Goal: Task Accomplishment & Management: Use online tool/utility

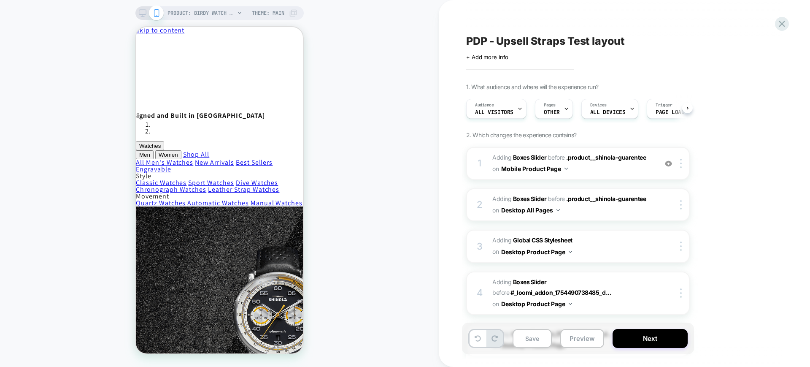
scroll to position [0, 0]
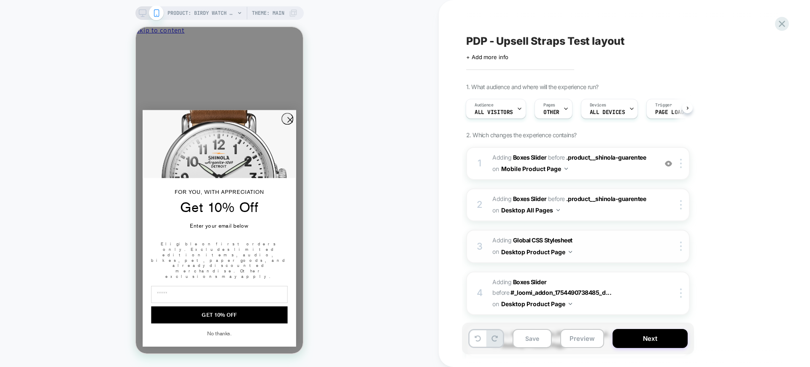
click at [619, 249] on span "Adding Global CSS Stylesheet on Desktop Product Page" at bounding box center [572, 246] width 161 height 23
click at [608, 247] on span "Adding Global CSS Stylesheet on Desktop Product Page" at bounding box center [572, 246] width 161 height 23
click at [137, 12] on div "PRODUCT: Birdy Watch - Eucalyptus Theme: MAIN" at bounding box center [219, 12] width 168 height 13
click at [146, 12] on div at bounding box center [150, 13] width 22 height 8
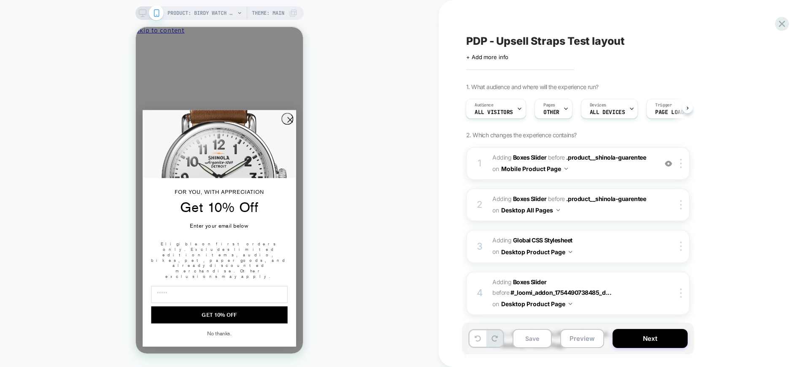
click at [141, 9] on icon at bounding box center [143, 13] width 8 height 8
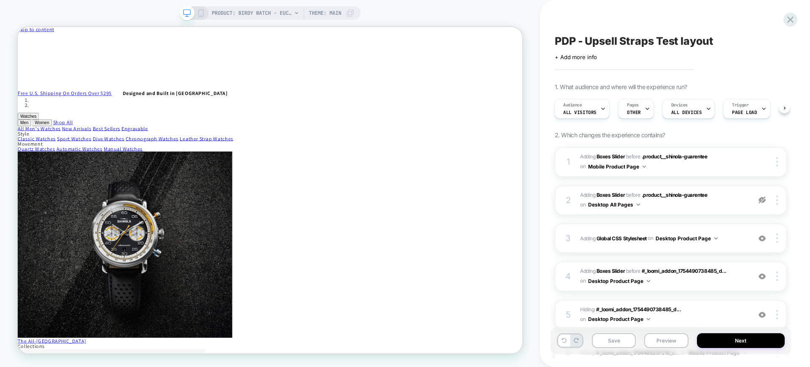
scroll to position [102, 0]
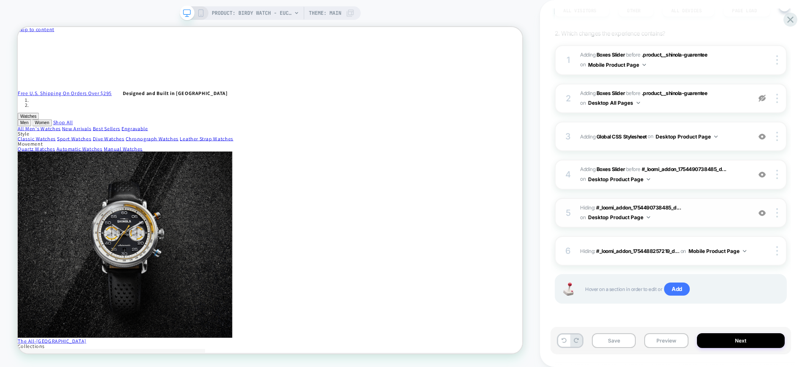
drag, startPoint x: 688, startPoint y: 213, endPoint x: 694, endPoint y: 218, distance: 7.2
click at [694, 218] on span "Hiding : #_loomi_addon_1754490738485_d... #_loomi_addon_1754490738485_dup175710…" at bounding box center [663, 213] width 167 height 20
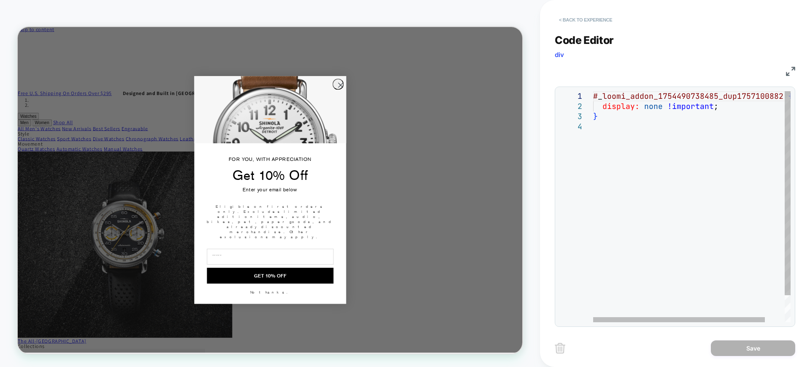
click at [580, 17] on button "< Back to experience" at bounding box center [586, 19] width 62 height 13
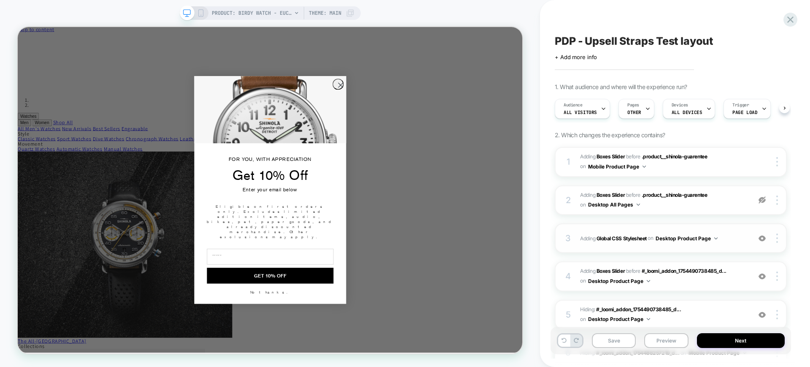
scroll to position [0, 0]
click at [645, 248] on div "3 Adding Global CSS Stylesheet on Desktop Product Page Add Before Add After Cop…" at bounding box center [671, 238] width 232 height 30
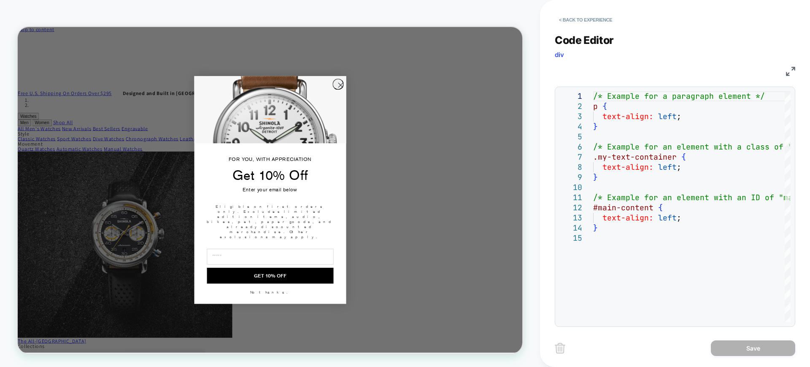
click at [790, 70] on img at bounding box center [790, 71] width 9 height 9
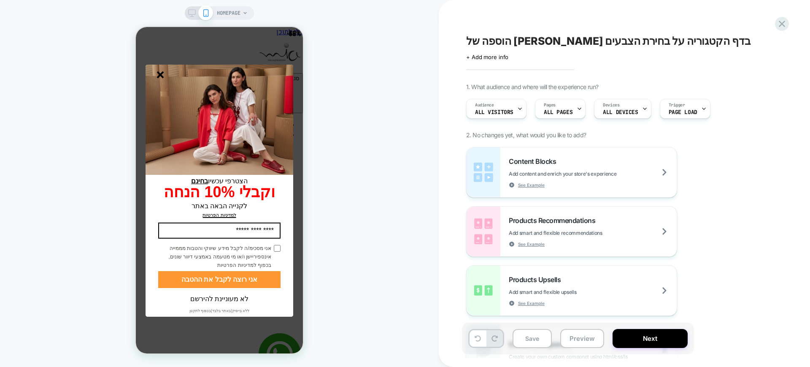
click at [163, 74] on icon "סגור" at bounding box center [160, 74] width 7 height 7
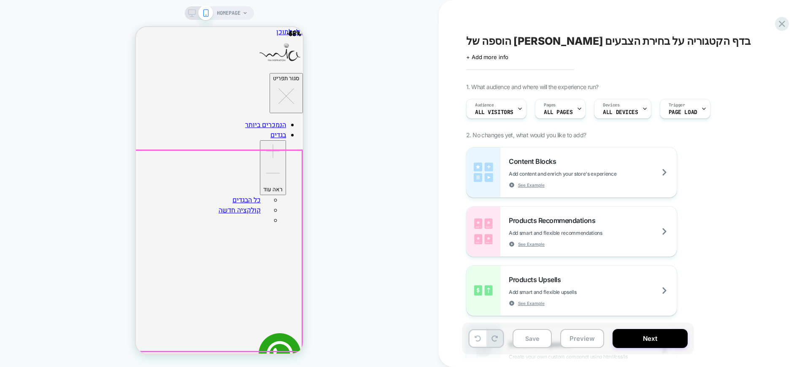
scroll to position [369, 0]
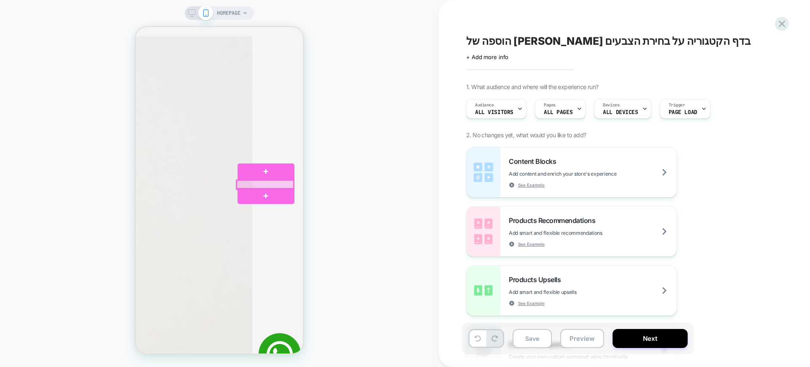
click at [288, 181] on div at bounding box center [265, 184] width 57 height 9
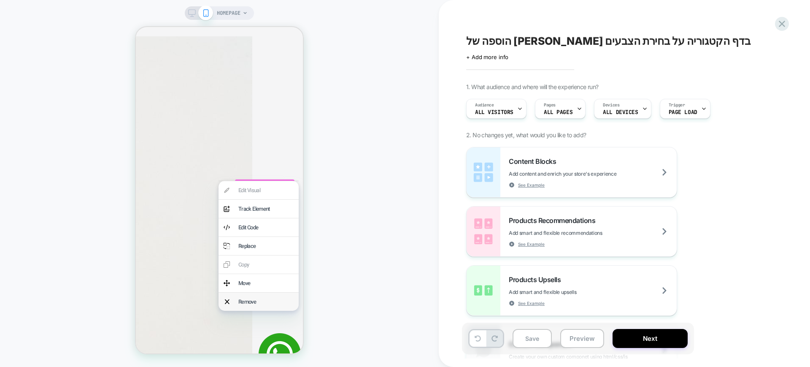
click at [268, 305] on div "Remove" at bounding box center [265, 301] width 55 height 8
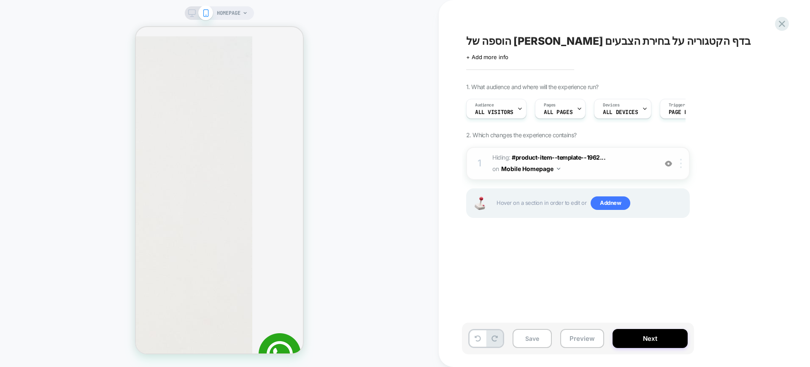
click at [683, 161] on div at bounding box center [682, 163] width 14 height 9
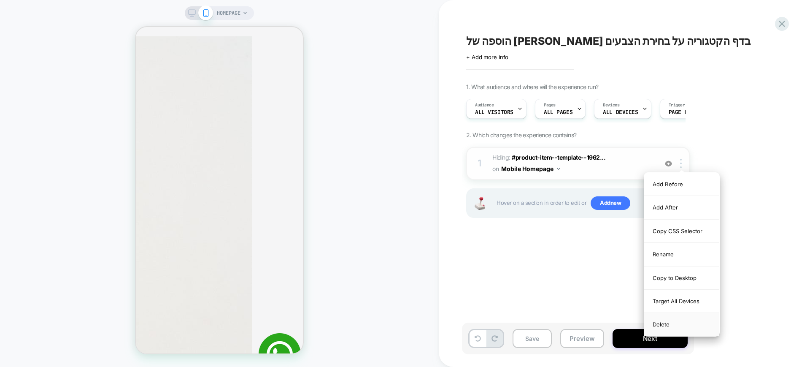
click at [670, 323] on div "Delete" at bounding box center [681, 324] width 75 height 23
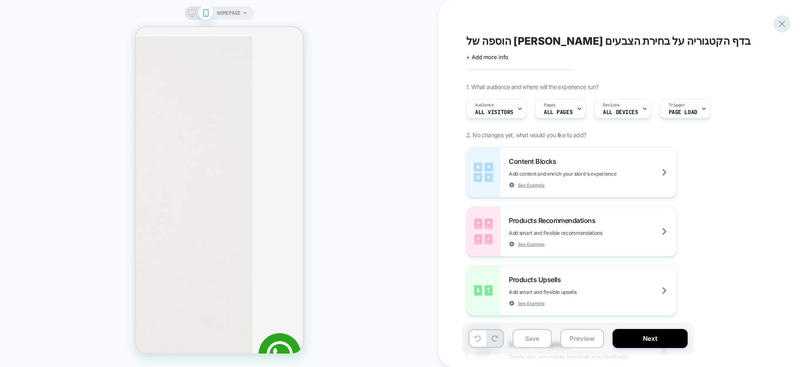
click at [777, 27] on icon at bounding box center [781, 23] width 11 height 11
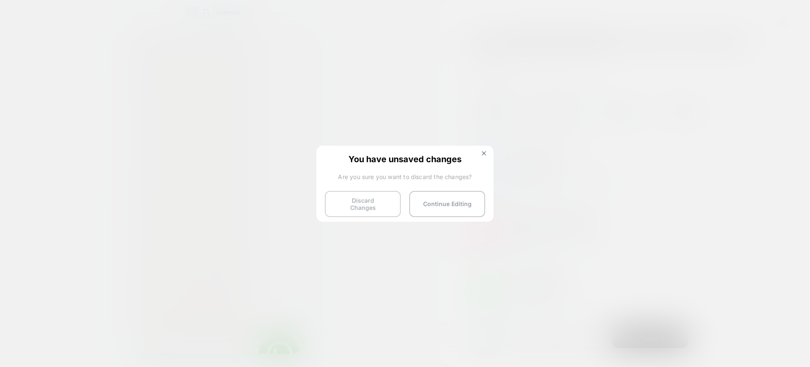
click at [360, 199] on button "Discard Changes" at bounding box center [363, 204] width 76 height 26
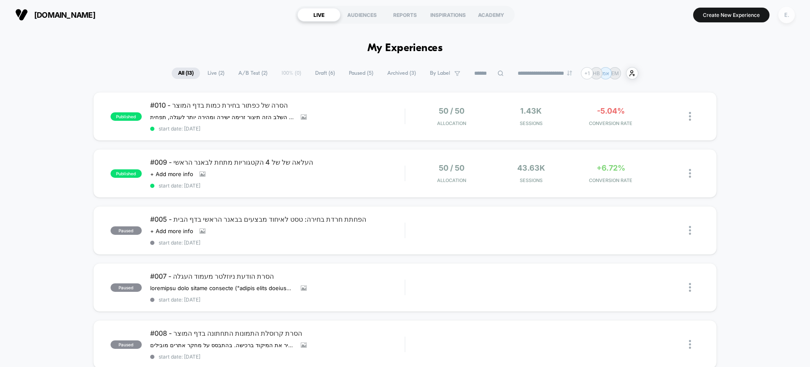
click at [783, 18] on div "E." at bounding box center [786, 15] width 16 height 16
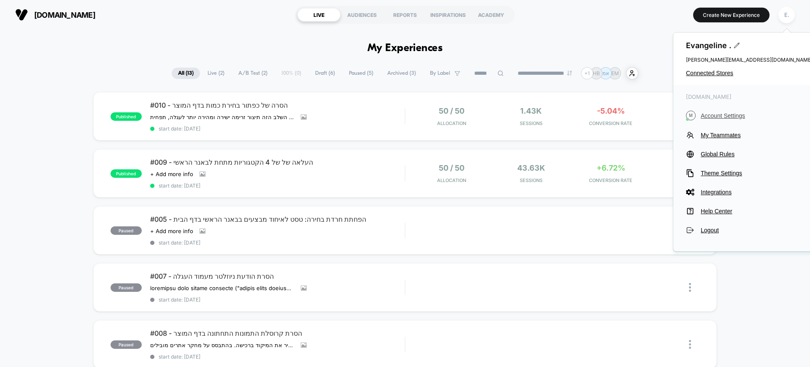
click at [717, 116] on span "Account Settings" at bounding box center [757, 115] width 112 height 7
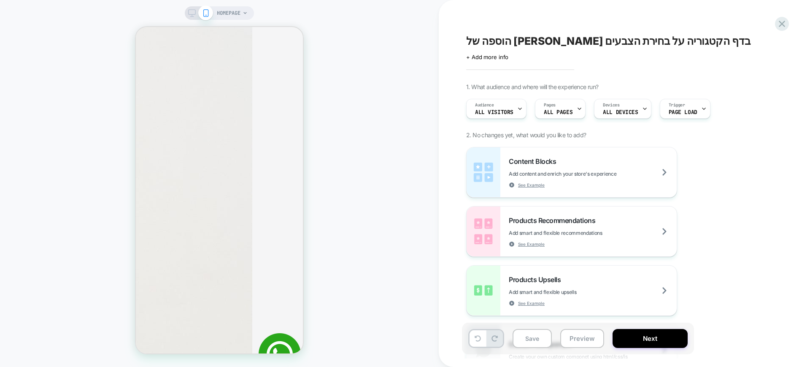
scroll to position [474, 0]
click at [585, 337] on button "Preview" at bounding box center [582, 338] width 44 height 19
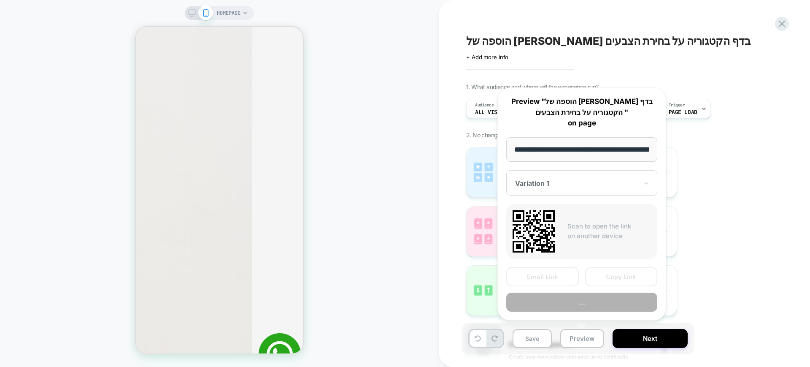
scroll to position [0, 41]
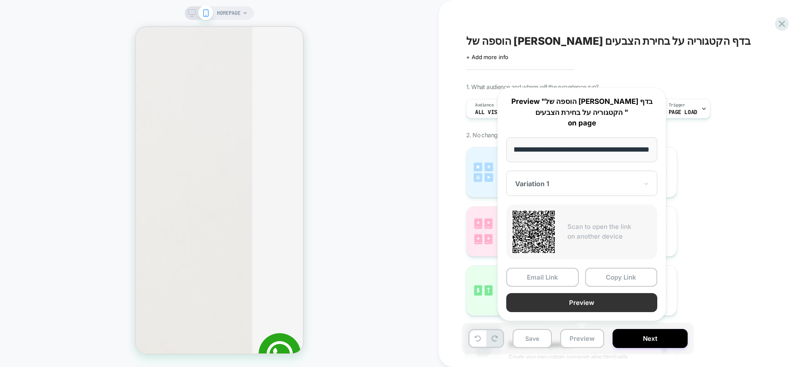
click at [571, 303] on button "Preview" at bounding box center [581, 302] width 151 height 19
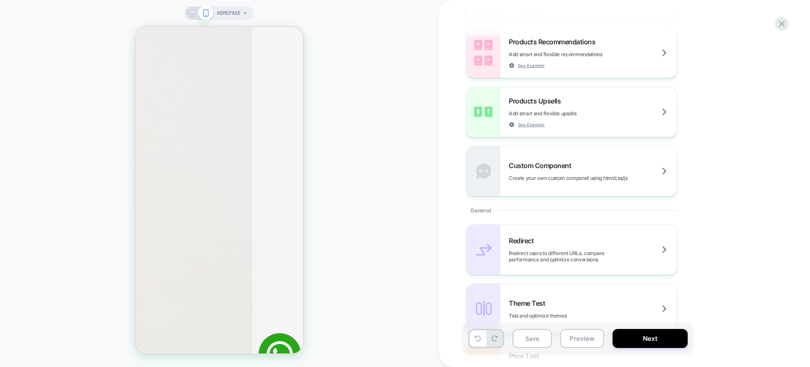
scroll to position [264, 0]
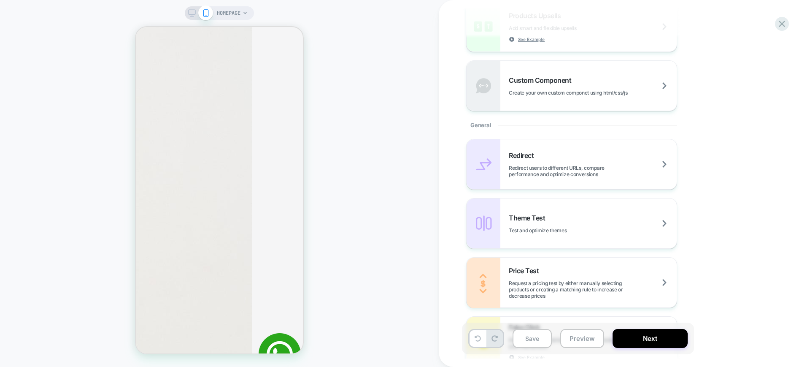
drag, startPoint x: 749, startPoint y: 28, endPoint x: 788, endPoint y: 29, distance: 38.8
drag, startPoint x: 788, startPoint y: 30, endPoint x: 780, endPoint y: 21, distance: 11.6
click at [787, 30] on div "הוספה של סימון בדף הקטגוריה על בחירת הצבעים Click to edit experience details + …" at bounding box center [624, 183] width 371 height 367
click at [782, 24] on icon at bounding box center [781, 23] width 11 height 11
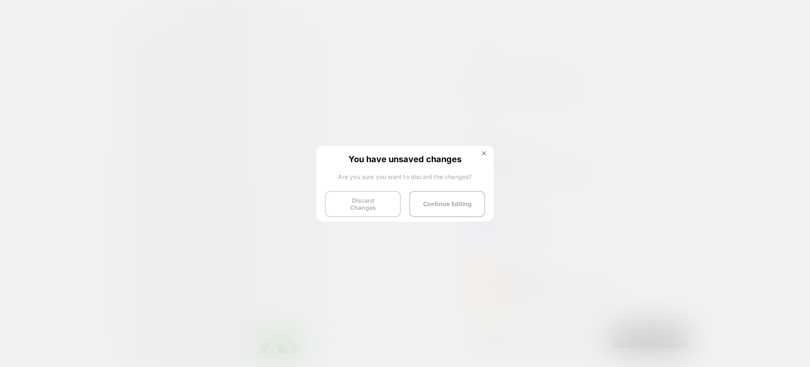
click at [356, 210] on button "Discard Changes" at bounding box center [363, 204] width 76 height 26
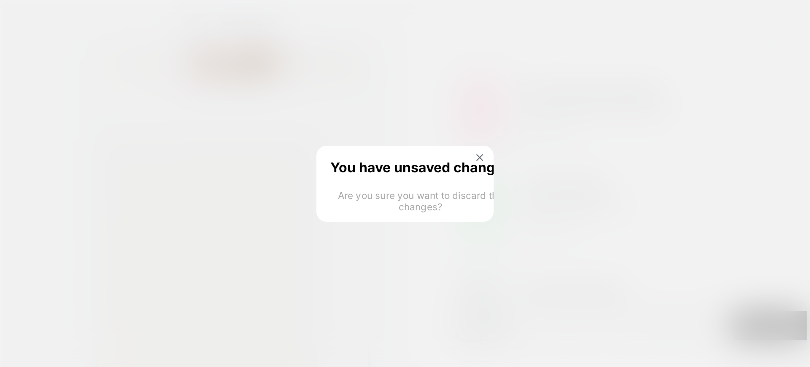
click at [356, 205] on html "HOMEPAGE הוספה של סימון בדף הקטגוריה על בחירת הצבעים Click to edit experience d…" at bounding box center [405, 260] width 810 height 520
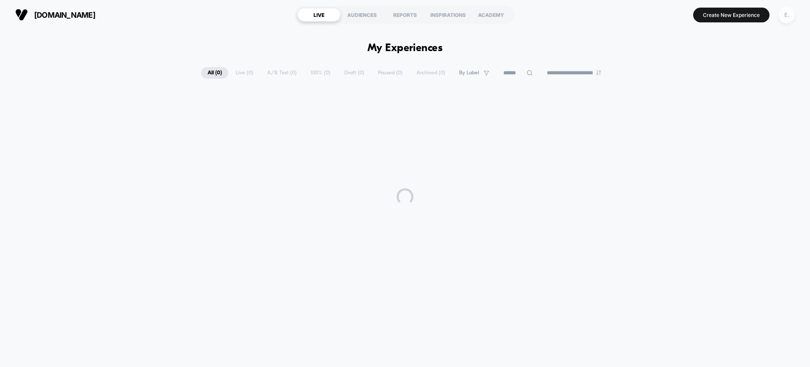
click at [779, 17] on div "E." at bounding box center [786, 15] width 16 height 16
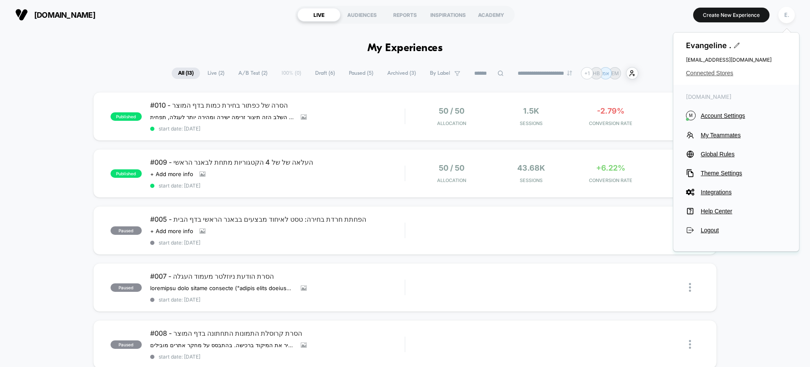
click at [722, 66] on div "Evangeline . evangeline@visually.io Connected Stores" at bounding box center [736, 58] width 126 height 52
click at [718, 75] on span "Connected Stores" at bounding box center [736, 73] width 100 height 7
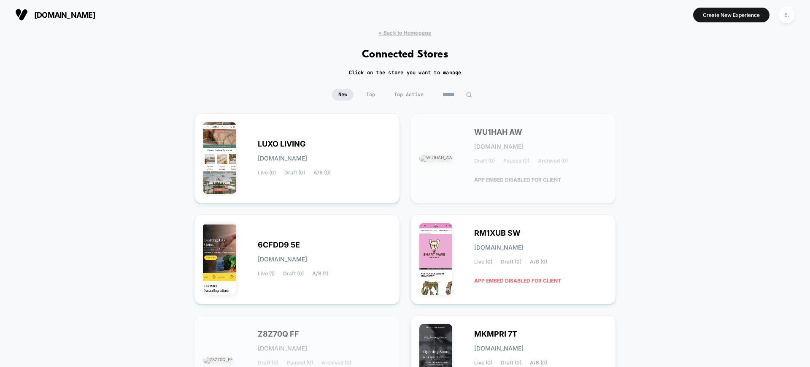
click at [437, 95] on input at bounding box center [457, 95] width 42 height 12
paste input "*********"
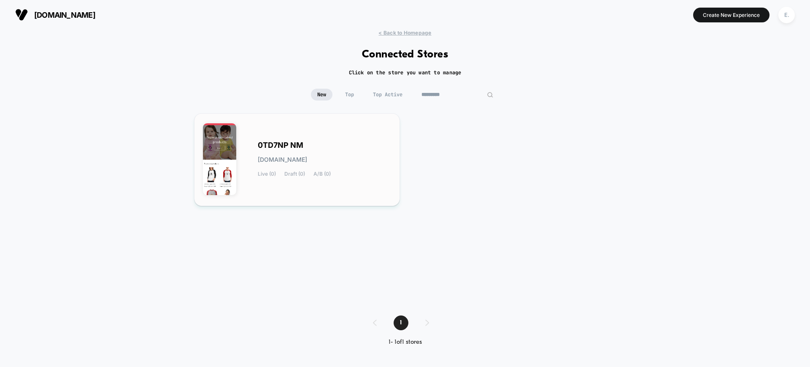
type input "*********"
click at [396, 159] on div "0TD7NP NM 0td7np-nm.myshopify.com Live (0) Draft (0) A/B (0)" at bounding box center [297, 159] width 206 height 93
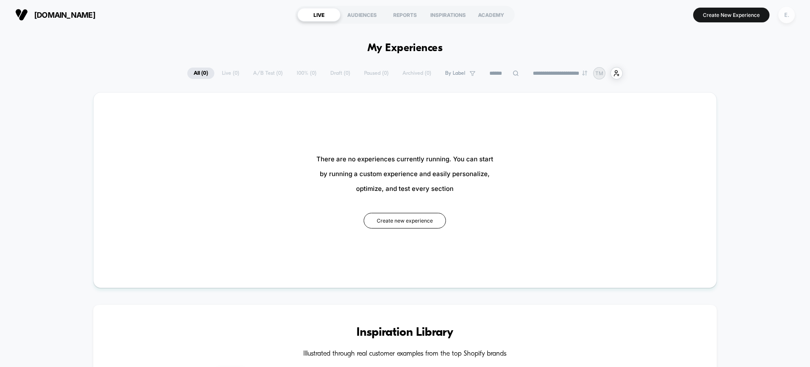
click at [788, 13] on div "E." at bounding box center [786, 15] width 16 height 16
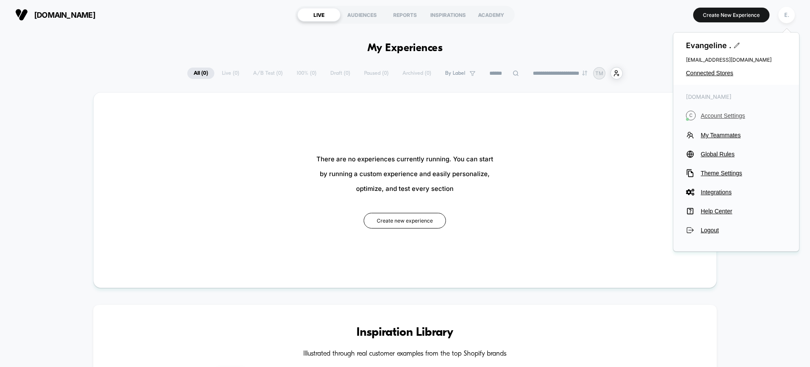
click at [709, 114] on span "Account Settings" at bounding box center [744, 115] width 86 height 7
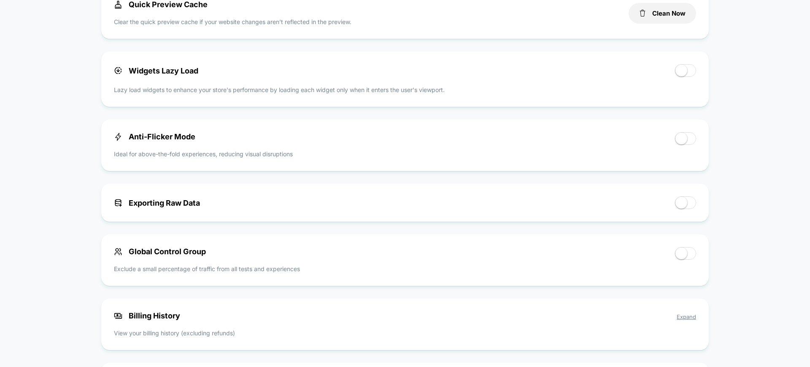
scroll to position [474, 0]
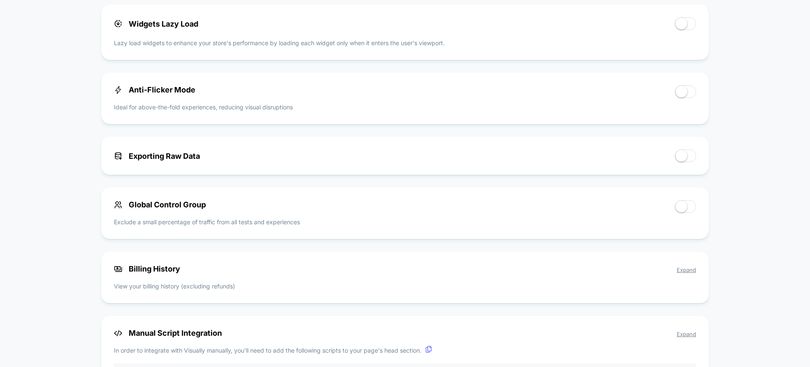
click at [685, 267] on span "Expand" at bounding box center [686, 269] width 19 height 7
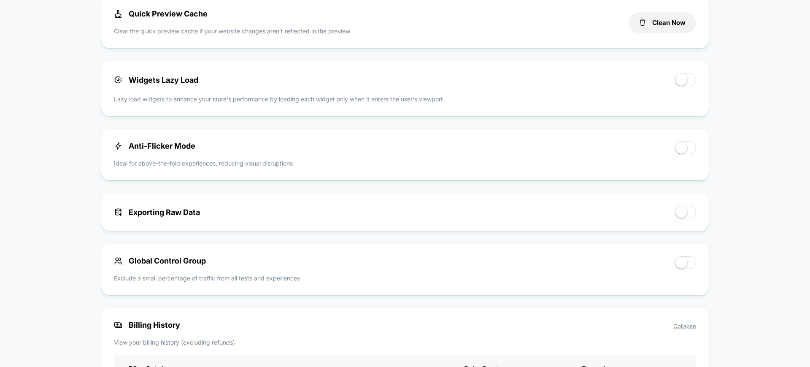
scroll to position [264, 0]
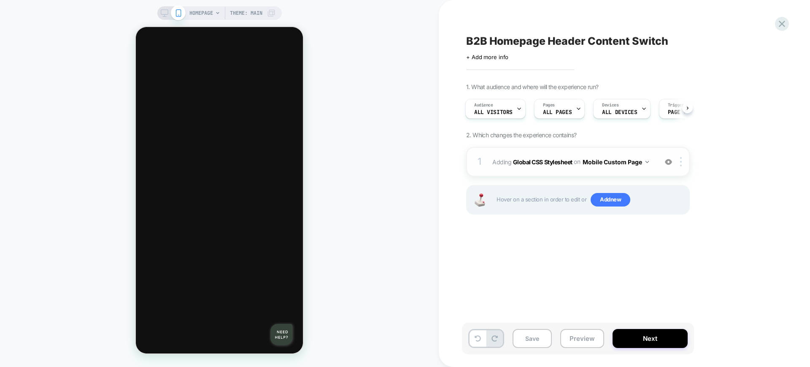
click at [578, 170] on div "1 Adding Global CSS Stylesheet on Mobile Custom Page Add Before Add After Copy …" at bounding box center [578, 162] width 224 height 30
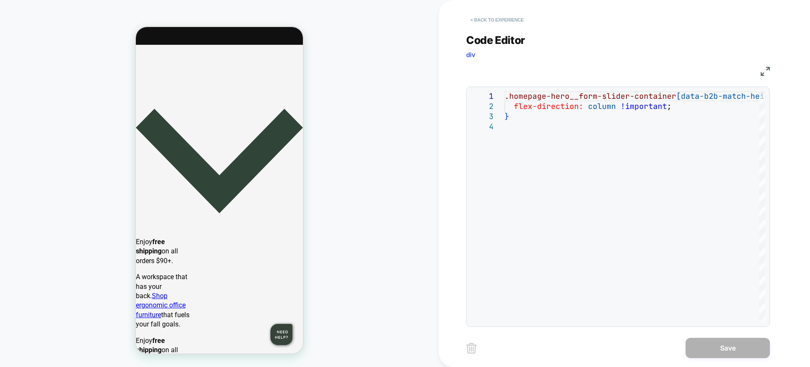
click at [499, 20] on button "< Back to experience" at bounding box center [497, 19] width 62 height 13
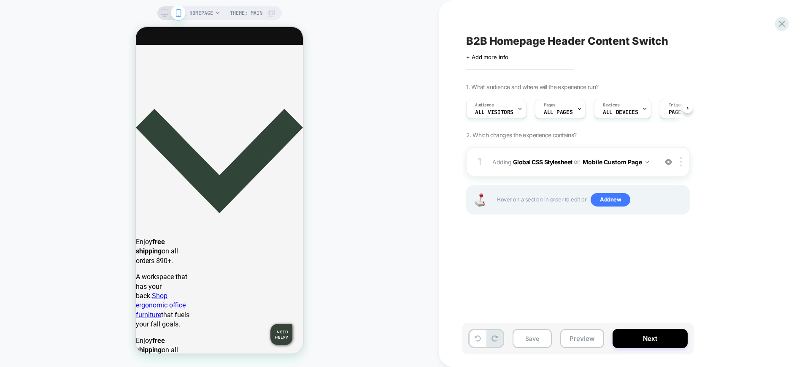
scroll to position [0, 0]
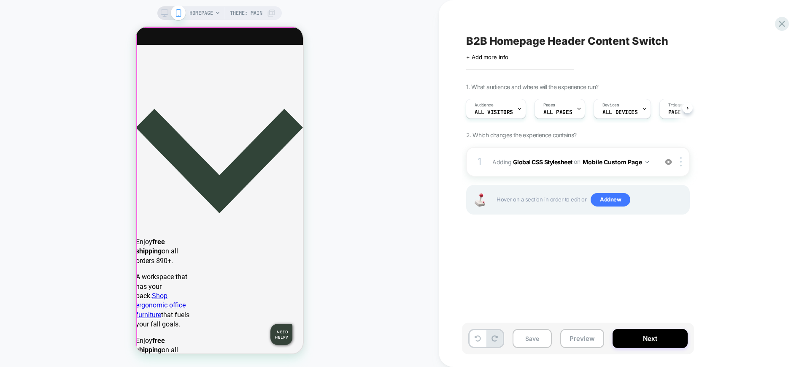
scroll to position [299, 0]
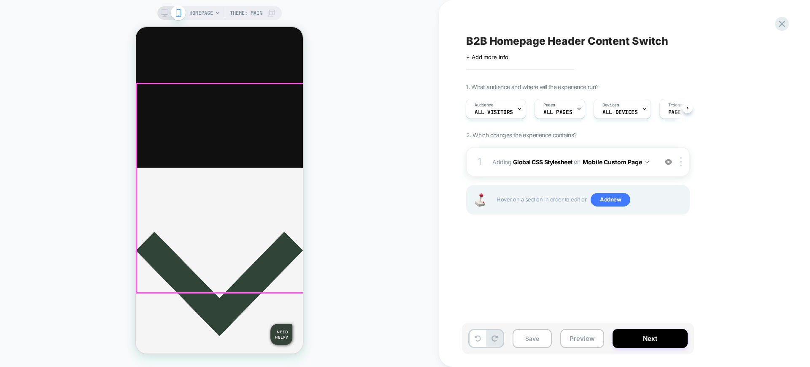
scroll to position [0, 0]
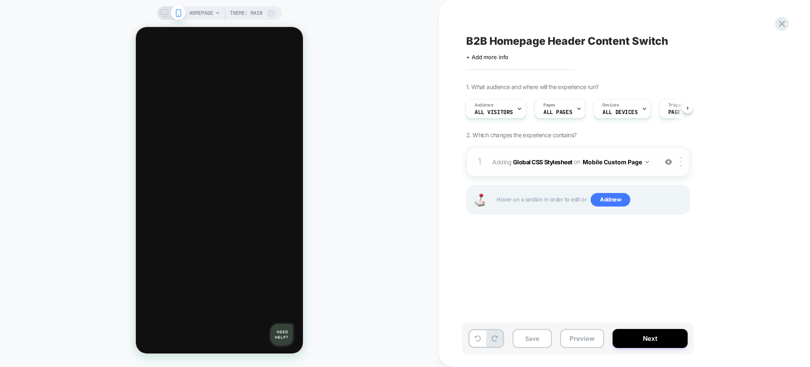
click at [667, 162] on img at bounding box center [668, 161] width 7 height 7
click at [646, 170] on div "1 Adding Global CSS Stylesheet on Mobile Custom Page Add Before Add After Copy …" at bounding box center [578, 162] width 224 height 30
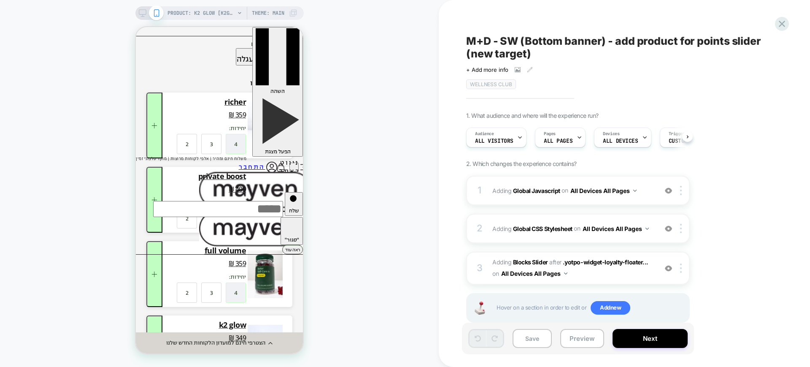
scroll to position [0, 0]
click at [584, 341] on button "Preview" at bounding box center [582, 338] width 44 height 19
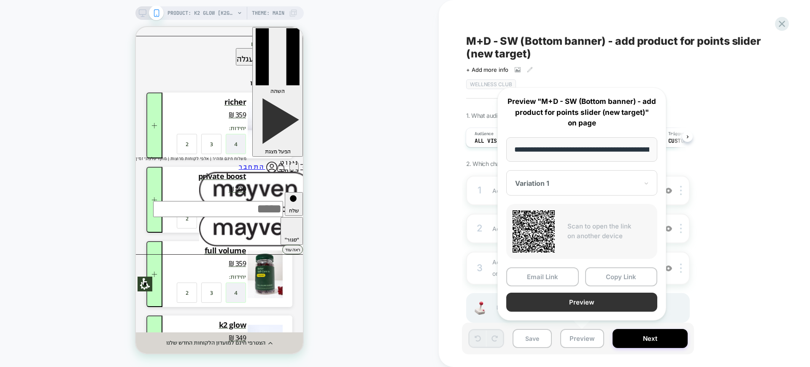
scroll to position [0, 75]
click at [572, 299] on button "Preview" at bounding box center [581, 302] width 151 height 19
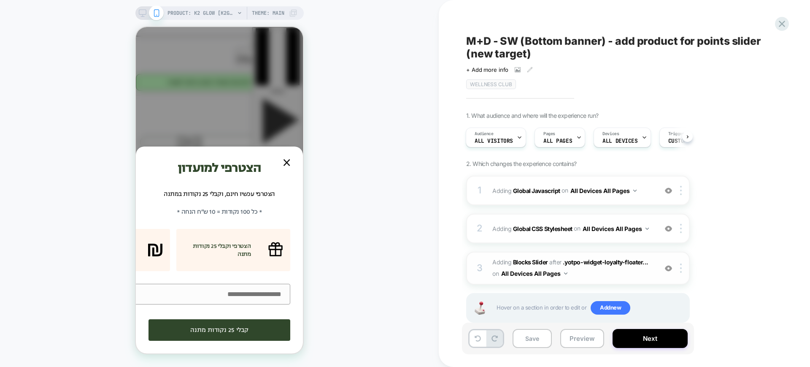
scroll to position [19, 0]
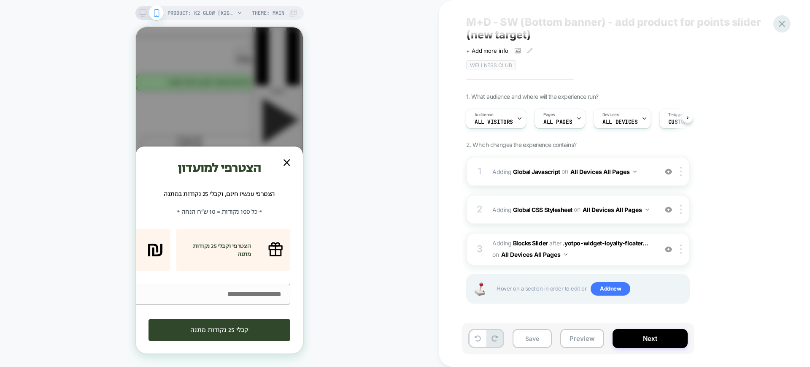
click at [783, 21] on icon at bounding box center [781, 23] width 11 height 11
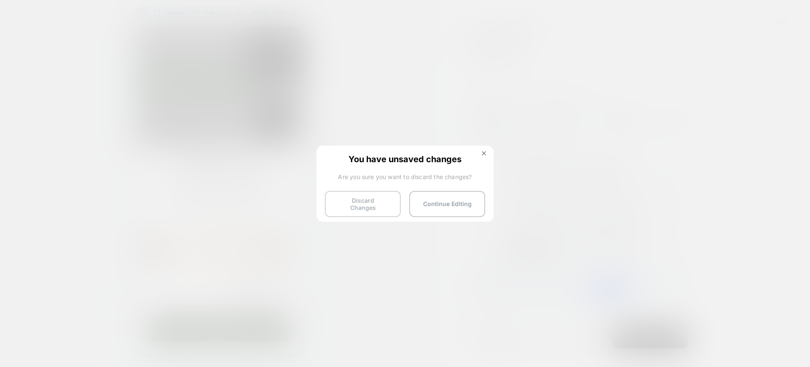
click at [369, 202] on button "Discard Changes" at bounding box center [363, 204] width 76 height 26
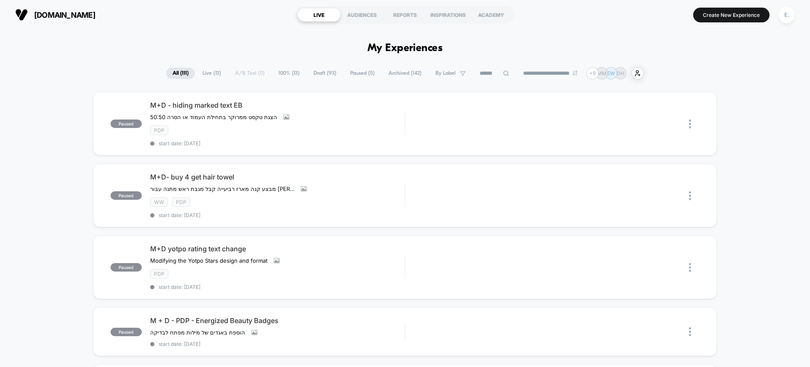
click at [314, 67] on span "Draft ( 93 )" at bounding box center [324, 72] width 35 height 11
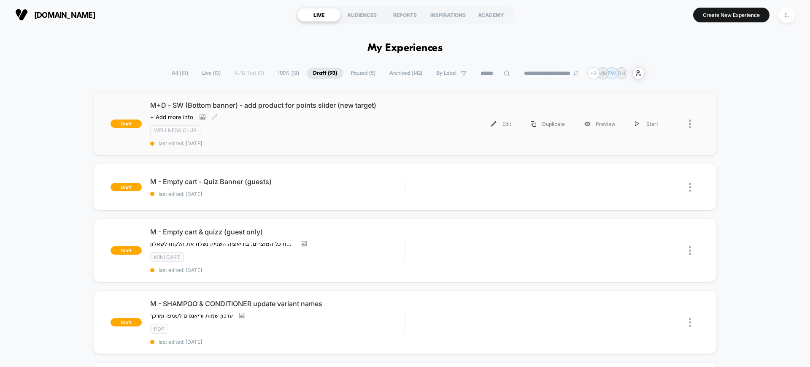
click at [337, 139] on div "M+D - SW (Bottom banner) - add product for points slider (new target) Click to …" at bounding box center [277, 124] width 254 height 46
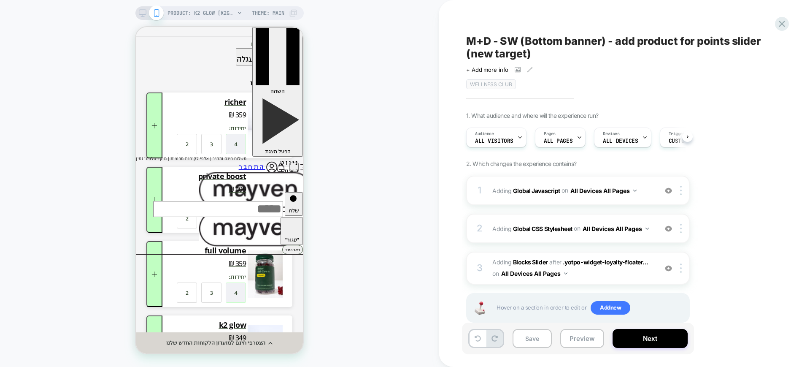
scroll to position [0, 0]
click at [572, 341] on button "Preview" at bounding box center [582, 338] width 44 height 19
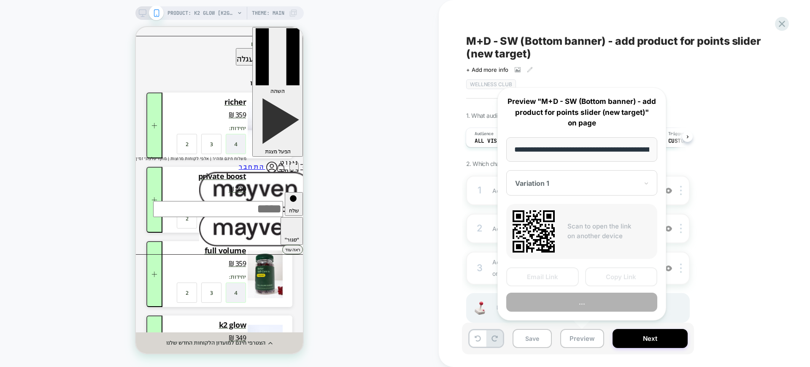
scroll to position [0, 75]
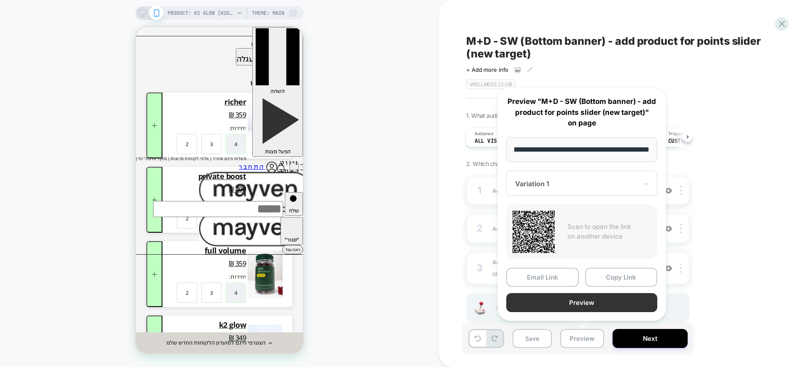
click at [567, 306] on button "Preview" at bounding box center [581, 302] width 151 height 19
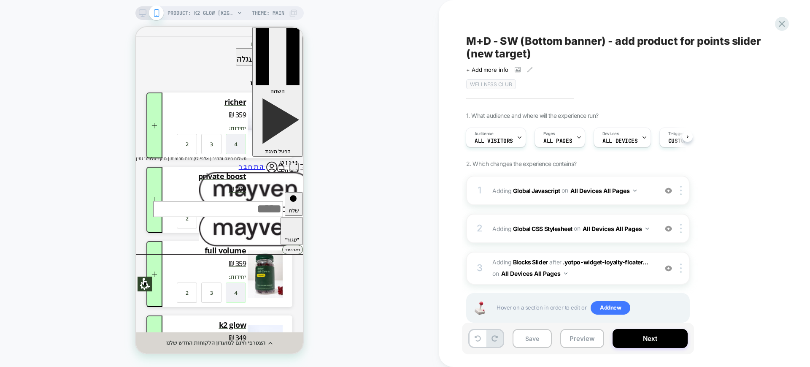
scroll to position [0, 0]
click at [668, 141] on span "Custom Code" at bounding box center [685, 141] width 35 height 6
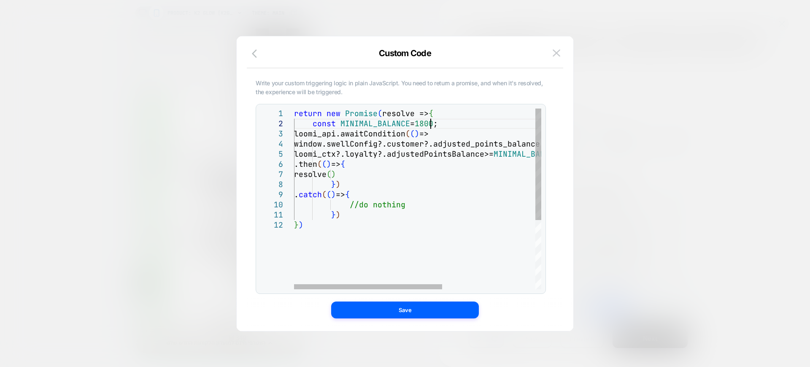
click at [429, 123] on div "return new Promise ( resolve => { const MINIMAL_BALANCE = 1800 ; loomi_api.awai…" at bounding box center [495, 254] width 402 height 292
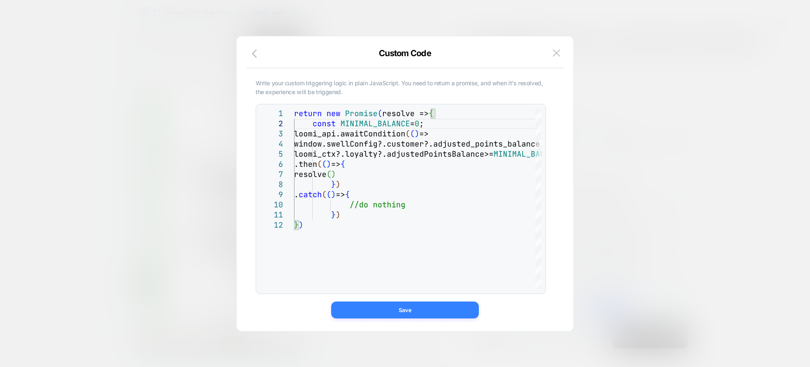
type textarea "**********"
drag, startPoint x: 438, startPoint y: 307, endPoint x: 440, endPoint y: 303, distance: 4.7
click at [439, 308] on button "Save" at bounding box center [405, 309] width 148 height 17
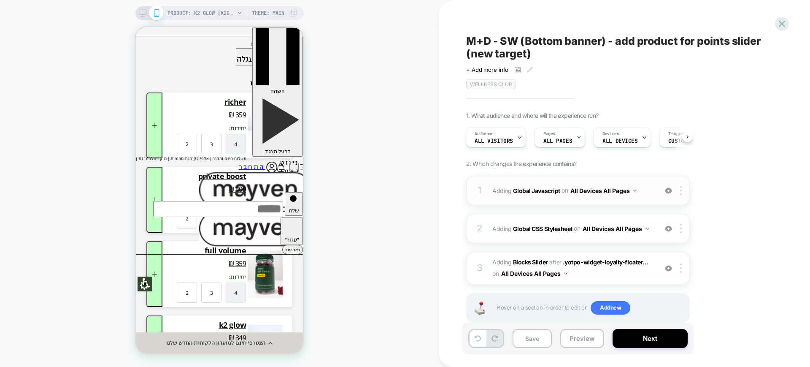
click at [593, 202] on div "1 Adding Global Javascript on All Devices All Pages Add Before Add After Target…" at bounding box center [578, 190] width 224 height 30
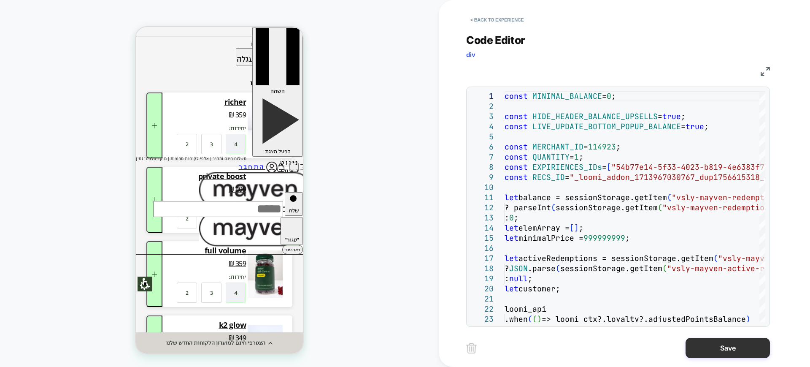
type textarea "**********"
click at [715, 344] on button "Save" at bounding box center [727, 347] width 84 height 20
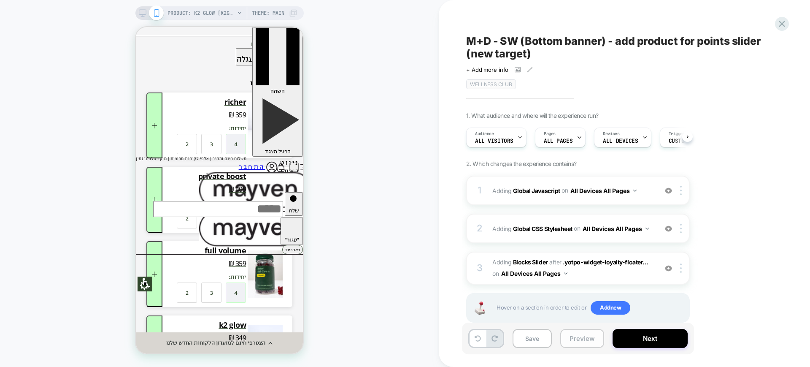
scroll to position [0, 0]
click at [586, 341] on button "Preview" at bounding box center [582, 338] width 44 height 19
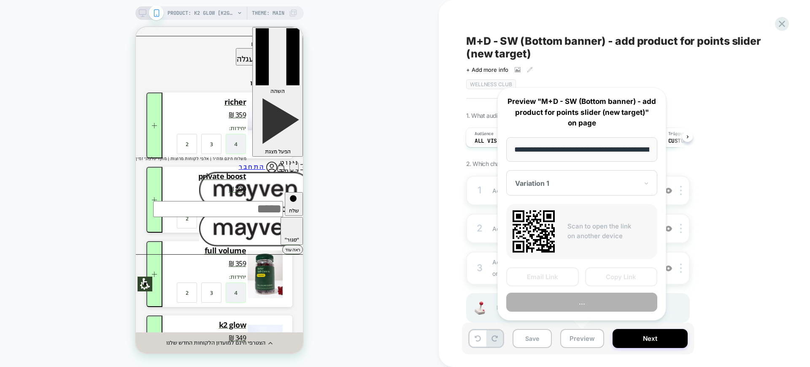
scroll to position [0, 75]
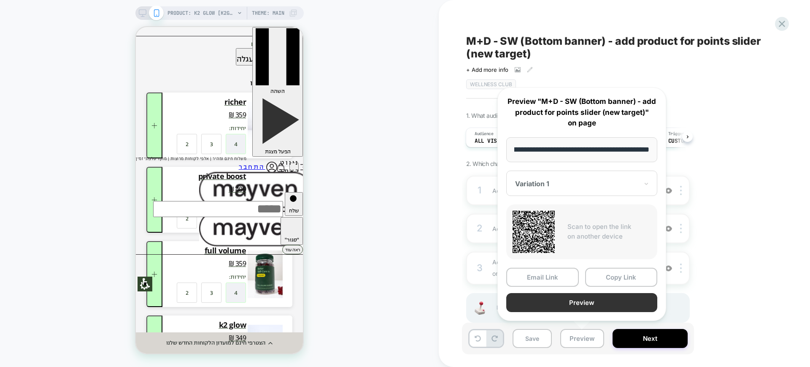
click at [576, 293] on button "Preview" at bounding box center [581, 302] width 151 height 19
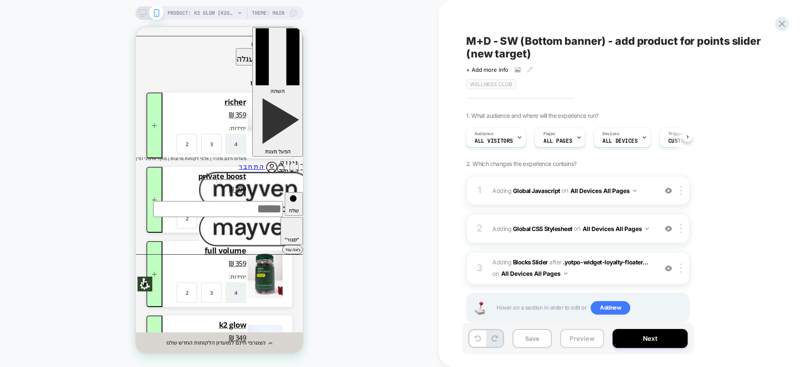
click at [577, 340] on button "Preview" at bounding box center [582, 338] width 44 height 19
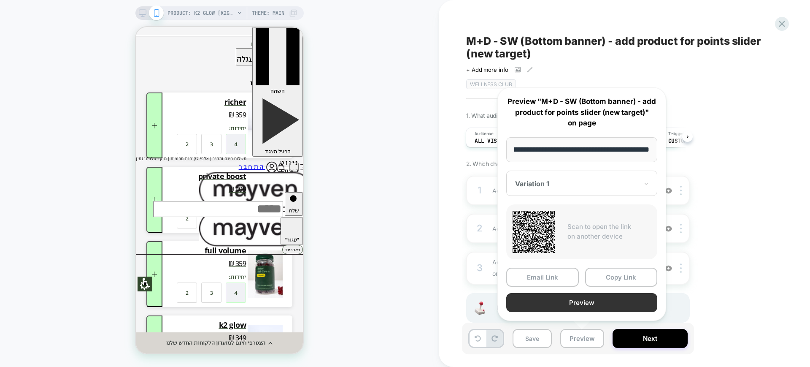
click at [570, 307] on button "Preview" at bounding box center [581, 302] width 151 height 19
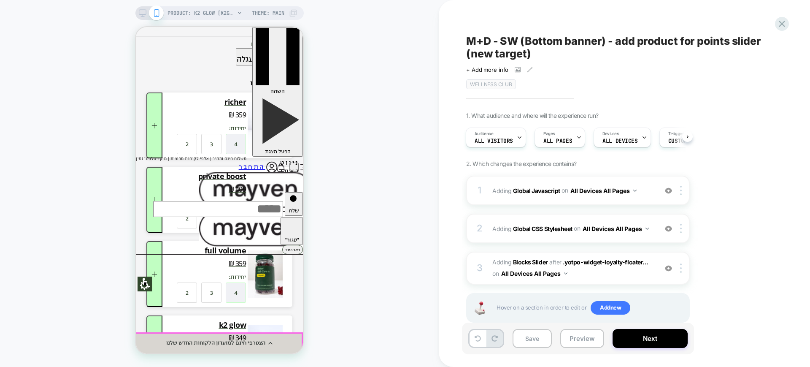
click at [167, 340] on div "הצטרפי חינם למועדון הלקוחות החדש שלנו" at bounding box center [219, 342] width 167 height 21
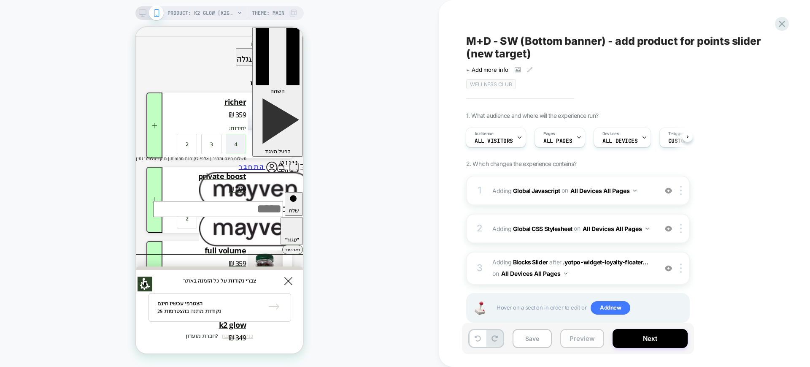
click at [580, 346] on button "Preview" at bounding box center [582, 338] width 44 height 19
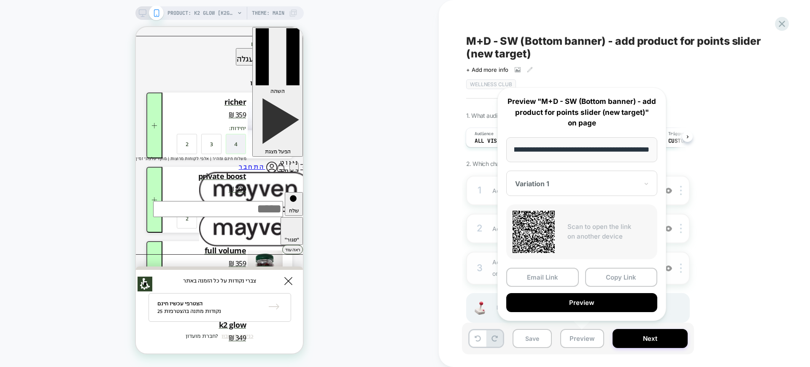
click at [603, 277] on button "Copy Link" at bounding box center [621, 276] width 73 height 19
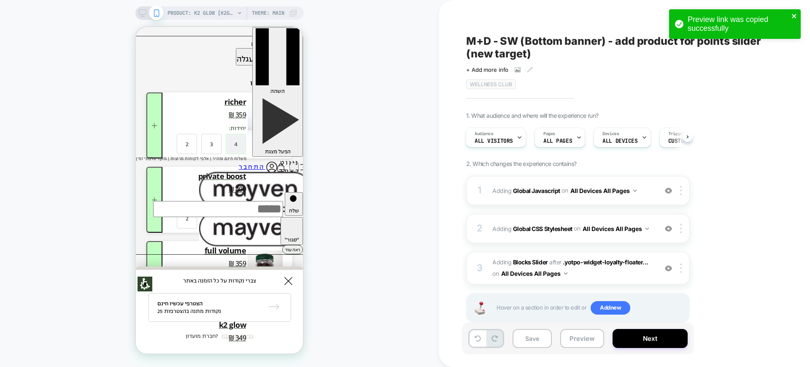
click at [793, 18] on icon "close" at bounding box center [794, 16] width 4 height 4
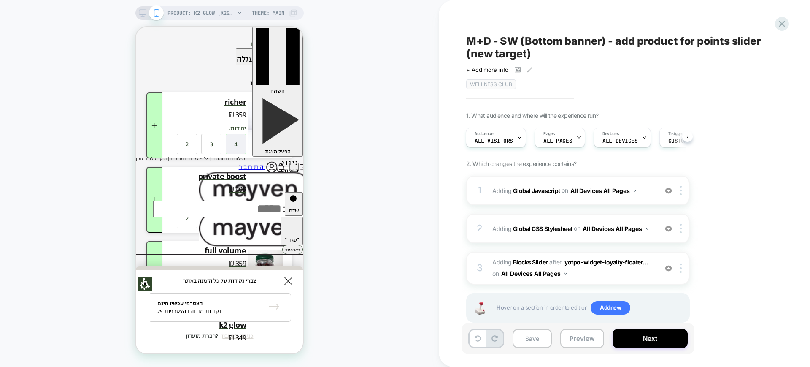
click at [781, 21] on div "Preview link was copied successfully" at bounding box center [734, 26] width 135 height 37
click at [779, 26] on icon at bounding box center [782, 24] width 6 height 6
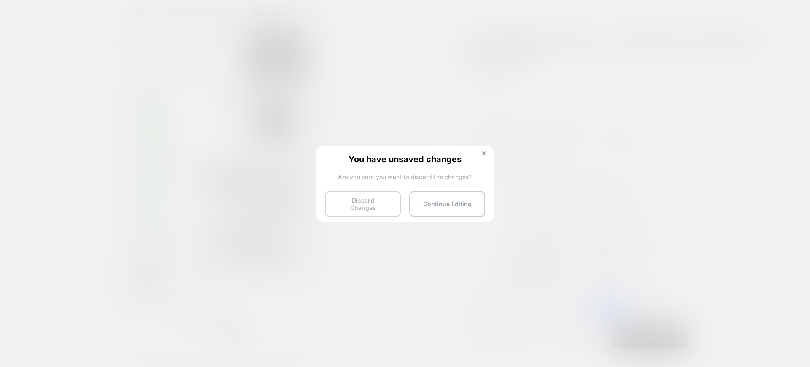
click at [383, 200] on button "Discard Changes" at bounding box center [363, 204] width 76 height 26
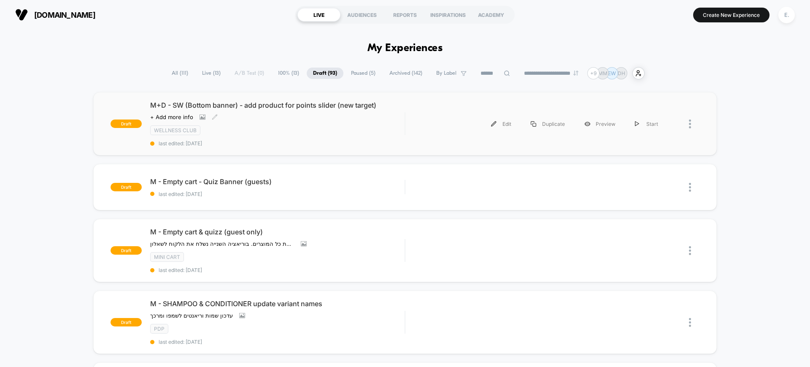
click at [366, 125] on div "wellness club" at bounding box center [277, 130] width 254 height 10
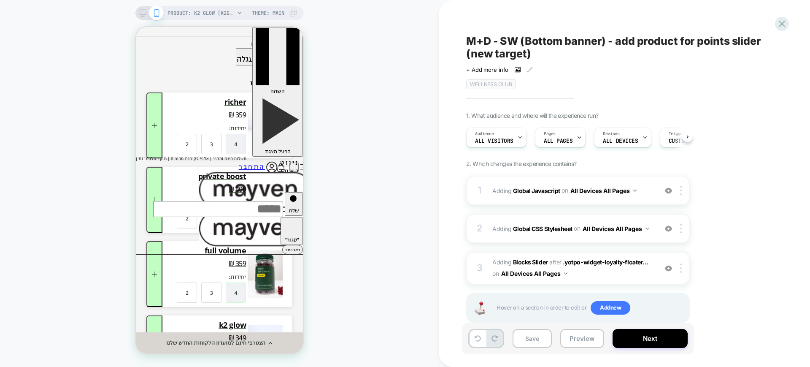
scroll to position [0, 0]
click at [515, 72] on icon at bounding box center [518, 70] width 6 height 6
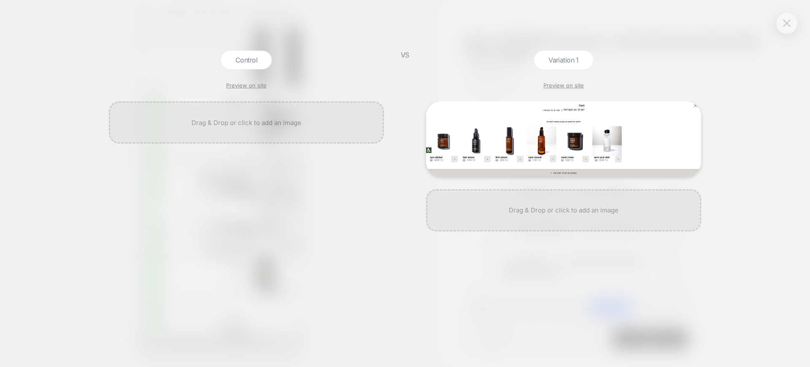
click at [786, 24] on img at bounding box center [787, 22] width 8 height 7
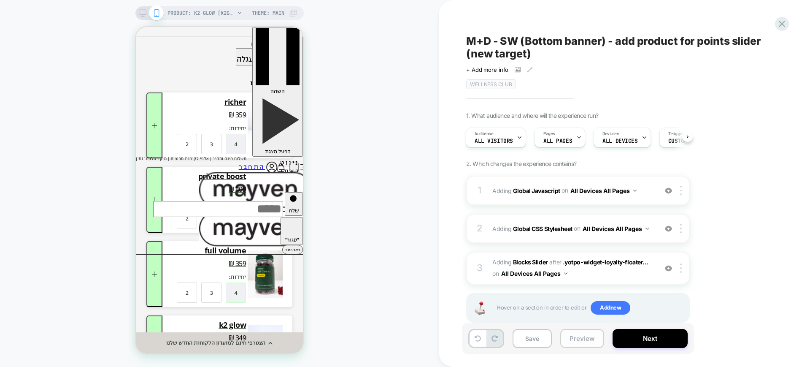
click at [582, 341] on button "Preview" at bounding box center [582, 338] width 44 height 19
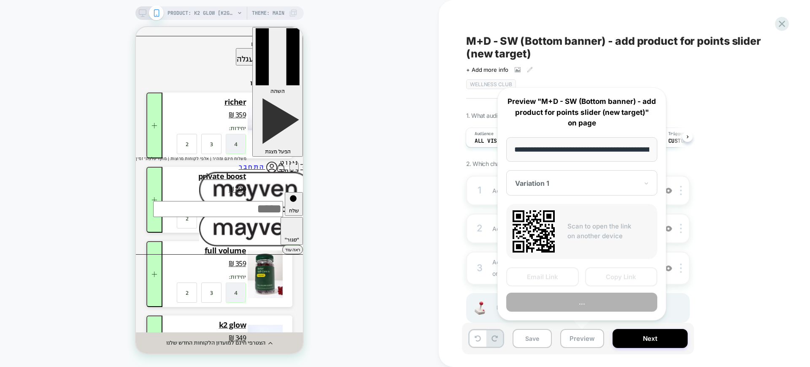
scroll to position [0, 75]
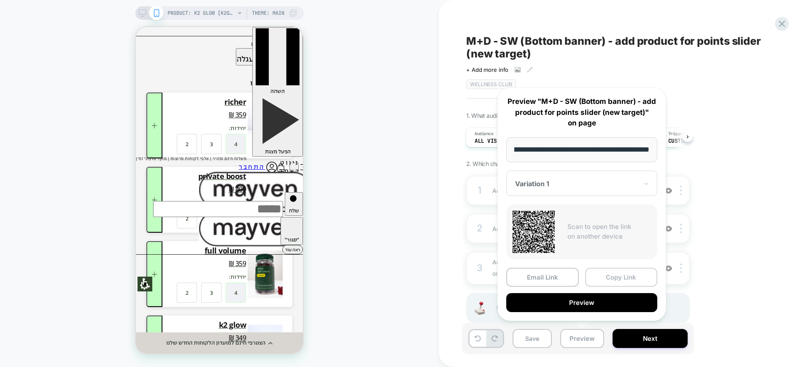
click at [601, 276] on button "Copy Link" at bounding box center [621, 276] width 73 height 19
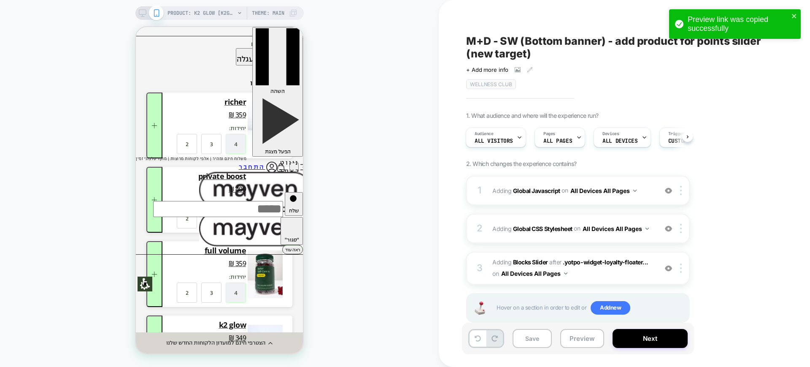
scroll to position [0, 0]
click at [575, 340] on button "Preview" at bounding box center [582, 338] width 44 height 19
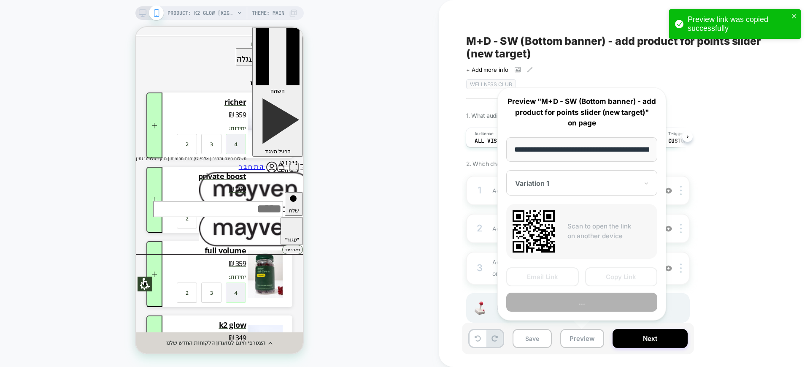
scroll to position [0, 75]
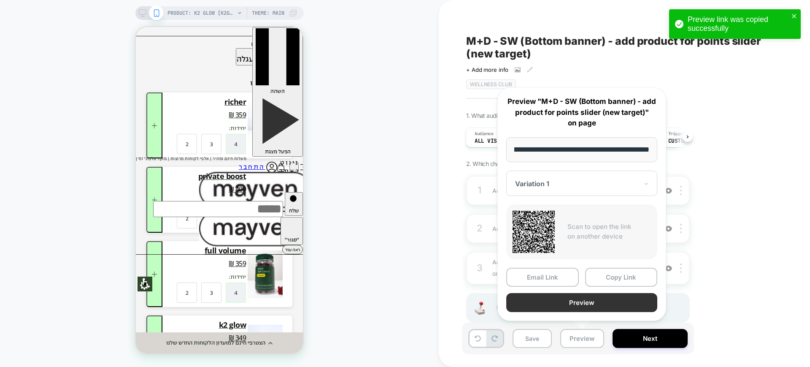
click at [575, 300] on button "Preview" at bounding box center [581, 302] width 151 height 19
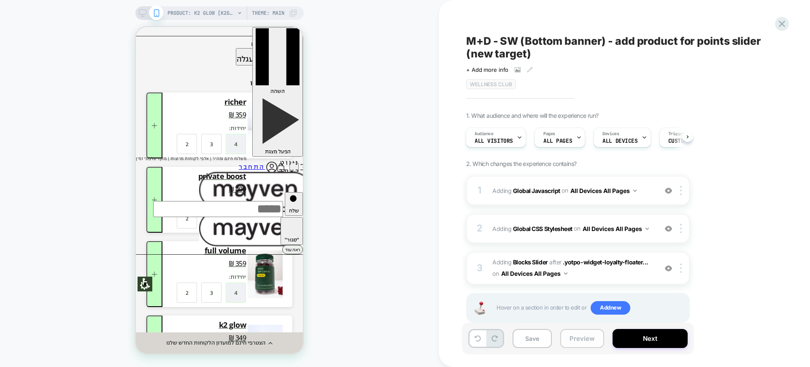
click at [575, 340] on button "Preview" at bounding box center [582, 338] width 44 height 19
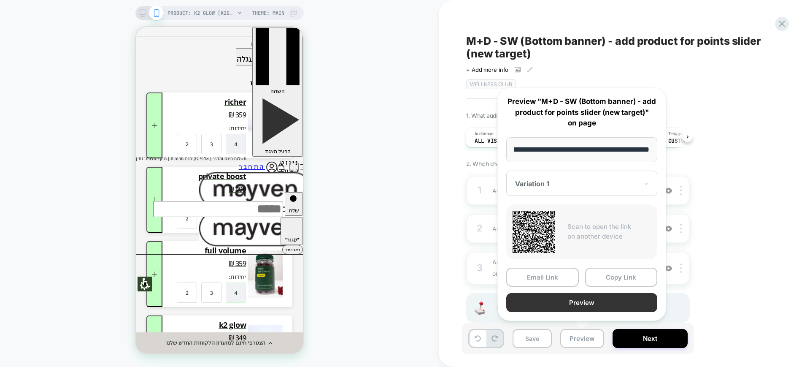
click at [580, 305] on button "Preview" at bounding box center [581, 302] width 151 height 19
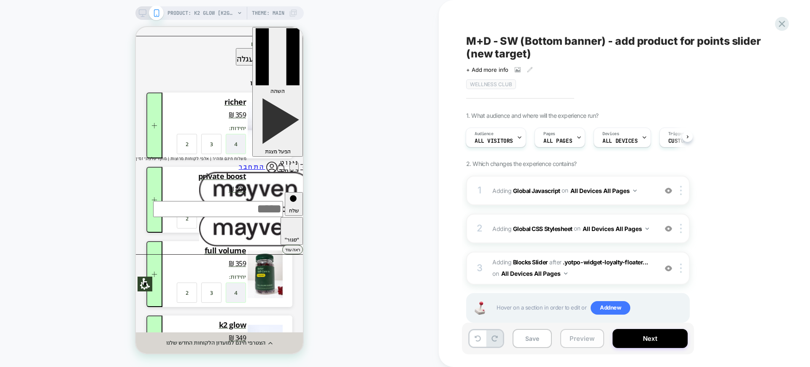
click at [585, 335] on button "Preview" at bounding box center [582, 338] width 44 height 19
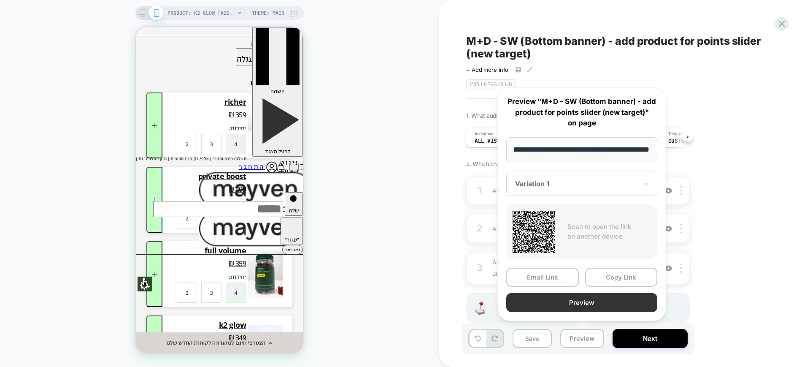
click at [569, 303] on button "Preview" at bounding box center [581, 302] width 151 height 19
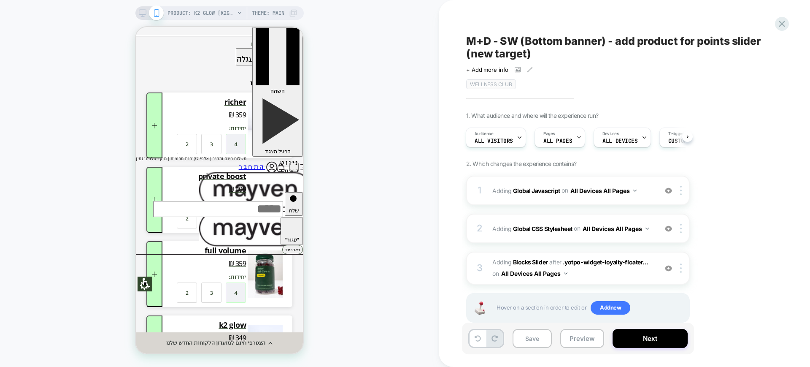
click at [503, 42] on span "M+D - SW (Bottom banner) - add product for points slider (new target)" at bounding box center [620, 47] width 308 height 25
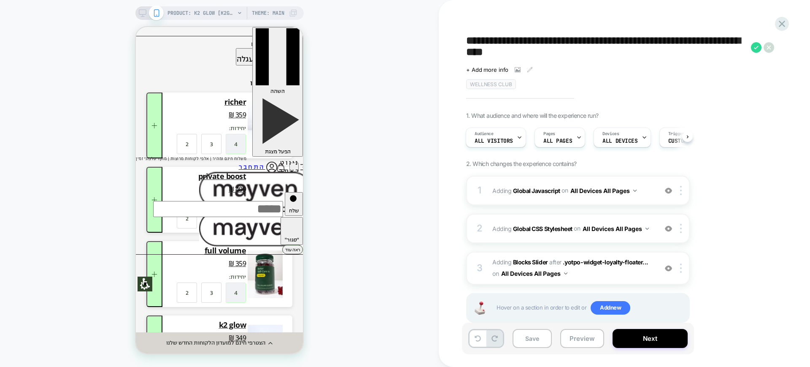
click at [503, 42] on textarea "**********" at bounding box center [606, 47] width 280 height 25
click at [671, 138] on span "Custom Code" at bounding box center [685, 141] width 35 height 6
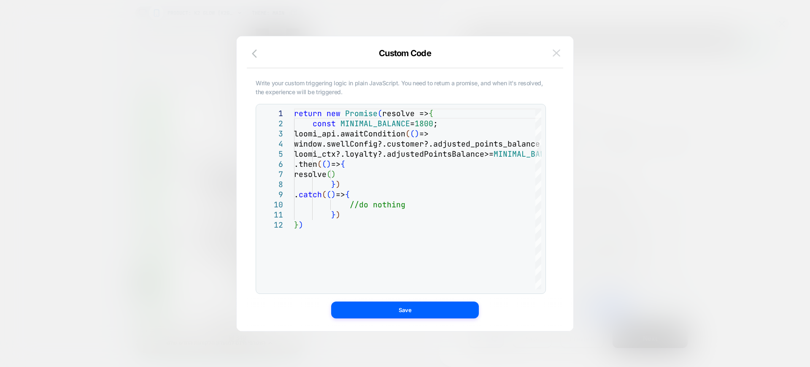
click at [554, 53] on img at bounding box center [557, 52] width 8 height 7
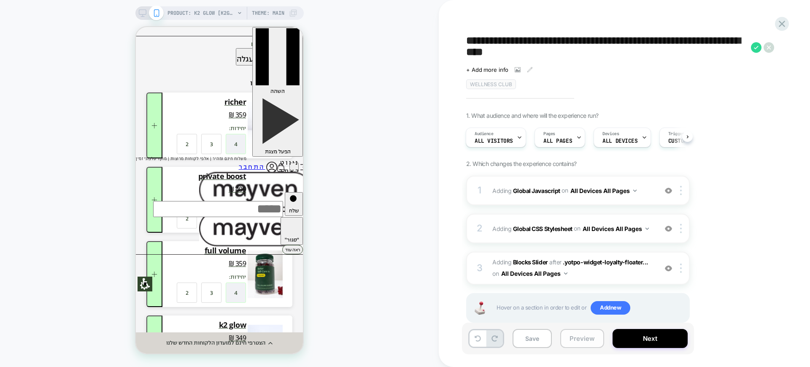
click at [568, 346] on button "Preview" at bounding box center [582, 338] width 44 height 19
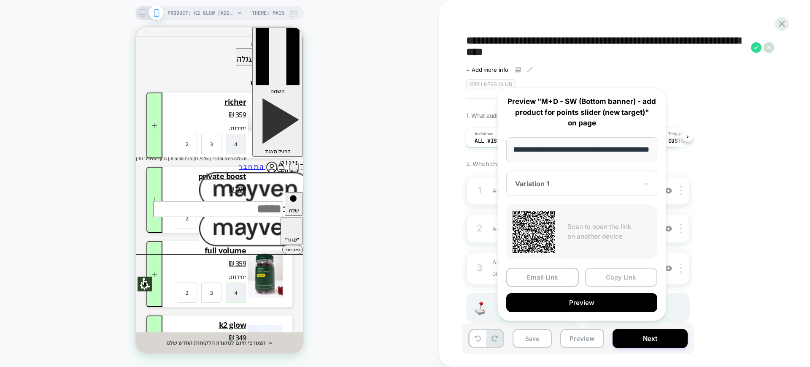
click at [599, 273] on button "Copy Link" at bounding box center [621, 276] width 73 height 19
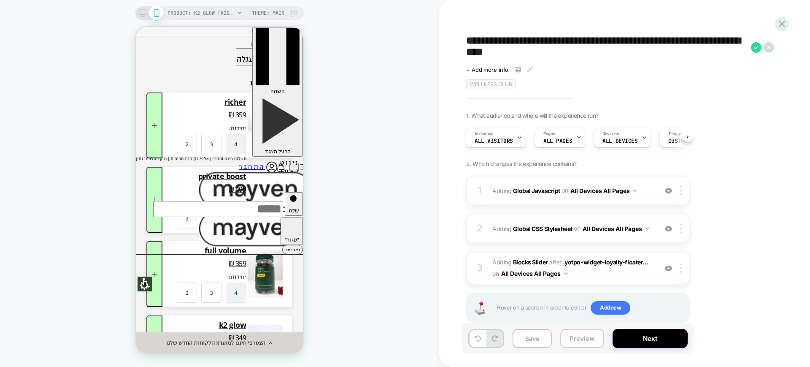
click at [578, 340] on button "Preview" at bounding box center [582, 338] width 44 height 19
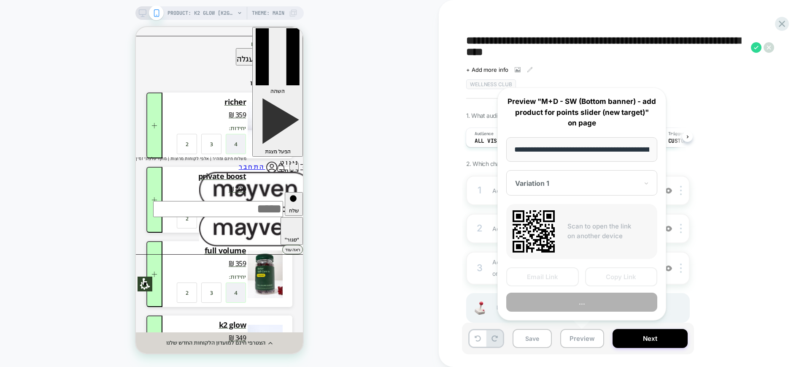
scroll to position [0, 75]
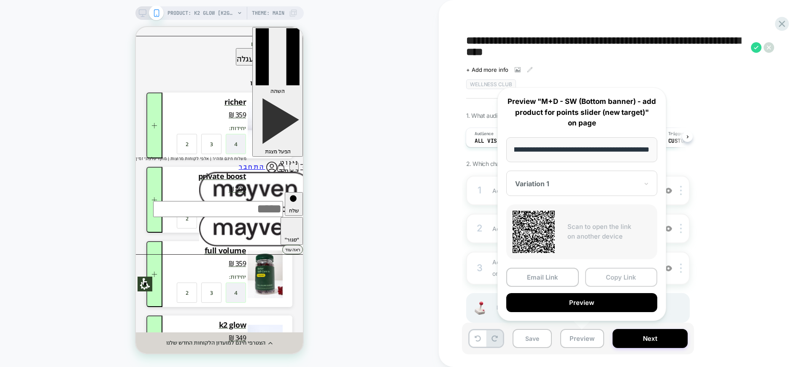
click at [619, 270] on button "Copy Link" at bounding box center [621, 276] width 73 height 19
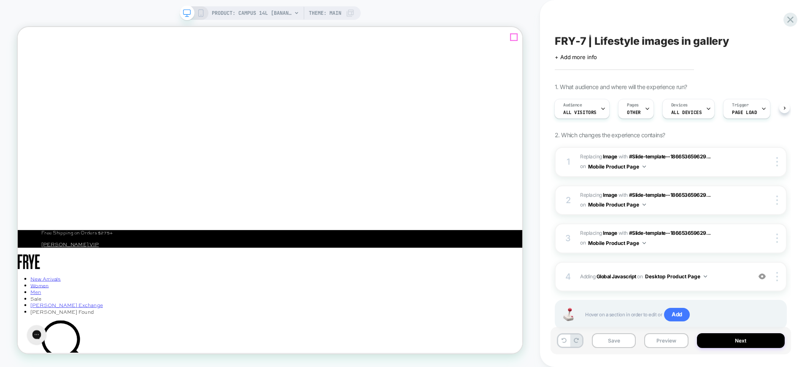
click at [28, 62] on line "Close" at bounding box center [25, 65] width 7 height 7
click at [791, 19] on icon at bounding box center [790, 19] width 6 height 6
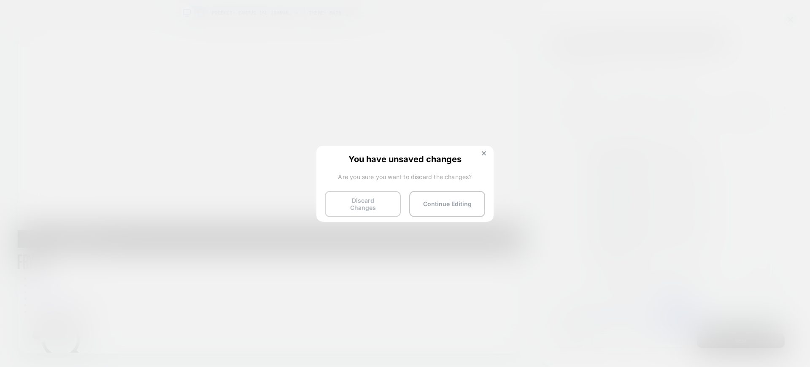
click at [365, 202] on button "Discard Changes" at bounding box center [363, 204] width 76 height 26
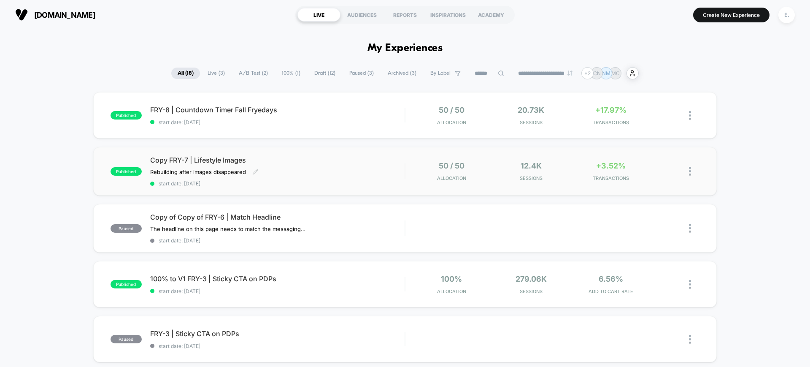
click at [314, 161] on span "Copy FRY-7 | Lifestyle Images" at bounding box center [277, 160] width 254 height 8
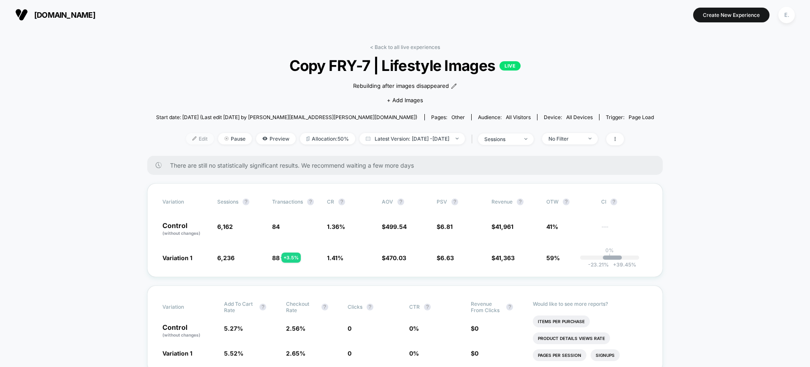
click at [186, 140] on span "Edit" at bounding box center [200, 138] width 28 height 11
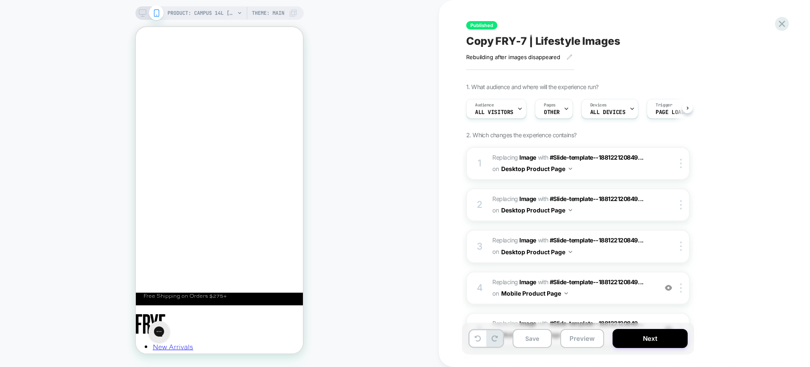
scroll to position [0, 0]
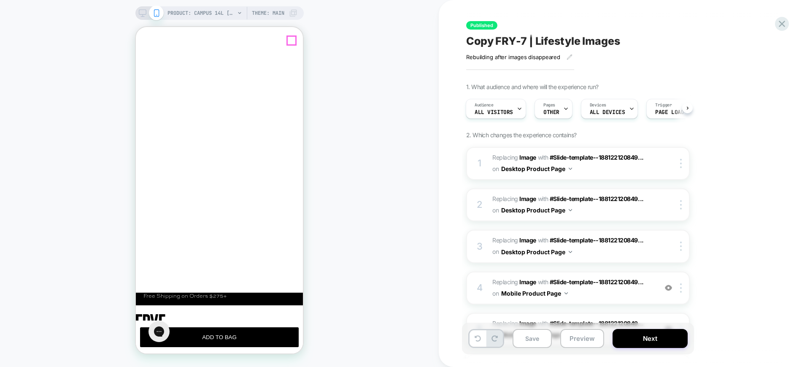
click at [146, 62] on line "Close" at bounding box center [143, 65] width 7 height 7
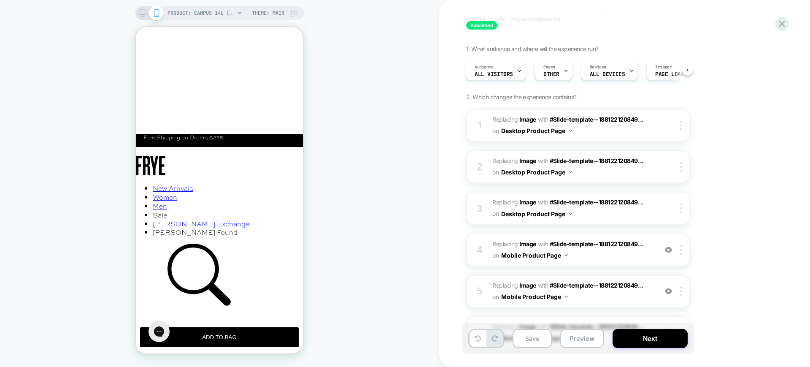
scroll to position [105, 0]
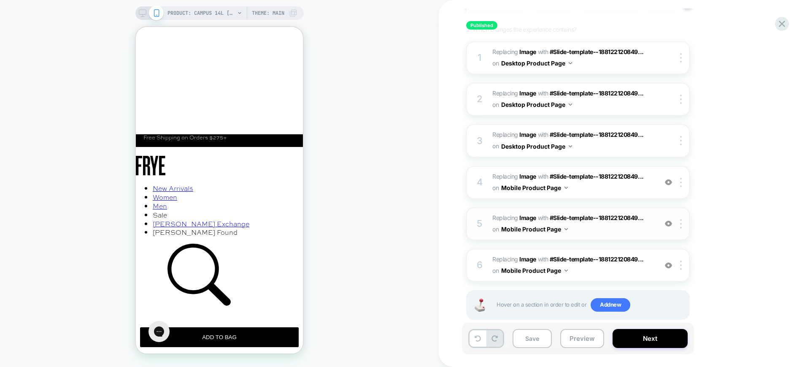
click at [671, 226] on img at bounding box center [668, 223] width 7 height 7
click at [668, 222] on img at bounding box center [668, 223] width 7 height 7
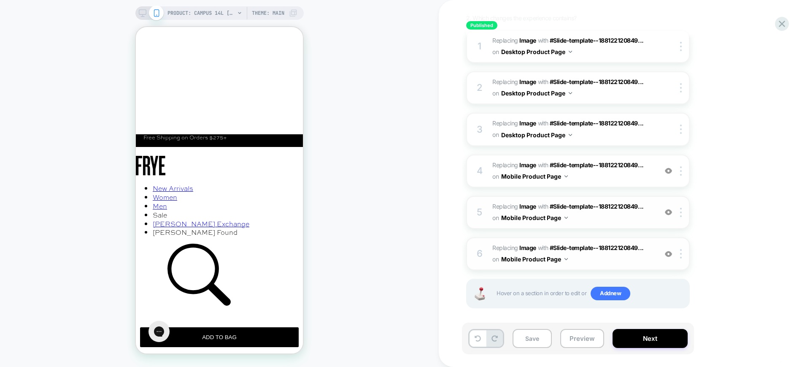
scroll to position [121, 0]
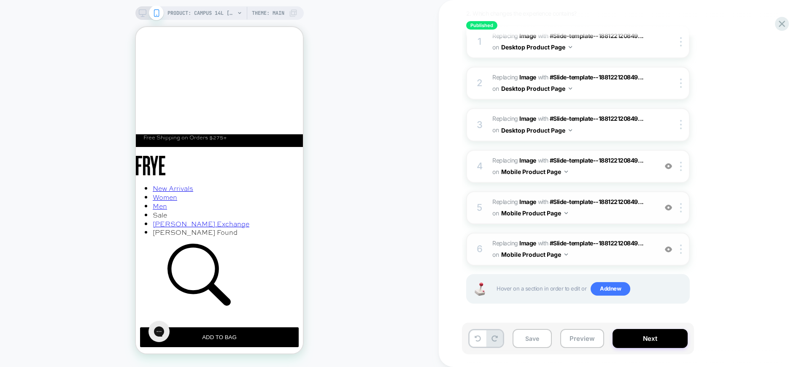
click at [670, 246] on img at bounding box center [668, 248] width 7 height 7
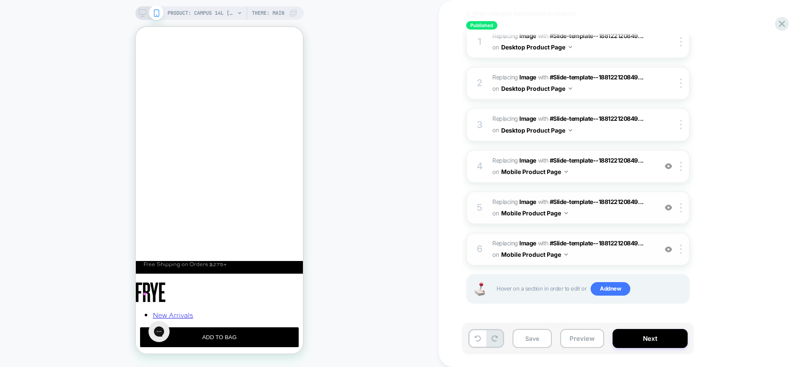
scroll to position [0, 0]
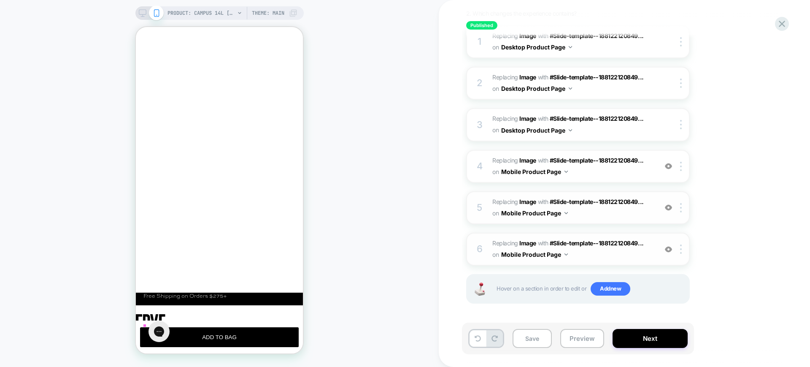
drag, startPoint x: 260, startPoint y: 183, endPoint x: 157, endPoint y: 173, distance: 103.4
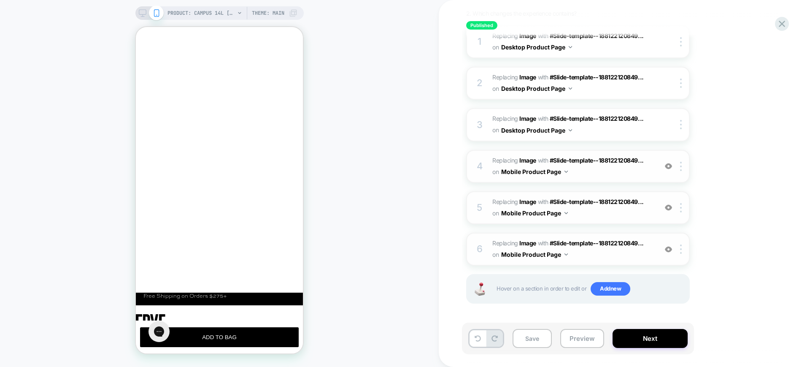
click at [667, 167] on img at bounding box center [668, 165] width 7 height 7
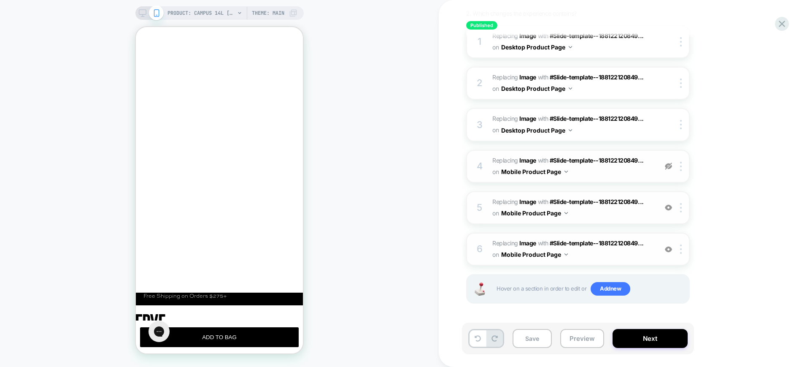
click at [667, 167] on img at bounding box center [668, 165] width 7 height 7
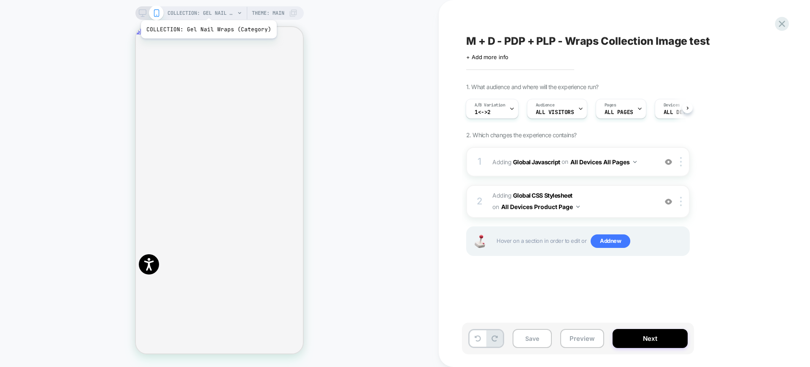
click at [207, 10] on span "COLLECTION: Gel Nail Wraps (Category)" at bounding box center [200, 12] width 67 height 13
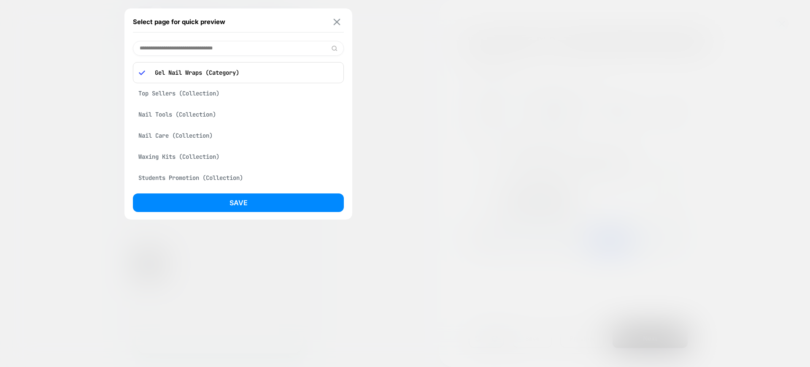
click at [340, 19] on img at bounding box center [337, 22] width 7 height 6
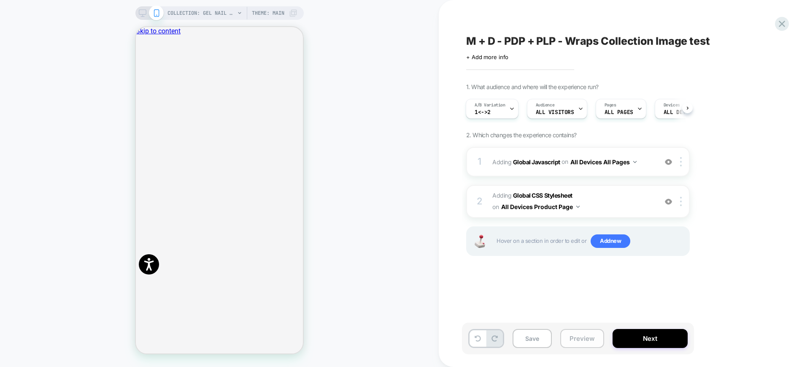
click at [573, 339] on button "Preview" at bounding box center [582, 338] width 44 height 19
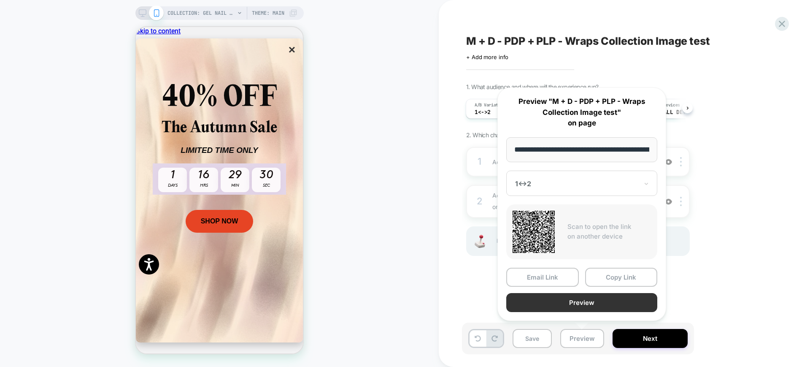
click at [572, 305] on button "Preview" at bounding box center [581, 302] width 151 height 19
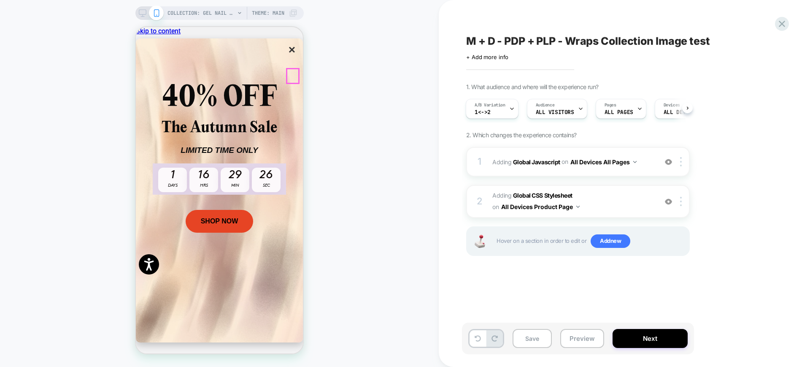
click at [291, 57] on button "×" at bounding box center [292, 50] width 12 height 14
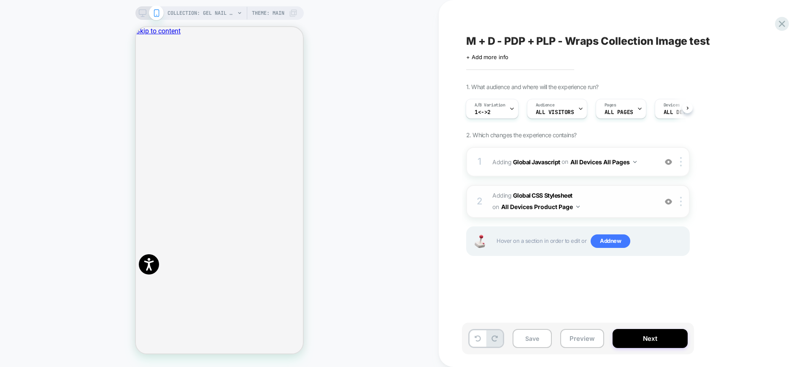
click at [605, 191] on span "Adding Global CSS Stylesheet on All Devices Product Page" at bounding box center [572, 201] width 161 height 23
click at [605, 204] on span "Adding Global CSS Stylesheet on All Devices Product Page" at bounding box center [572, 201] width 161 height 23
click at [596, 171] on div "1 Adding Global Javascript on All Devices All Pages Add Before Add After Target…" at bounding box center [578, 162] width 224 height 30
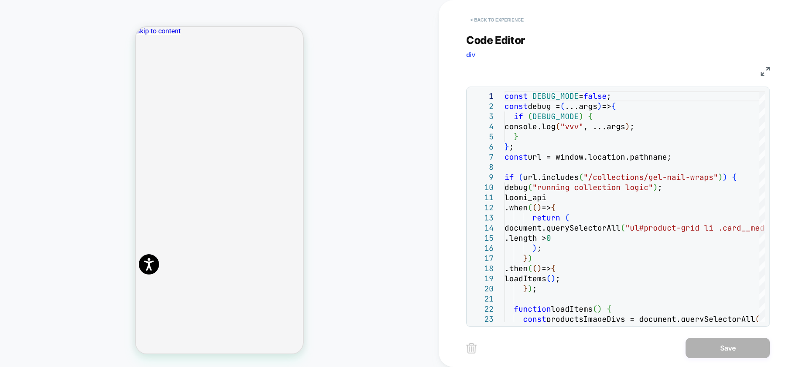
click at [504, 14] on button "< Back to experience" at bounding box center [497, 19] width 62 height 13
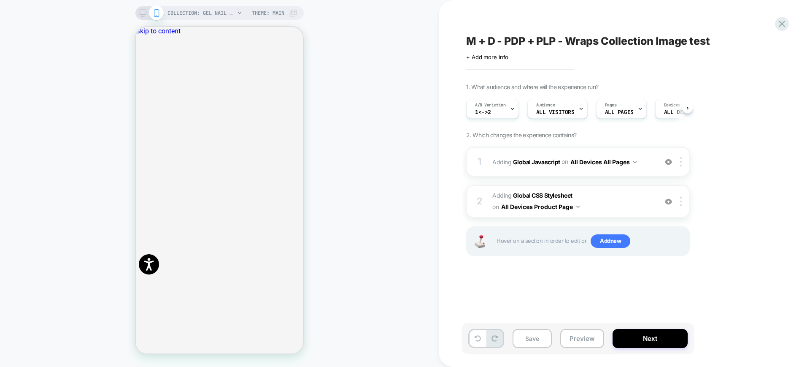
scroll to position [0, 0]
click at [608, 174] on div "1 Adding Global Javascript on All Devices All Pages Add Before Add After Target…" at bounding box center [578, 162] width 224 height 30
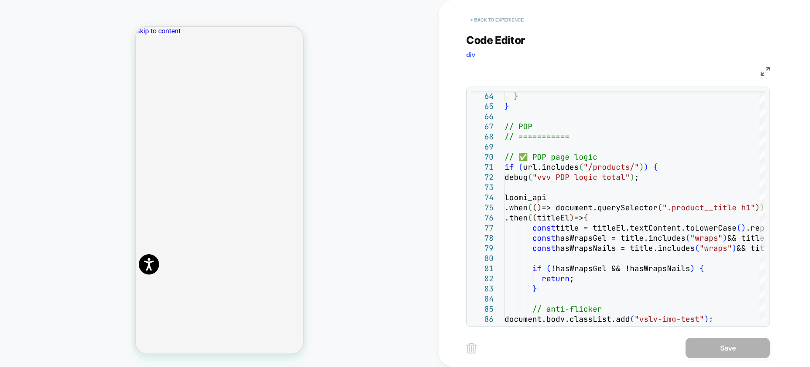
click at [482, 19] on button "< Back to experience" at bounding box center [497, 19] width 62 height 13
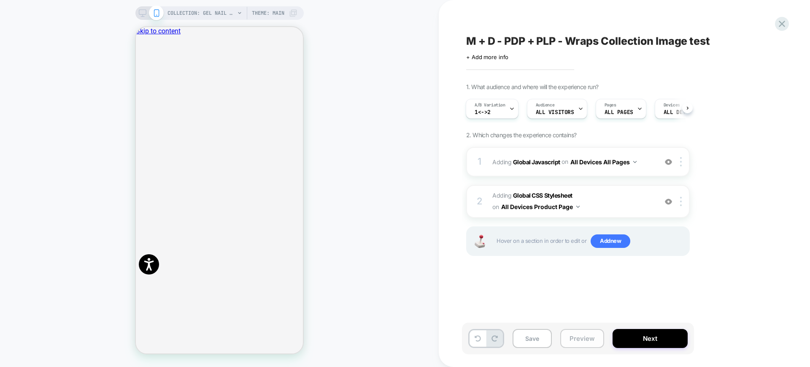
click at [573, 336] on button "Preview" at bounding box center [582, 338] width 44 height 19
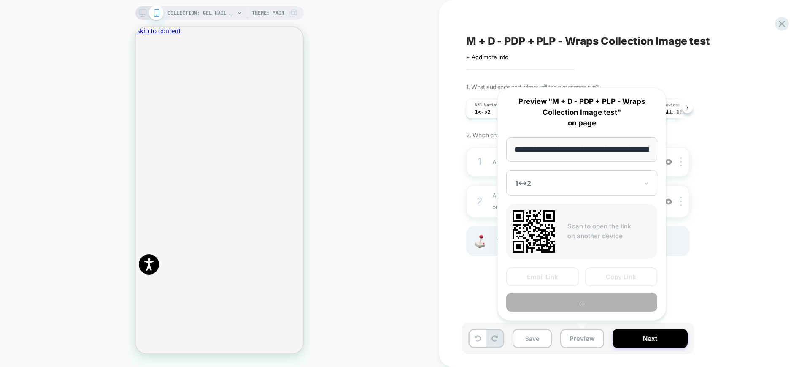
scroll to position [0, 86]
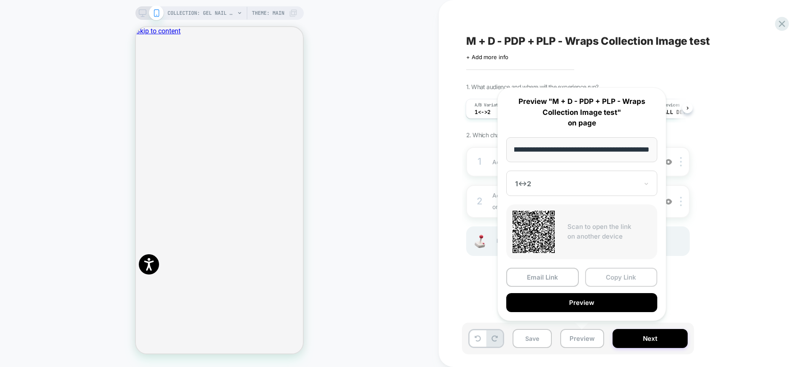
drag, startPoint x: 619, startPoint y: 278, endPoint x: 614, endPoint y: 278, distance: 5.5
click at [614, 278] on button "Copy Link" at bounding box center [621, 276] width 73 height 19
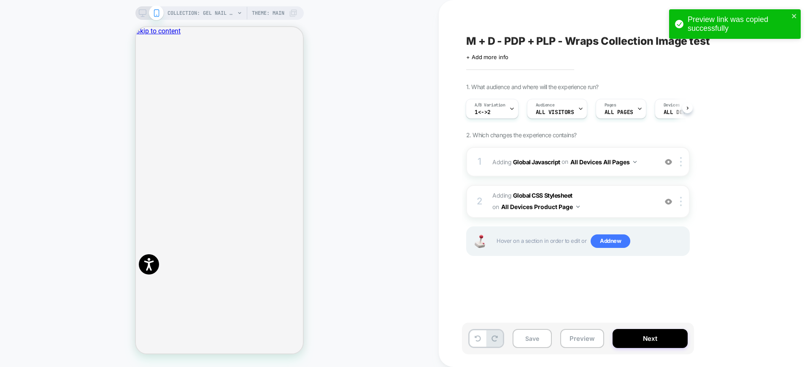
click at [552, 51] on div "Click to edit experience details + Add more info" at bounding box center [558, 53] width 185 height 13
click at [552, 41] on span "M + D - PDP + PLP - Wraps Collection Image test" at bounding box center [588, 41] width 244 height 13
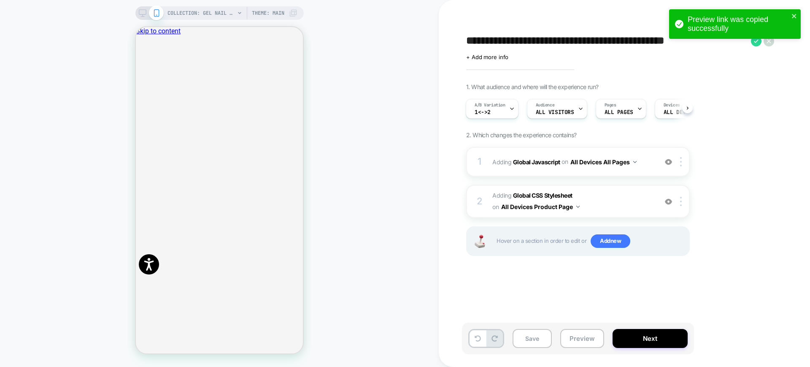
click at [552, 41] on textarea "**********" at bounding box center [606, 41] width 280 height 13
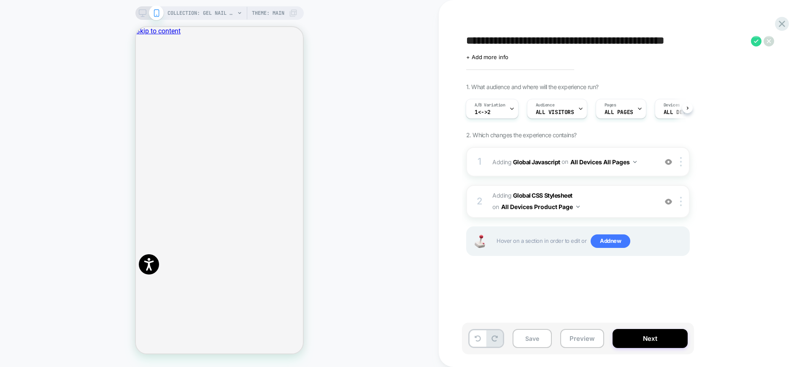
click at [141, 14] on icon at bounding box center [143, 13] width 8 height 8
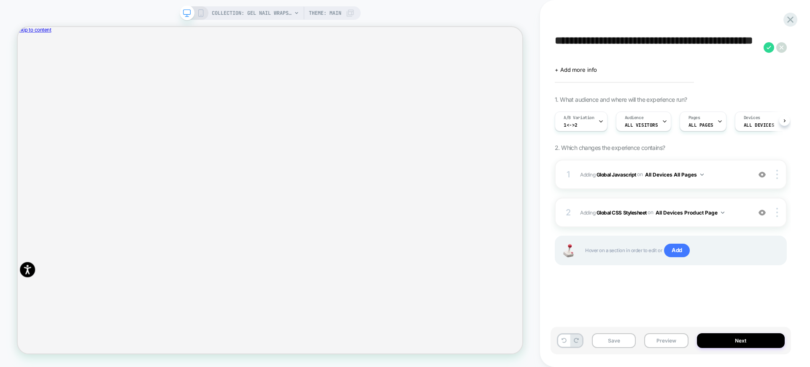
scroll to position [0, 0]
click at [665, 339] on button "Preview" at bounding box center [666, 340] width 44 height 15
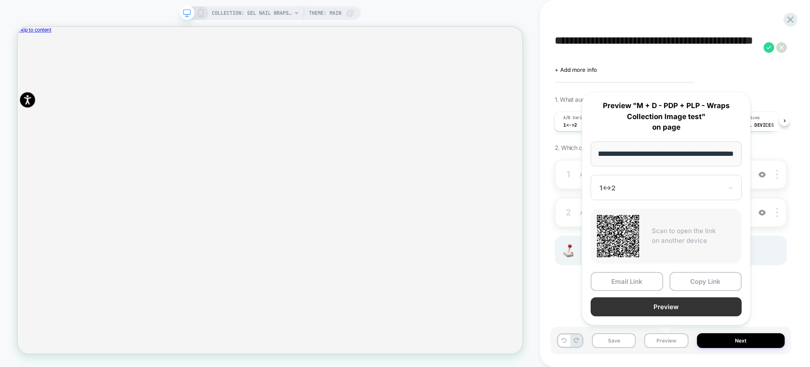
scroll to position [158, 0]
click at [646, 311] on button "Preview" at bounding box center [665, 306] width 151 height 19
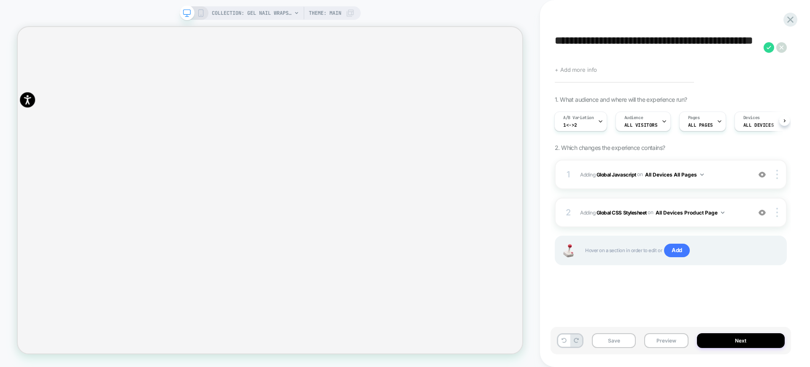
click at [595, 68] on span "+ Add more info" at bounding box center [576, 69] width 42 height 7
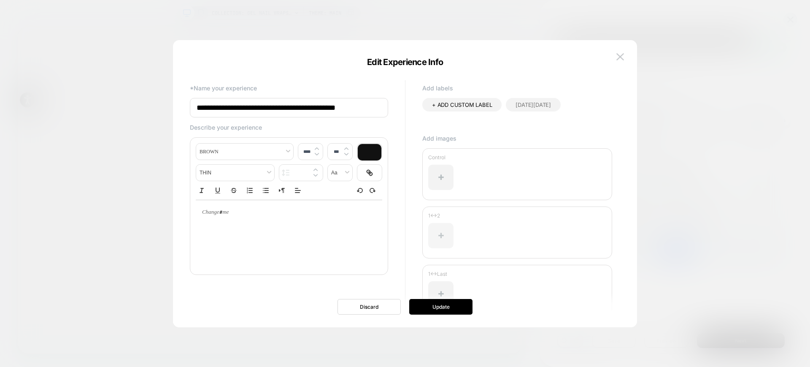
click at [446, 231] on div at bounding box center [440, 235] width 25 height 25
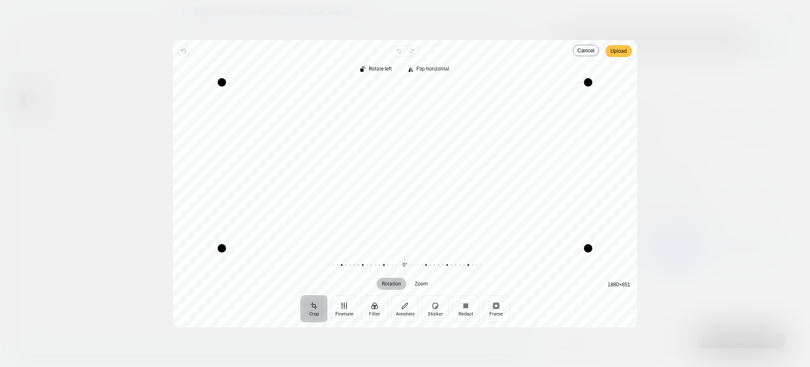
click at [620, 50] on span "Upload" at bounding box center [618, 51] width 16 height 10
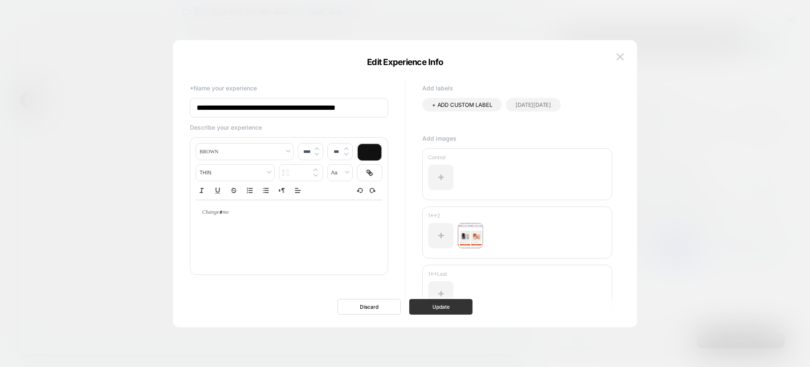
click at [459, 310] on button "Update" at bounding box center [440, 307] width 63 height 16
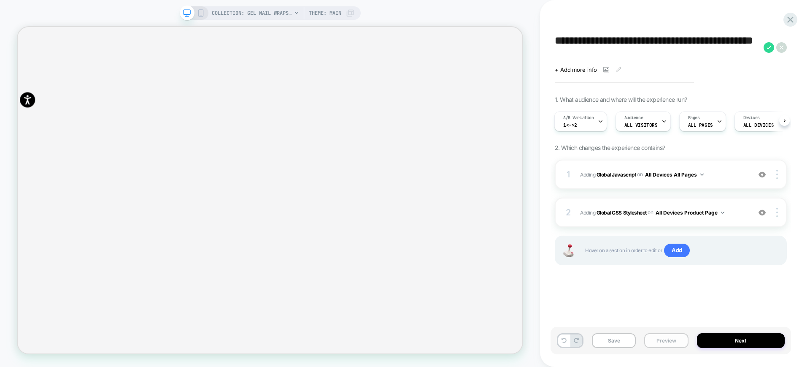
click at [671, 338] on button "Preview" at bounding box center [666, 340] width 44 height 15
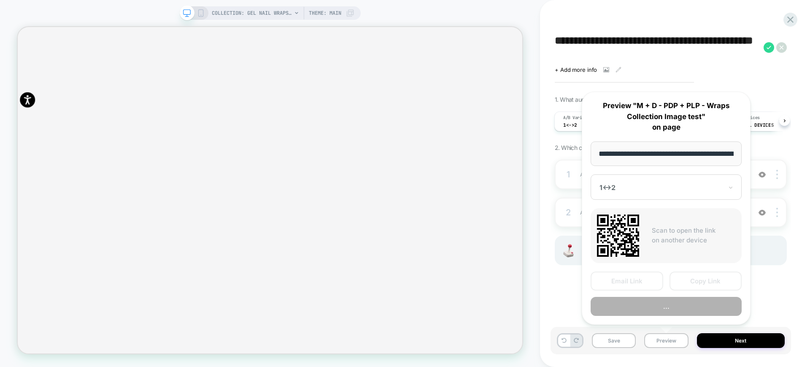
scroll to position [0, 86]
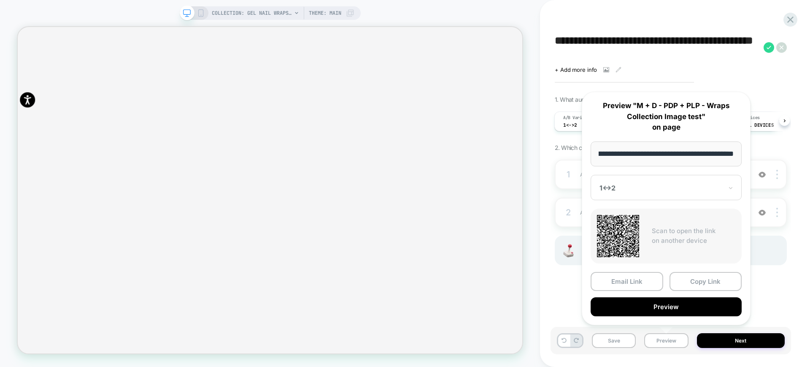
click at [676, 154] on input "**********" at bounding box center [665, 153] width 151 height 25
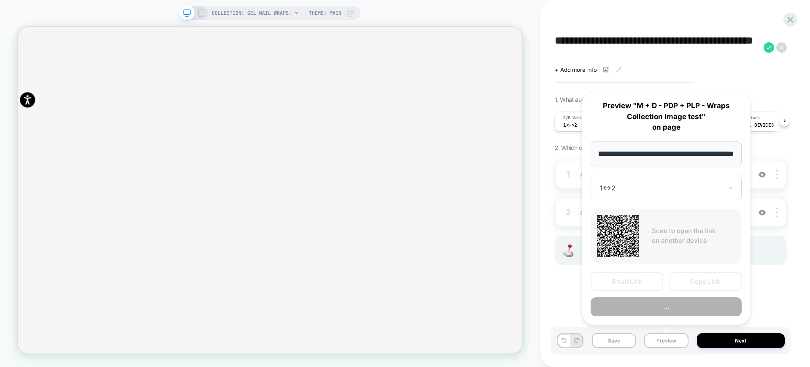
scroll to position [0, 24]
click at [624, 155] on input "**********" at bounding box center [665, 153] width 151 height 25
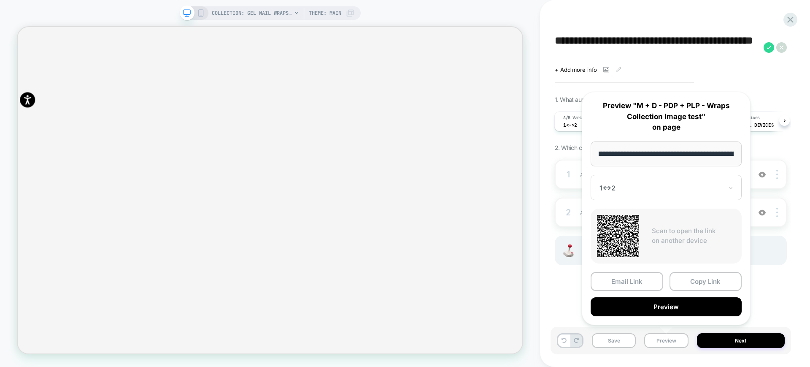
click at [624, 155] on input "**********" at bounding box center [665, 153] width 151 height 25
type input "**********"
click at [582, 68] on span "+ Add more info" at bounding box center [576, 69] width 42 height 7
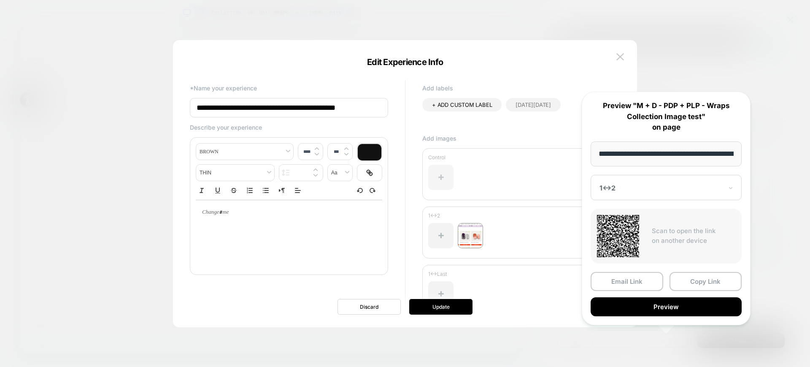
click at [437, 177] on div at bounding box center [440, 176] width 25 height 25
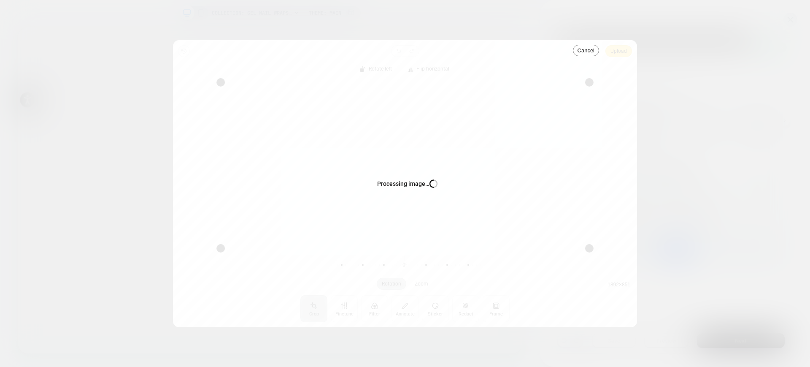
click at [615, 50] on div "Processing image… Busy" at bounding box center [405, 183] width 464 height 287
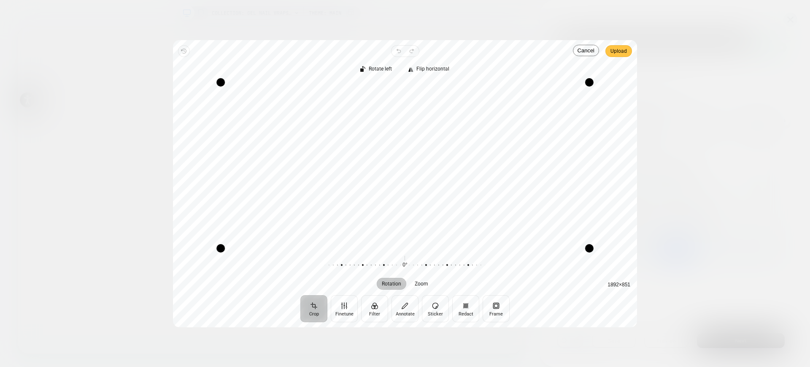
click at [621, 54] on span "Upload" at bounding box center [618, 51] width 16 height 10
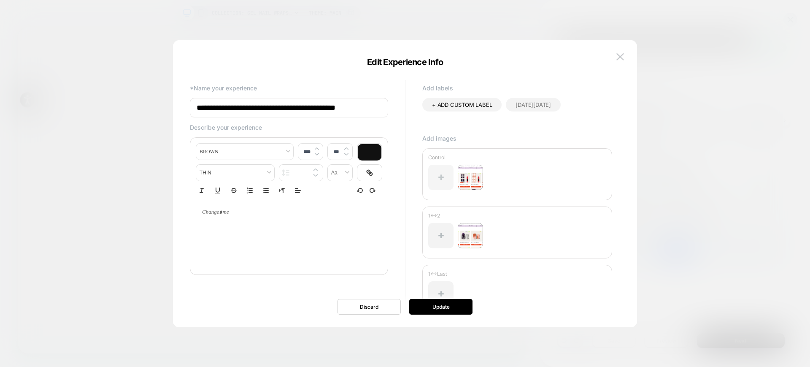
click at [444, 175] on div at bounding box center [440, 176] width 25 height 25
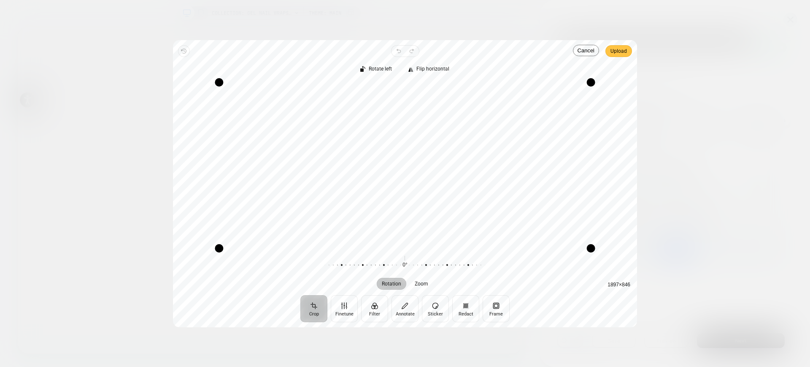
click at [615, 53] on span "Upload" at bounding box center [618, 51] width 16 height 10
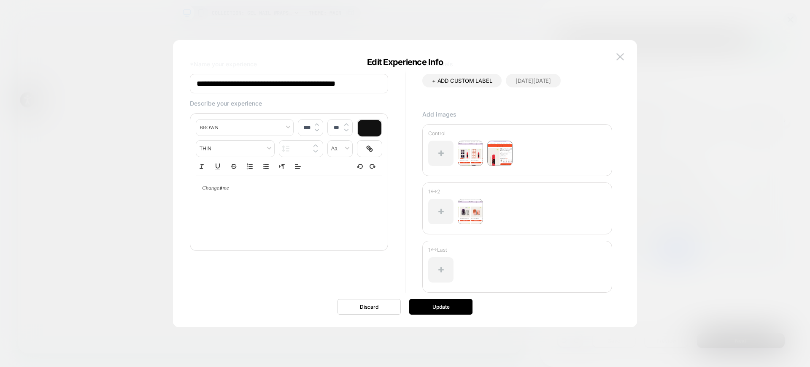
scroll to position [36, 0]
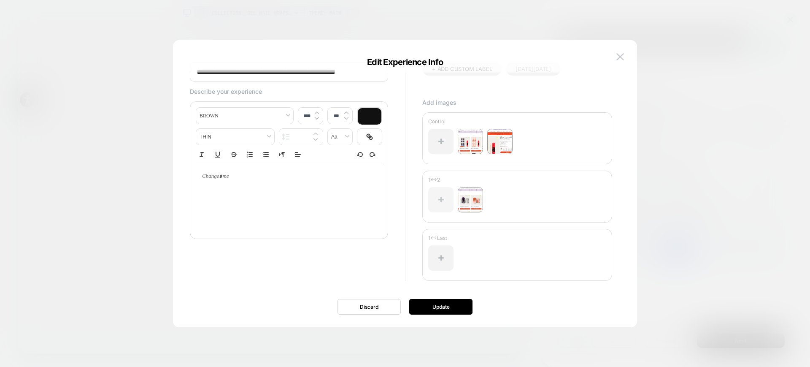
click at [439, 202] on div at bounding box center [440, 199] width 25 height 25
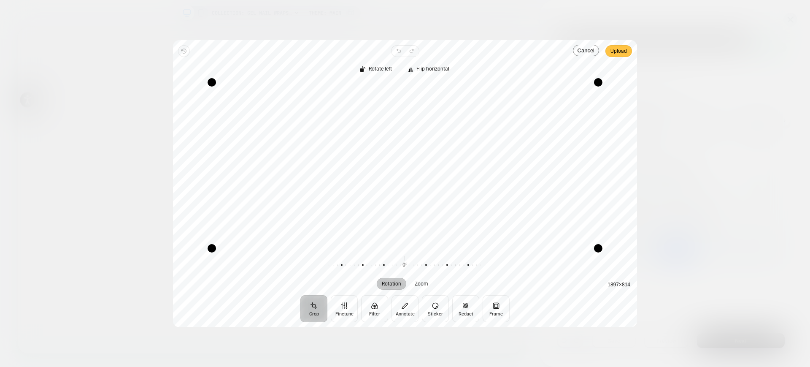
click at [608, 54] on button "Upload" at bounding box center [618, 51] width 27 height 12
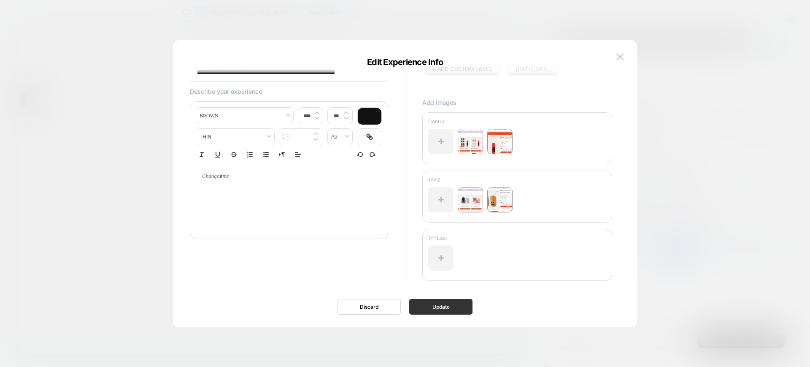
click at [458, 305] on button "Update" at bounding box center [440, 307] width 63 height 16
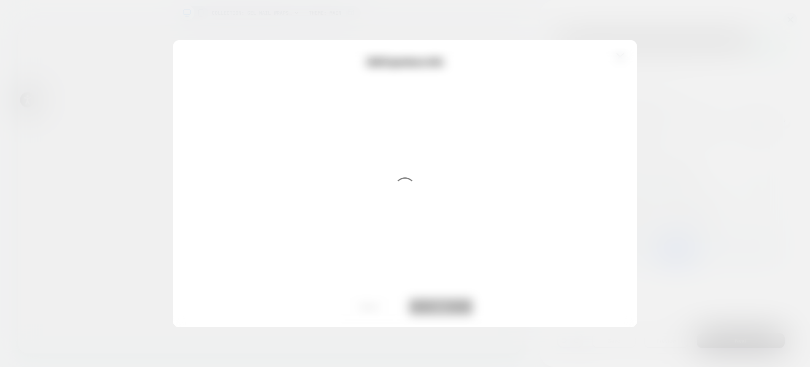
scroll to position [0, 0]
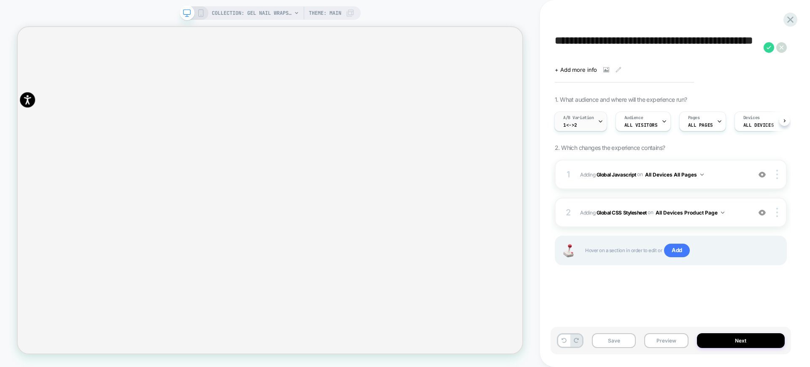
click at [600, 123] on icon at bounding box center [600, 121] width 5 height 5
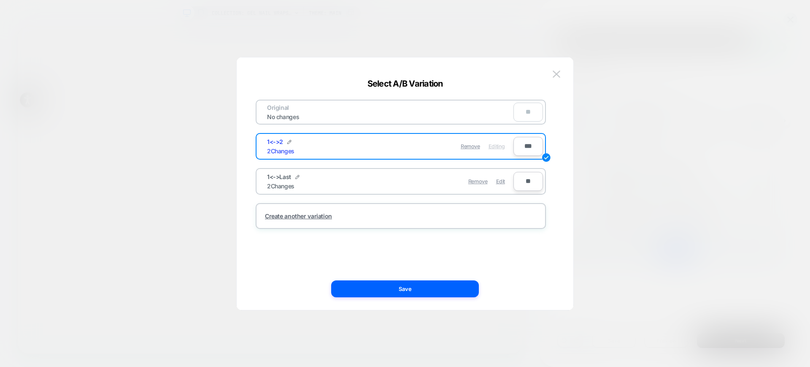
drag, startPoint x: 284, startPoint y: 139, endPoint x: 270, endPoint y: 138, distance: 14.3
click at [270, 138] on div "1<->2" at bounding box center [279, 141] width 24 height 7
click at [288, 143] on img at bounding box center [289, 142] width 4 height 4
click at [294, 149] on input "*****" at bounding box center [297, 146] width 61 height 16
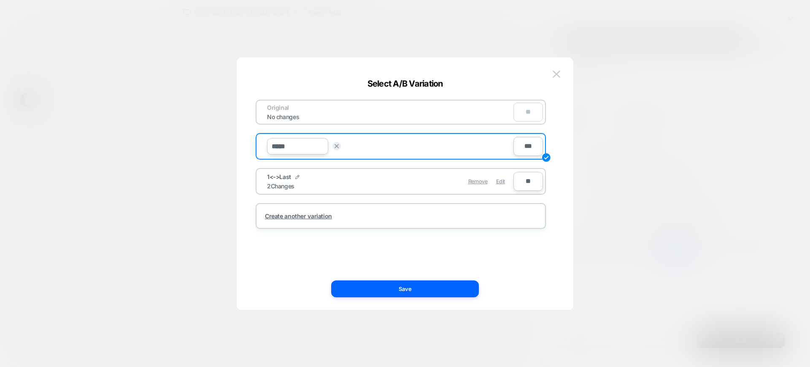
click at [294, 149] on input "*****" at bounding box center [297, 146] width 61 height 16
click at [557, 69] on button at bounding box center [556, 74] width 13 height 13
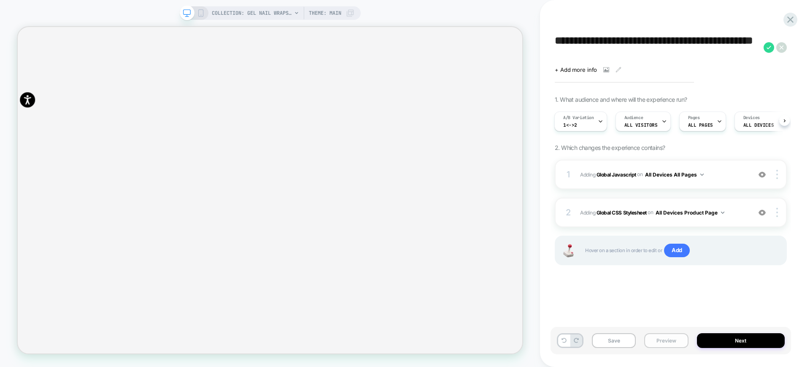
click at [665, 338] on button "Preview" at bounding box center [666, 340] width 44 height 15
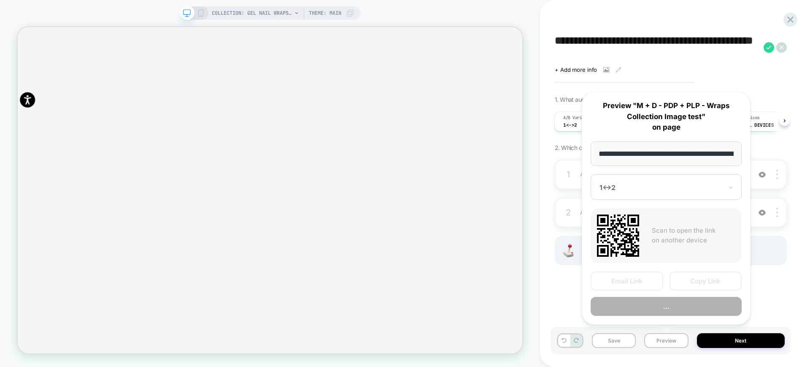
scroll to position [0, 86]
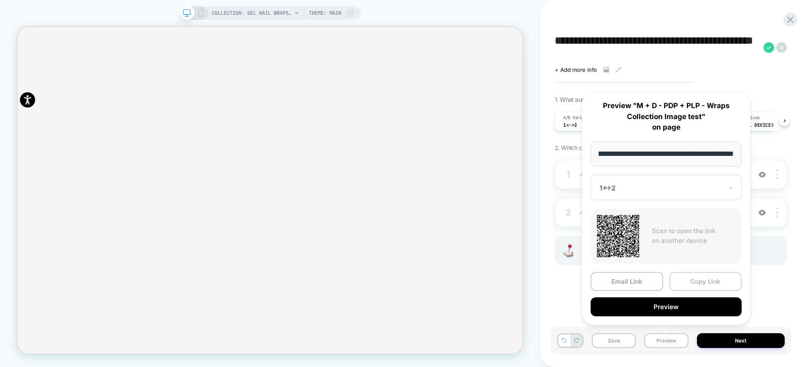
click at [682, 282] on button "Copy Link" at bounding box center [705, 281] width 73 height 19
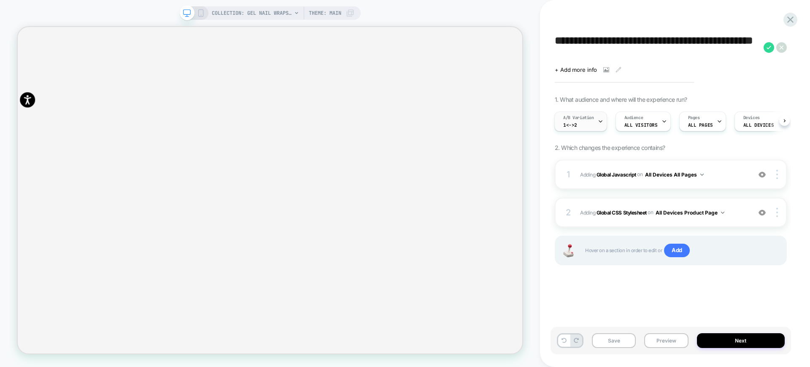
click at [601, 118] on div at bounding box center [600, 121] width 5 height 19
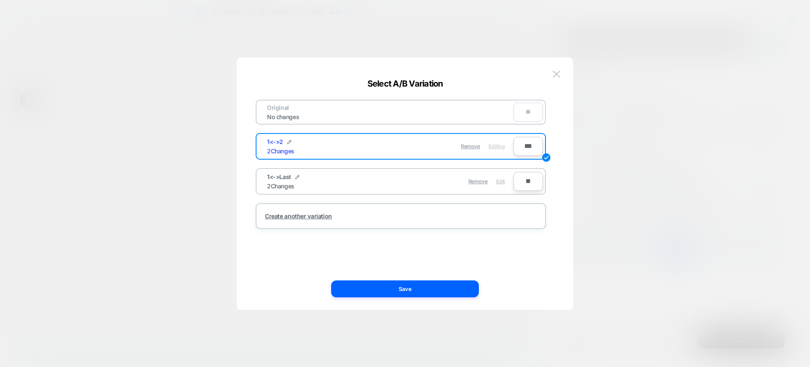
click at [499, 184] on div "Edit" at bounding box center [500, 181] width 9 height 16
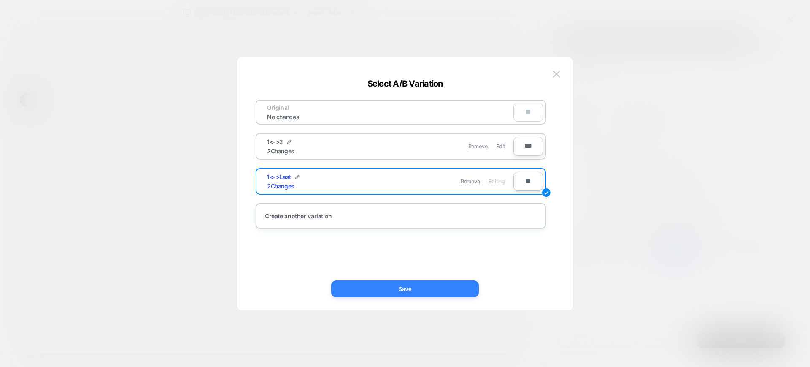
click at [467, 286] on button "Save" at bounding box center [405, 288] width 148 height 17
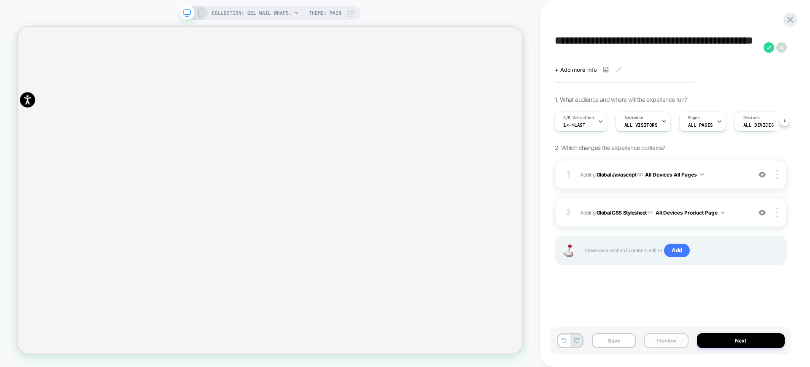
click at [677, 343] on button "Preview" at bounding box center [666, 340] width 44 height 15
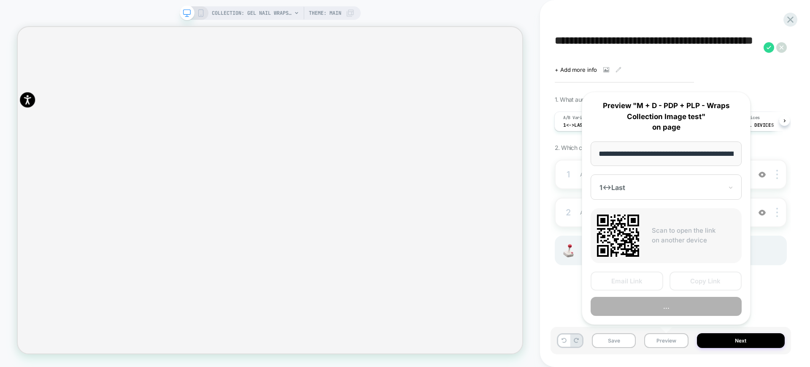
scroll to position [0, 86]
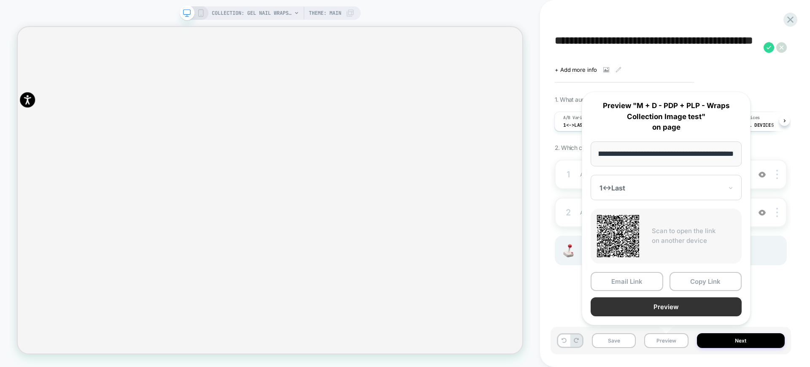
click at [627, 310] on button "Preview" at bounding box center [665, 306] width 151 height 19
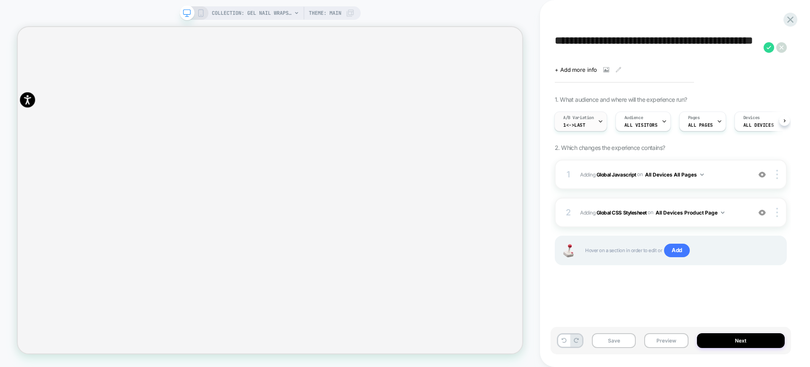
click at [598, 123] on icon at bounding box center [600, 121] width 5 height 5
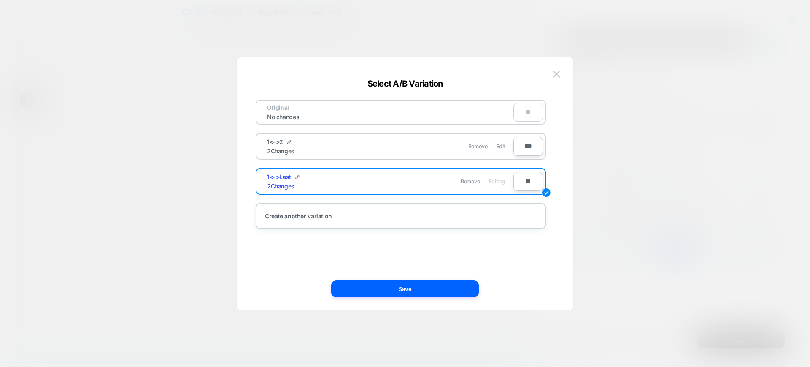
click at [300, 176] on div "1<->Last 2 Changes" at bounding box center [328, 181] width 123 height 16
click at [297, 173] on div at bounding box center [297, 176] width 4 height 7
click at [309, 183] on input "********" at bounding box center [297, 181] width 61 height 16
click at [308, 183] on input "********" at bounding box center [297, 181] width 61 height 16
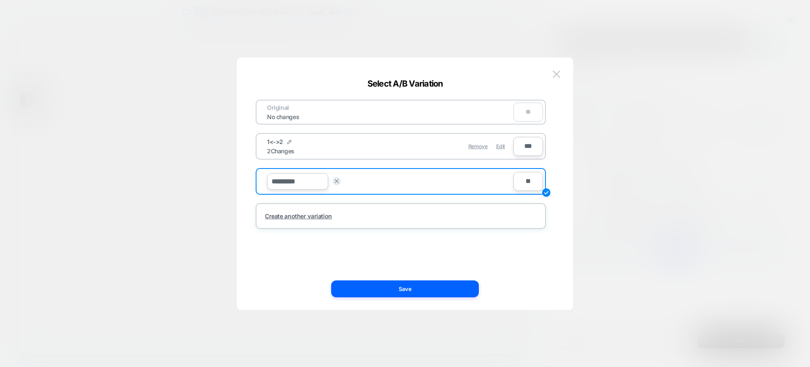
click at [547, 75] on div "Original No changes ** 1<->2 2 Changes Remove Edit *** ******** Save ** Create …" at bounding box center [400, 183] width 311 height 218
click at [557, 73] on img at bounding box center [557, 73] width 8 height 7
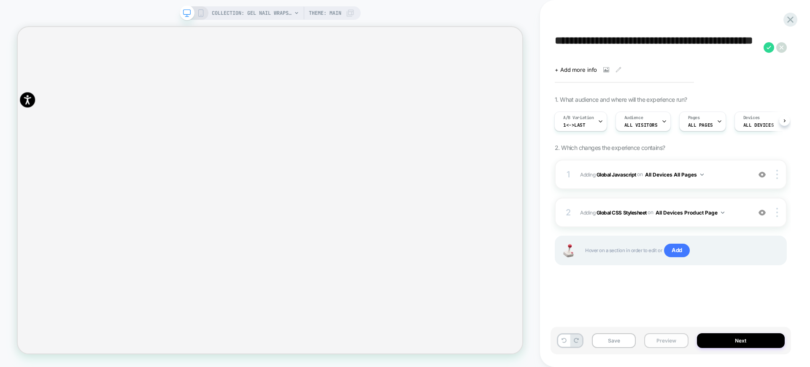
click at [655, 337] on button "Preview" at bounding box center [666, 340] width 44 height 15
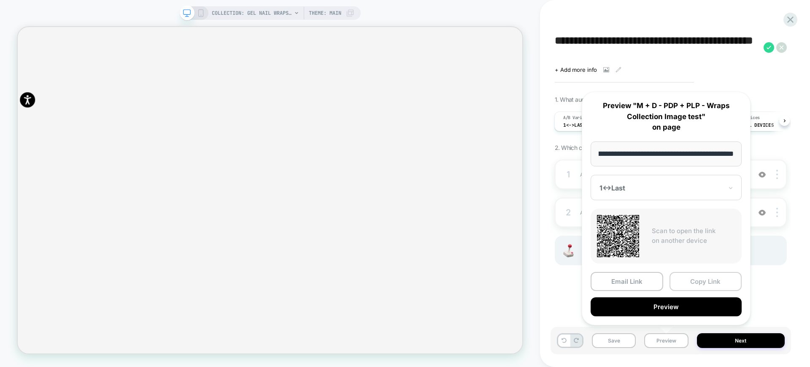
click at [688, 281] on button "Copy Link" at bounding box center [705, 281] width 73 height 19
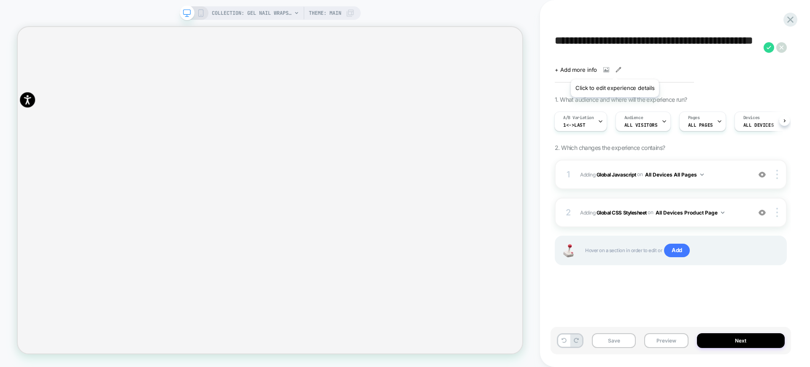
click at [615, 69] on icon at bounding box center [618, 70] width 6 height 6
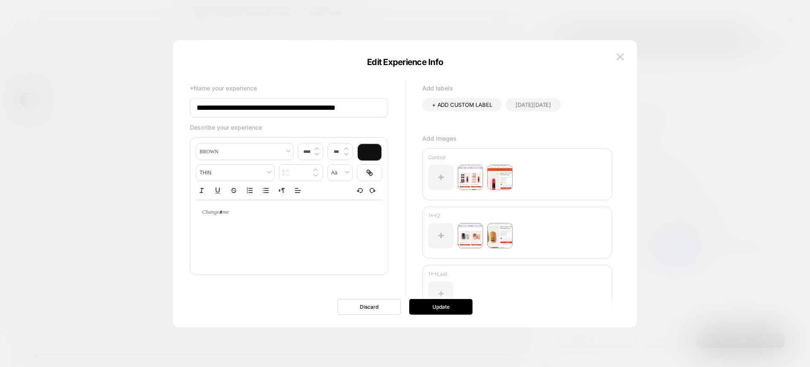
click at [437, 285] on div at bounding box center [440, 293] width 25 height 25
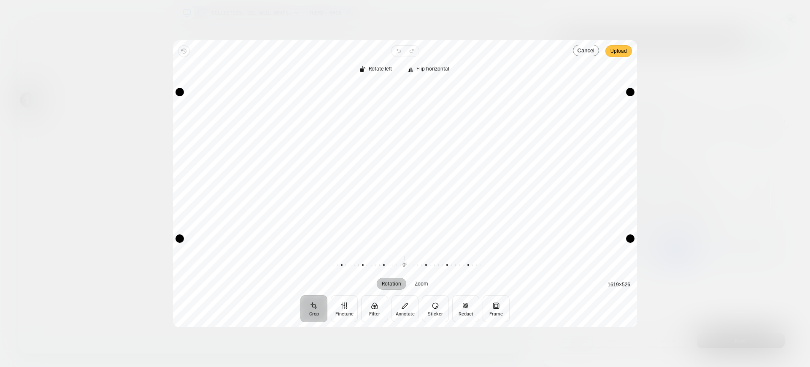
click at [615, 55] on span "Upload" at bounding box center [618, 51] width 16 height 10
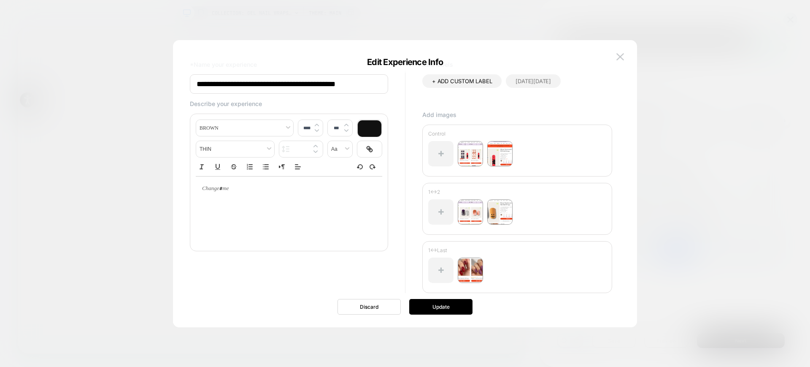
scroll to position [36, 0]
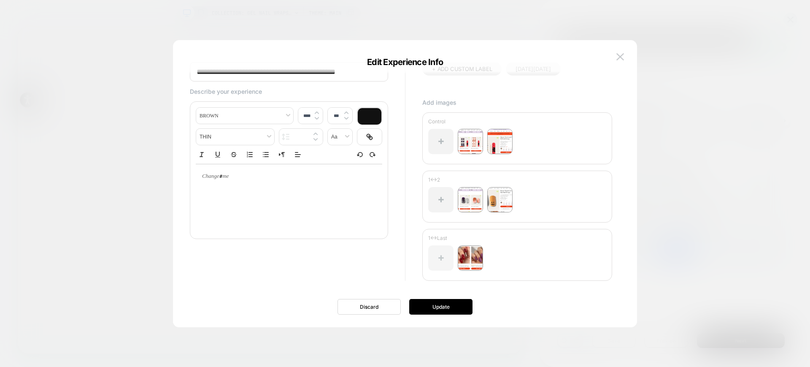
click at [439, 261] on div at bounding box center [440, 257] width 25 height 25
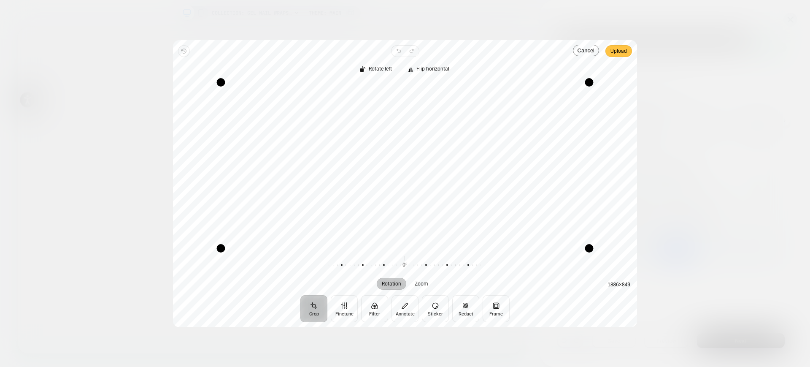
click at [628, 55] on button "Upload" at bounding box center [618, 51] width 27 height 12
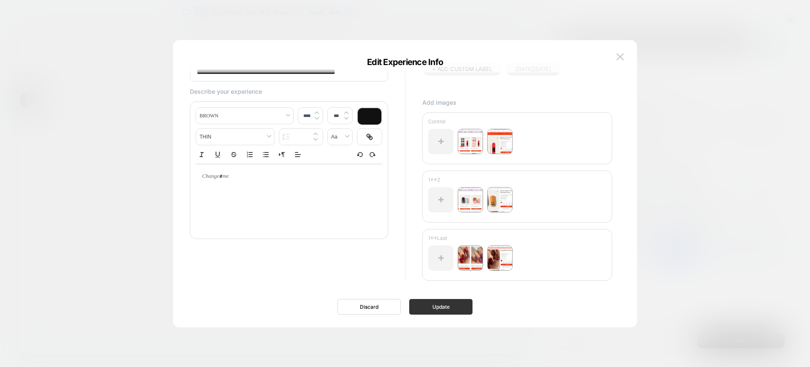
click at [443, 310] on button "Update" at bounding box center [440, 307] width 63 height 16
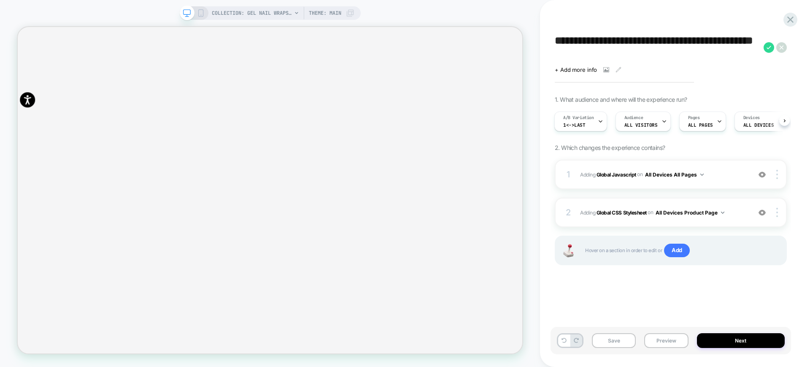
scroll to position [0, 0]
click at [617, 340] on button "Save" at bounding box center [614, 340] width 44 height 15
click at [791, 18] on icon at bounding box center [790, 19] width 6 height 6
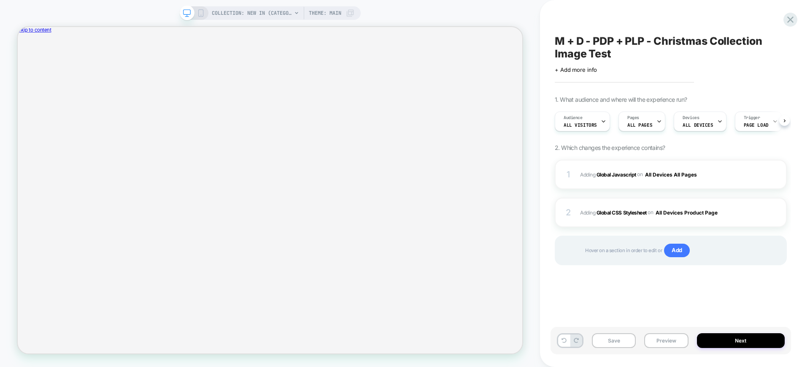
click at [595, 49] on span "M + D - PDP + PLP - Christmas Collection Image Test" at bounding box center [671, 47] width 232 height 25
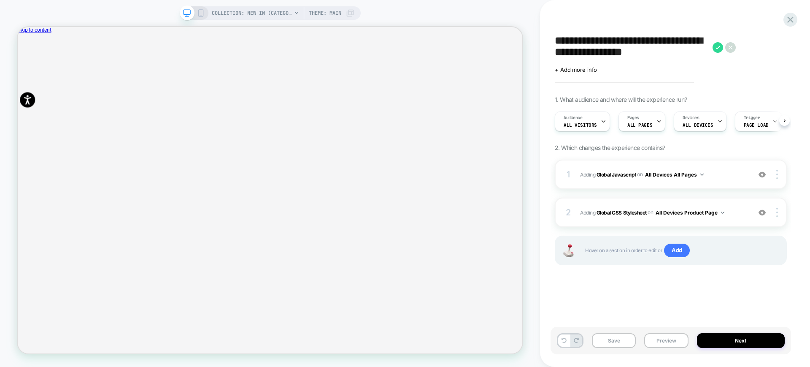
click at [597, 49] on textarea "**********" at bounding box center [632, 47] width 154 height 25
click at [597, 49] on textarea "**********" at bounding box center [657, 47] width 205 height 25
click at [21, 70] on icon "Close" at bounding box center [21, 70] width 0 height 0
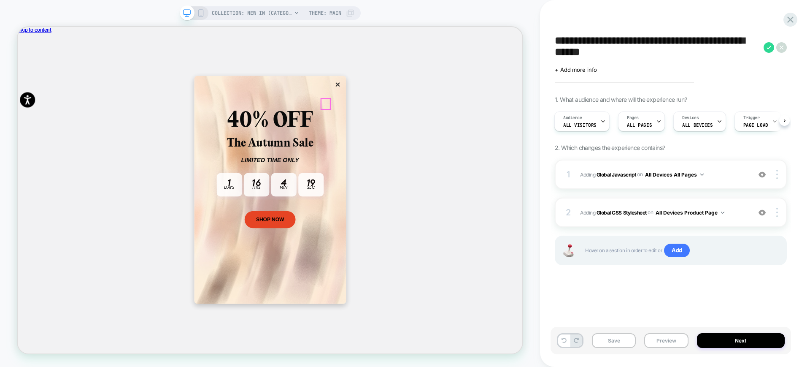
click at [438, 111] on button "×" at bounding box center [444, 103] width 12 height 14
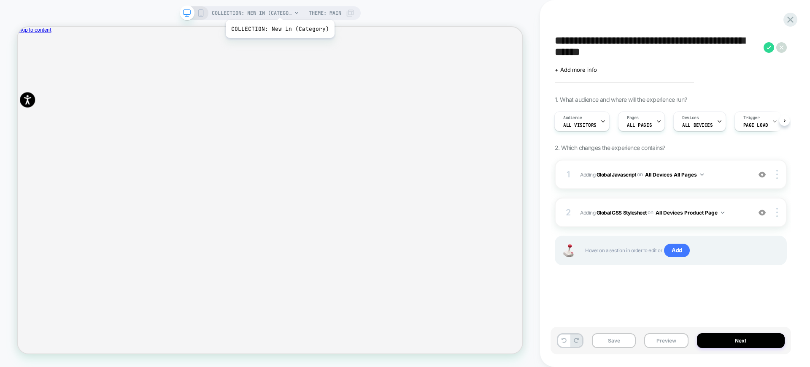
click at [279, 9] on span "COLLECTION: New in (Category)" at bounding box center [252, 12] width 80 height 13
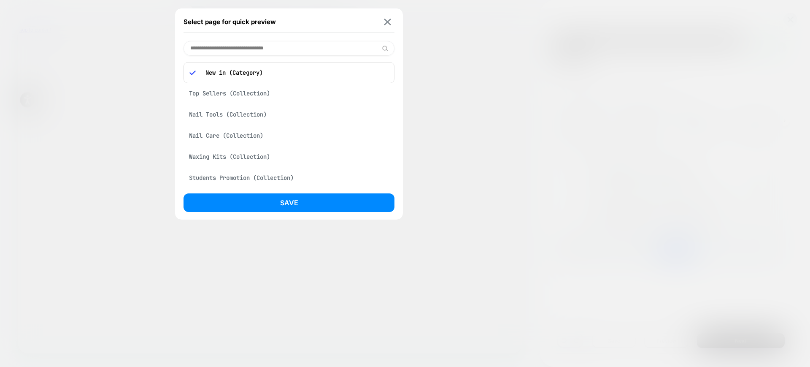
click at [259, 48] on input at bounding box center [288, 48] width 211 height 15
type input "******"
click at [390, 23] on img at bounding box center [387, 22] width 7 height 6
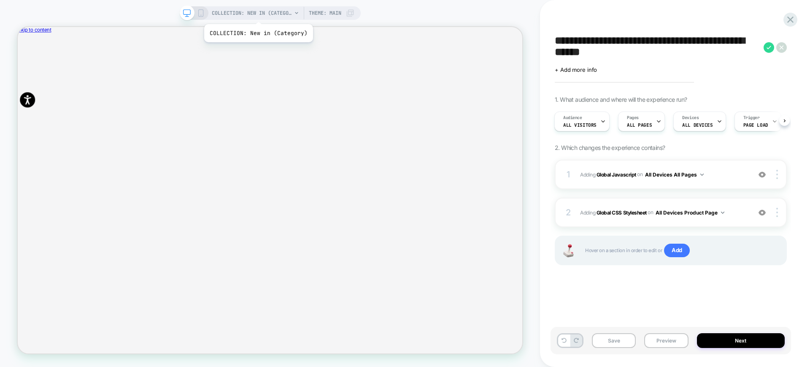
click at [257, 13] on span "COLLECTION: New in (Category)" at bounding box center [252, 12] width 80 height 13
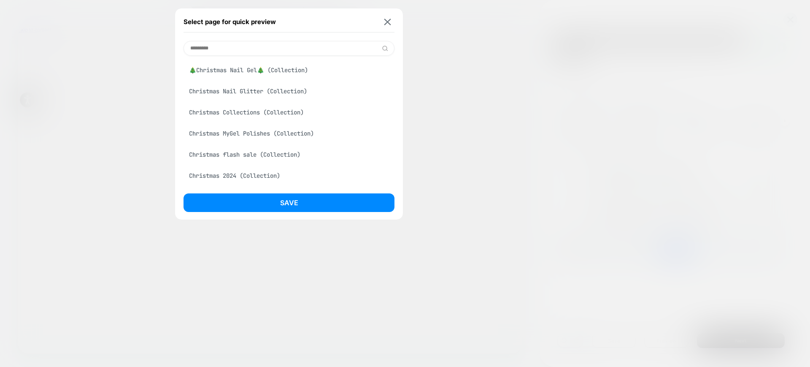
type input "*********"
click at [268, 116] on div "Christmas Collections (Collection)" at bounding box center [288, 112] width 211 height 16
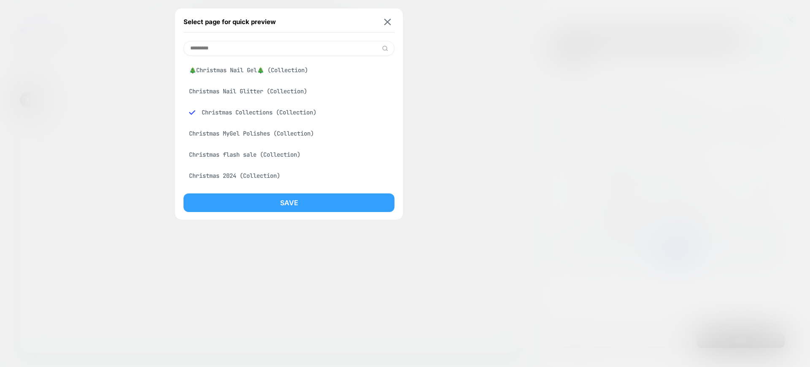
click at [276, 200] on button "Save" at bounding box center [288, 202] width 211 height 19
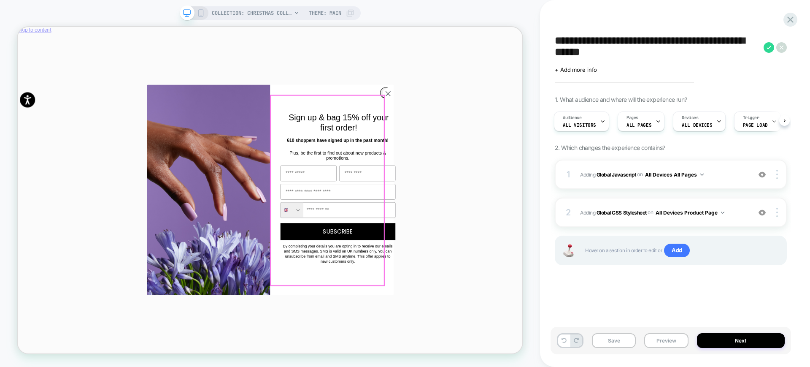
scroll to position [0, 0]
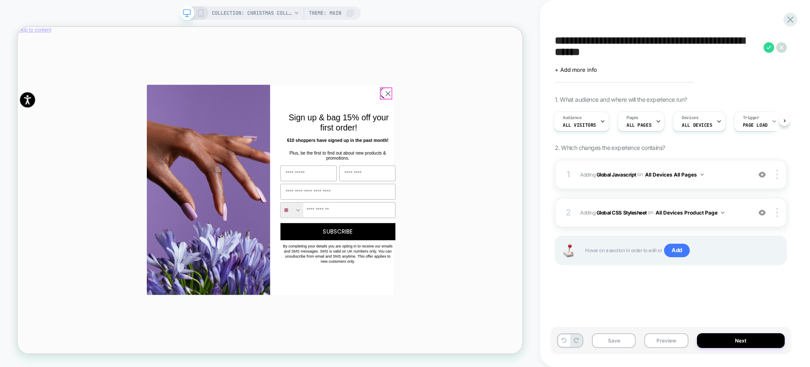
click at [507, 116] on icon "Close dialog" at bounding box center [511, 115] width 15 height 15
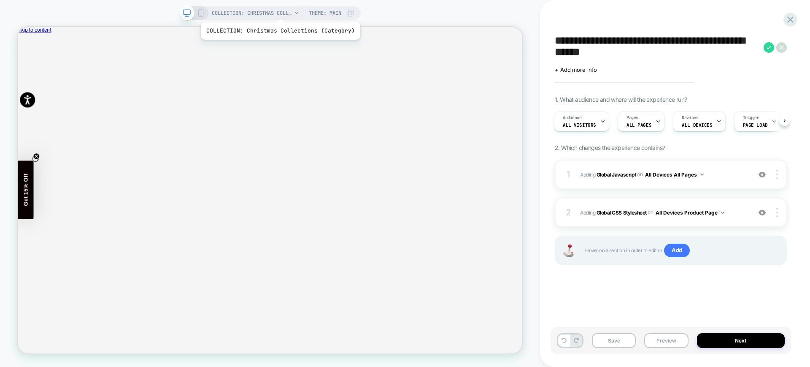
click at [279, 11] on span "COLLECTION: Christmas Collections (Category)" at bounding box center [252, 12] width 80 height 13
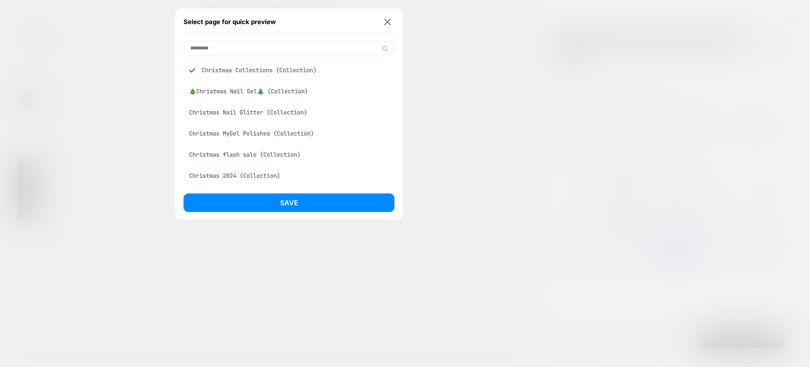
scroll to position [53, 0]
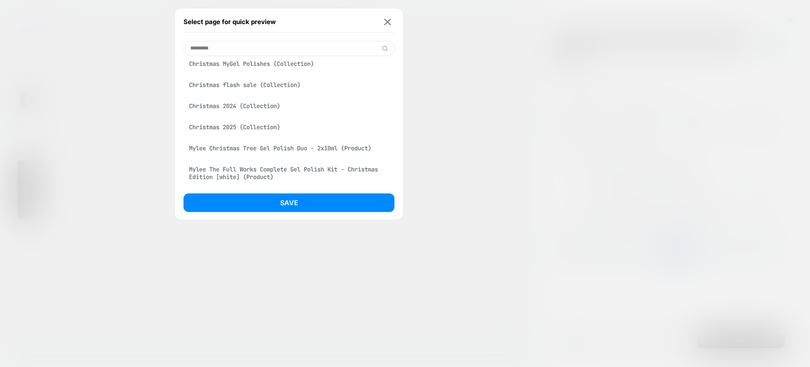
type input "*********"
click at [260, 124] on div "Christmas 2025 (Collection)" at bounding box center [288, 127] width 211 height 16
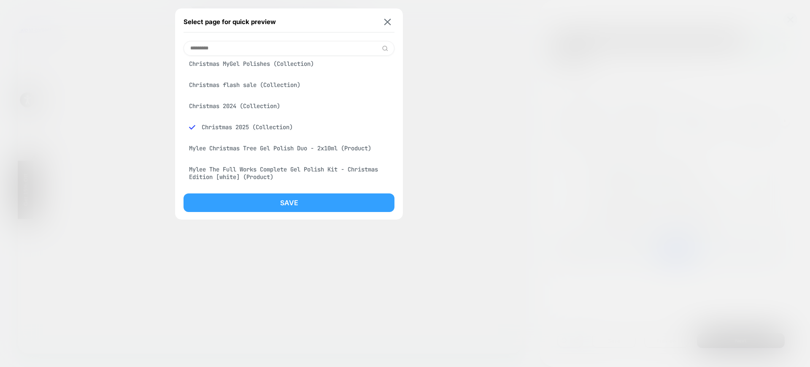
click at [255, 203] on button "Save" at bounding box center [288, 202] width 211 height 19
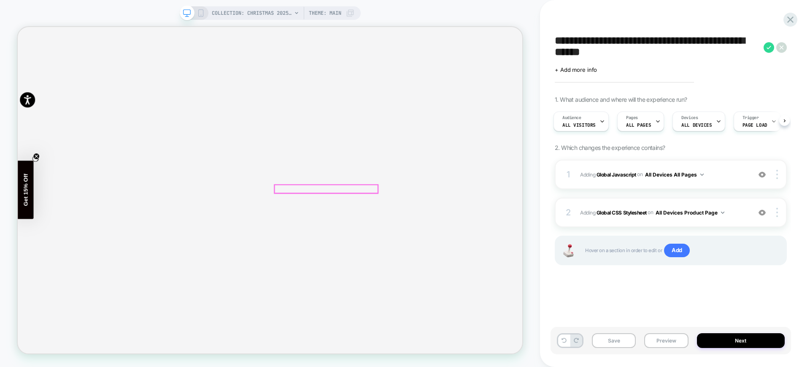
scroll to position [211, 0]
click at [674, 340] on button "Preview" at bounding box center [666, 340] width 44 height 15
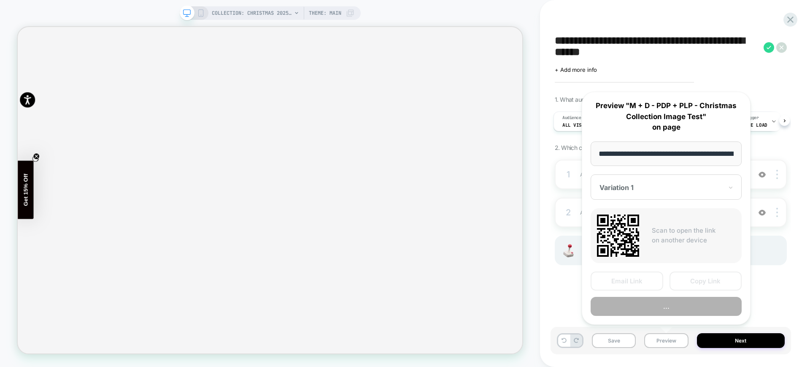
scroll to position [0, 90]
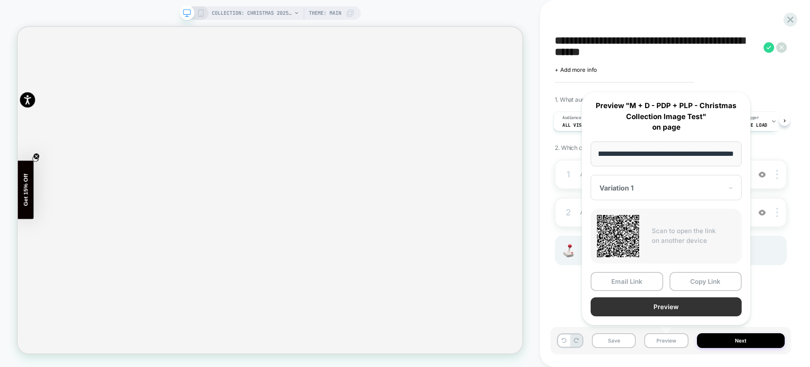
click at [644, 308] on button "Preview" at bounding box center [665, 306] width 151 height 19
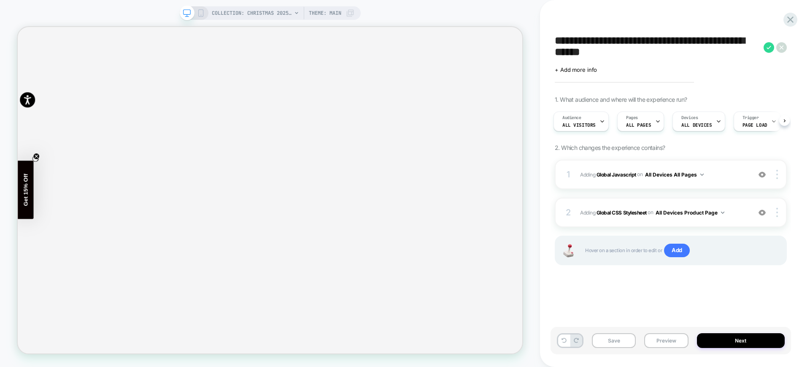
click at [586, 65] on div "Click to edit experience details + Add more info" at bounding box center [671, 66] width 232 height 13
click at [587, 74] on div "**********" at bounding box center [670, 183] width 240 height 350
click at [582, 70] on span "+ Add more info" at bounding box center [576, 69] width 42 height 7
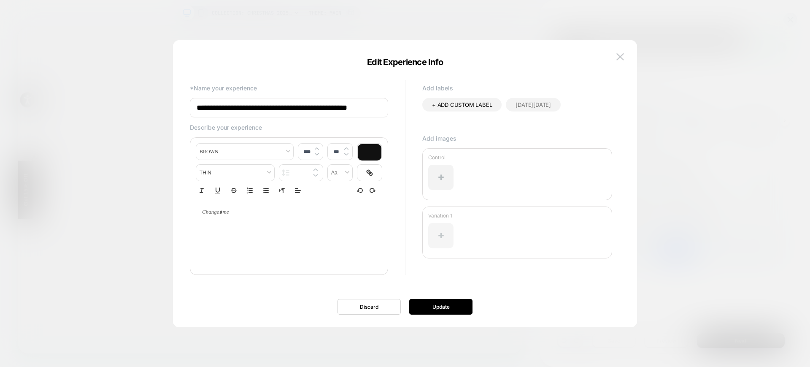
click at [443, 227] on div at bounding box center [440, 235] width 25 height 25
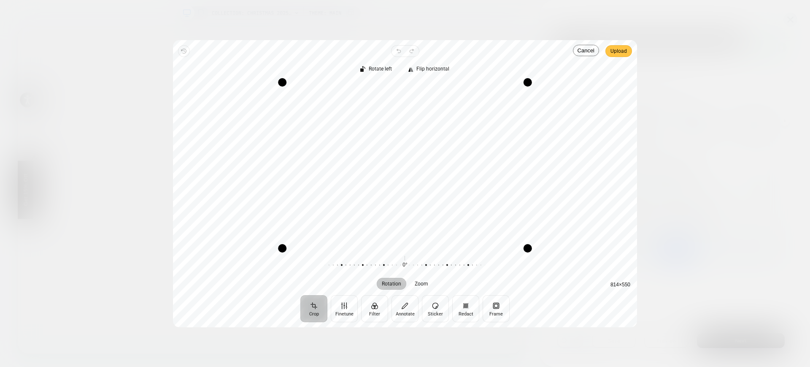
click at [624, 51] on span "Upload" at bounding box center [618, 51] width 16 height 10
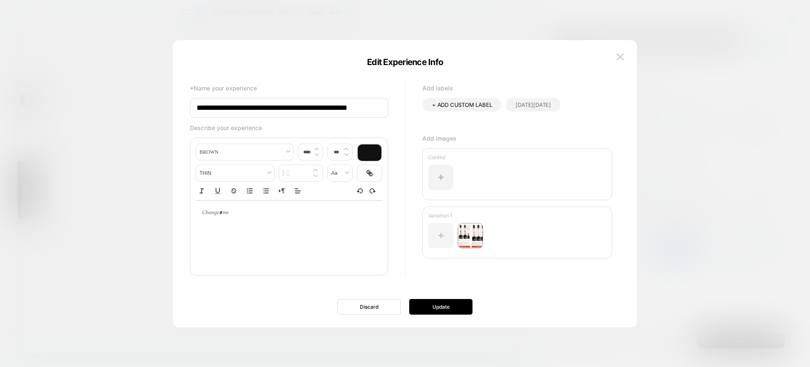
click at [444, 237] on div at bounding box center [440, 235] width 25 height 25
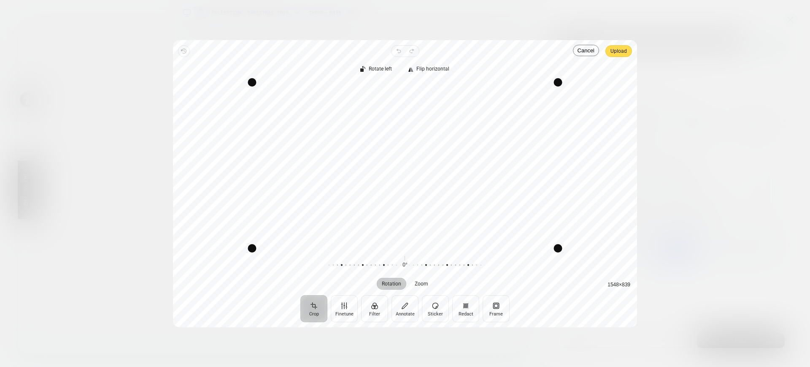
click at [615, 50] on span "Upload" at bounding box center [618, 51] width 16 height 10
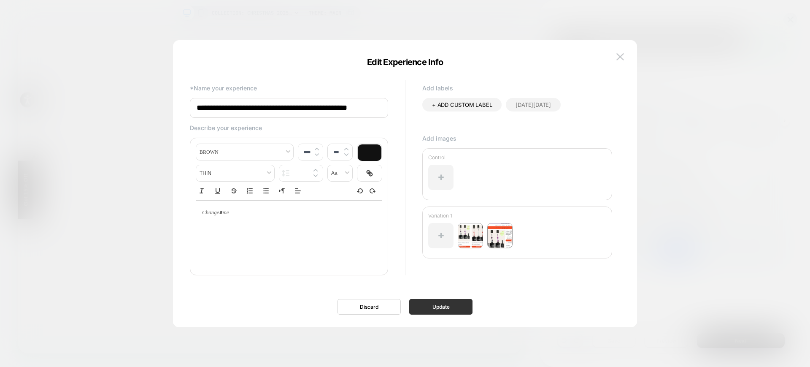
click at [434, 302] on button "Update" at bounding box center [440, 307] width 63 height 16
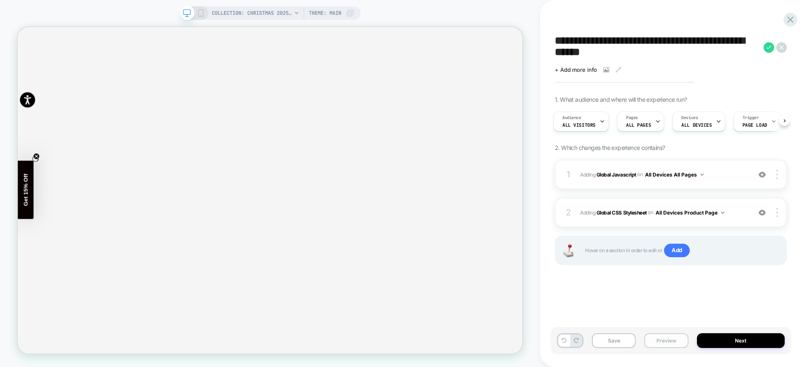
click at [668, 342] on button "Preview" at bounding box center [666, 340] width 44 height 15
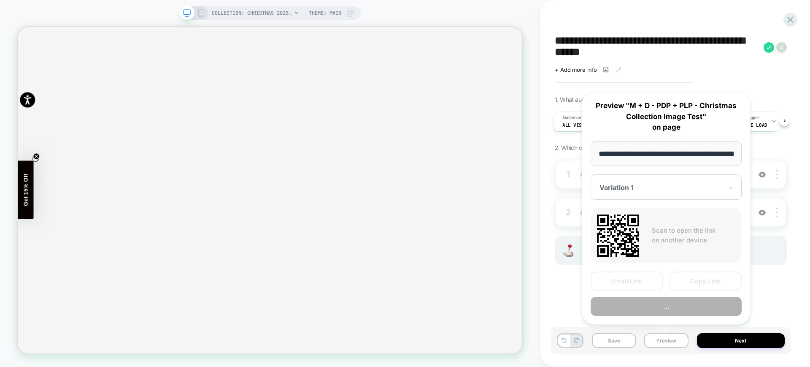
scroll to position [0, 90]
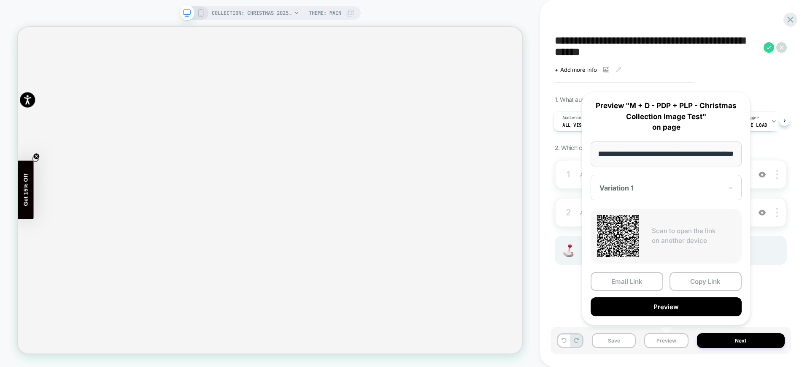
click at [642, 194] on div "Variation 1" at bounding box center [665, 187] width 151 height 25
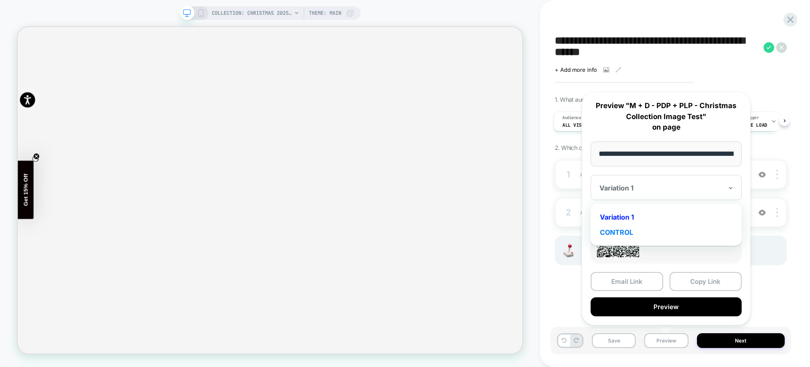
click at [628, 227] on div "CONTROL" at bounding box center [666, 231] width 143 height 15
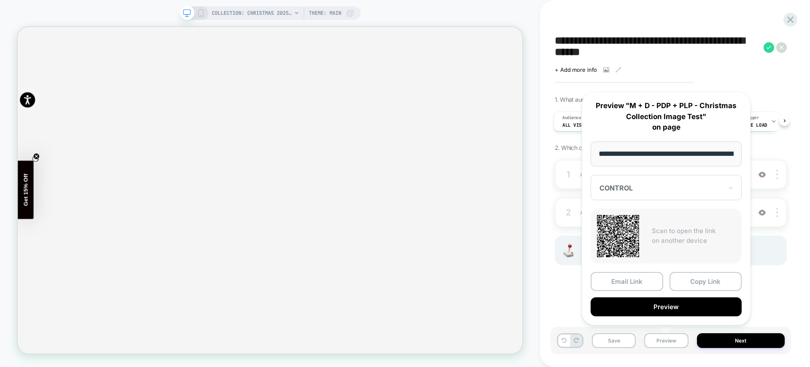
drag, startPoint x: 687, startPoint y: 284, endPoint x: 598, endPoint y: 364, distance: 120.1
click at [598, 364] on body "**********" at bounding box center [405, 183] width 810 height 367
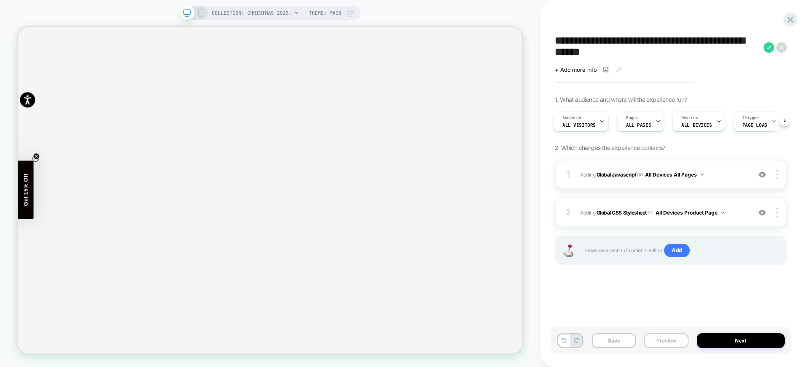
click at [666, 338] on button "Preview" at bounding box center [666, 340] width 44 height 15
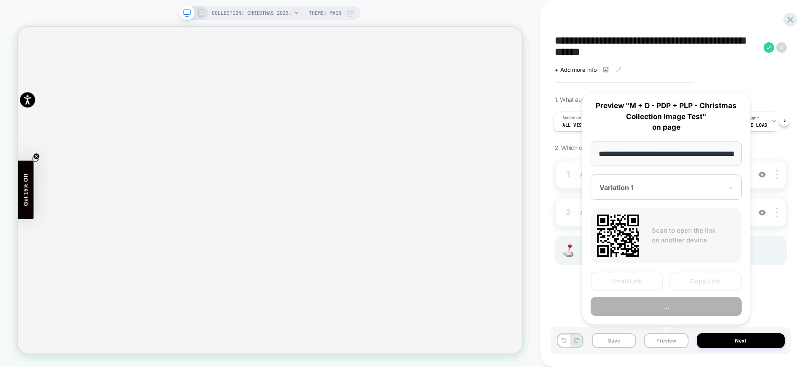
scroll to position [0, 90]
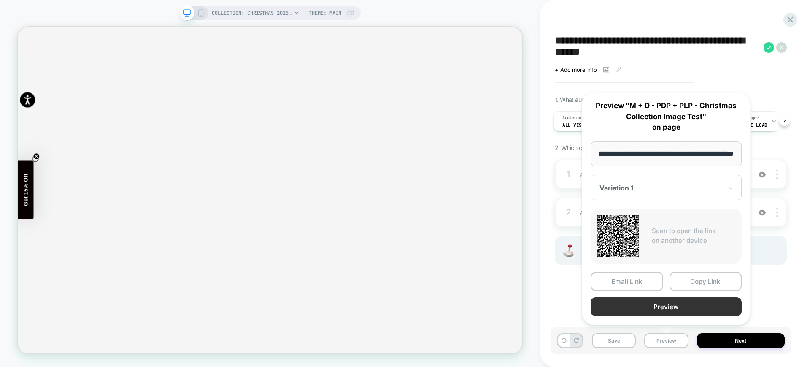
click at [664, 301] on button "Preview" at bounding box center [665, 306] width 151 height 19
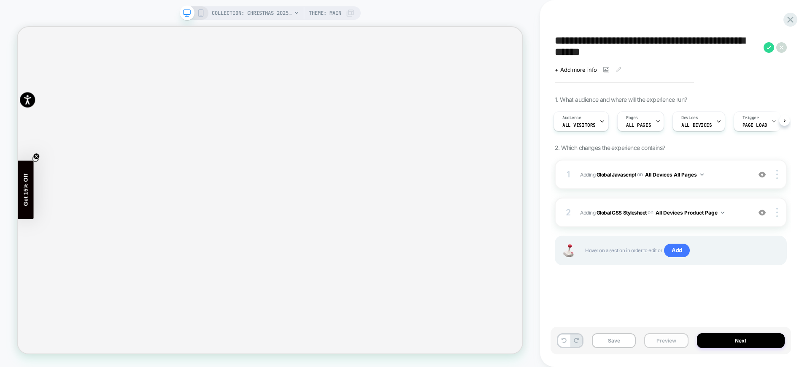
click at [675, 345] on button "Preview" at bounding box center [666, 340] width 44 height 15
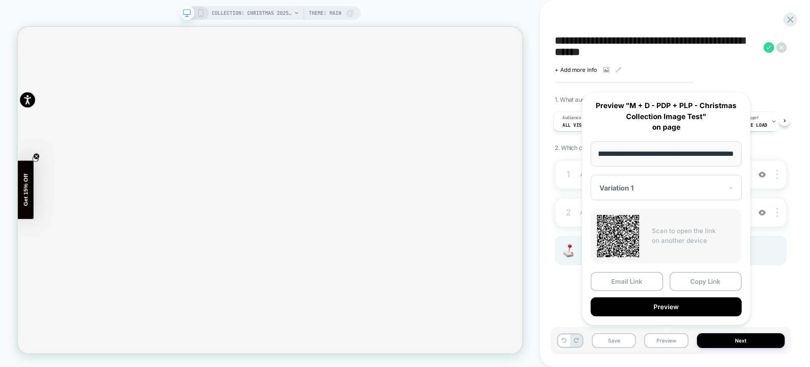
click at [651, 191] on div at bounding box center [660, 187] width 123 height 8
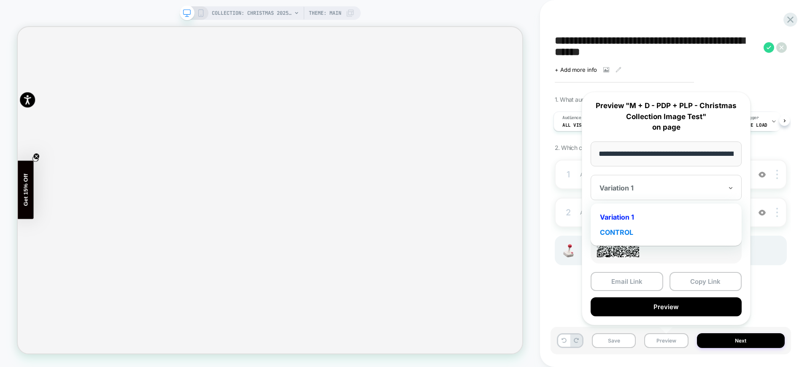
click at [633, 226] on div "CONTROL" at bounding box center [666, 231] width 143 height 15
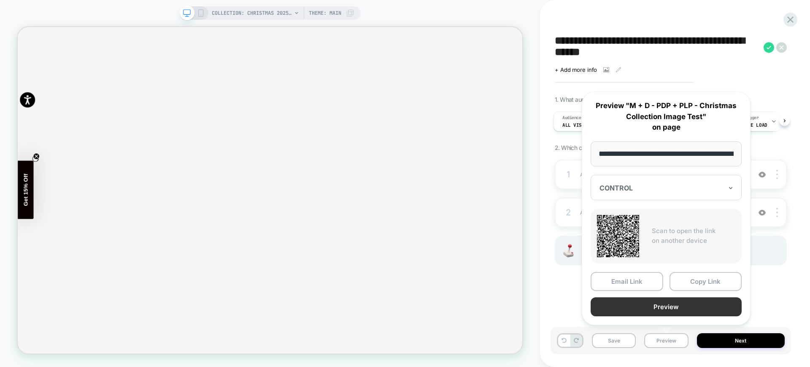
click at [655, 307] on button "Preview" at bounding box center [665, 306] width 151 height 19
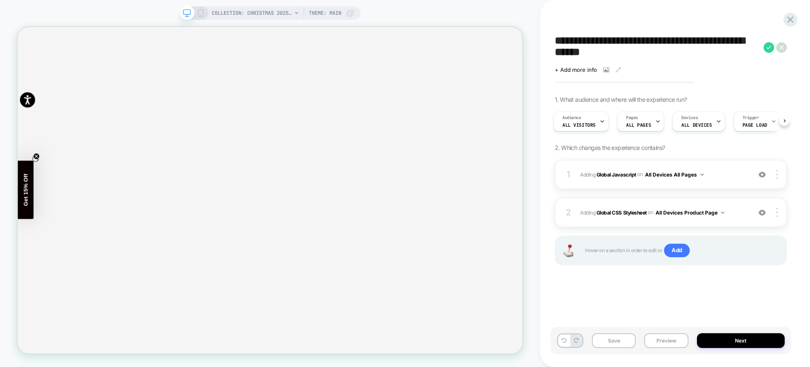
click at [613, 71] on div "+ Add more info" at bounding box center [639, 69] width 169 height 7
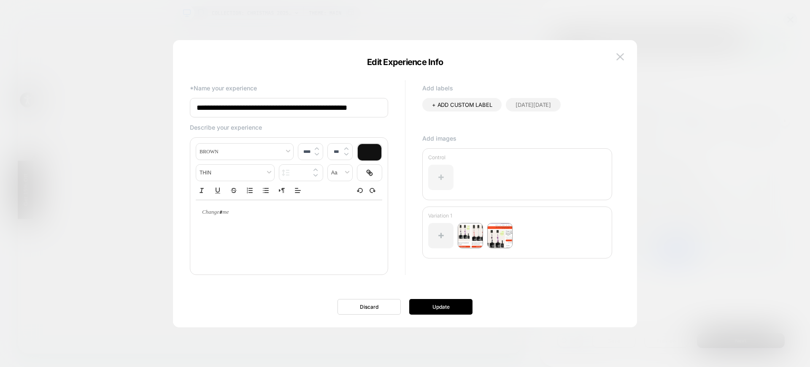
click at [443, 172] on div at bounding box center [440, 176] width 25 height 25
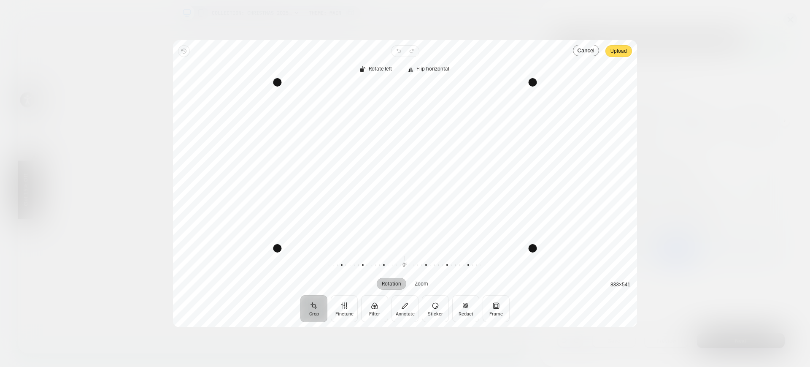
click at [623, 51] on span "Upload" at bounding box center [618, 51] width 16 height 10
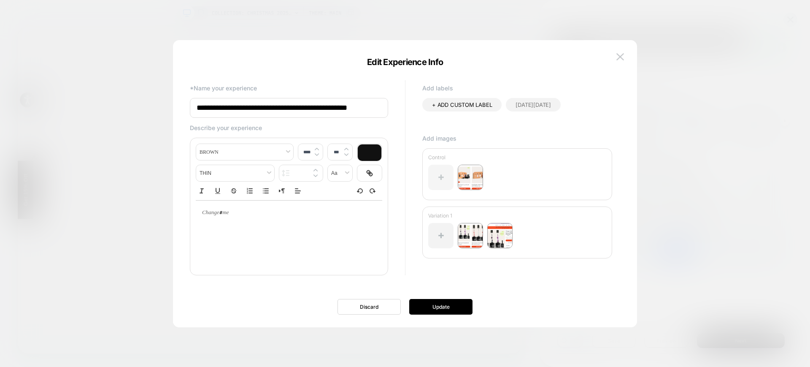
click at [442, 182] on div at bounding box center [440, 176] width 25 height 25
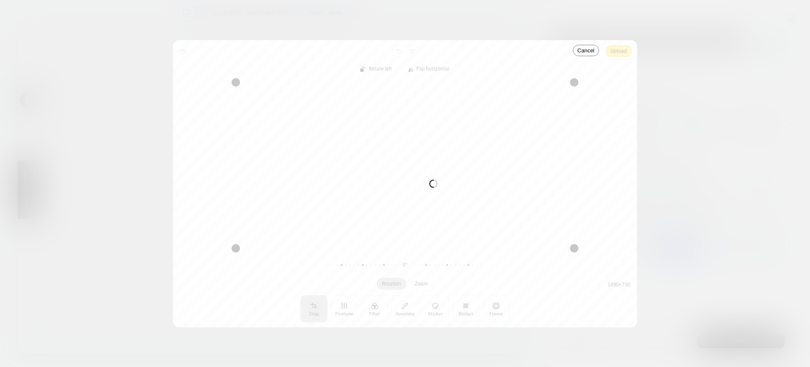
click at [618, 50] on div "Processing image… Busy" at bounding box center [405, 183] width 464 height 287
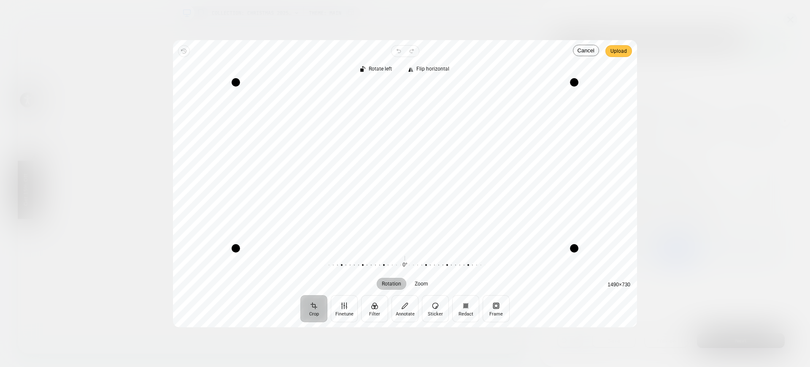
click at [615, 56] on span "Upload" at bounding box center [618, 51] width 16 height 12
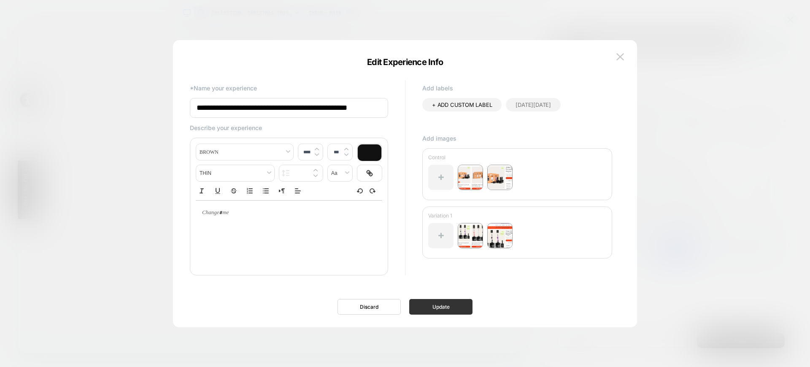
click at [454, 303] on button "Update" at bounding box center [440, 307] width 63 height 16
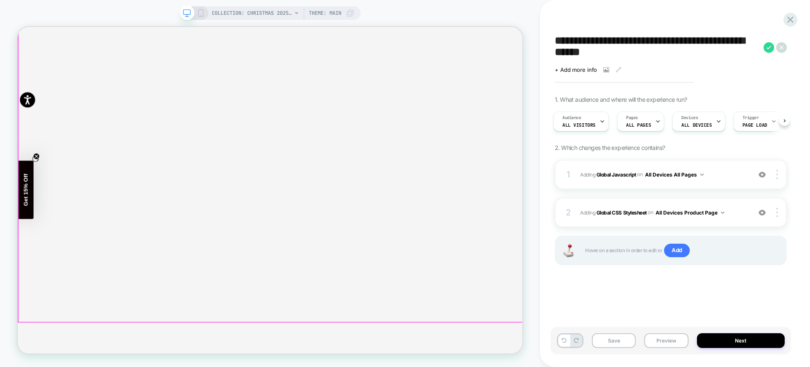
scroll to position [422, 0]
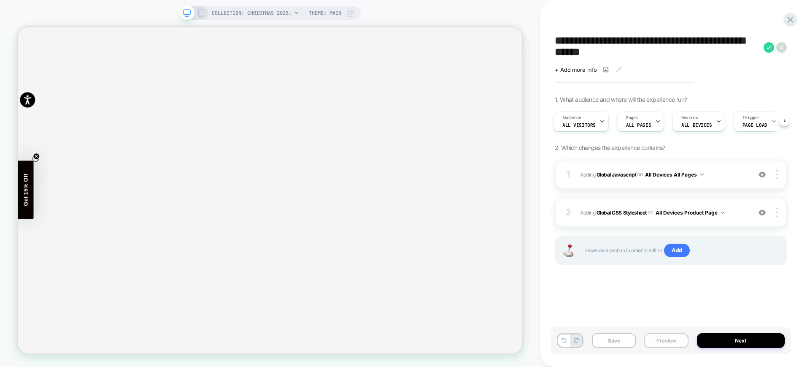
click at [671, 345] on button "Preview" at bounding box center [666, 340] width 44 height 15
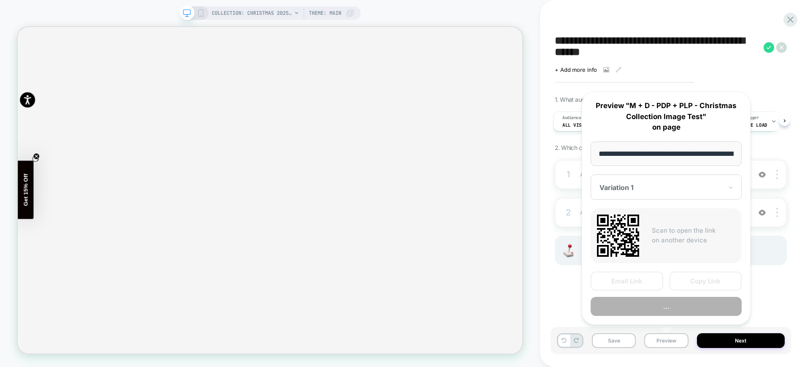
scroll to position [0, 90]
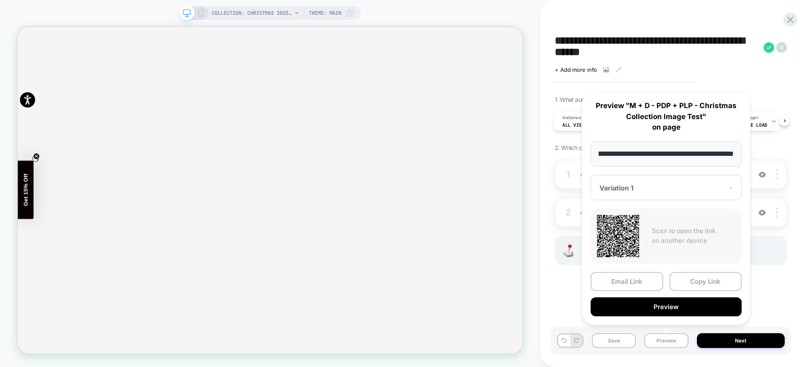
drag, startPoint x: 683, startPoint y: 284, endPoint x: 614, endPoint y: 267, distance: 71.2
click at [683, 284] on button "Copy Link" at bounding box center [705, 281] width 73 height 19
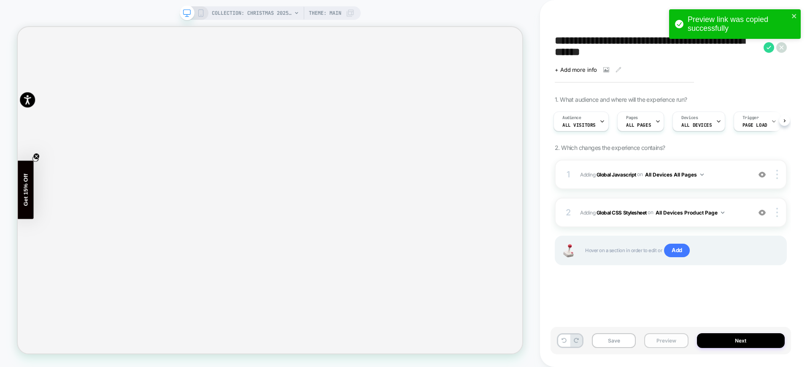
click at [670, 342] on button "Preview" at bounding box center [666, 340] width 44 height 15
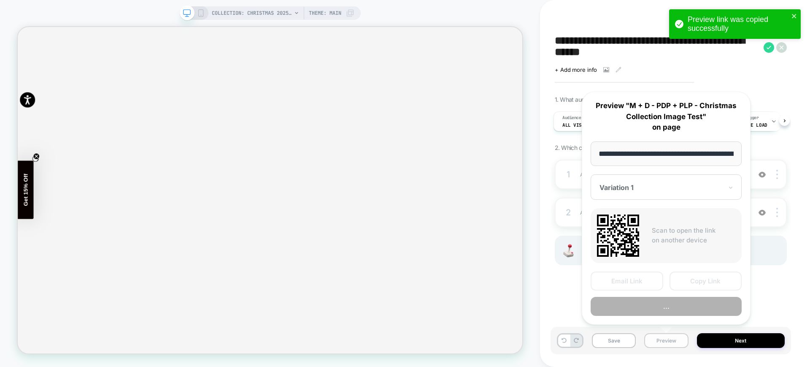
scroll to position [0, 90]
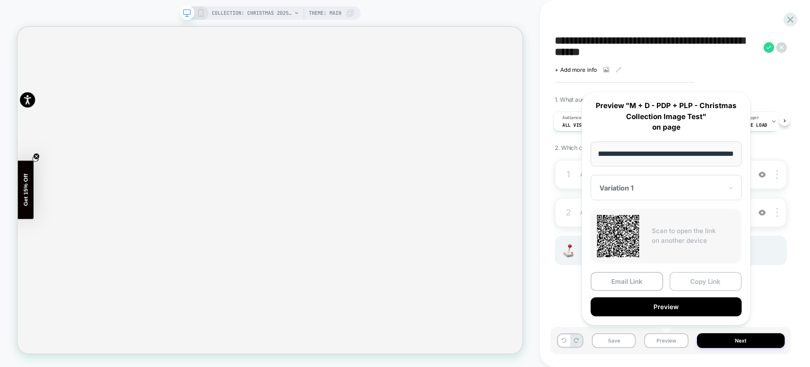
click at [683, 282] on button "Copy Link" at bounding box center [705, 281] width 73 height 19
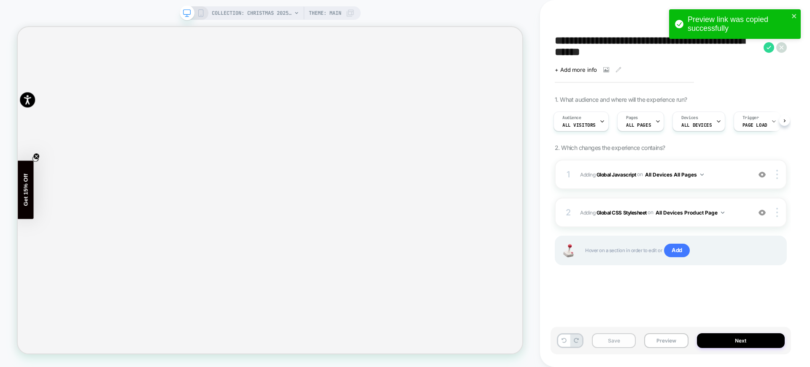
click at [612, 344] on button "Save" at bounding box center [614, 340] width 44 height 15
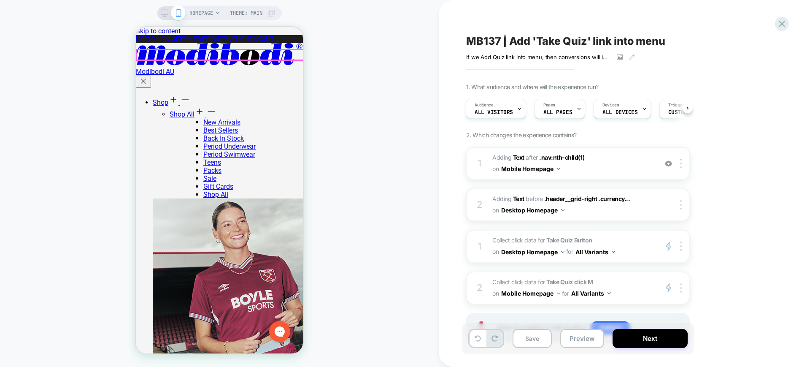
click at [353, 127] on div "HOMEPAGE Theme: MAIN" at bounding box center [219, 183] width 439 height 350
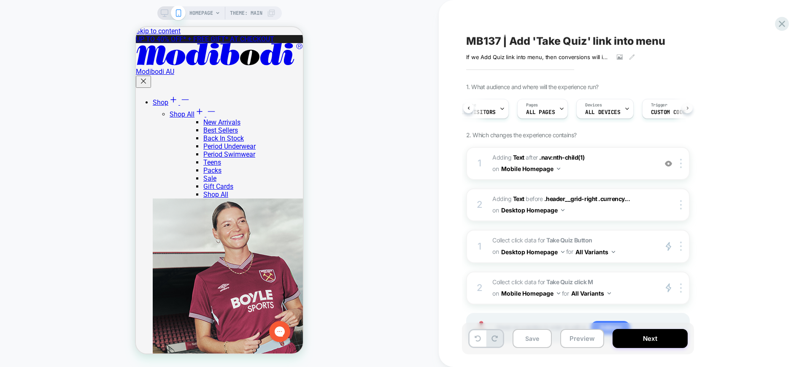
click at [688, 106] on icon at bounding box center [687, 107] width 3 height 3
click at [659, 109] on icon at bounding box center [660, 108] width 5 height 5
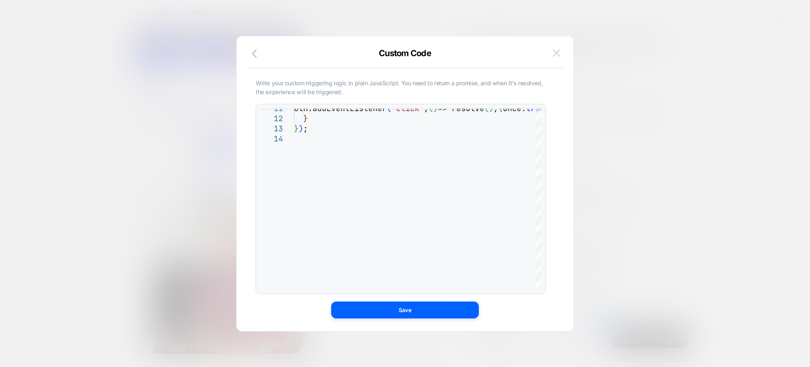
click at [558, 50] on img at bounding box center [557, 52] width 8 height 7
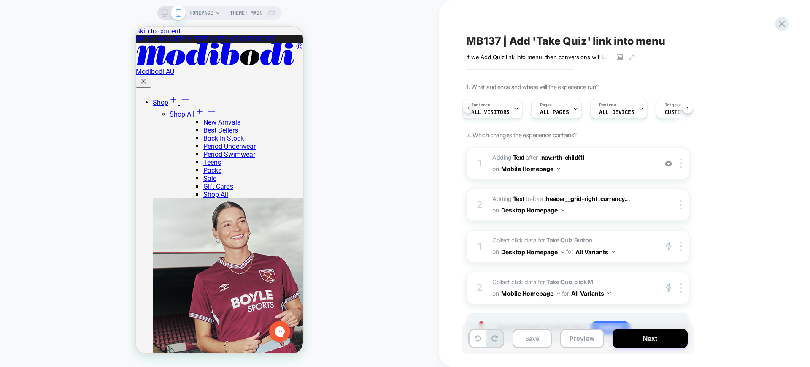
scroll to position [0, 3]
click at [666, 108] on span "Trigger" at bounding box center [674, 105] width 16 height 6
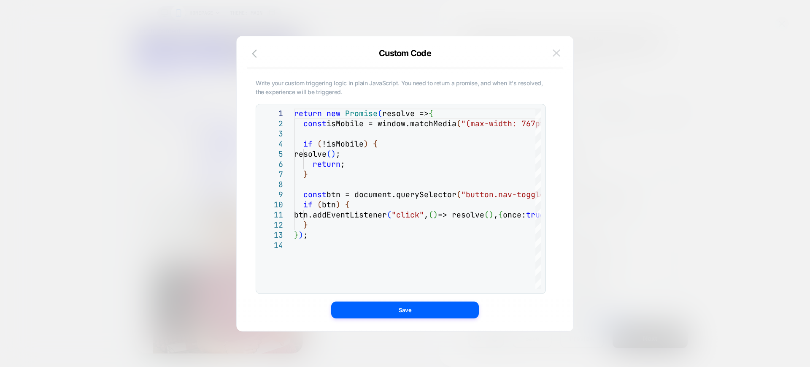
click at [552, 53] on button at bounding box center [556, 53] width 13 height 13
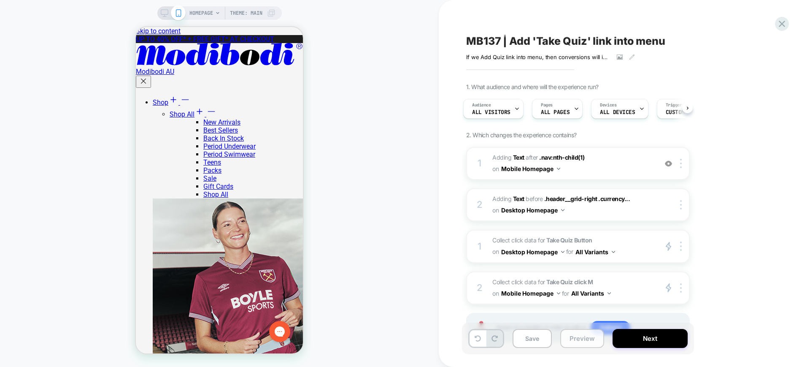
click at [574, 336] on button "Preview" at bounding box center [582, 338] width 44 height 19
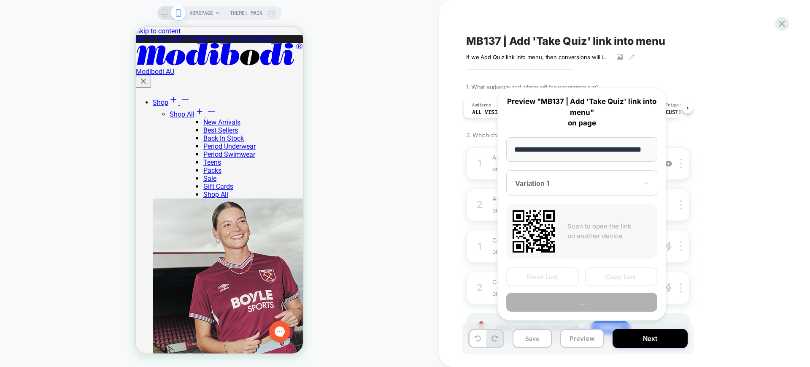
scroll to position [0, 26]
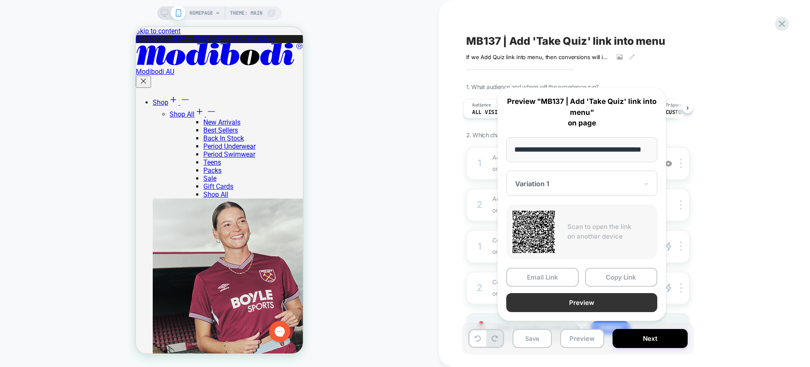
click at [551, 304] on button "Preview" at bounding box center [581, 302] width 151 height 19
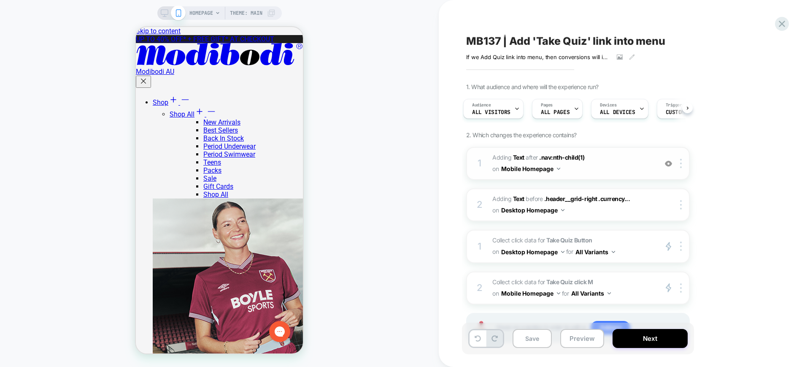
click at [667, 160] on img at bounding box center [668, 163] width 7 height 7
click at [148, 77] on icon "Cross icon" at bounding box center [143, 81] width 8 height 8
click at [556, 169] on button "Mobile Homepage" at bounding box center [530, 168] width 59 height 12
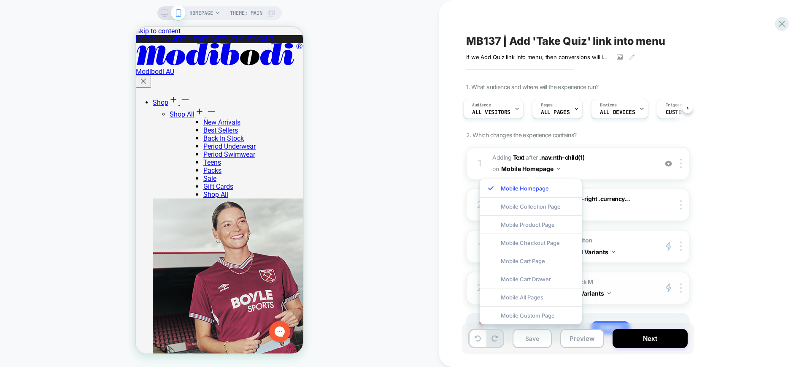
click at [528, 298] on div "Mobile All Pages" at bounding box center [531, 297] width 102 height 18
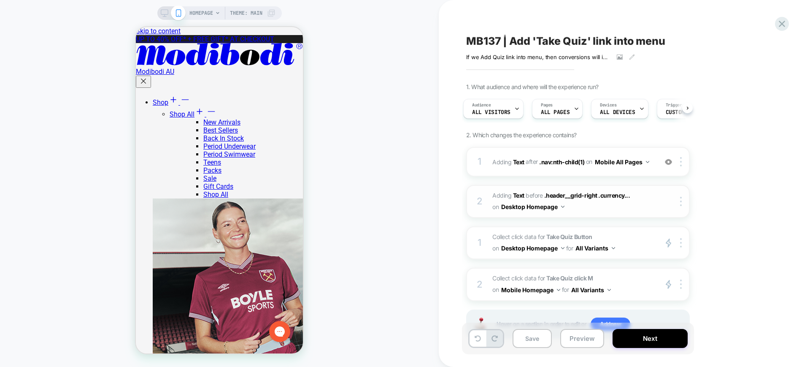
click at [549, 201] on button "Desktop Homepage" at bounding box center [532, 206] width 63 height 12
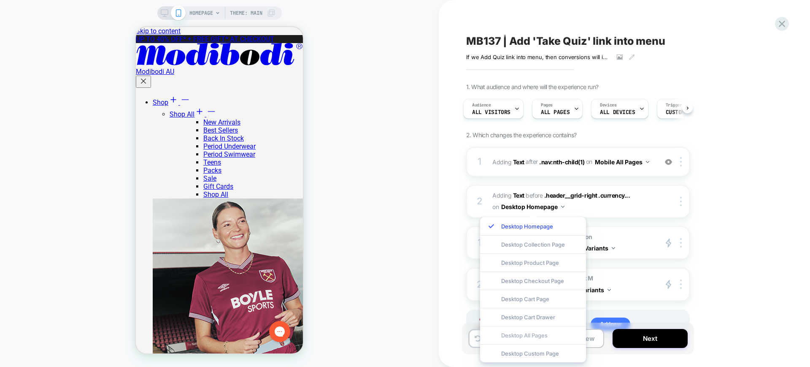
click at [538, 333] on div "Desktop All Pages" at bounding box center [533, 335] width 106 height 18
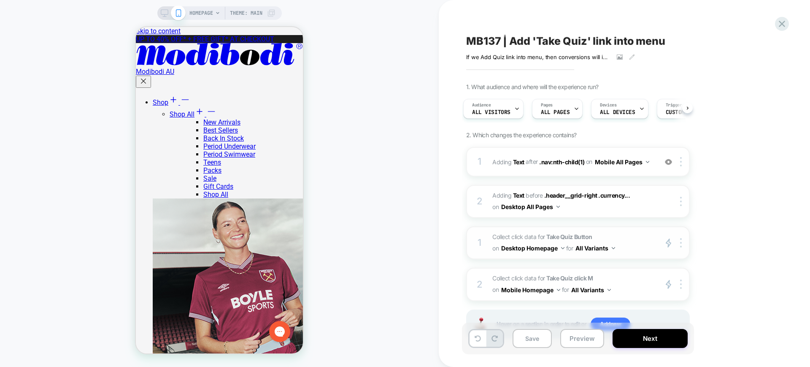
click at [553, 248] on button "Desktop Homepage" at bounding box center [532, 248] width 63 height 12
click at [435, 290] on div "Desktop All Pages" at bounding box center [444, 293] width 106 height 18
click at [540, 287] on button "Mobile Homepage" at bounding box center [530, 289] width 59 height 12
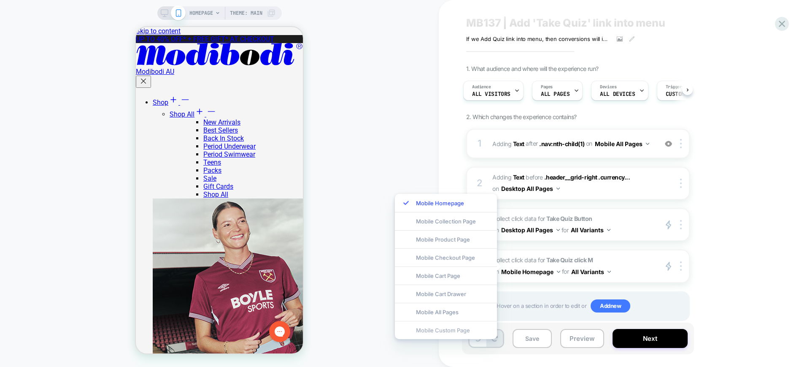
scroll to position [35, 0]
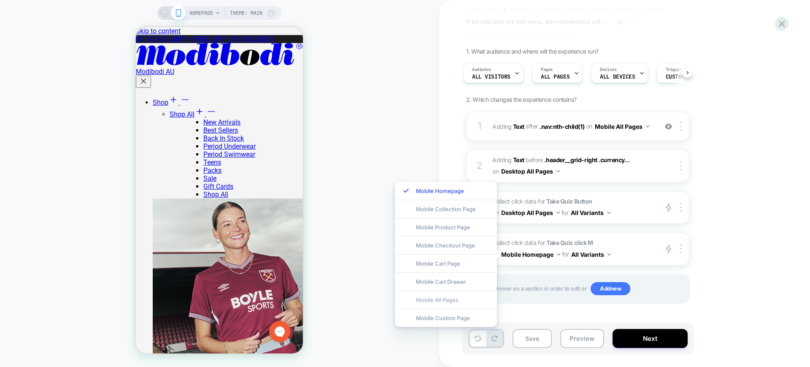
click at [466, 301] on div "Mobile All Pages" at bounding box center [446, 299] width 102 height 18
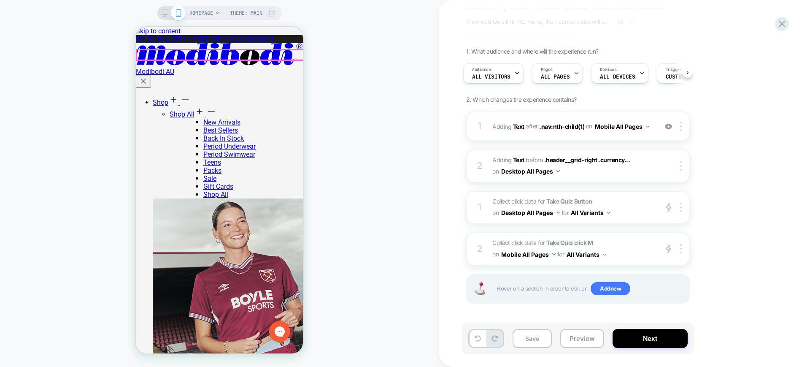
click at [148, 77] on icon "Cross icon" at bounding box center [143, 81] width 8 height 8
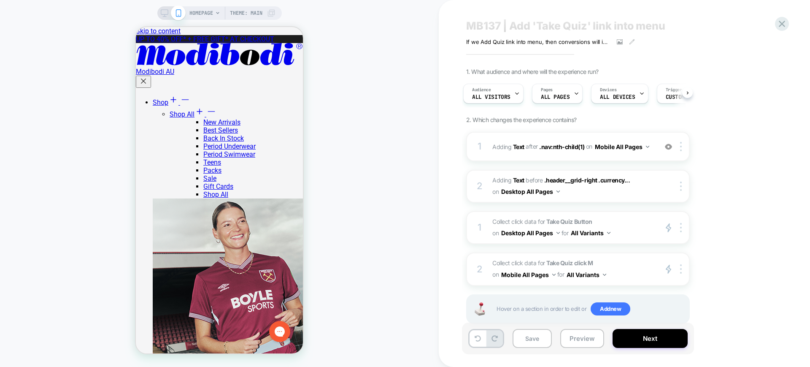
scroll to position [0, 0]
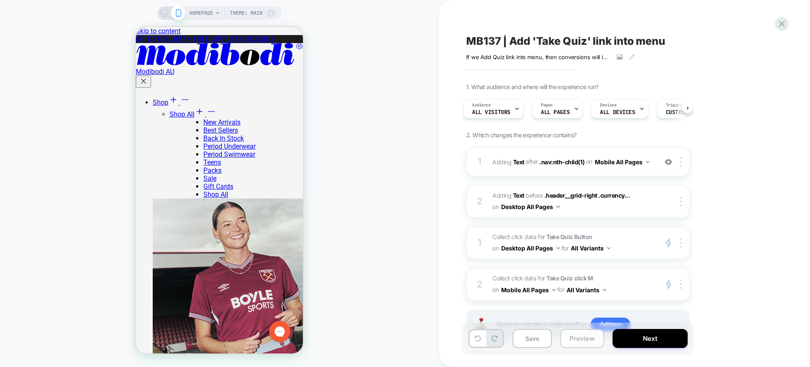
click at [575, 336] on button "Preview" at bounding box center [582, 338] width 44 height 19
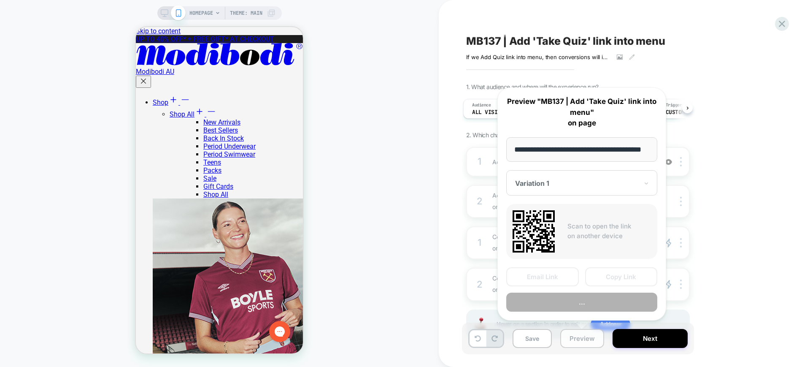
scroll to position [0, 26]
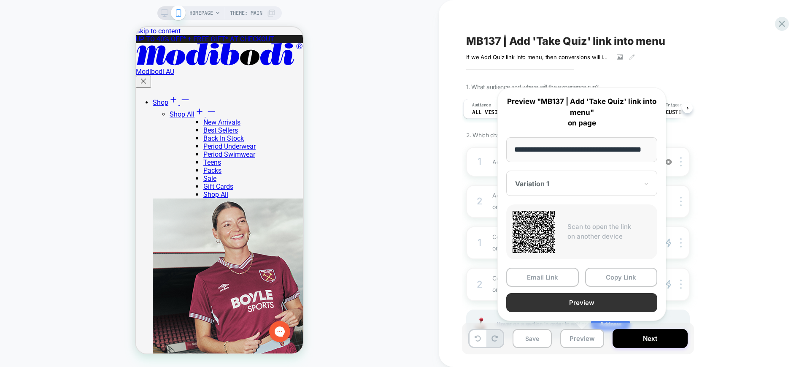
click at [564, 303] on button "Preview" at bounding box center [581, 302] width 151 height 19
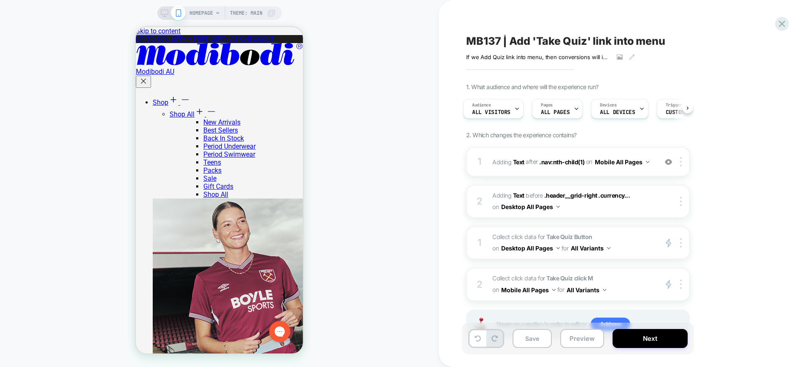
click at [776, 30] on div "MB137 | Add 'Take Quiz' link into menu If we Add Quiz link into menu , then con…" at bounding box center [620, 183] width 316 height 350
click at [784, 25] on icon at bounding box center [781, 23] width 11 height 11
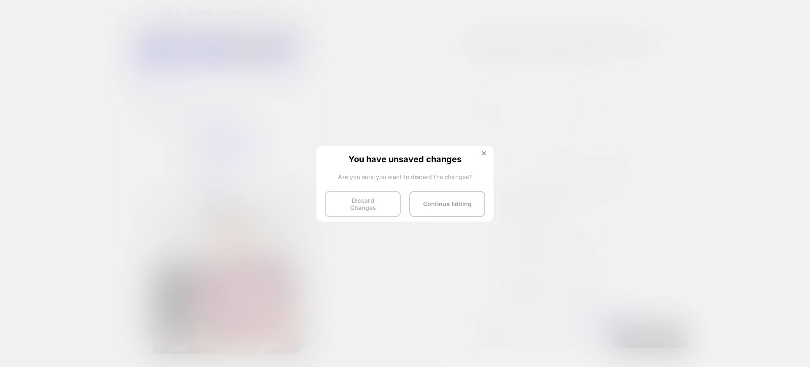
click at [370, 201] on button "Discard Changes" at bounding box center [363, 204] width 76 height 26
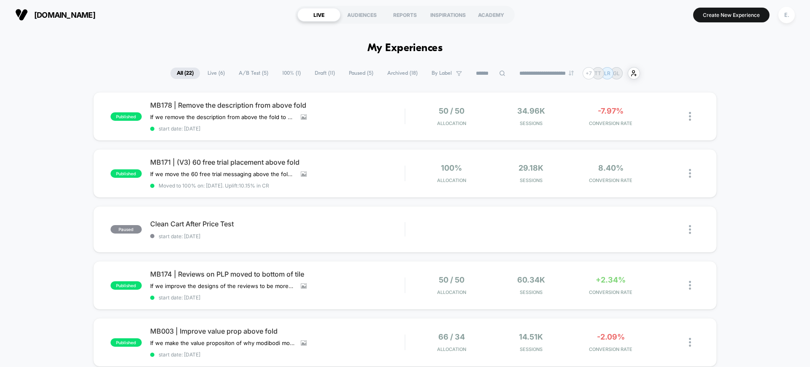
click at [786, 6] on button "E." at bounding box center [787, 14] width 22 height 17
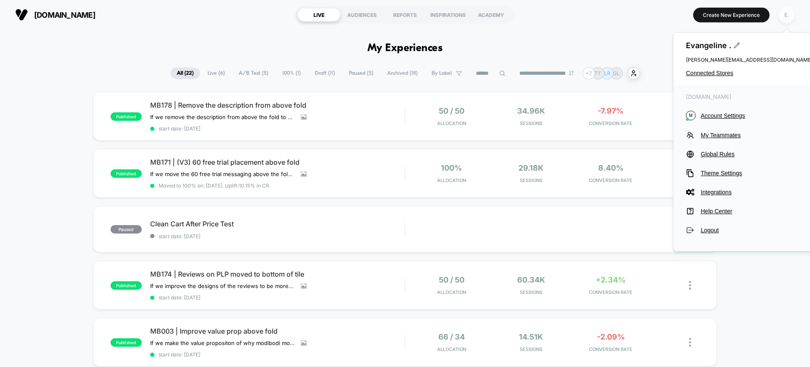
click at [785, 10] on div "E." at bounding box center [786, 15] width 16 height 16
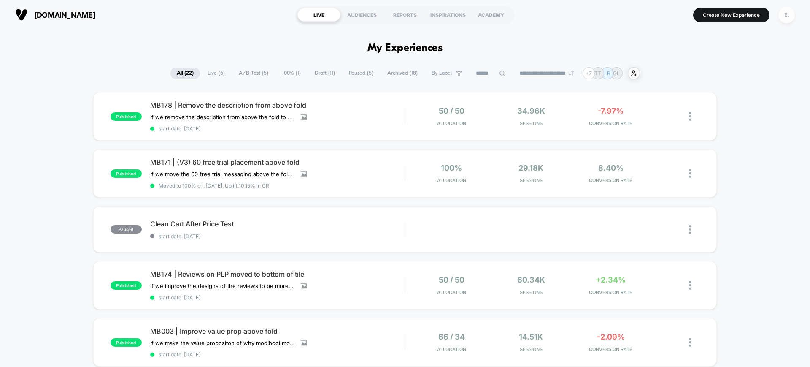
click at [790, 14] on div "E." at bounding box center [786, 15] width 16 height 16
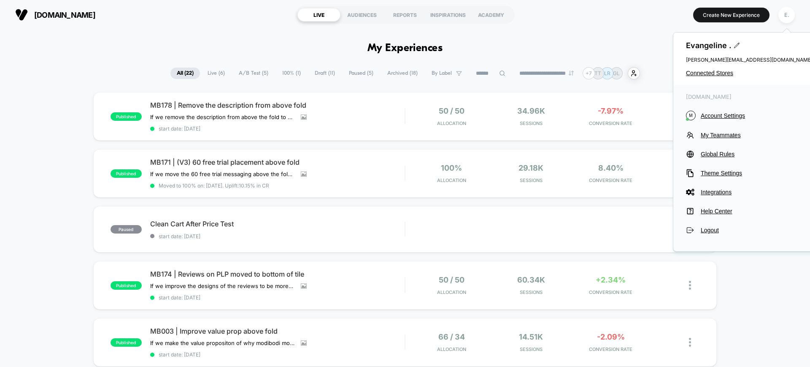
click at [694, 68] on div "[PERSON_NAME] . [PERSON_NAME][EMAIL_ADDRESS][DOMAIN_NAME] Connected Stores" at bounding box center [749, 58] width 152 height 52
click at [694, 78] on div "[PERSON_NAME] . [PERSON_NAME][EMAIL_ADDRESS][DOMAIN_NAME] Connected Stores" at bounding box center [749, 58] width 152 height 52
click at [692, 75] on span "Connected Stores" at bounding box center [749, 73] width 127 height 7
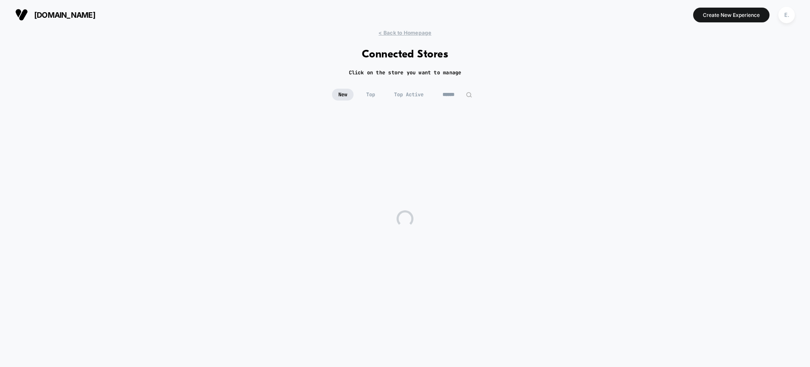
click at [454, 85] on div "< Back to Homepage Connected Stores Click on the store you want to manage New T…" at bounding box center [405, 194] width 810 height 329
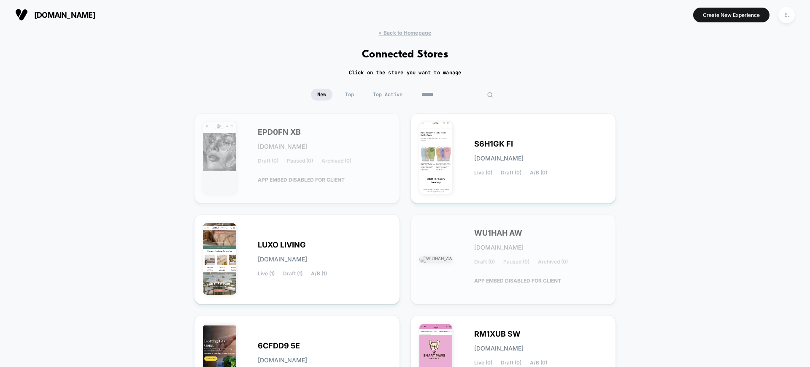
click at [454, 91] on input at bounding box center [457, 95] width 84 height 12
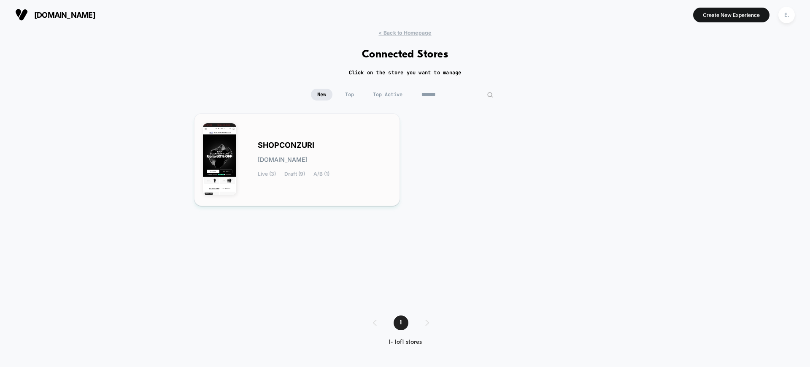
type input "*******"
click at [379, 140] on div "SHOPCONZURI [DOMAIN_NAME] Live (3) Draft (9) A/B (1)" at bounding box center [297, 159] width 188 height 75
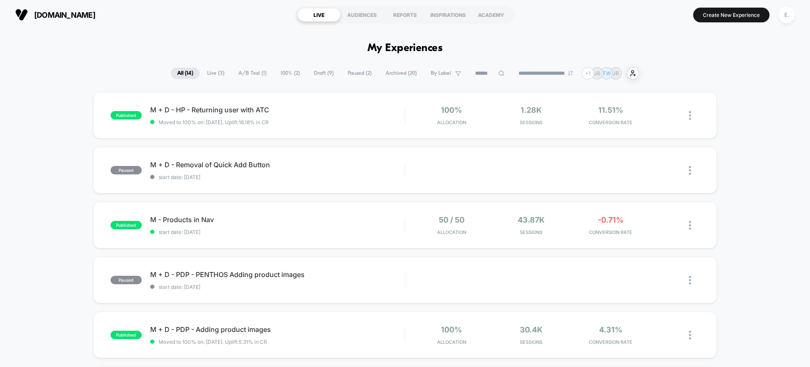
click at [307, 71] on span "Draft ( 9 )" at bounding box center [323, 72] width 32 height 11
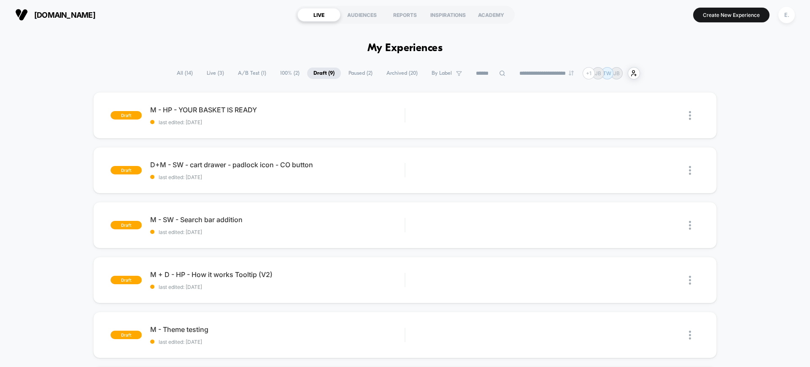
click at [181, 70] on span "All ( 14 )" at bounding box center [184, 72] width 29 height 11
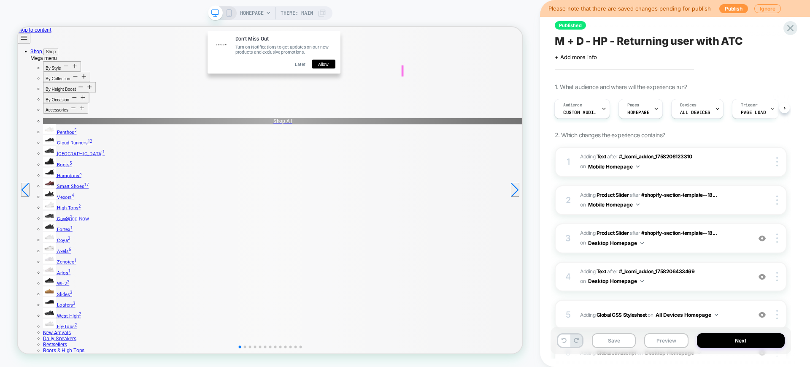
click at [435, 77] on button "Allow" at bounding box center [425, 76] width 31 height 12
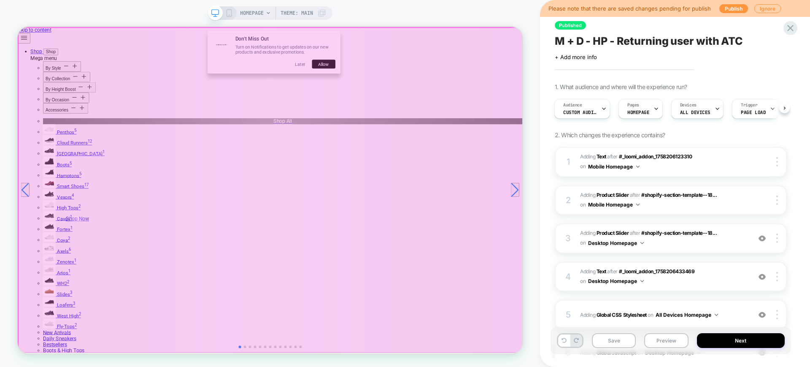
click at [431, 75] on div at bounding box center [355, 245] width 673 height 434
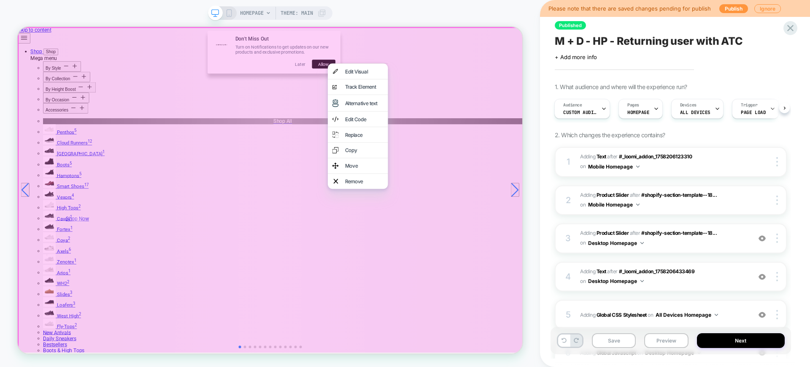
click at [406, 29] on div at bounding box center [355, 245] width 675 height 436
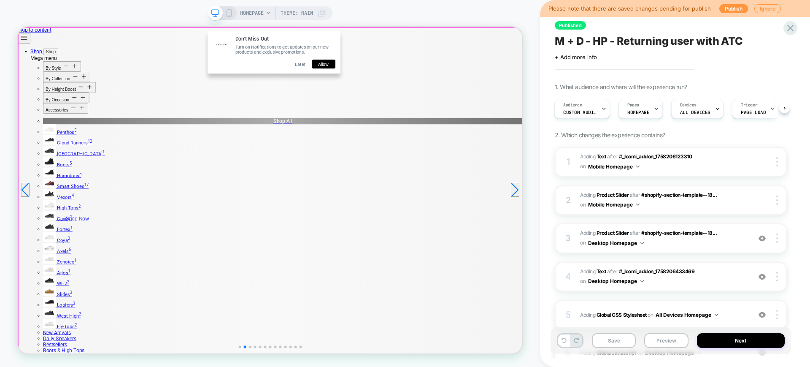
click at [425, 82] on div at bounding box center [355, 245] width 673 height 434
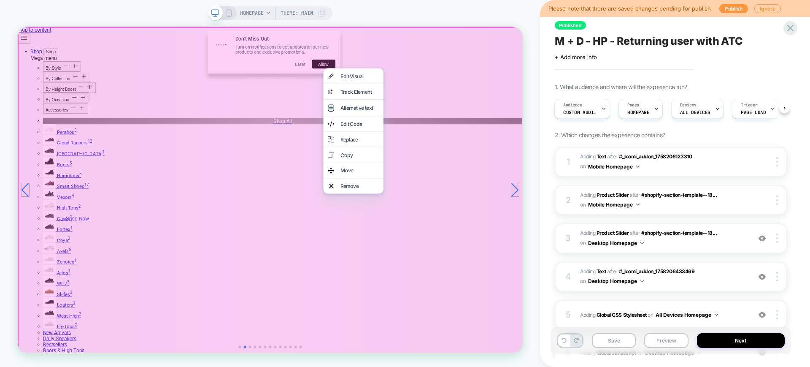
click at [596, 151] on div at bounding box center [355, 245] width 675 height 436
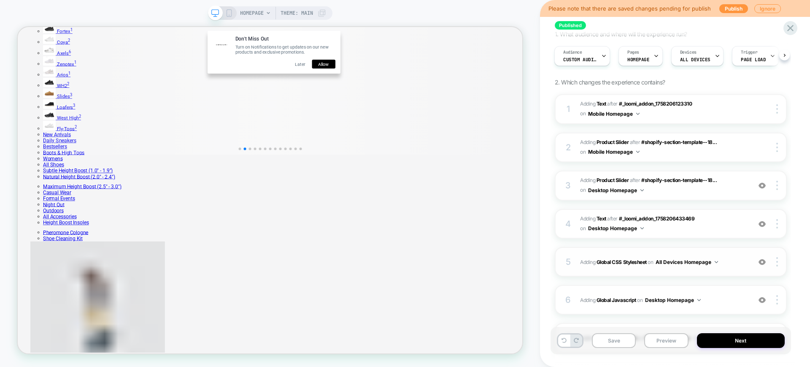
scroll to position [105, 0]
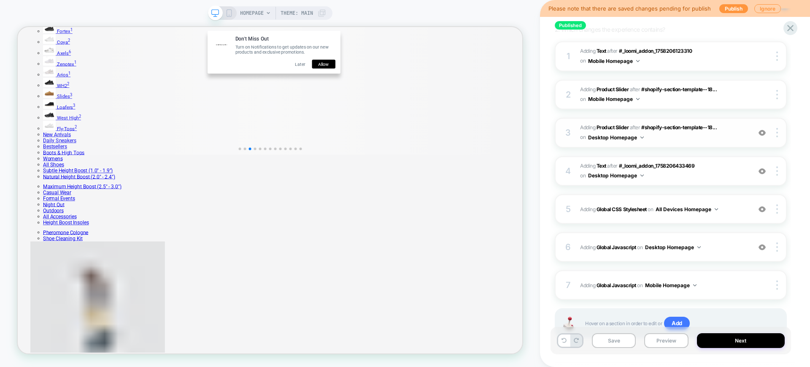
click at [760, 135] on img at bounding box center [761, 132] width 7 height 7
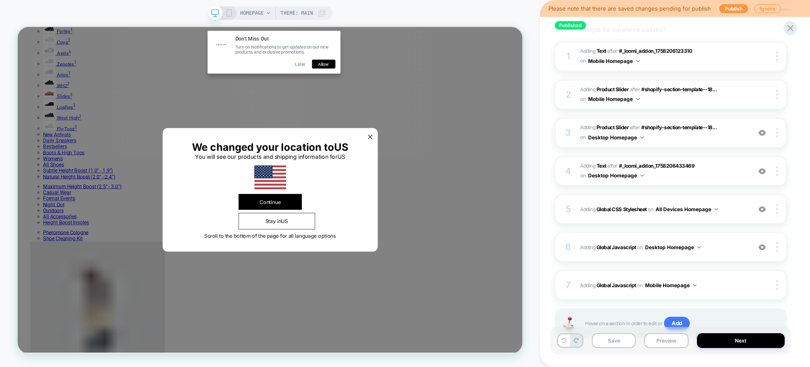
drag, startPoint x: 658, startPoint y: 344, endPoint x: 645, endPoint y: 315, distance: 32.3
click at [658, 344] on button "Preview" at bounding box center [666, 340] width 44 height 15
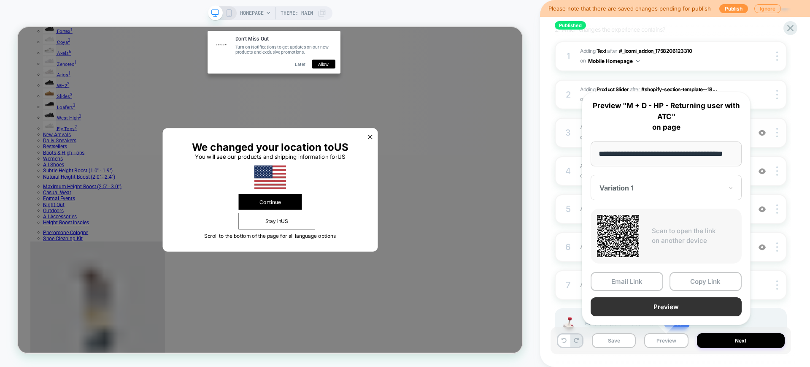
scroll to position [0, 0]
click at [644, 304] on button "Preview" at bounding box center [665, 306] width 151 height 19
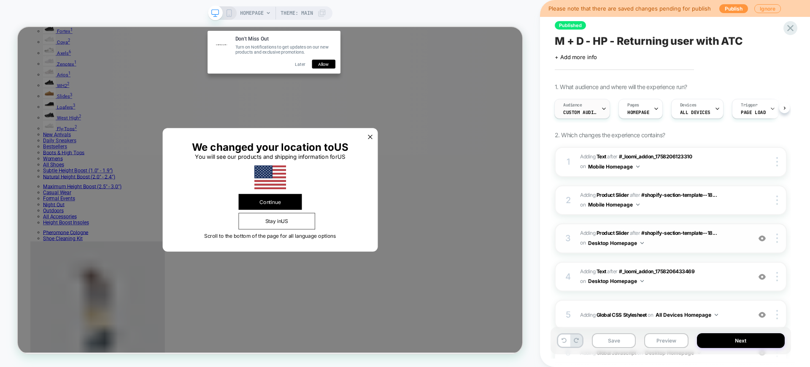
click at [580, 111] on span "Custom Audience" at bounding box center [580, 112] width 34 height 6
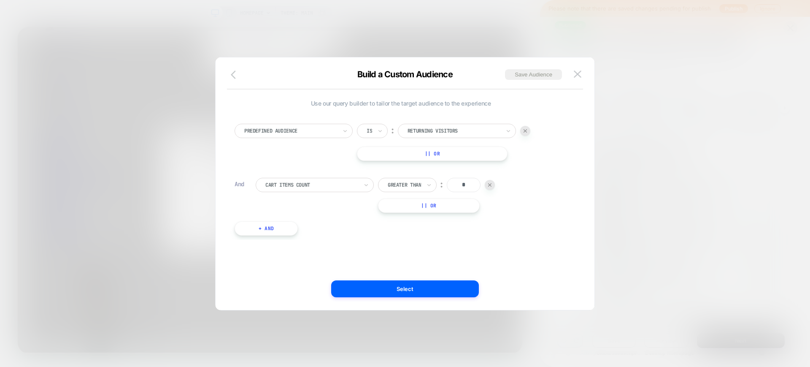
click at [235, 73] on icon "button" at bounding box center [236, 75] width 10 height 10
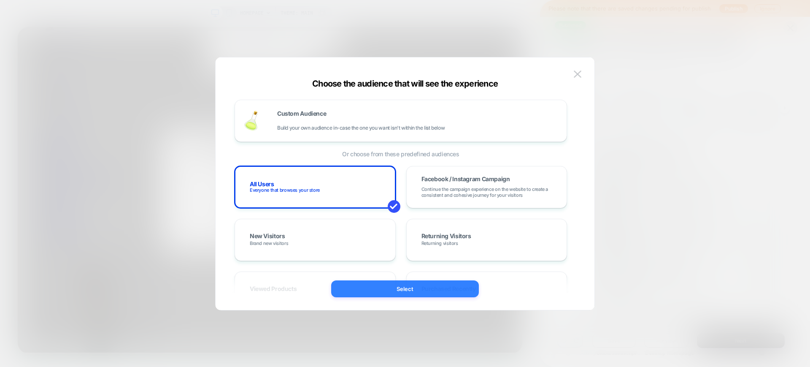
click at [438, 295] on button "Select" at bounding box center [405, 288] width 148 height 17
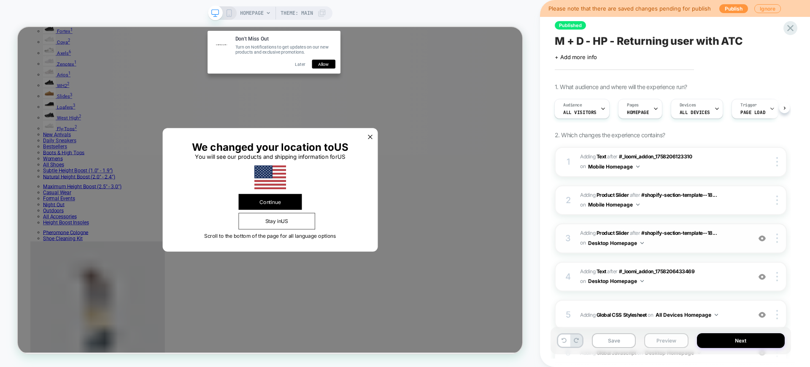
click at [673, 342] on button "Preview" at bounding box center [666, 340] width 44 height 15
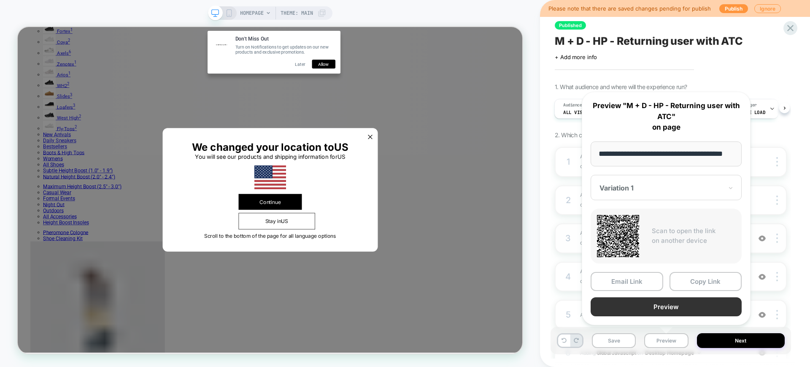
click at [654, 301] on button "Preview" at bounding box center [665, 306] width 151 height 19
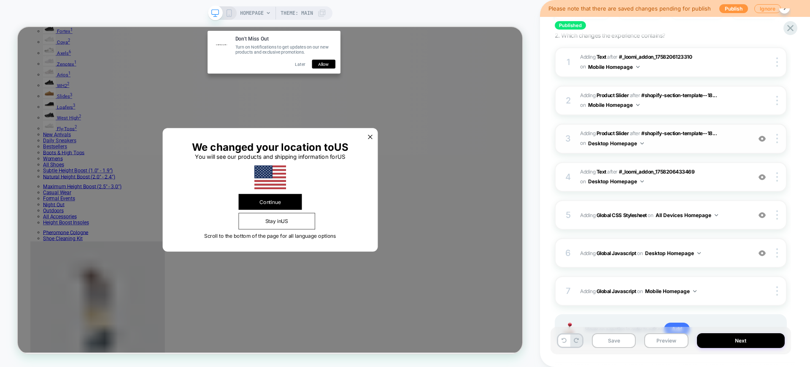
scroll to position [140, 0]
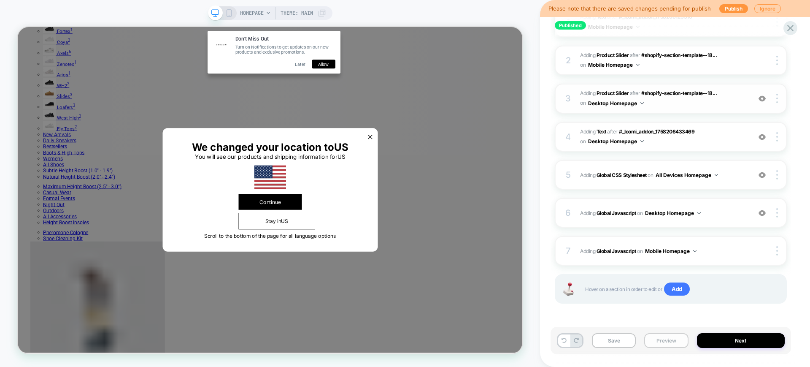
click at [685, 341] on button "Preview" at bounding box center [666, 340] width 44 height 15
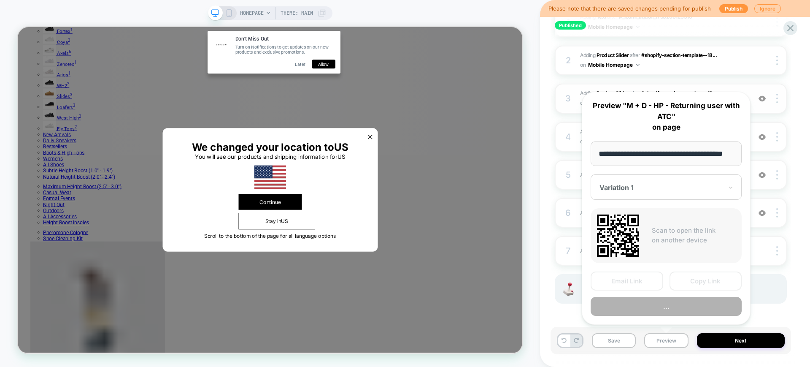
scroll to position [0, 19]
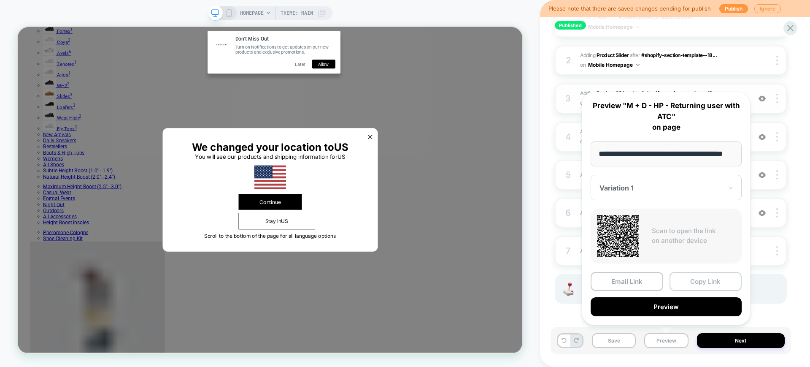
click at [683, 280] on button "Copy Link" at bounding box center [705, 281] width 73 height 19
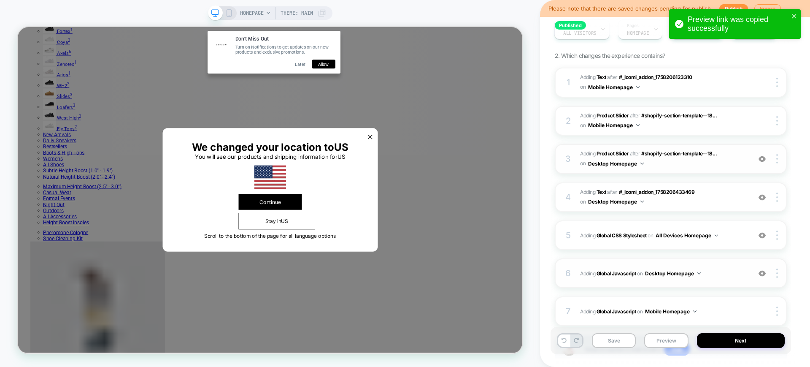
scroll to position [34, 0]
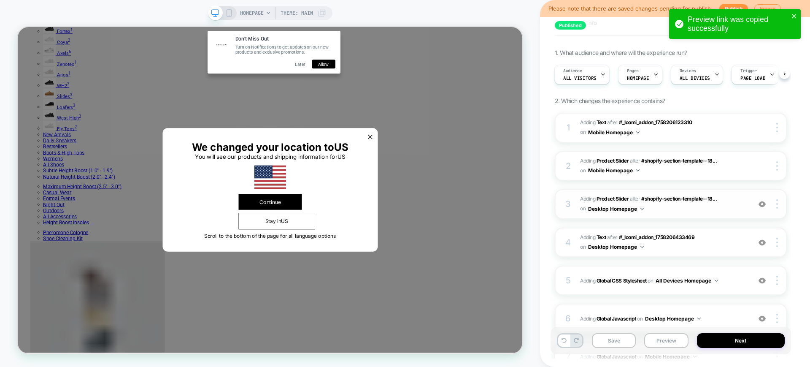
click at [685, 213] on span "#_loomi_addon_1758206433469 Adding Product Slider AFTER #shopify-section-templa…" at bounding box center [663, 204] width 167 height 20
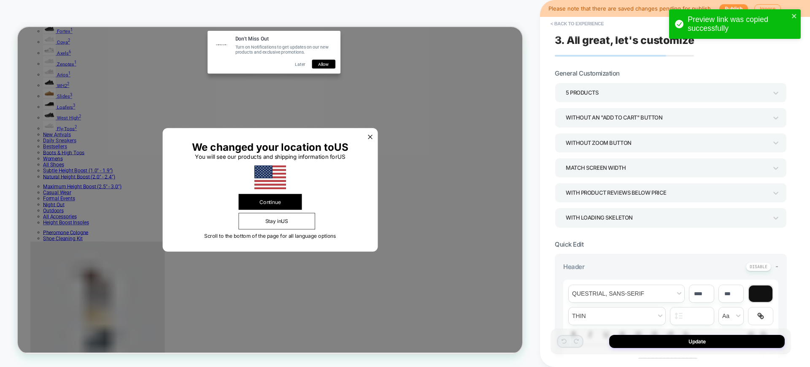
scroll to position [299, 0]
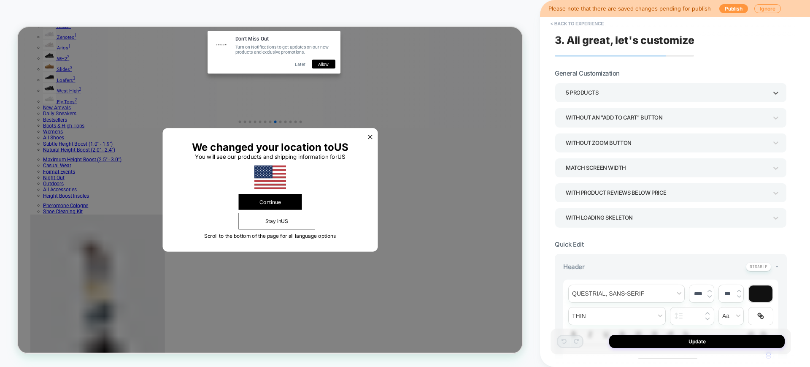
click at [601, 96] on div "5 Products" at bounding box center [667, 92] width 202 height 11
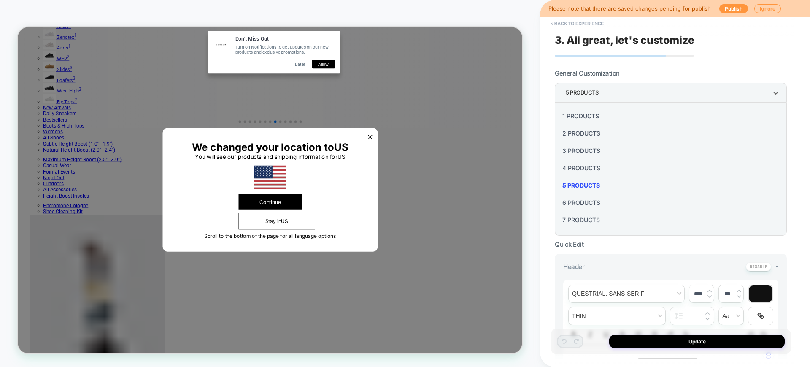
click at [581, 221] on div "7 Products" at bounding box center [670, 219] width 225 height 17
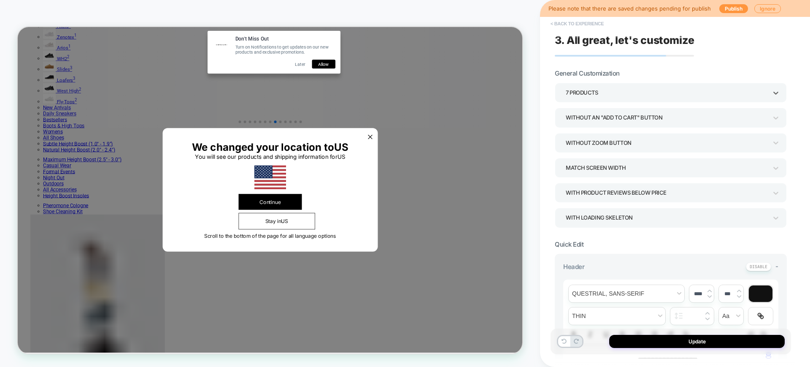
click at [576, 26] on button "< Back to experience" at bounding box center [577, 23] width 62 height 13
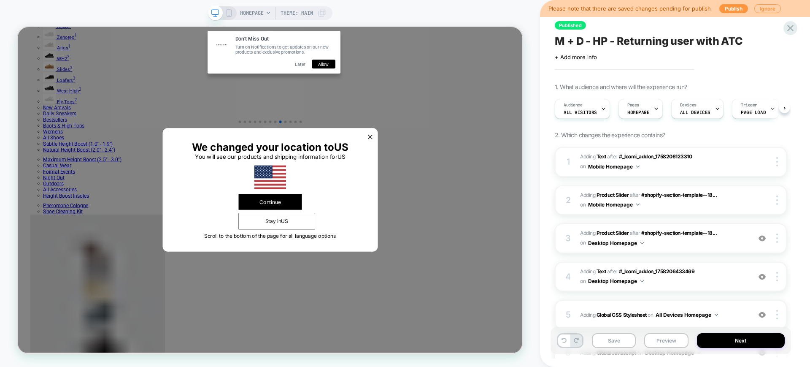
scroll to position [0, 0]
click at [691, 242] on span "#_loomi_addon_1758206433469 Adding Product Slider AFTER #shopify-section-templa…" at bounding box center [663, 238] width 167 height 20
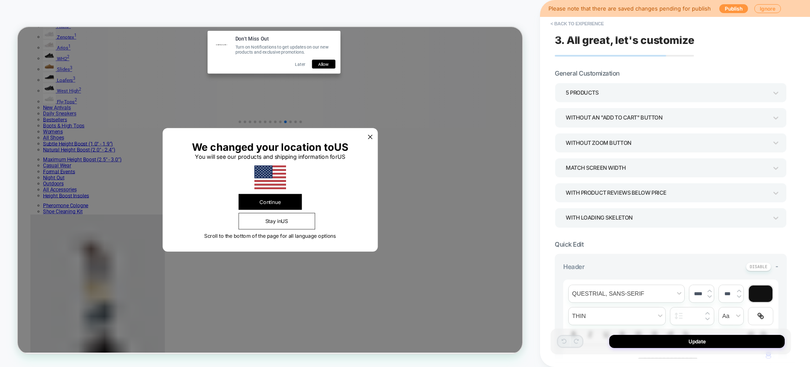
click at [643, 94] on div "5 Products" at bounding box center [667, 92] width 202 height 11
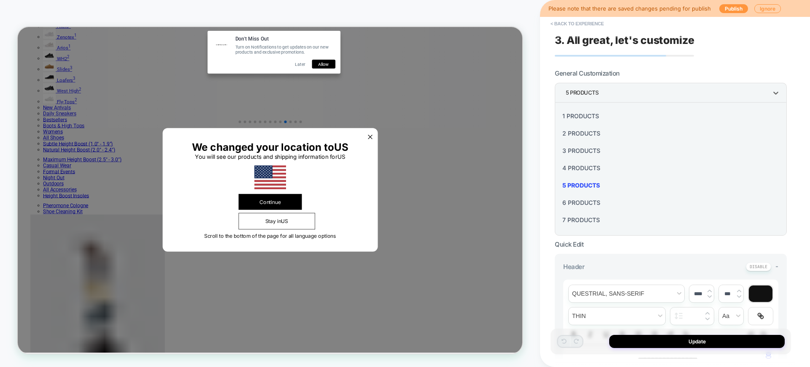
click at [582, 221] on div "7 Products" at bounding box center [670, 219] width 225 height 17
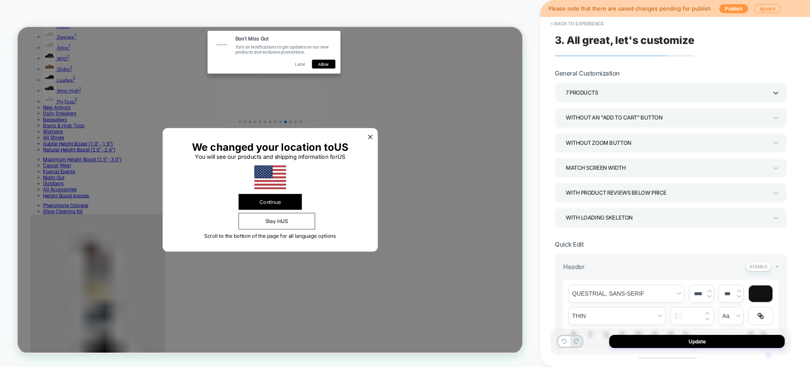
scroll to position [369, 0]
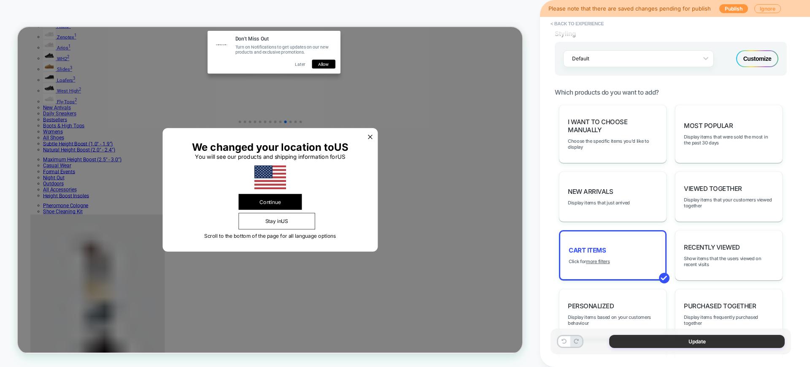
click at [685, 344] on button "Update" at bounding box center [696, 340] width 175 height 13
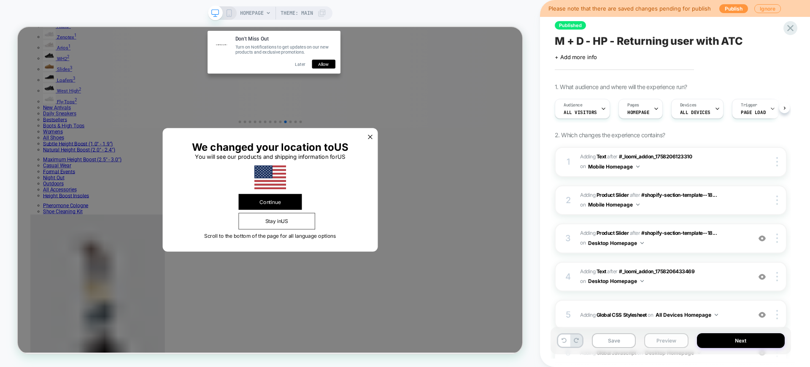
click at [678, 337] on button "Preview" at bounding box center [666, 340] width 44 height 15
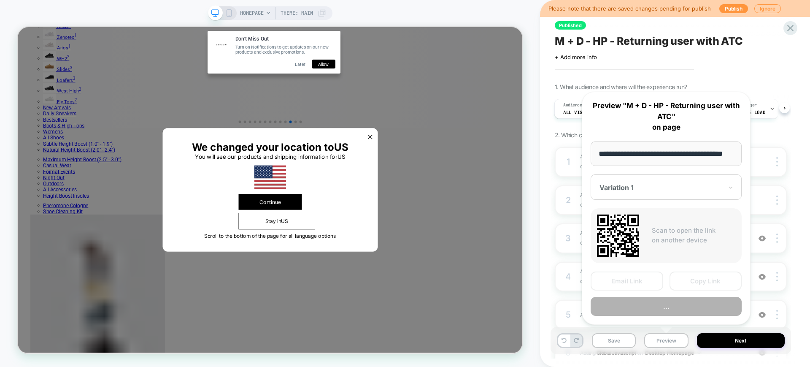
scroll to position [0, 19]
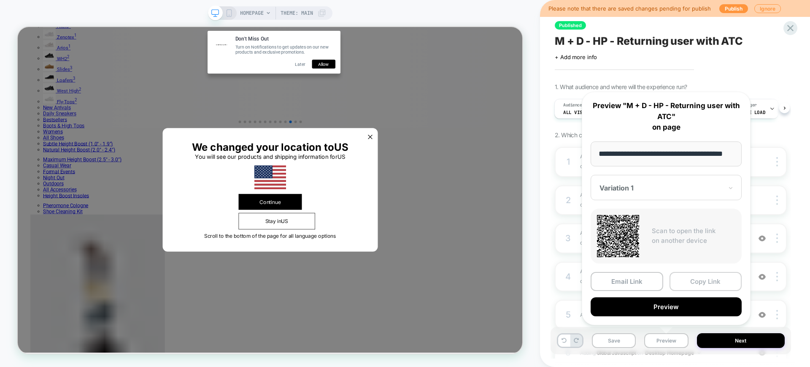
click at [687, 283] on button "Copy Link" at bounding box center [705, 281] width 73 height 19
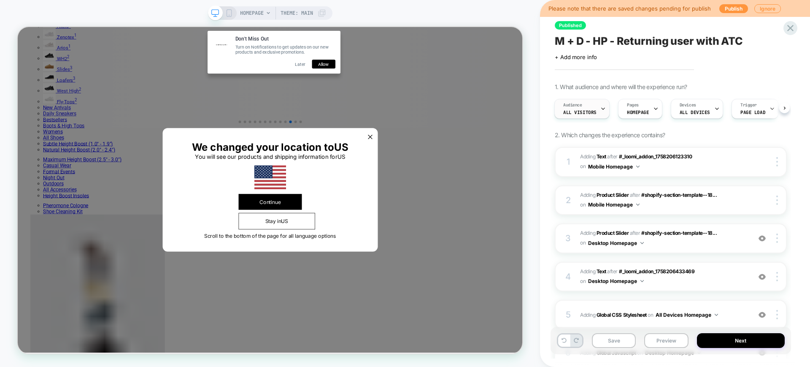
click at [606, 105] on div "Audience All Visitors" at bounding box center [581, 109] width 55 height 20
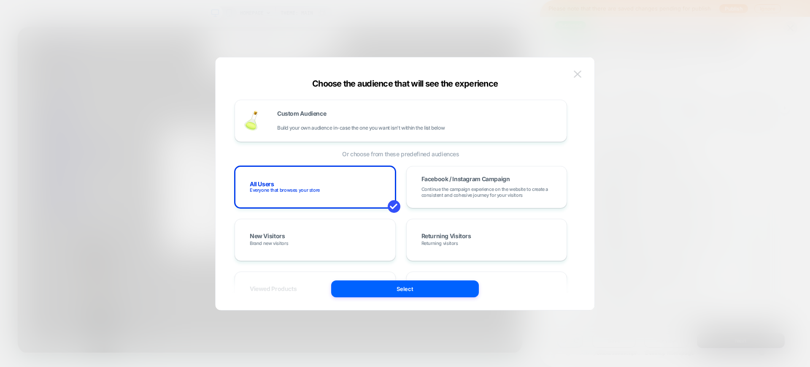
click at [579, 68] on button at bounding box center [577, 74] width 13 height 13
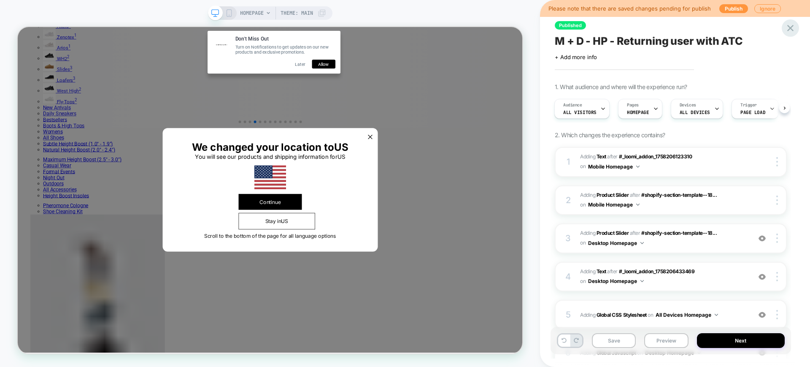
click at [789, 27] on icon at bounding box center [790, 28] width 6 height 6
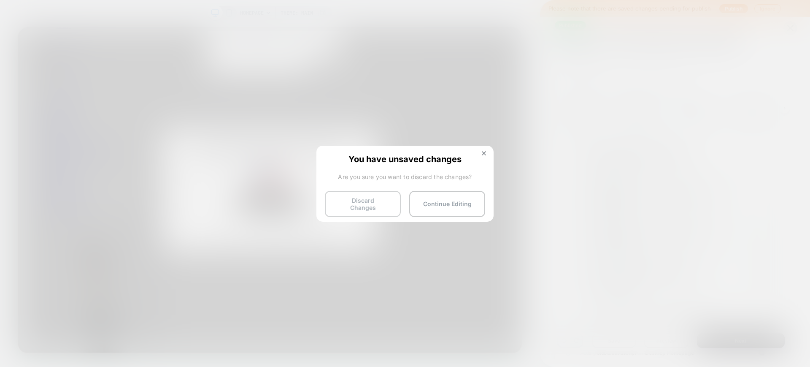
click at [380, 202] on button "Discard Changes" at bounding box center [363, 204] width 76 height 26
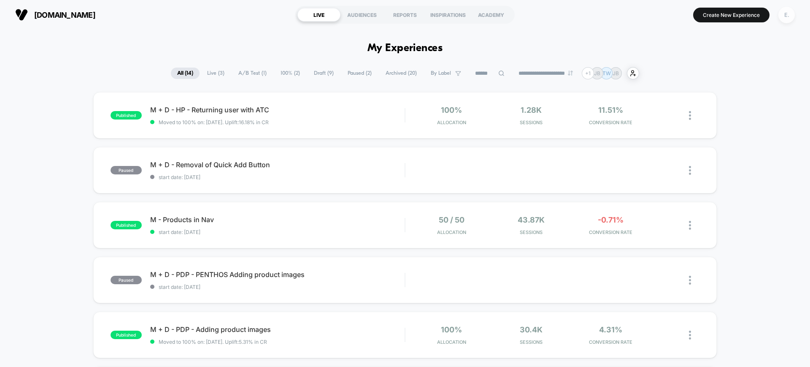
click at [788, 11] on div "E." at bounding box center [786, 15] width 16 height 16
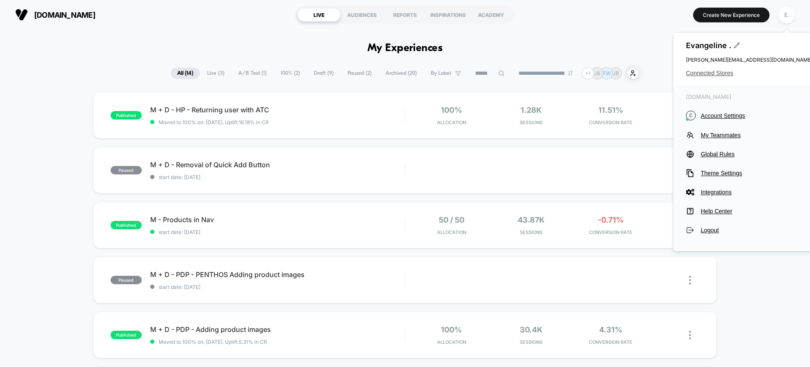
click at [732, 71] on span "Connected Stores" at bounding box center [749, 73] width 127 height 7
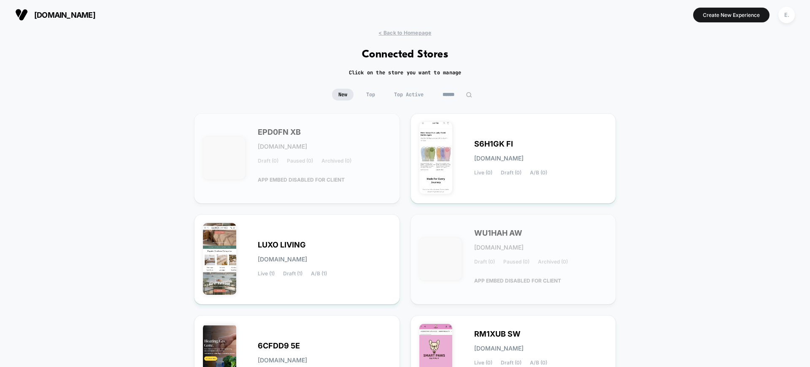
click at [481, 95] on div "New Top Top Active" at bounding box center [405, 101] width 810 height 24
click at [466, 92] on img at bounding box center [469, 95] width 6 height 6
click at [458, 95] on input at bounding box center [457, 95] width 84 height 12
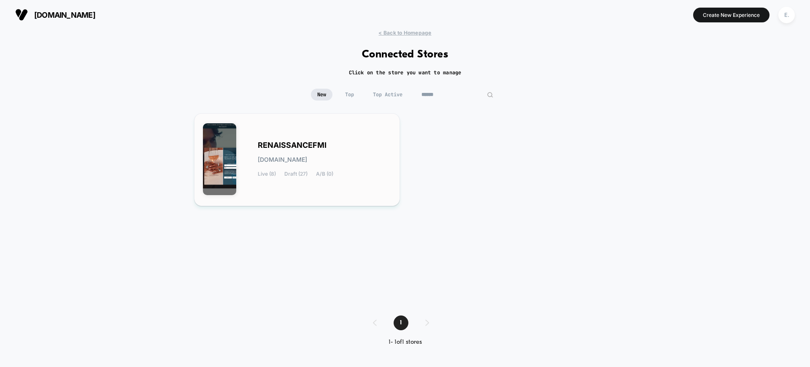
type input "******"
click at [325, 137] on div "RENAISSANCEFMI renaissancefmi.myshopify.com Live (8) Draft (27) A/B (0)" at bounding box center [297, 159] width 188 height 75
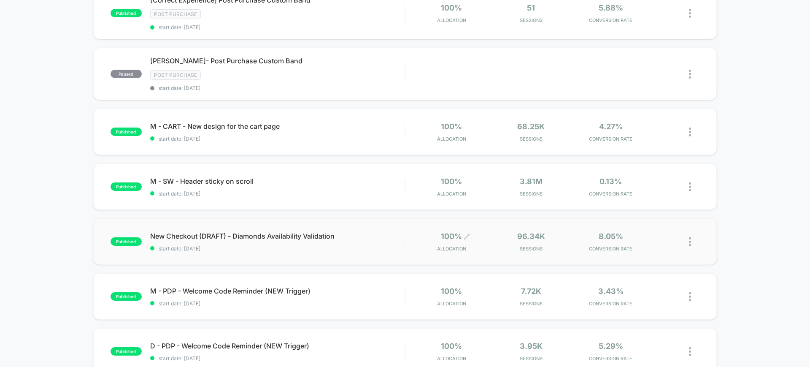
scroll to position [105, 0]
click at [345, 137] on span "start date: 12/13/2024" at bounding box center [277, 138] width 254 height 6
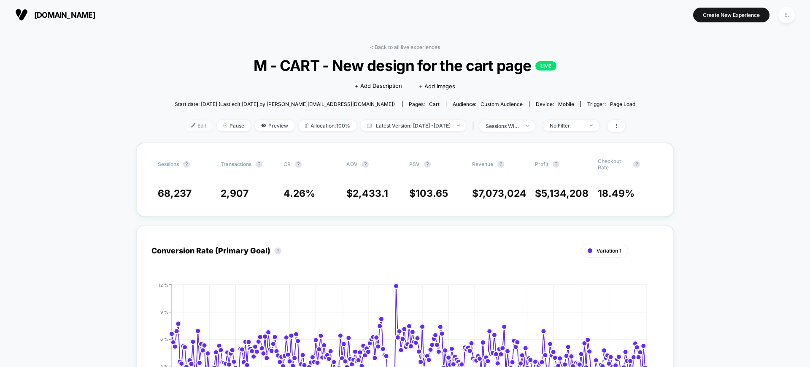
click at [191, 127] on img at bounding box center [193, 125] width 4 height 4
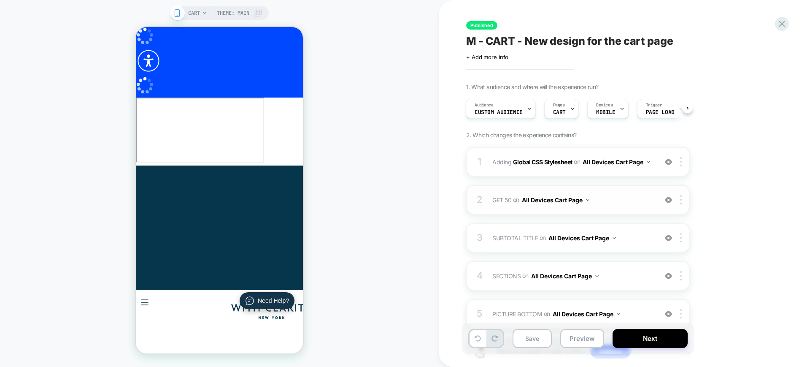
click at [610, 197] on span "GET 50 Adding Code Block AFTER .cart-subtotal on All Devices Cart Page" at bounding box center [572, 200] width 161 height 12
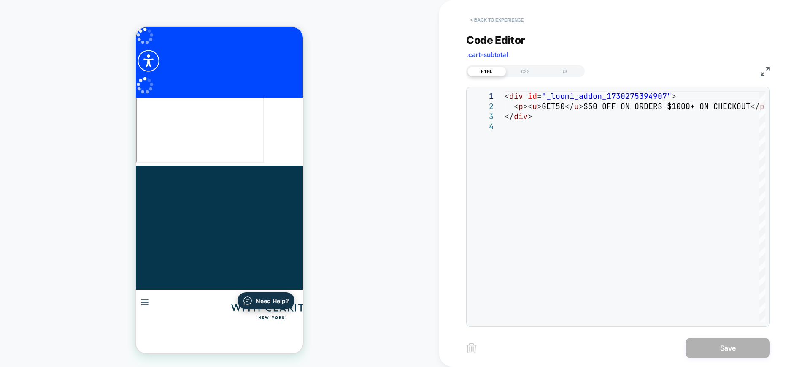
click at [517, 20] on button "< Back to experience" at bounding box center [497, 19] width 62 height 13
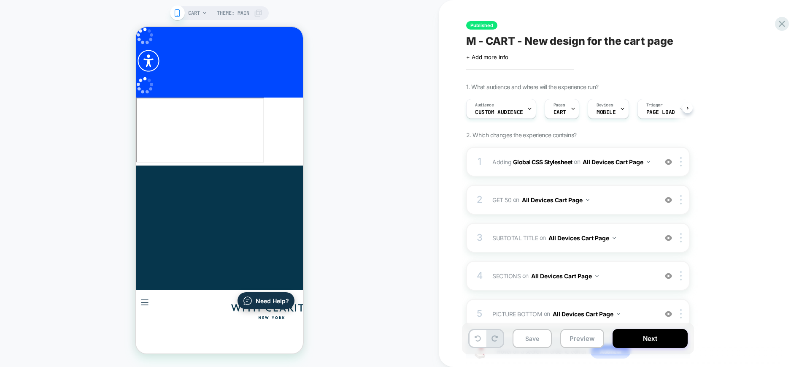
scroll to position [0, 0]
click at [600, 209] on div "2 GET 50 Adding Code Block AFTER .cart-subtotal on All Devices Cart Page Add Be…" at bounding box center [578, 200] width 224 height 30
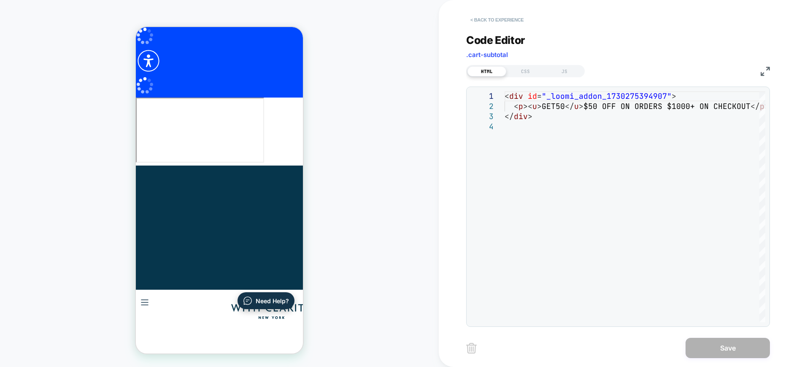
click at [496, 22] on button "< Back to experience" at bounding box center [497, 19] width 62 height 13
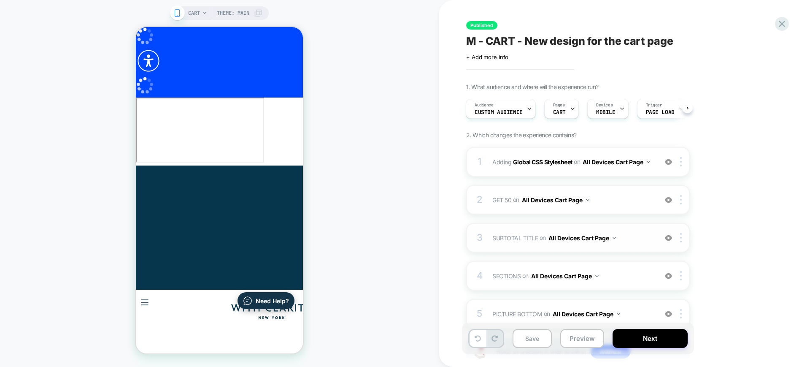
click at [625, 243] on span "SUBTOTAL TITLE Adding Code Block AFTER .cart-subtotal__title on All Devices Car…" at bounding box center [572, 238] width 161 height 12
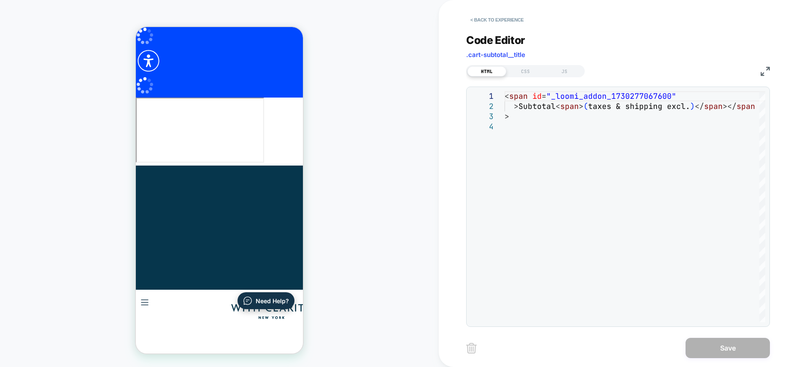
click at [529, 79] on div "**********" at bounding box center [618, 174] width 304 height 303
click at [526, 71] on div "CSS" at bounding box center [525, 71] width 39 height 10
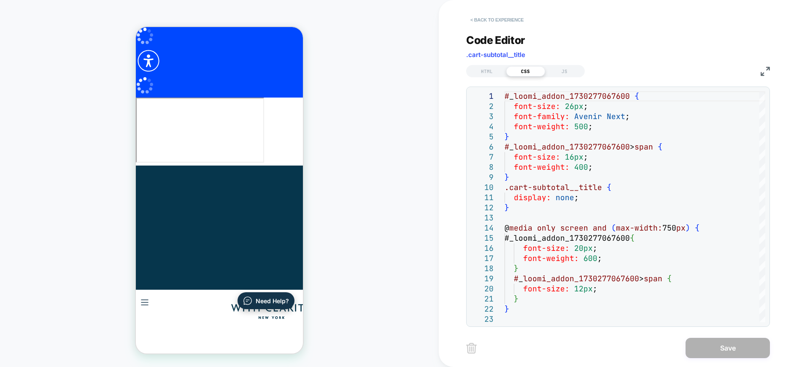
click at [490, 22] on button "< Back to experience" at bounding box center [497, 19] width 62 height 13
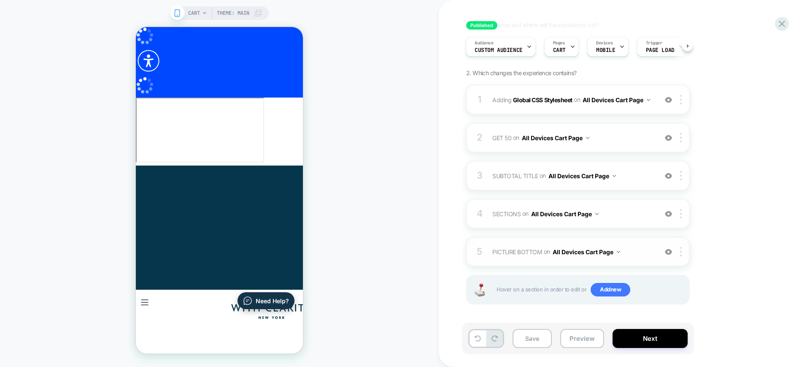
scroll to position [63, 0]
click at [632, 249] on span "PICTURE BOTTOM Adding Code Block AFTER #_loomi_addon_1730283626480 on All Devic…" at bounding box center [572, 251] width 161 height 12
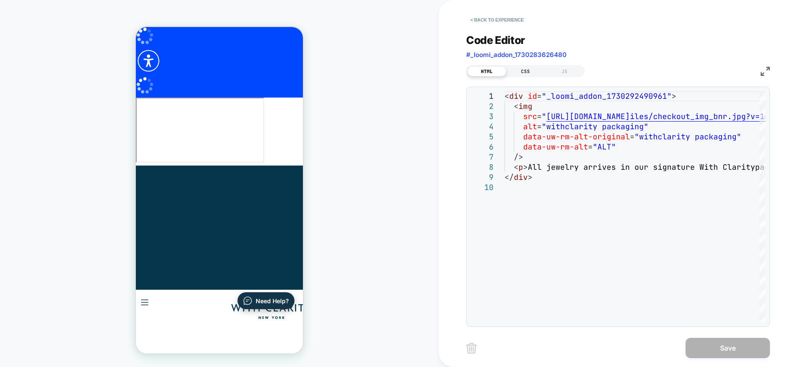
click at [526, 71] on div "CSS" at bounding box center [525, 71] width 39 height 10
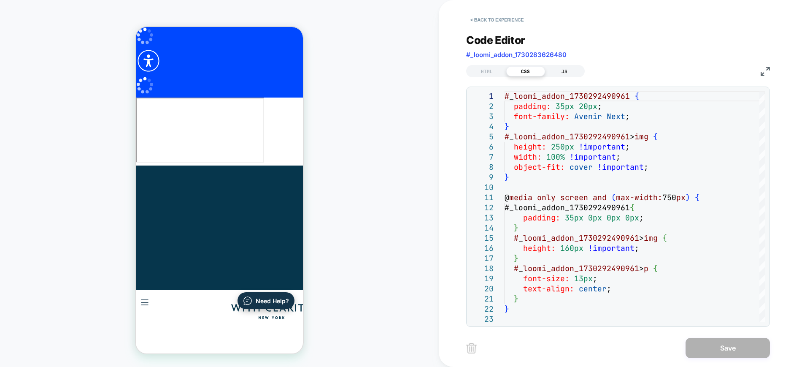
click at [571, 70] on div "JS" at bounding box center [564, 71] width 39 height 10
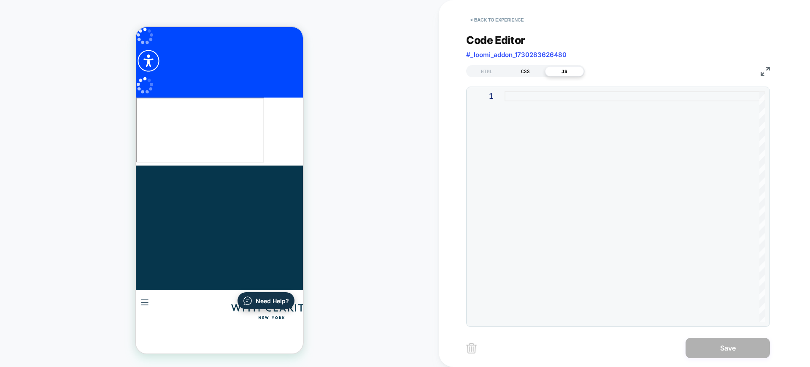
click at [520, 73] on div "CSS" at bounding box center [525, 71] width 39 height 10
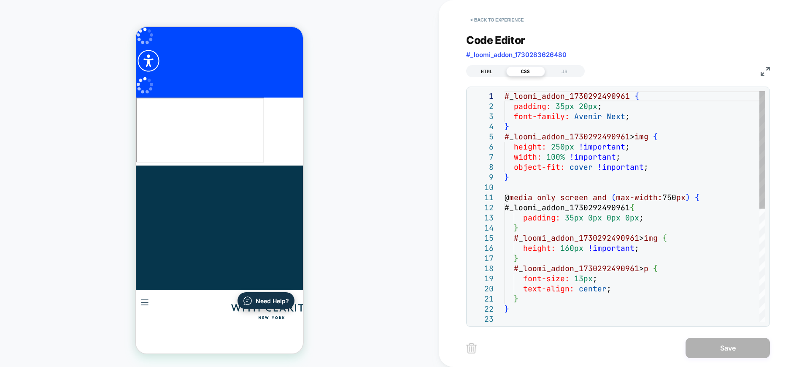
click at [493, 68] on div "HTML" at bounding box center [486, 71] width 39 height 10
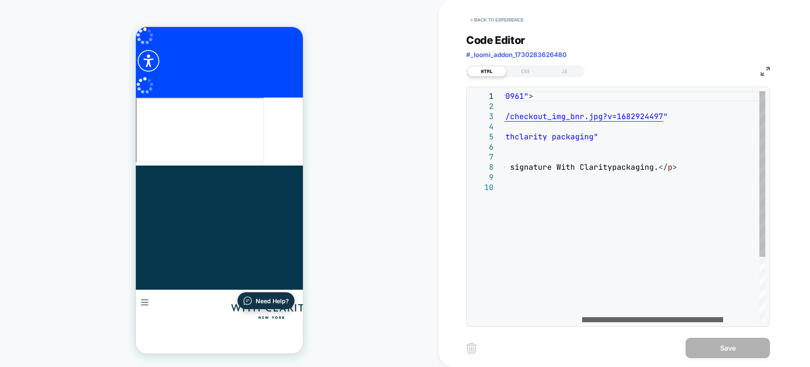
click at [582, 317] on div at bounding box center [652, 319] width 141 height 5
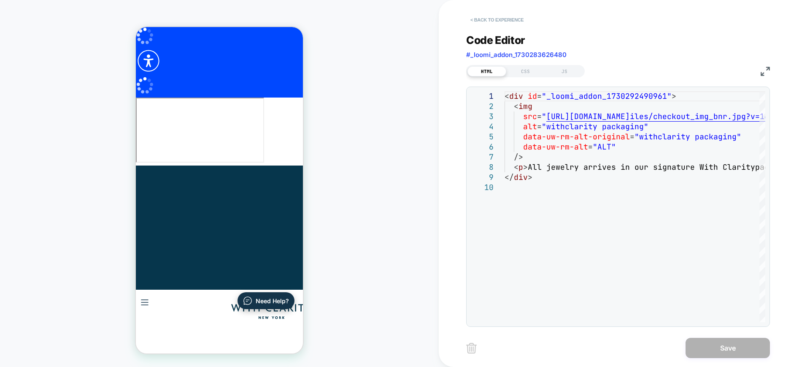
click at [480, 22] on button "< Back to experience" at bounding box center [497, 19] width 62 height 13
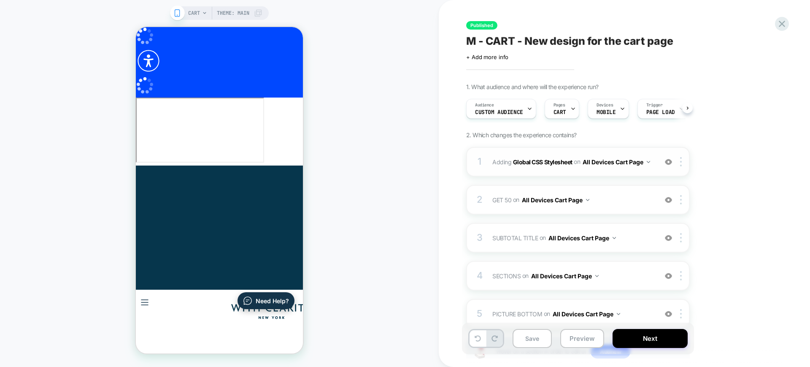
scroll to position [0, 0]
click at [587, 175] on div "1 Adding Global CSS Stylesheet on All Devices Cart Page Add Before Add After Ta…" at bounding box center [578, 162] width 224 height 30
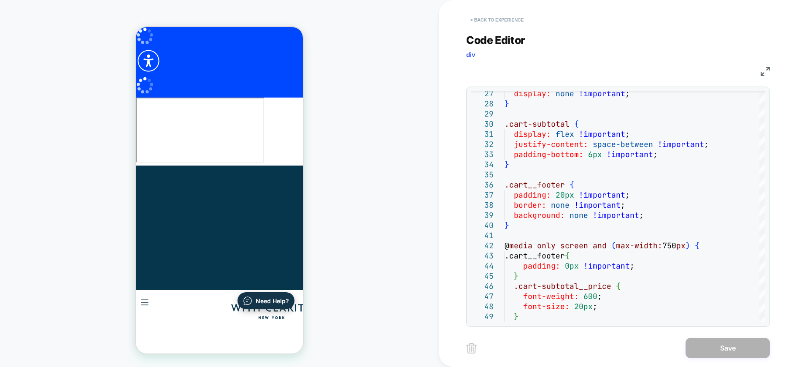
click at [521, 19] on button "< Back to experience" at bounding box center [497, 19] width 62 height 13
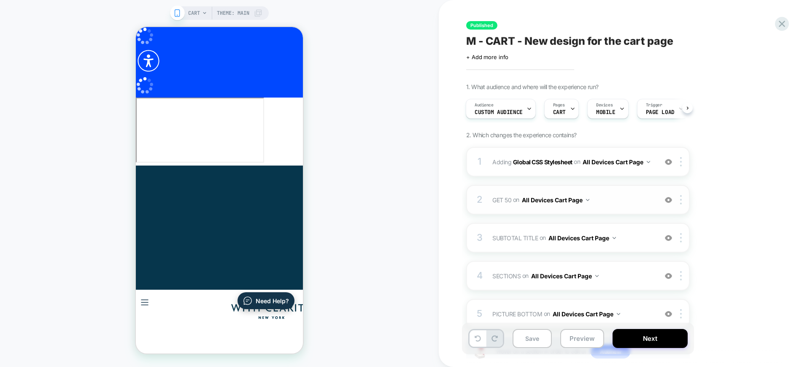
click at [629, 204] on span "GET 50 Adding Code Block AFTER .cart-subtotal on All Devices Cart Page" at bounding box center [572, 200] width 161 height 12
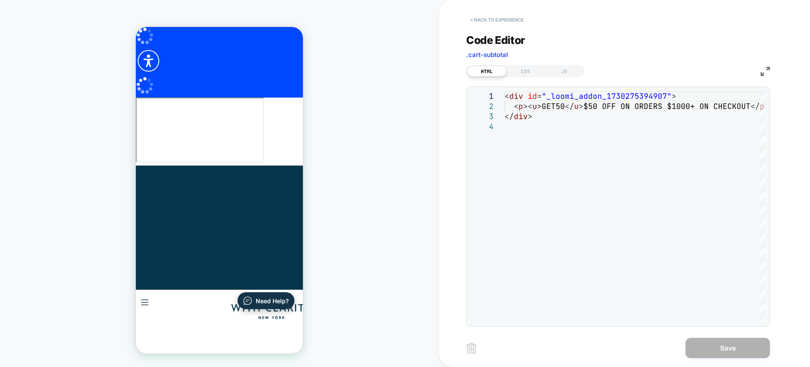
click at [518, 20] on button "< Back to experience" at bounding box center [497, 19] width 62 height 13
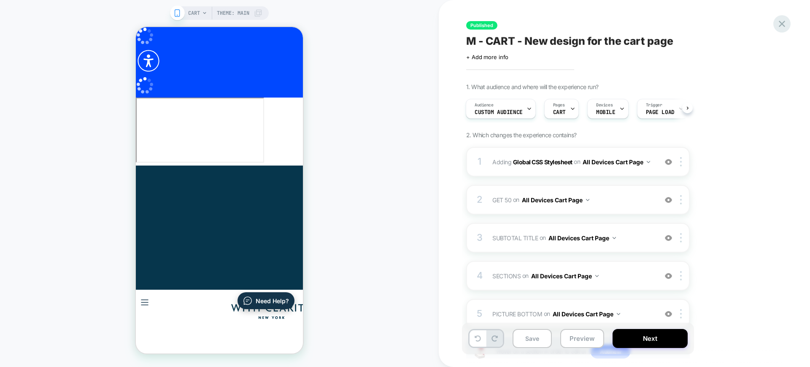
click at [780, 25] on icon at bounding box center [782, 24] width 6 height 6
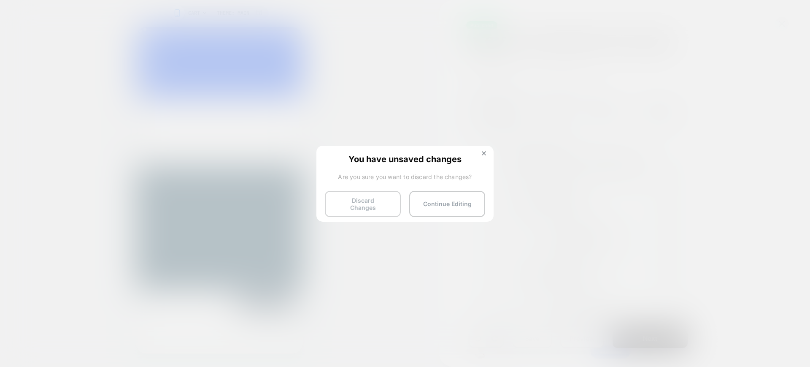
click at [356, 208] on button "Discard Changes" at bounding box center [363, 204] width 76 height 26
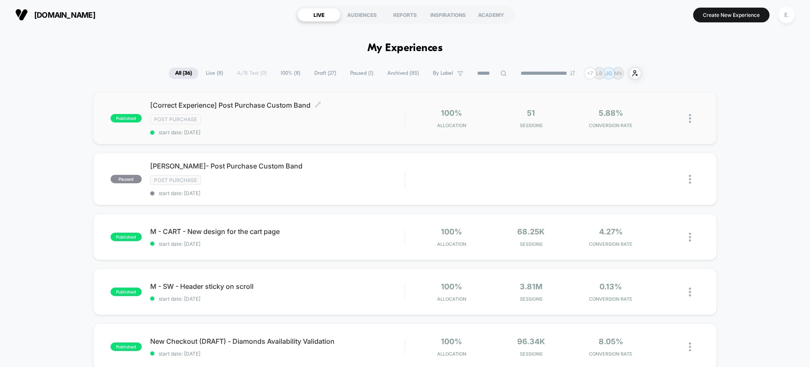
click at [333, 131] on span "start date: [DATE]" at bounding box center [277, 132] width 254 height 6
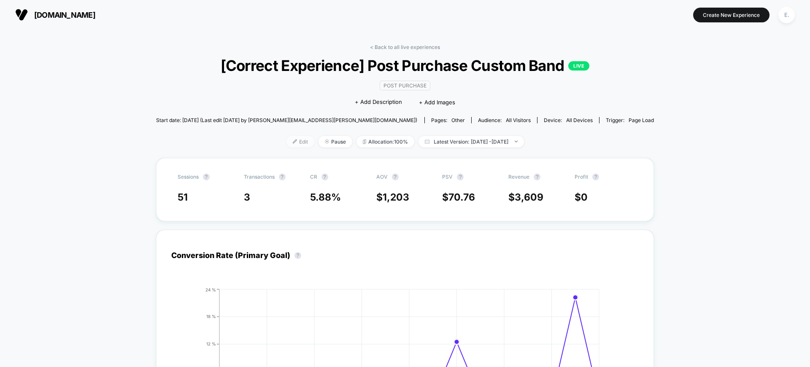
click at [286, 140] on span "Edit" at bounding box center [300, 141] width 28 height 11
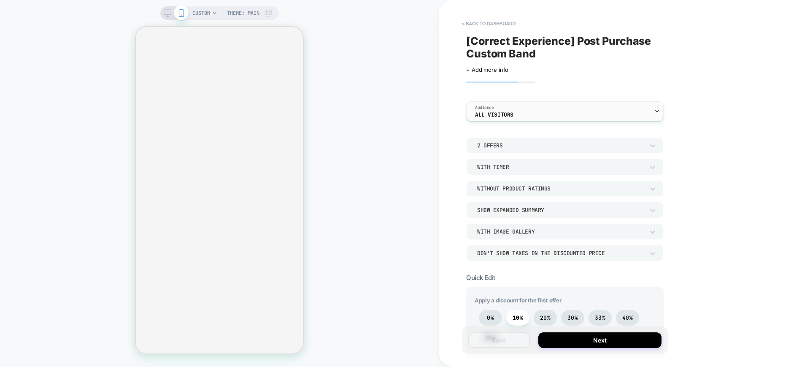
click at [579, 113] on div "Audience All Visitors" at bounding box center [562, 111] width 192 height 19
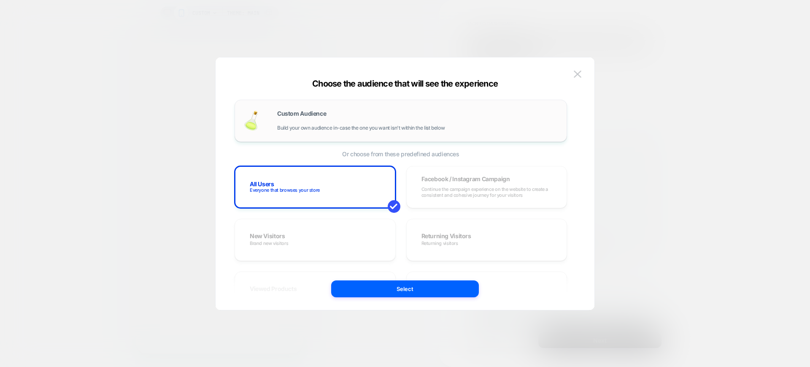
click at [363, 121] on div "Custom Audience Build your own audience in-case the one you want isn't within t…" at bounding box center [417, 121] width 281 height 20
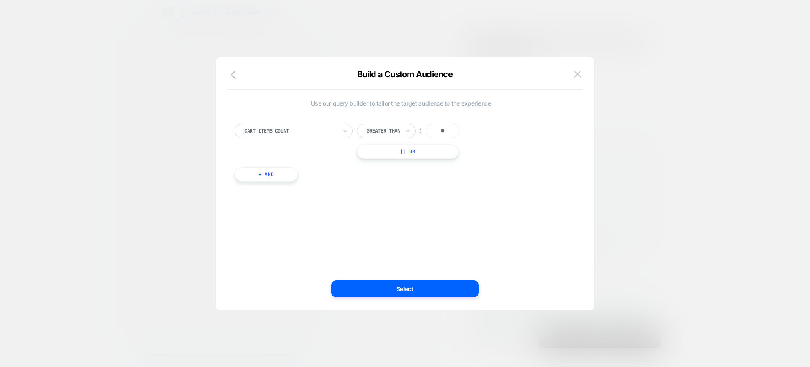
click at [312, 129] on div at bounding box center [290, 131] width 93 height 8
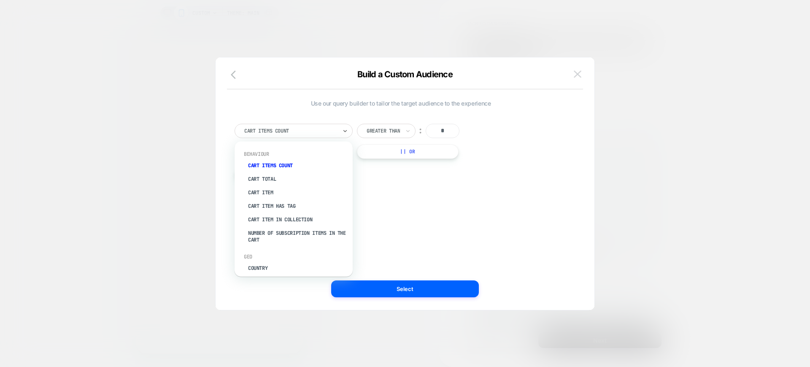
click at [575, 73] on img at bounding box center [578, 73] width 8 height 7
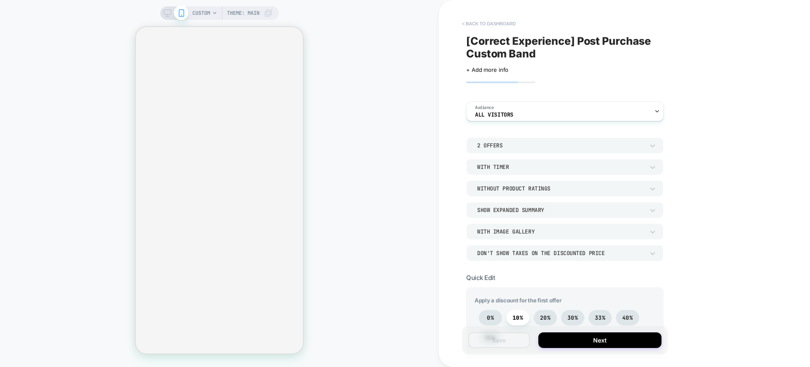
click at [506, 21] on button "< back to dashboard" at bounding box center [489, 23] width 62 height 13
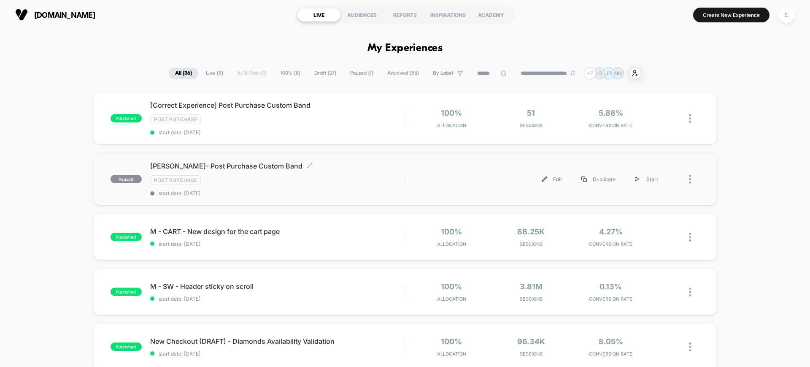
click at [352, 193] on span "start date: 8/11/2025" at bounding box center [277, 193] width 254 height 6
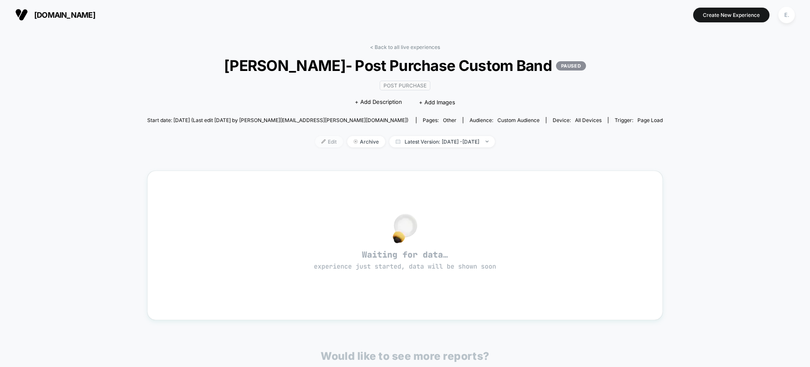
click at [315, 143] on span "Edit" at bounding box center [329, 141] width 28 height 11
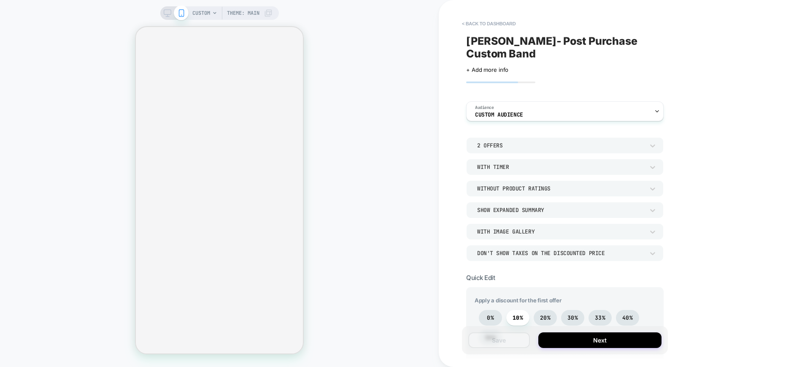
type textarea "*"
click at [508, 112] on span "Custom Audience" at bounding box center [499, 115] width 48 height 6
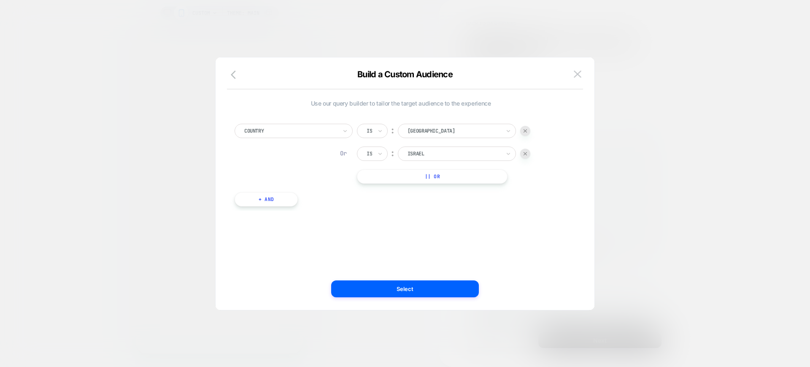
click at [584, 71] on div "Build a Custom Audience" at bounding box center [405, 79] width 379 height 20
click at [582, 70] on button at bounding box center [577, 74] width 13 height 13
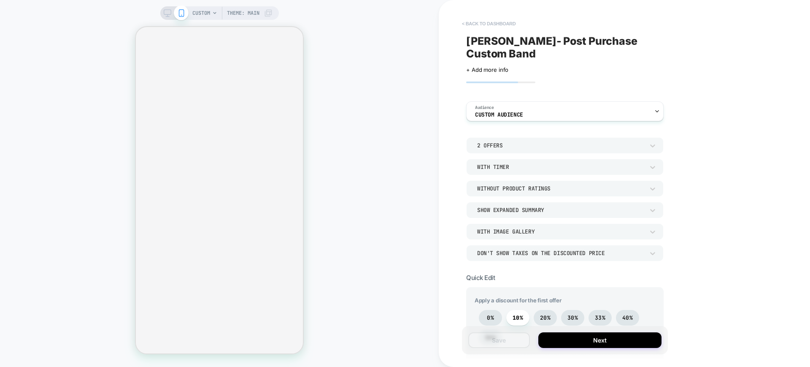
click at [505, 21] on button "< back to dashboard" at bounding box center [489, 23] width 62 height 13
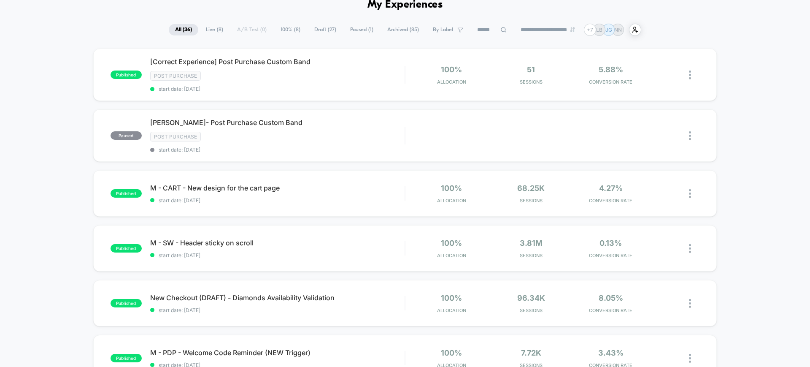
scroll to position [105, 0]
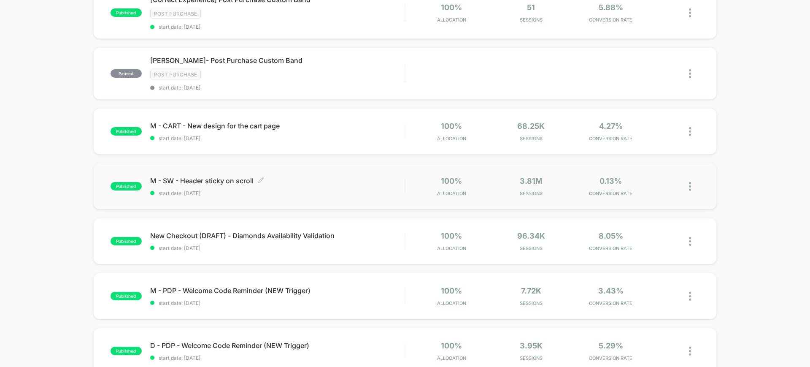
click at [351, 193] on span "start date: 8/29/2024" at bounding box center [277, 193] width 254 height 6
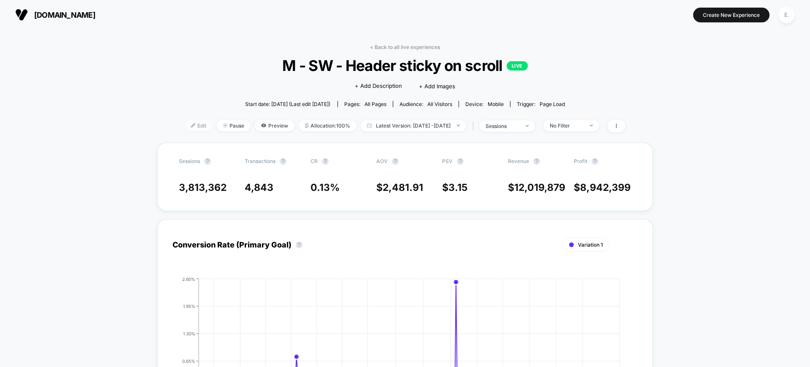
click at [185, 126] on span "Edit" at bounding box center [199, 125] width 28 height 11
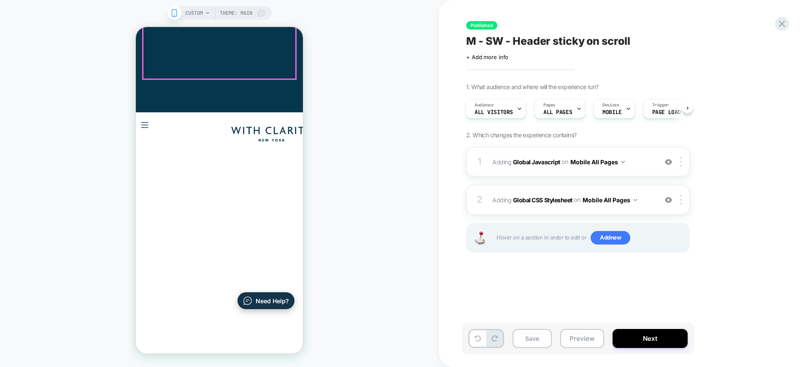
scroll to position [316, 0]
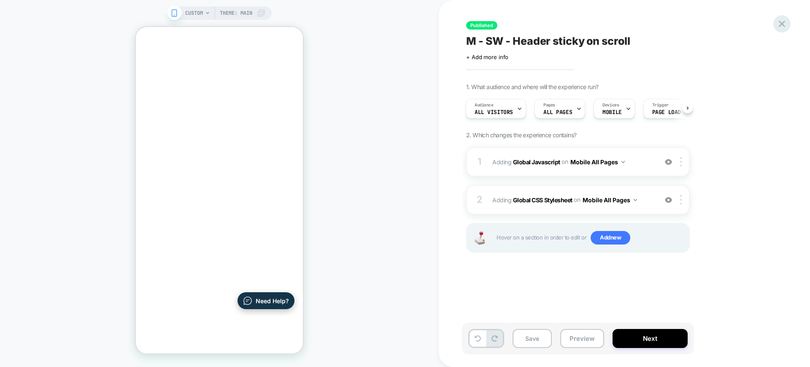
click at [777, 25] on icon at bounding box center [781, 23] width 11 height 11
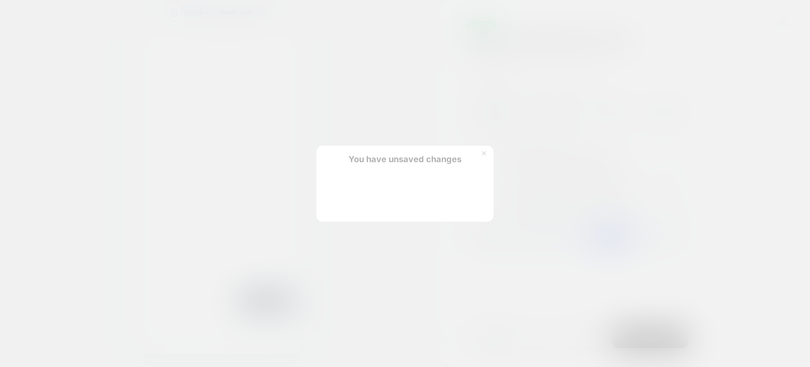
click at [378, 204] on button "Discard Changes" at bounding box center [363, 204] width 76 height 26
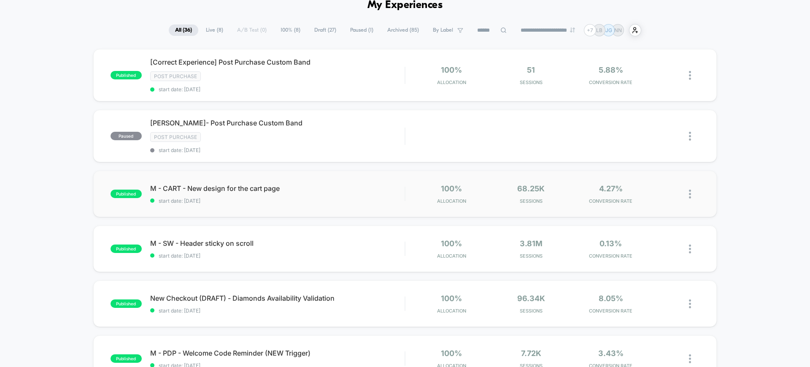
scroll to position [105, 0]
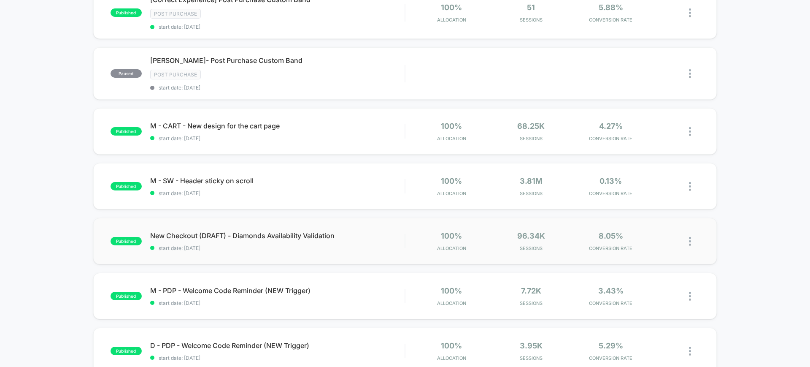
click at [322, 251] on div "published New Checkout (DRAFT) - Diamonds Availability Validation start date: 7…" at bounding box center [404, 241] width 623 height 46
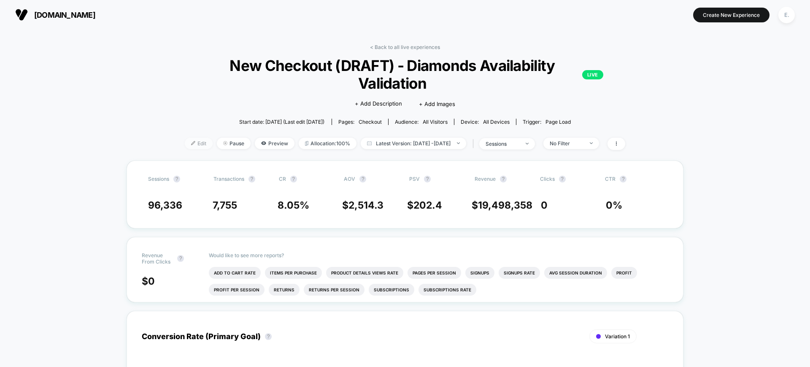
click at [186, 145] on span "Edit" at bounding box center [199, 142] width 28 height 11
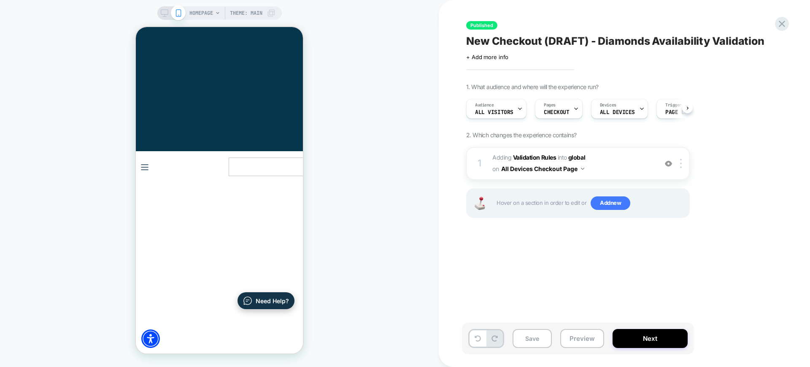
scroll to position [0, 0]
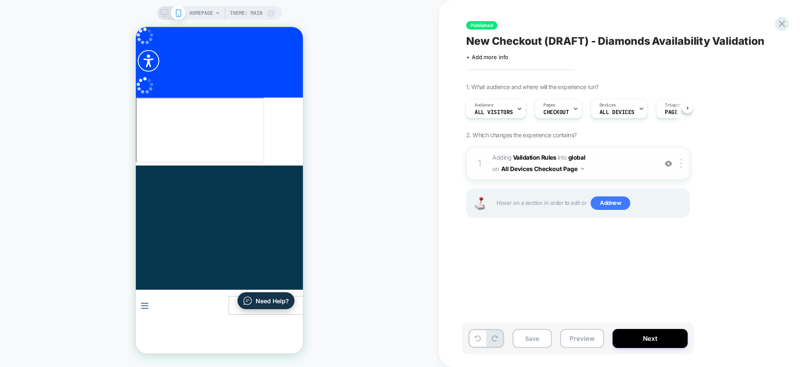
click at [609, 166] on span "#_loomi_addon_1720358069219 Adding Validation Rules INTO global global on All D…" at bounding box center [572, 163] width 161 height 23
click at [633, 171] on span "#_loomi_addon_1720358069219 Adding Validation Rules INTO global global on All D…" at bounding box center [572, 163] width 161 height 23
click at [632, 170] on span "#_loomi_addon_1720358069219 Adding Validation Rules INTO global global on All D…" at bounding box center [572, 163] width 161 height 23
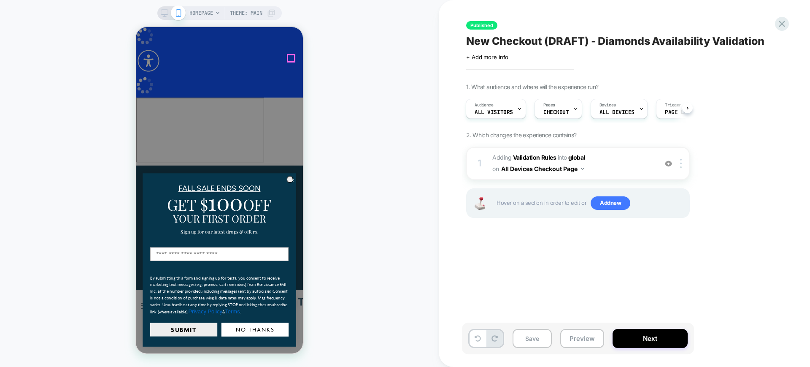
click at [350, 321] on icon at bounding box center [354, 325] width 8 height 8
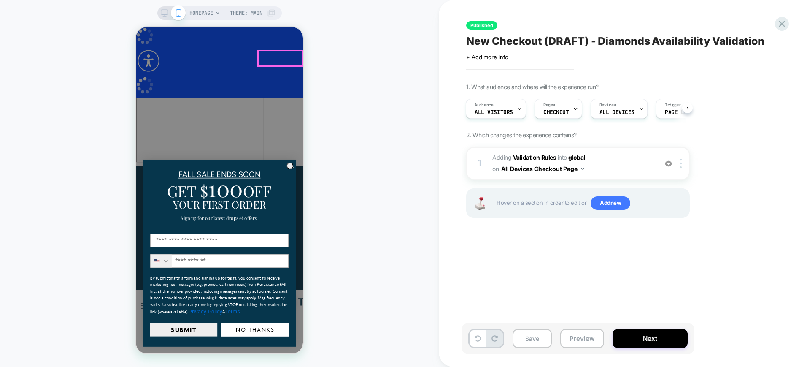
click at [350, 321] on icon at bounding box center [354, 325] width 8 height 8
click at [779, 28] on icon at bounding box center [781, 23] width 11 height 11
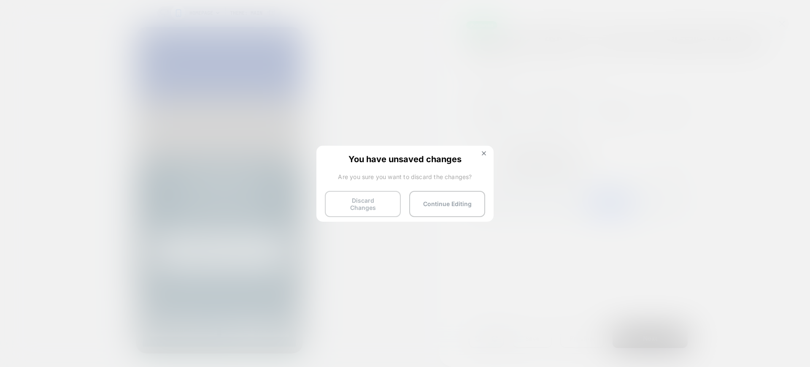
click at [372, 191] on button "Discard Changes" at bounding box center [363, 204] width 76 height 26
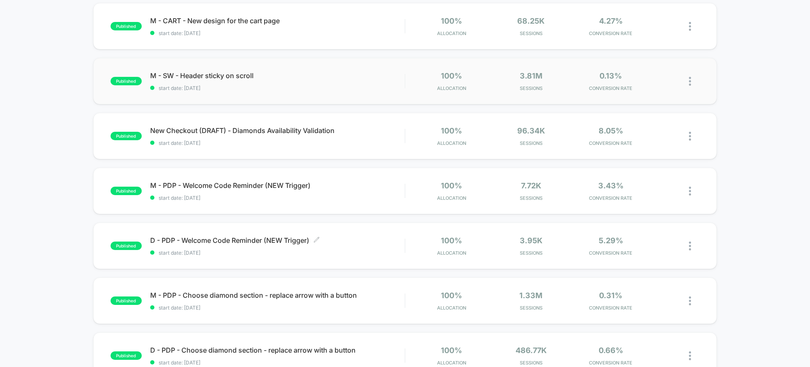
scroll to position [264, 0]
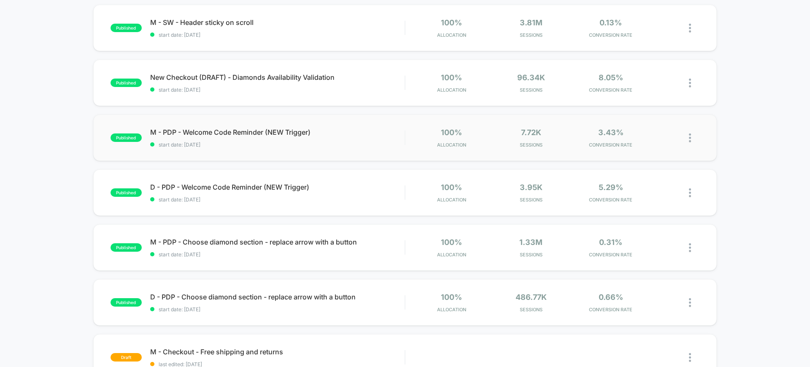
click at [331, 148] on div "published M - PDP - Welcome Code Reminder (NEW Trigger) start date: 6/11/2024 1…" at bounding box center [404, 137] width 623 height 46
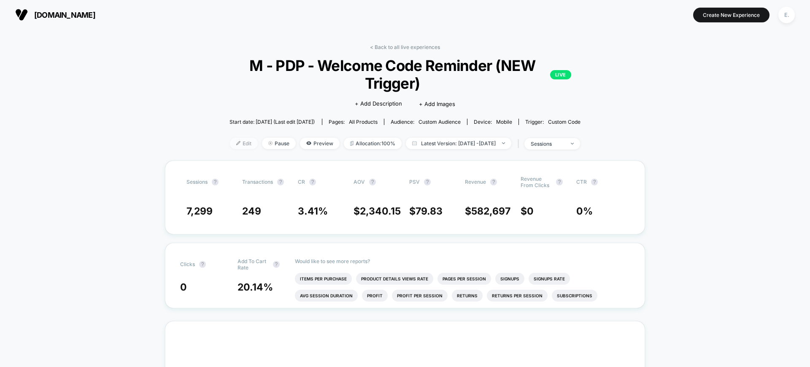
click at [234, 143] on span "Edit" at bounding box center [244, 142] width 28 height 11
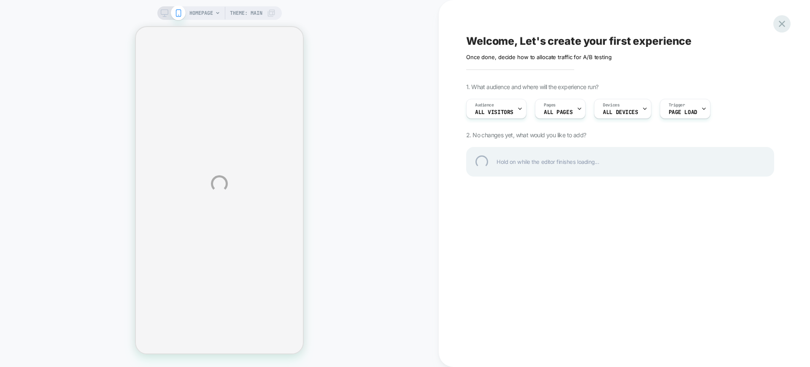
click at [780, 22] on div at bounding box center [781, 23] width 17 height 17
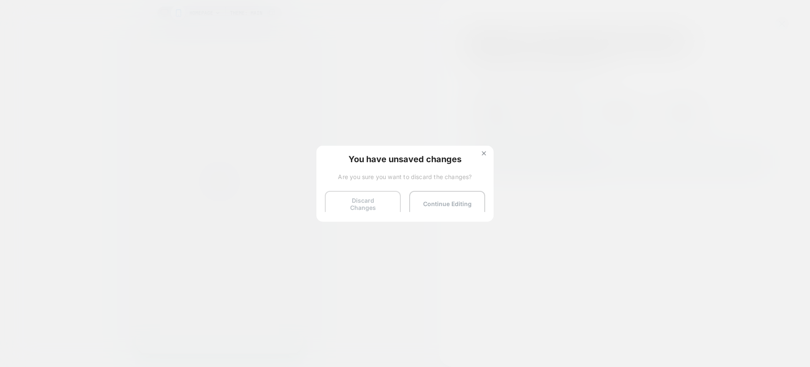
click at [374, 200] on button "Discard Changes" at bounding box center [363, 204] width 76 height 26
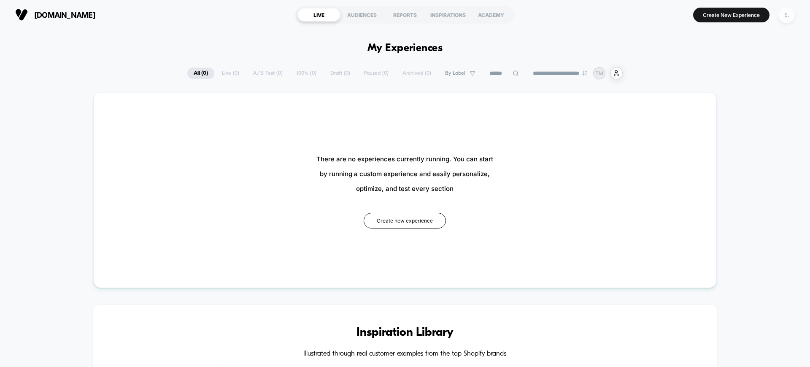
click at [783, 16] on div "E." at bounding box center [786, 15] width 16 height 16
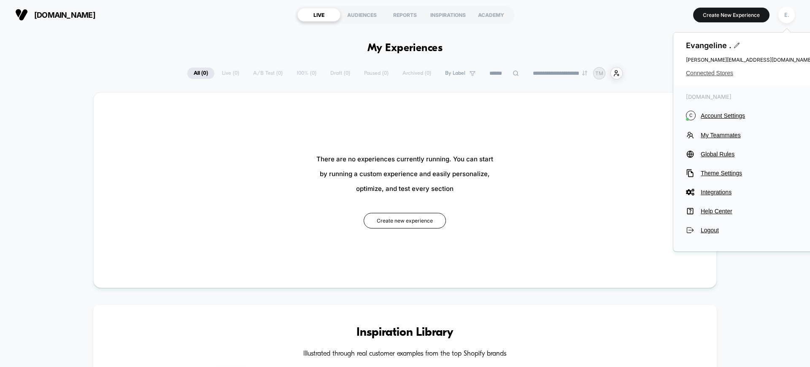
click at [697, 74] on span "Connected Stores" at bounding box center [749, 73] width 127 height 7
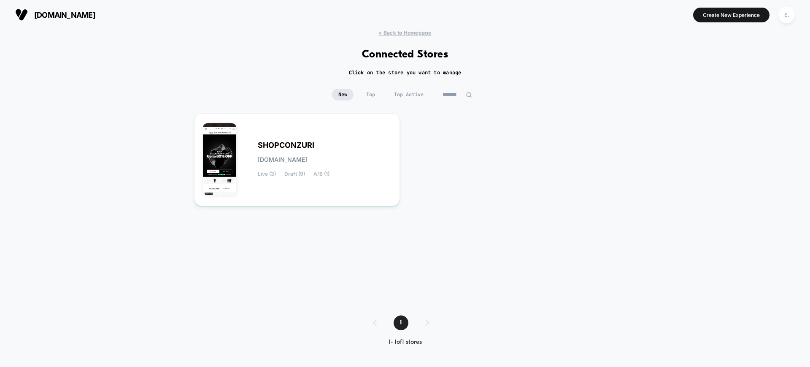
click at [459, 97] on input "*******" at bounding box center [457, 95] width 42 height 12
click at [459, 97] on input "*******" at bounding box center [457, 95] width 84 height 12
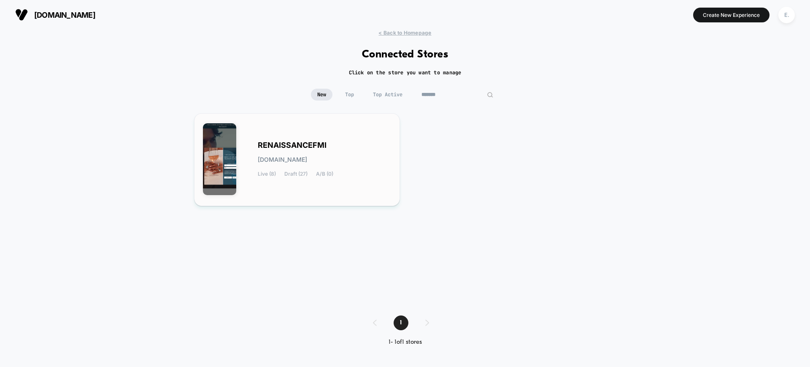
type input "*******"
click at [333, 130] on div "RENAISSANCEFMI [DOMAIN_NAME] Live (8) Draft (27) A/B (0)" at bounding box center [297, 159] width 188 height 75
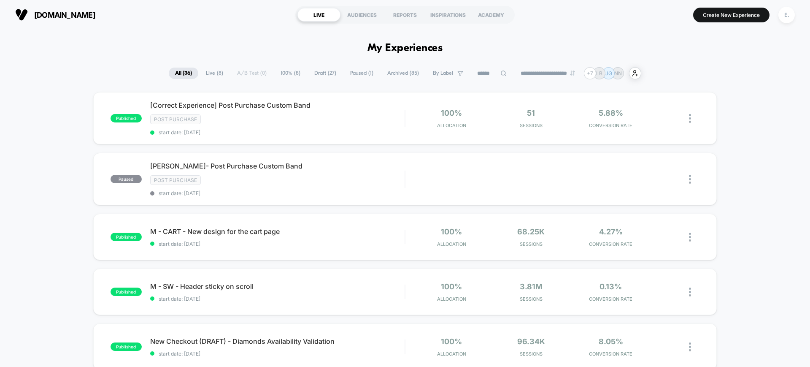
click at [217, 70] on span "Live ( 8 )" at bounding box center [214, 72] width 30 height 11
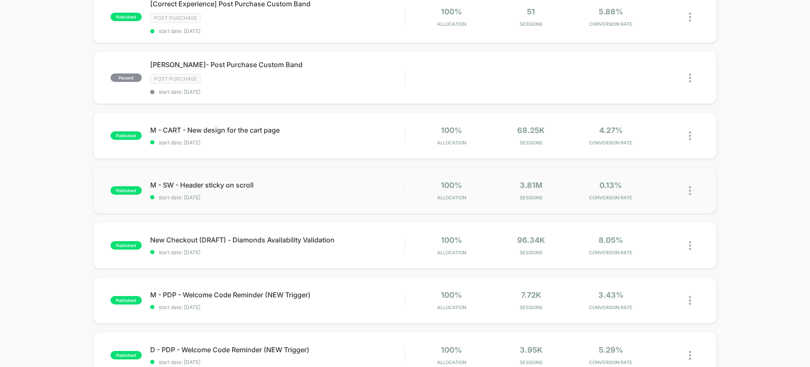
scroll to position [105, 0]
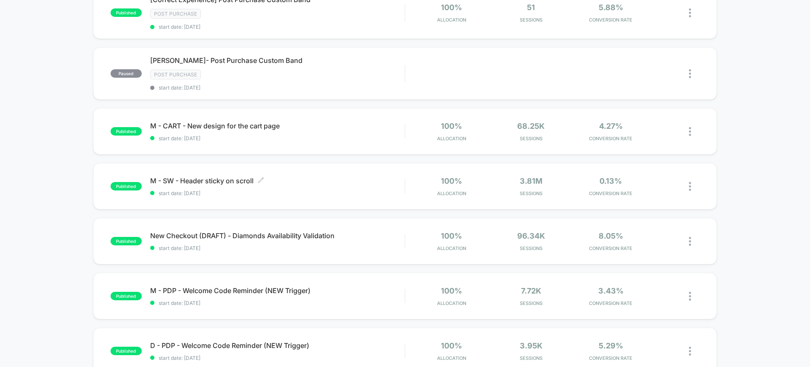
drag, startPoint x: 289, startPoint y: 179, endPoint x: 10, endPoint y: 121, distance: 285.6
click at [10, 121] on div "published [Correct Experience] Post Purchase Custom Band Post Purchase start da…" at bounding box center [405, 340] width 810 height 706
drag, startPoint x: 232, startPoint y: 127, endPoint x: 71, endPoint y: 129, distance: 161.1
click at [71, 129] on div "published [Correct Experience] Post Purchase Custom Band Post Purchase start da…" at bounding box center [405, 340] width 810 height 706
click at [268, 129] on div "M - CART - New design for the cart page Click to edit experience details Click …" at bounding box center [277, 131] width 254 height 20
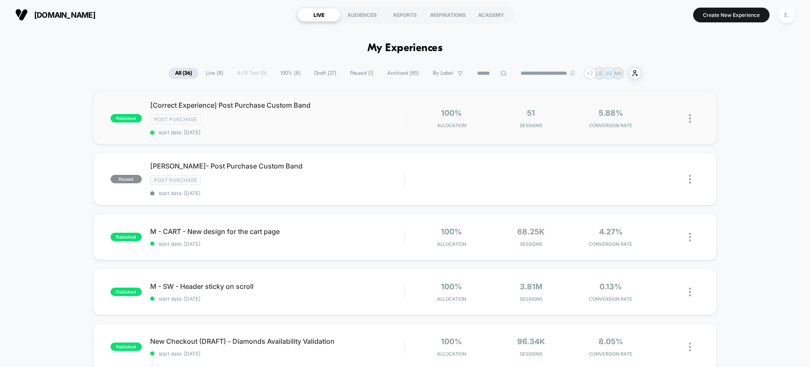
click at [275, 139] on div "published [Correct Experience] Post Purchase Custom Band Post Purchase start da…" at bounding box center [404, 118] width 623 height 52
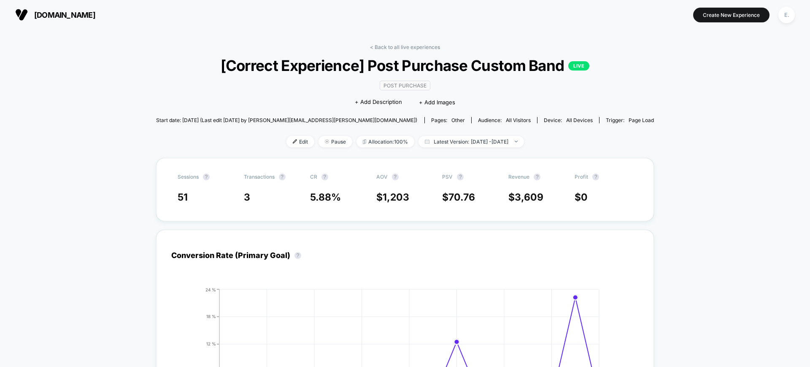
click at [413, 59] on span "[Correct Experience] Post Purchase Custom Band LIVE" at bounding box center [405, 66] width 448 height 18
click at [414, 48] on link "< Back to all live experiences" at bounding box center [405, 47] width 70 height 6
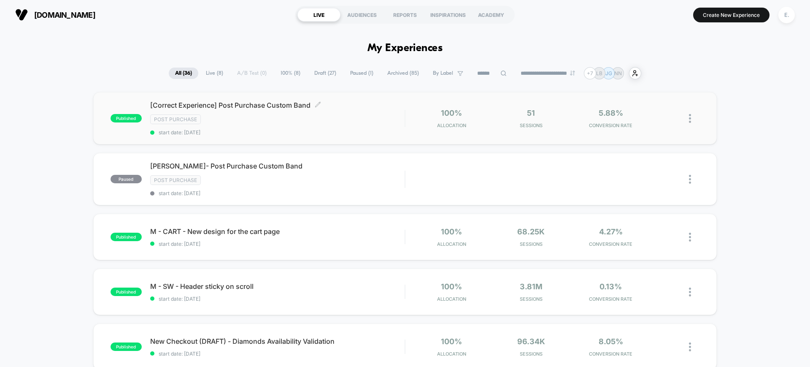
click at [370, 123] on div "Post Purchase" at bounding box center [277, 119] width 254 height 10
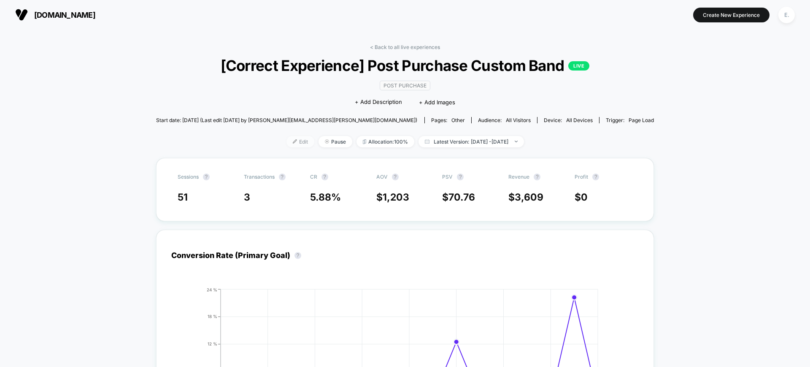
click at [286, 146] on span "Edit" at bounding box center [300, 141] width 28 height 11
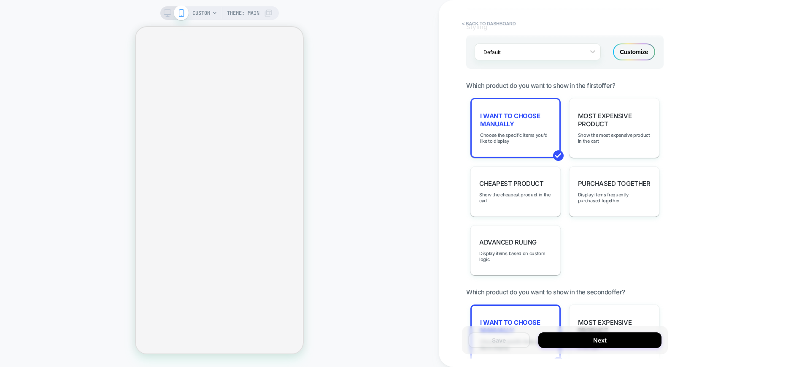
scroll to position [633, 0]
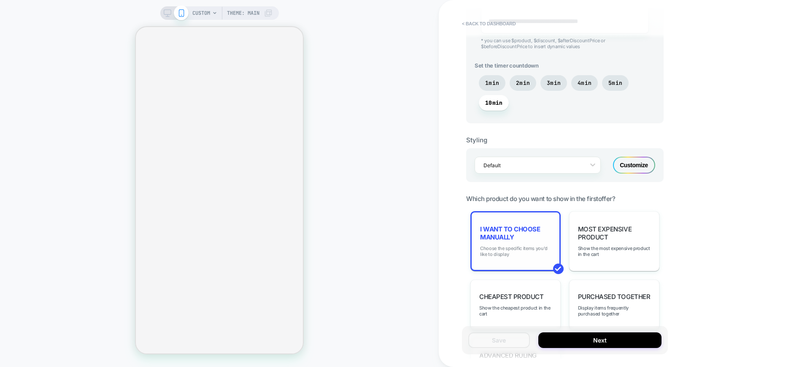
click at [507, 252] on span "Choose the specific items you'd like to display" at bounding box center [515, 251] width 71 height 12
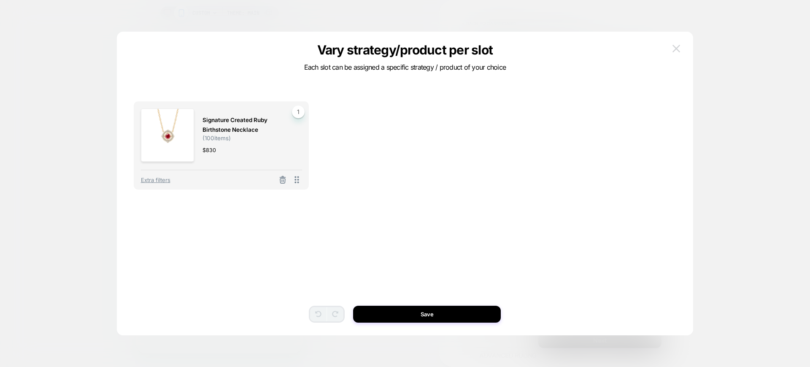
click at [677, 49] on img at bounding box center [676, 48] width 8 height 7
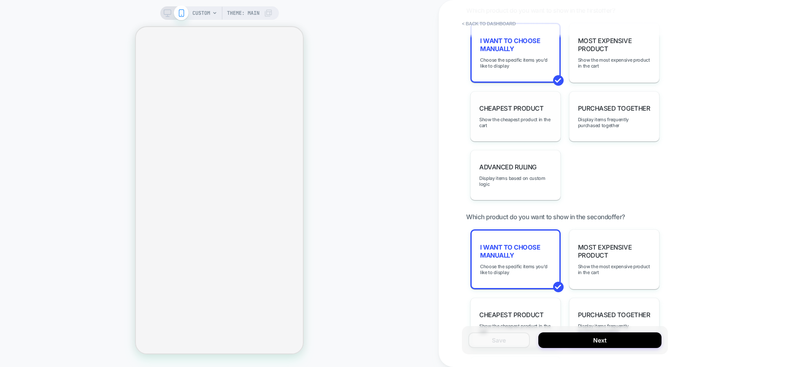
scroll to position [945, 0]
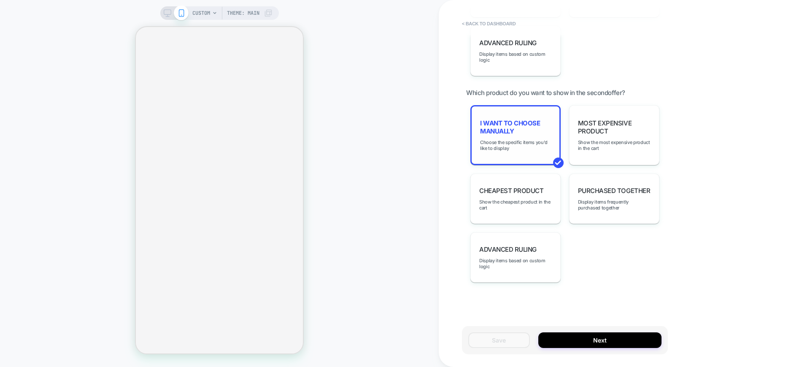
click at [498, 137] on div "I want to choose manually Choose the specific items you'd like to display" at bounding box center [515, 135] width 90 height 60
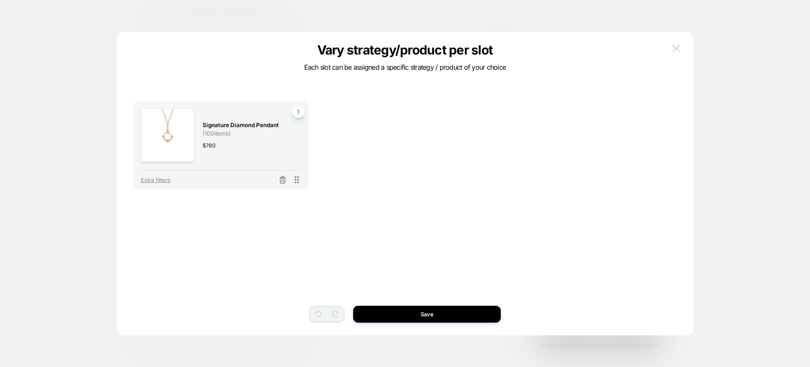
click at [673, 49] on img at bounding box center [676, 48] width 8 height 7
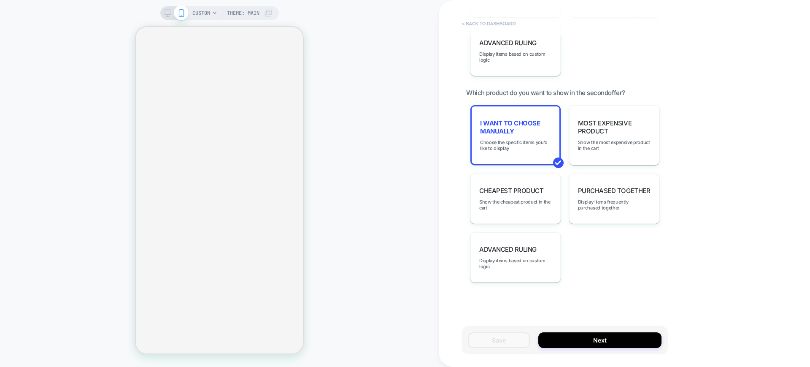
click at [494, 18] on button "< back to dashboard" at bounding box center [489, 23] width 62 height 13
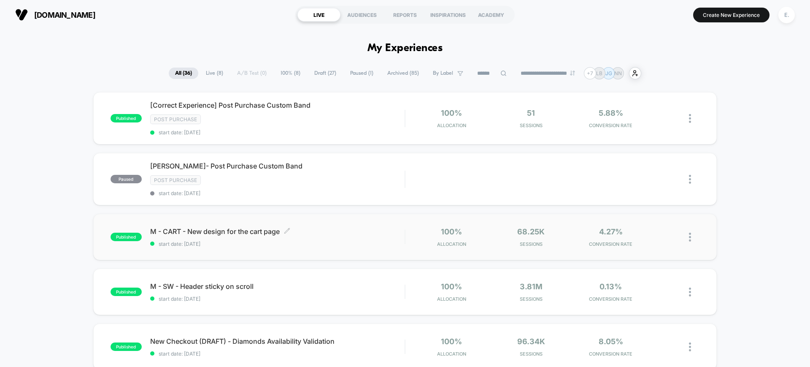
click at [337, 242] on span "start date: [DATE]" at bounding box center [277, 243] width 254 height 6
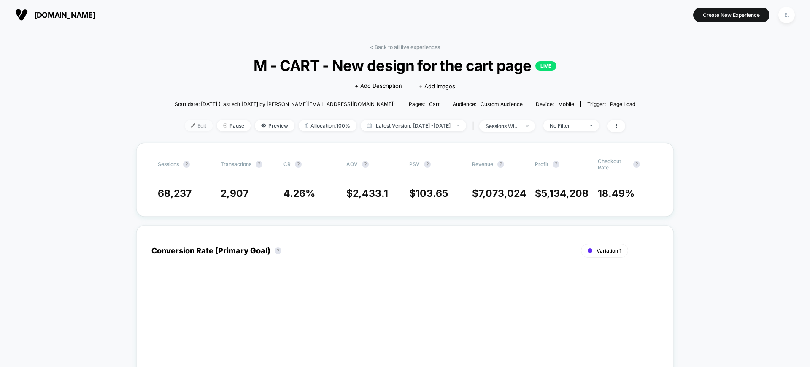
click at [185, 128] on span "Edit" at bounding box center [199, 125] width 28 height 11
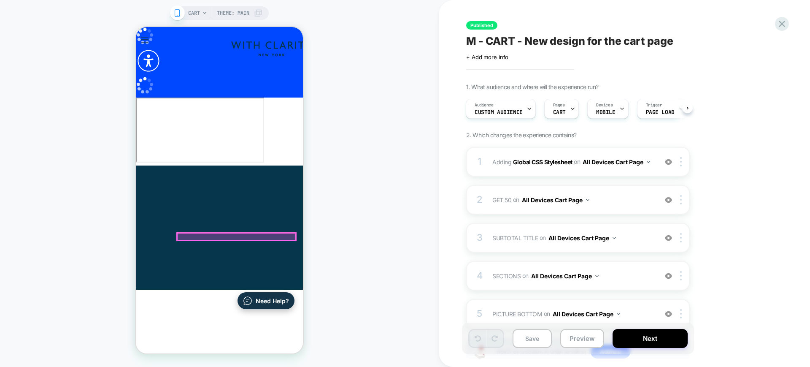
scroll to position [53, 0]
click at [671, 160] on img at bounding box center [668, 161] width 7 height 7
click at [667, 199] on img at bounding box center [668, 199] width 7 height 7
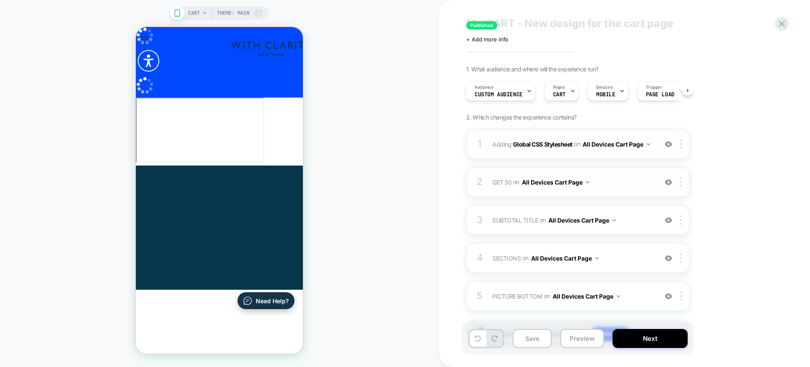
scroll to position [0, 0]
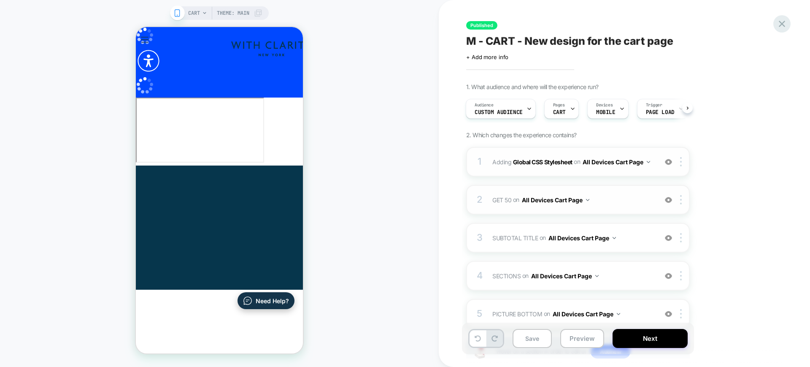
click at [780, 21] on icon at bounding box center [781, 23] width 11 height 11
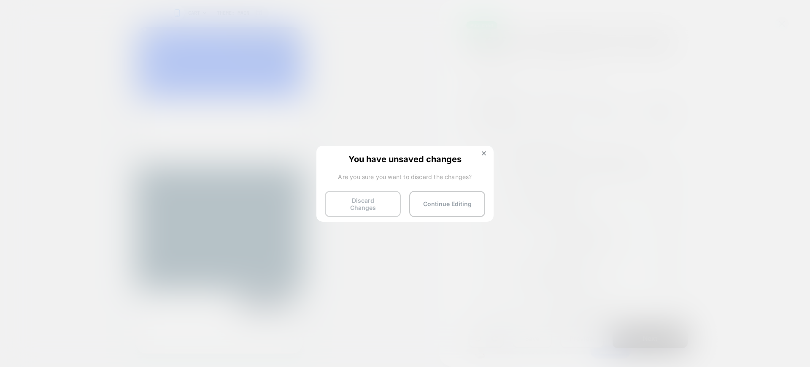
click at [339, 206] on button "Discard Changes" at bounding box center [363, 204] width 76 height 26
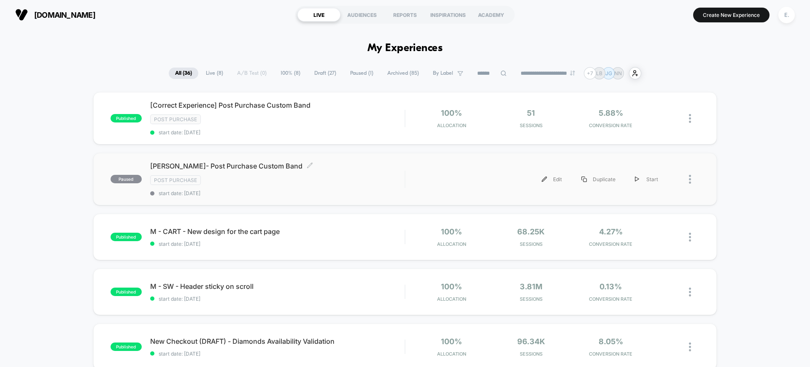
click at [264, 178] on div "Post Purchase" at bounding box center [277, 180] width 254 height 10
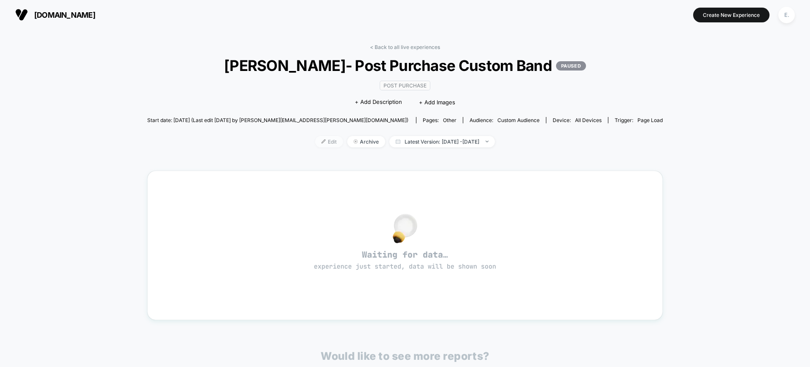
click at [319, 138] on span "Edit" at bounding box center [329, 141] width 28 height 11
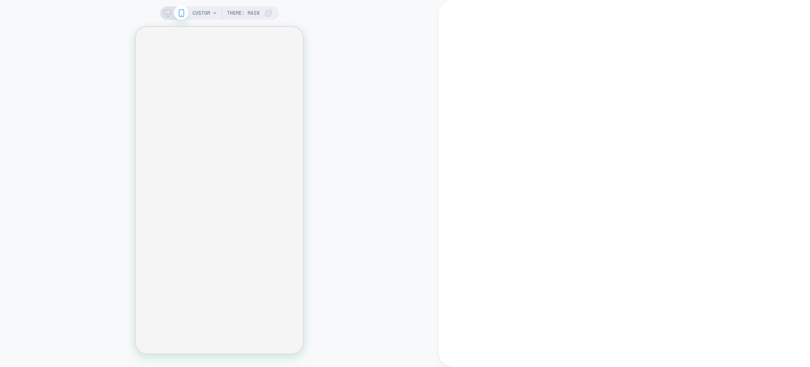
type textarea "*"
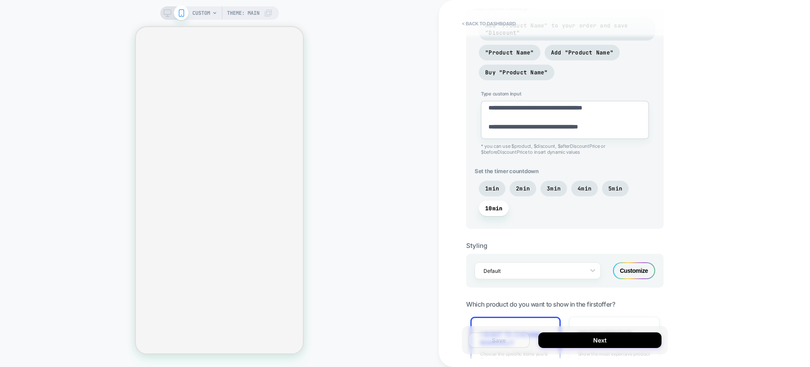
scroll to position [738, 0]
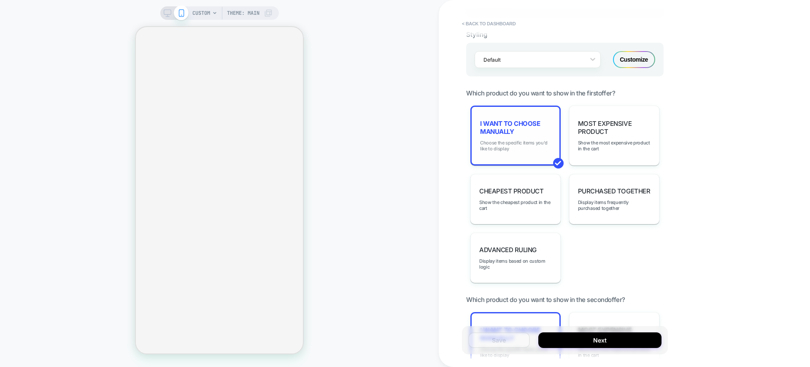
click at [513, 140] on span "Choose the specific items you'd like to display" at bounding box center [515, 146] width 71 height 12
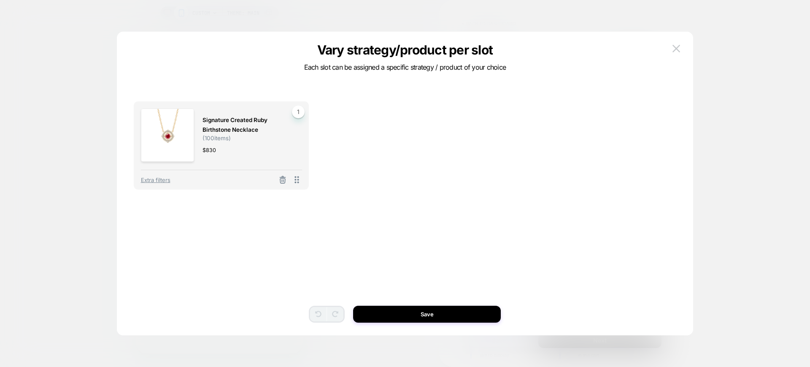
click at [687, 50] on div "Vary strategy/product per slot Each slot can be assigned a specific strategy / …" at bounding box center [405, 187] width 576 height 295
click at [677, 46] on img at bounding box center [676, 48] width 8 height 7
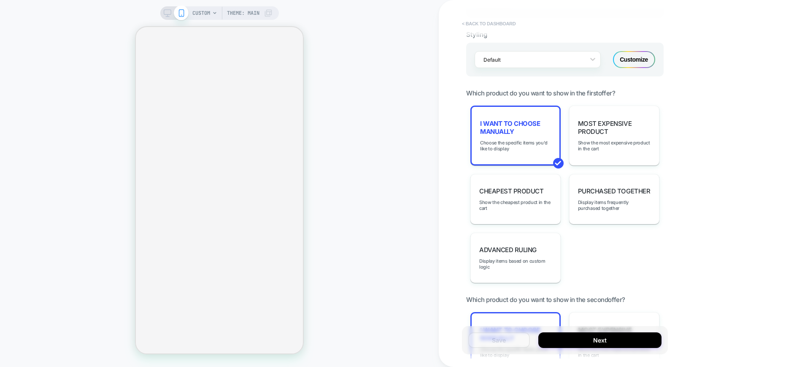
click at [509, 27] on button "< back to dashboard" at bounding box center [489, 23] width 62 height 13
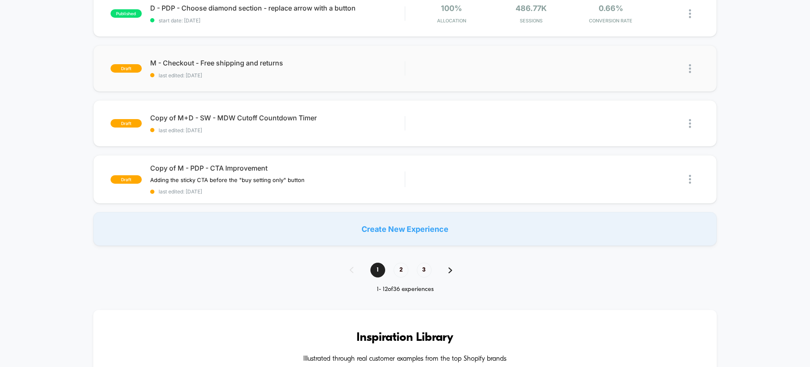
scroll to position [422, 0]
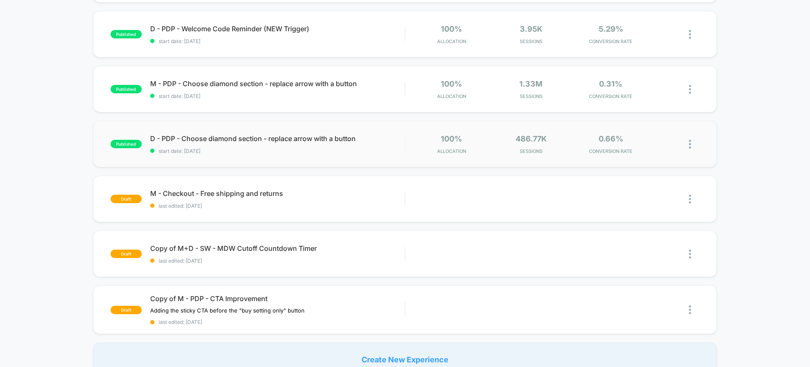
click at [388, 152] on span "start date: [DATE]" at bounding box center [277, 151] width 254 height 6
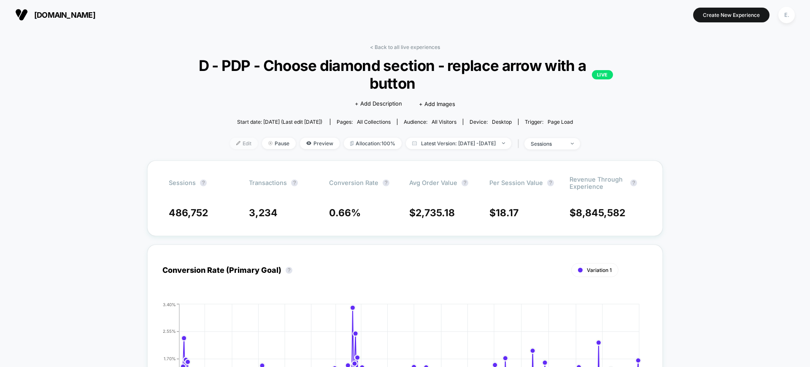
click at [230, 144] on span "Edit" at bounding box center [244, 142] width 28 height 11
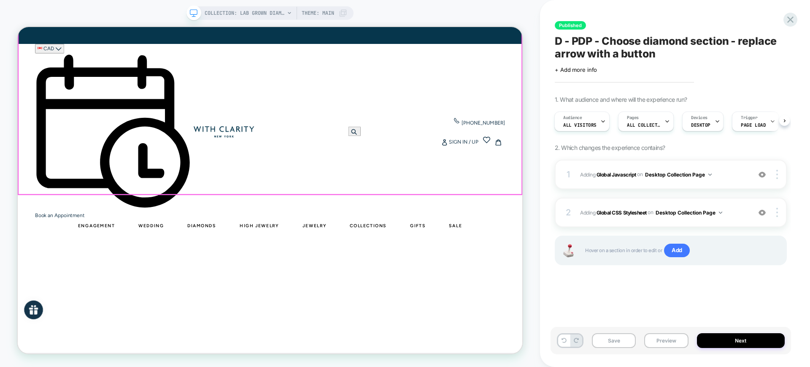
scroll to position [158, 0]
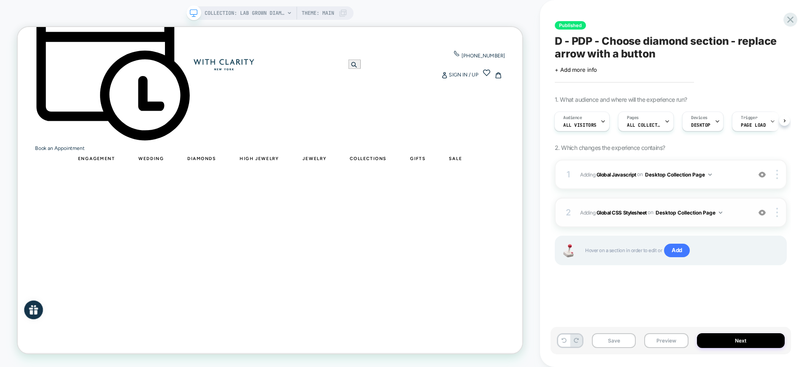
click at [765, 210] on img at bounding box center [761, 212] width 7 height 7
click at [764, 175] on img at bounding box center [761, 174] width 7 height 7
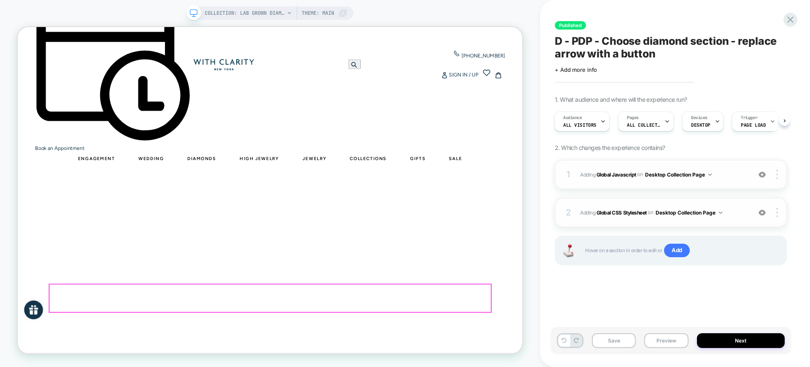
scroll to position [369, 0]
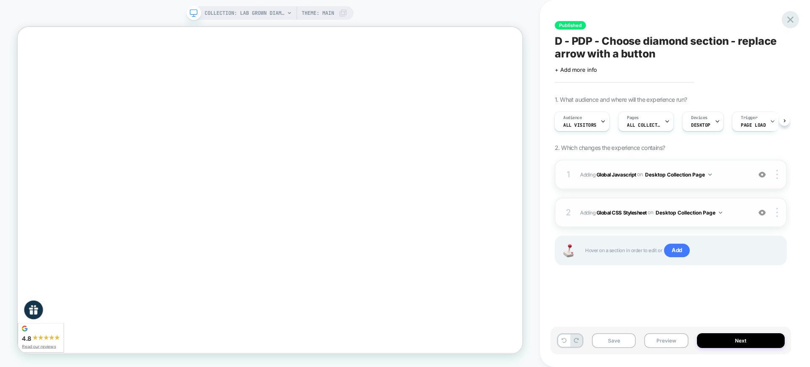
click at [793, 18] on icon at bounding box center [790, 19] width 6 height 6
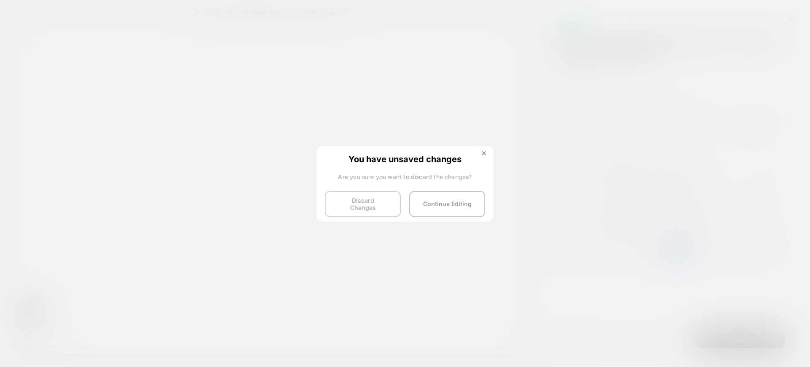
click at [372, 206] on button "Discard Changes" at bounding box center [363, 204] width 76 height 26
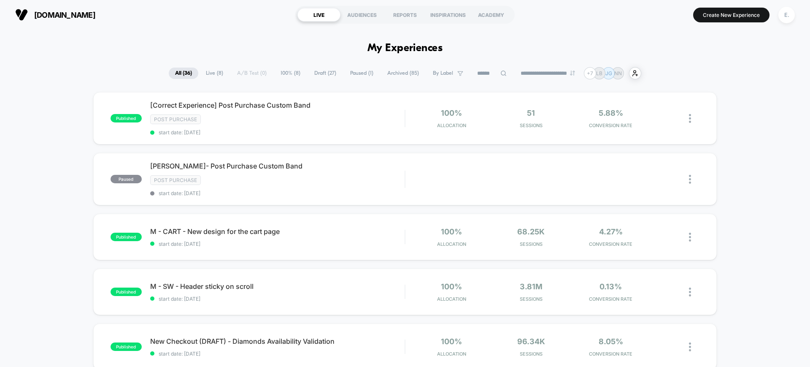
click at [501, 71] on icon at bounding box center [503, 72] width 5 height 5
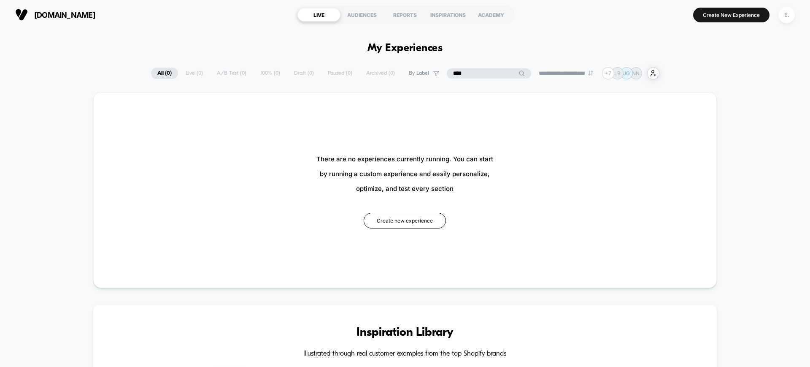
type input "****"
click at [789, 22] on div "E." at bounding box center [787, 14] width 22 height 21
click at [784, 18] on div "E." at bounding box center [786, 15] width 16 height 16
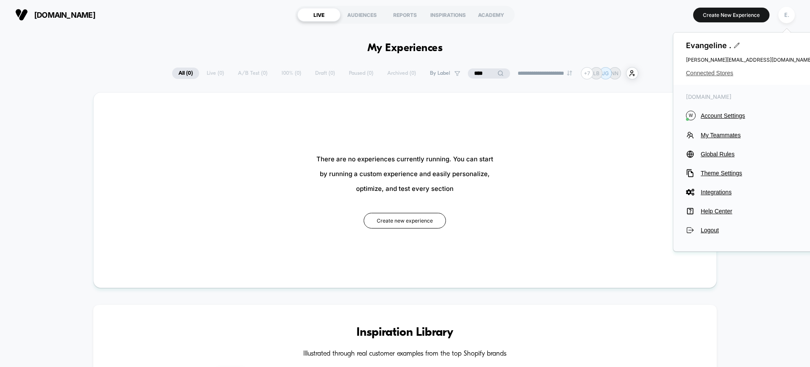
click at [724, 75] on span "Connected Stores" at bounding box center [749, 73] width 127 height 7
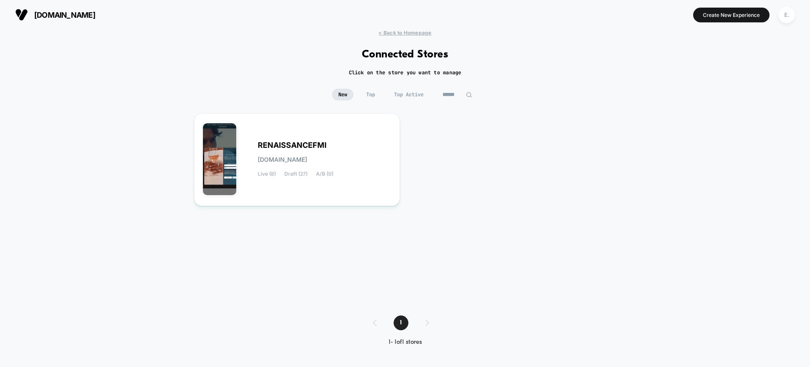
click at [456, 87] on div "< Back to Homepage Connected Stores Click on the store you want to manage New T…" at bounding box center [405, 194] width 810 height 329
click at [455, 97] on input "******" at bounding box center [457, 95] width 42 height 12
click at [453, 97] on input "******" at bounding box center [457, 95] width 42 height 12
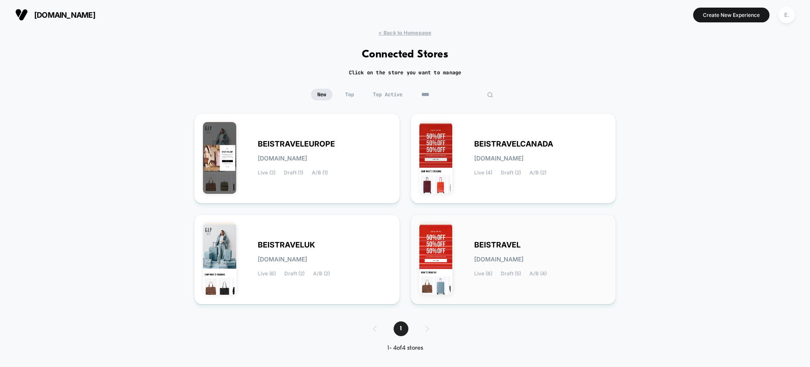
type input "****"
click at [532, 291] on div "BEISTRAVEL beistravel.myshopify.com Live (8) Draft (5) A/B (4)" at bounding box center [513, 259] width 188 height 73
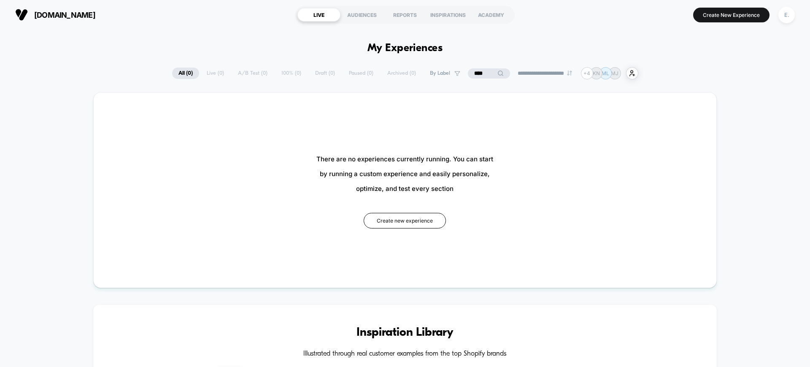
click at [482, 71] on input "****" at bounding box center [489, 73] width 42 height 10
click at [482, 71] on input "****" at bounding box center [489, 73] width 84 height 10
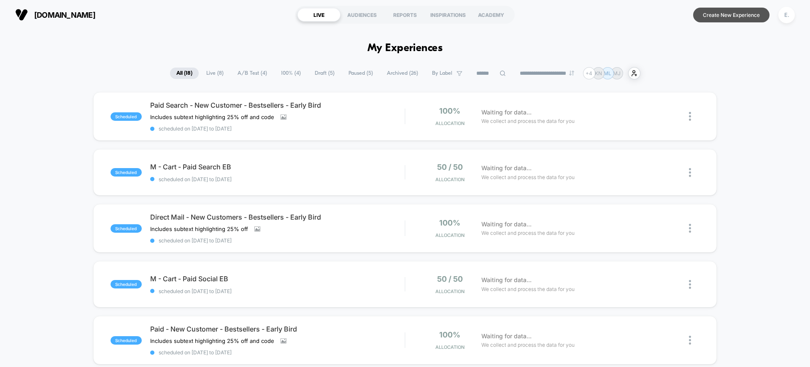
click at [725, 15] on button "Create New Experience" at bounding box center [731, 15] width 76 height 15
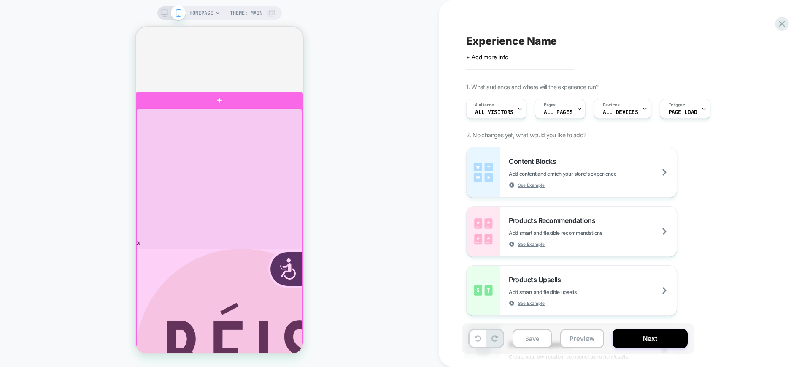
click at [170, 261] on div at bounding box center [219, 234] width 165 height 251
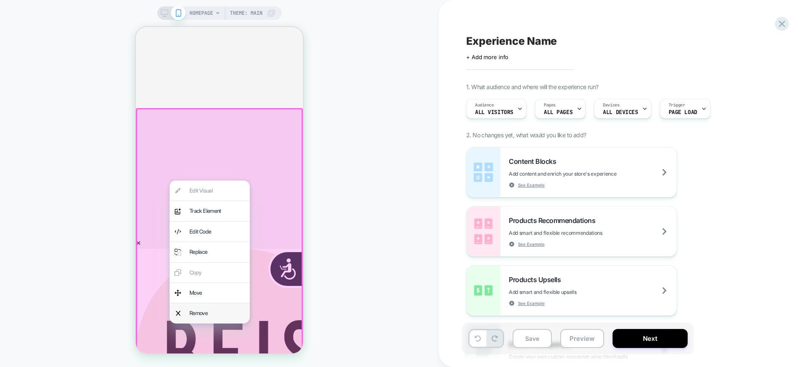
click at [199, 310] on div "Remove" at bounding box center [216, 313] width 55 height 10
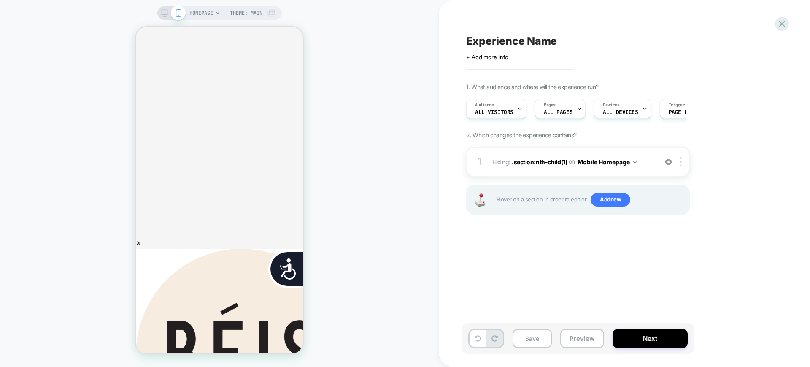
scroll to position [0, 341]
click at [480, 338] on icon at bounding box center [477, 338] width 6 height 6
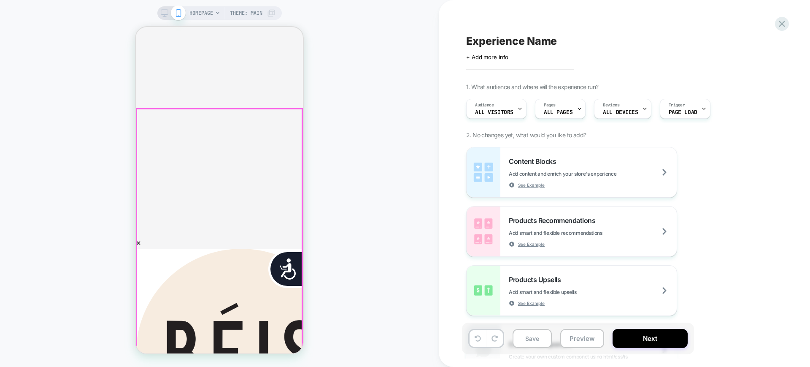
scroll to position [0, 167]
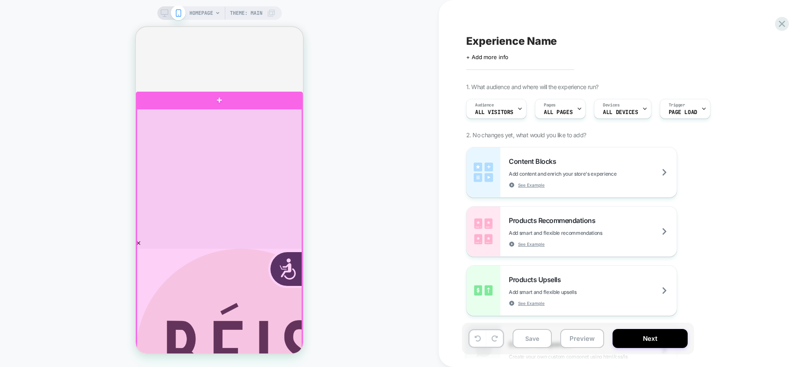
click at [241, 206] on div at bounding box center [219, 234] width 165 height 251
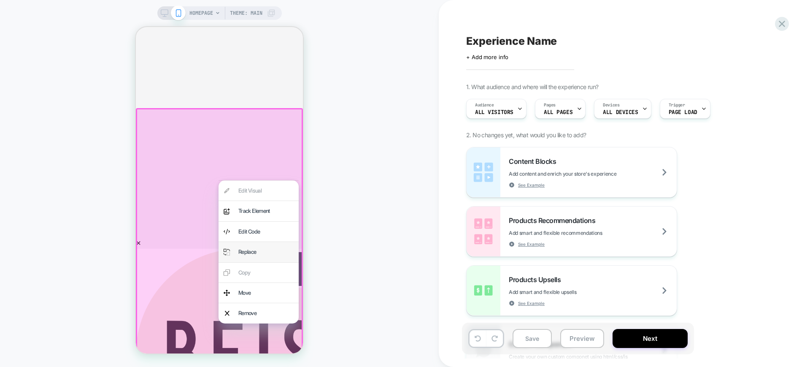
click at [254, 256] on div "Replace" at bounding box center [265, 252] width 55 height 10
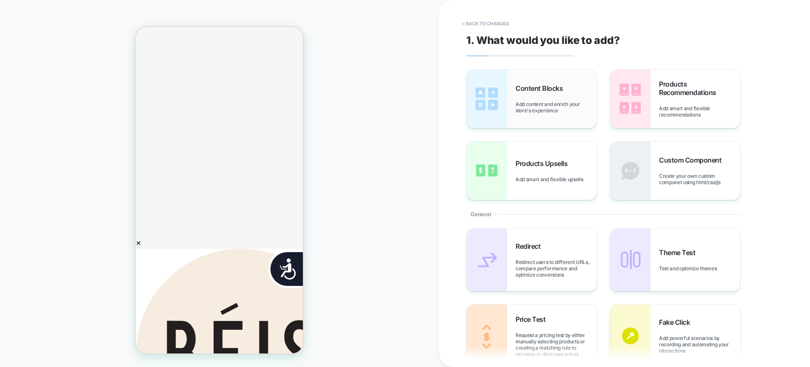
scroll to position [0, 0]
click at [519, 116] on div "Content Blocks Add content and enrich your store's experience" at bounding box center [531, 99] width 130 height 58
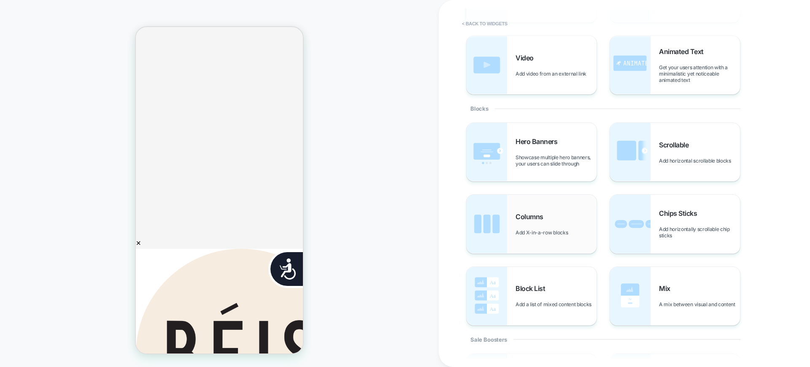
scroll to position [53, 0]
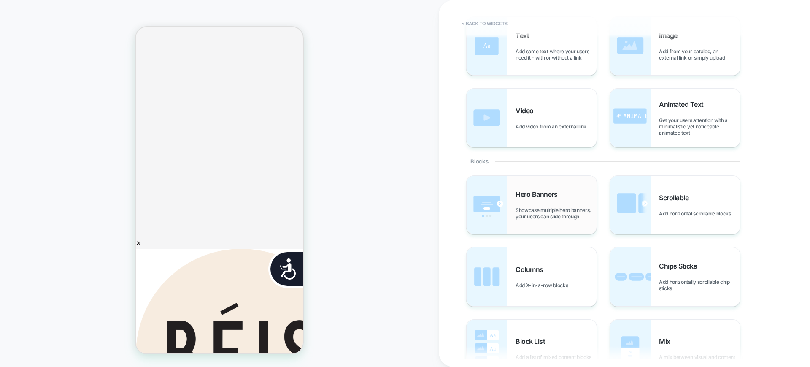
click at [548, 213] on span "Showcase multiple hero banners, your users can slide through" at bounding box center [555, 213] width 81 height 13
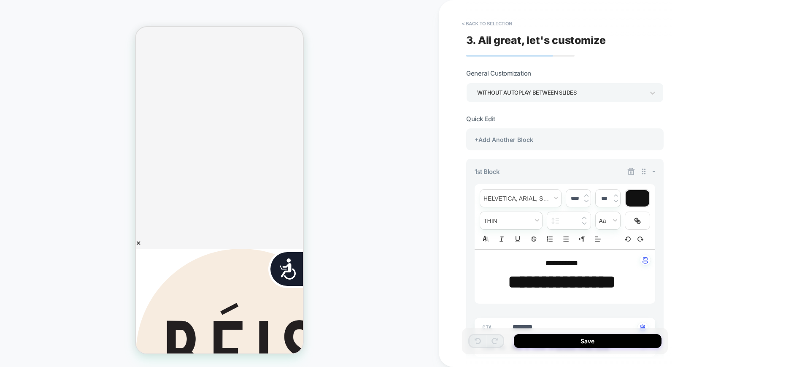
type textarea "*"
click at [485, 25] on button "< Back to selection" at bounding box center [487, 23] width 59 height 13
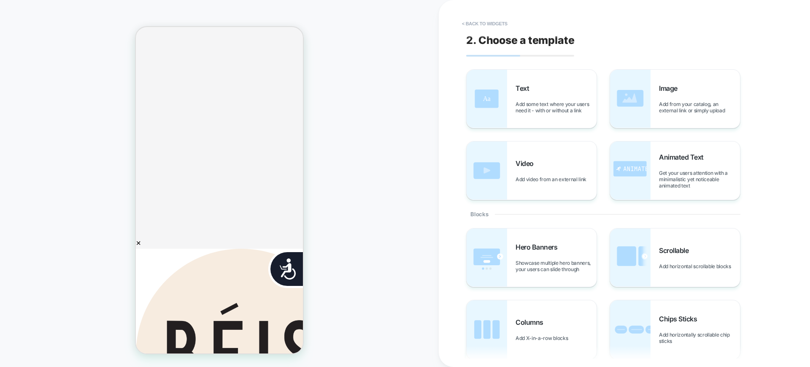
click at [485, 26] on button "< Back to widgets" at bounding box center [485, 23] width 54 height 13
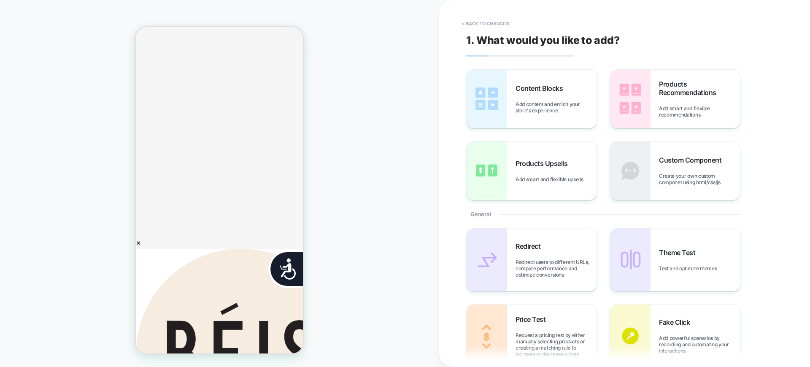
scroll to position [0, 170]
click at [485, 26] on button "< Back to changes" at bounding box center [486, 23] width 56 height 13
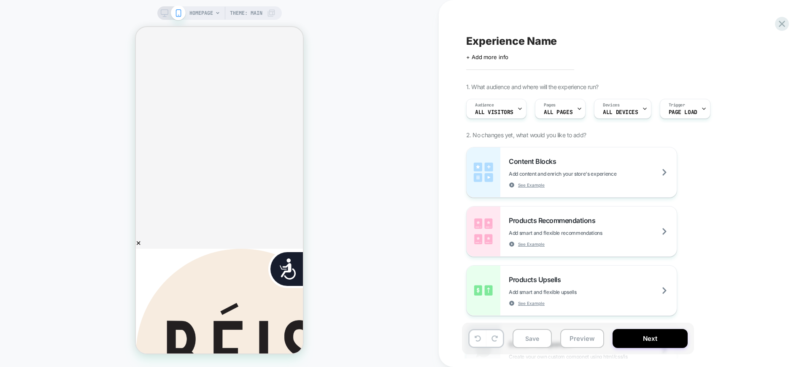
click at [194, 11] on span "HOMEPAGE" at bounding box center [201, 12] width 24 height 13
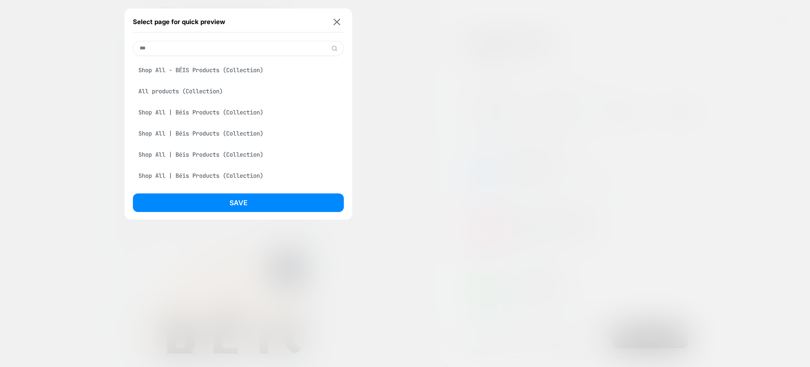
type input "***"
click at [212, 116] on div "Shop All | Béis Products (Collection)" at bounding box center [238, 112] width 211 height 16
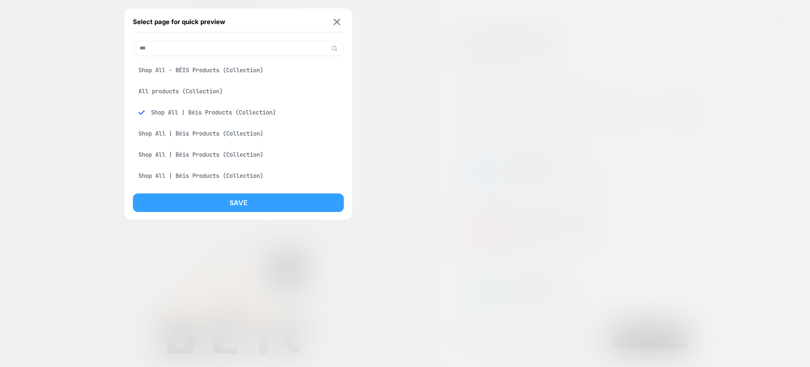
scroll to position [0, 341]
click at [224, 200] on button "Save" at bounding box center [238, 202] width 211 height 19
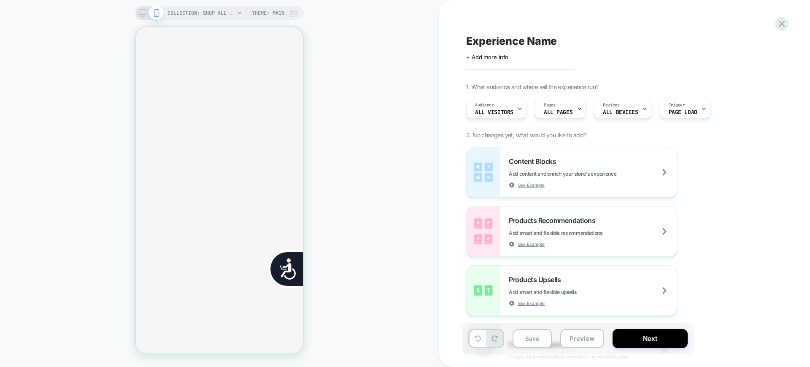
scroll to position [0, 170]
click at [189, 9] on span "COLLECTION: Shop All | Béis Products (Category)" at bounding box center [200, 12] width 67 height 13
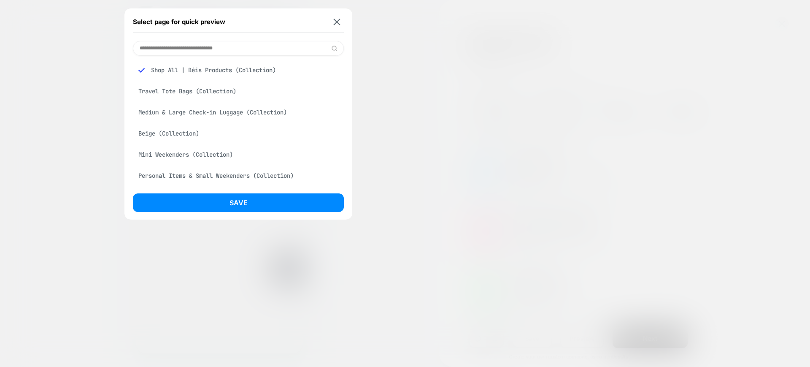
click at [190, 113] on div "Medium & Large Check-in Luggage (Collection)" at bounding box center [238, 112] width 211 height 16
click at [191, 96] on div "Travel Tote Bags (Collection)" at bounding box center [238, 91] width 211 height 16
click at [216, 202] on button "Save" at bounding box center [238, 202] width 211 height 19
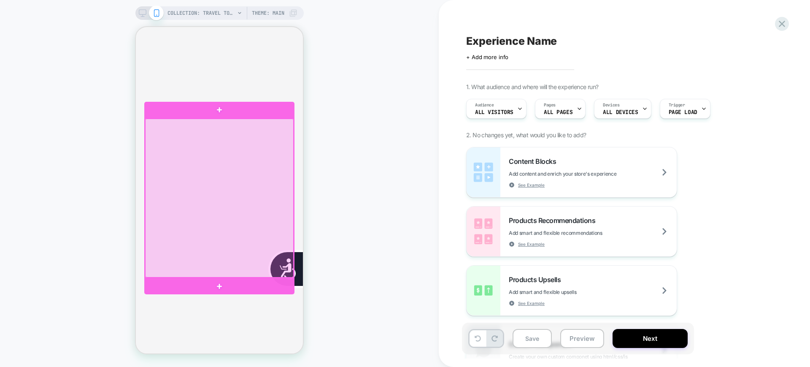
click at [215, 145] on div at bounding box center [219, 198] width 148 height 159
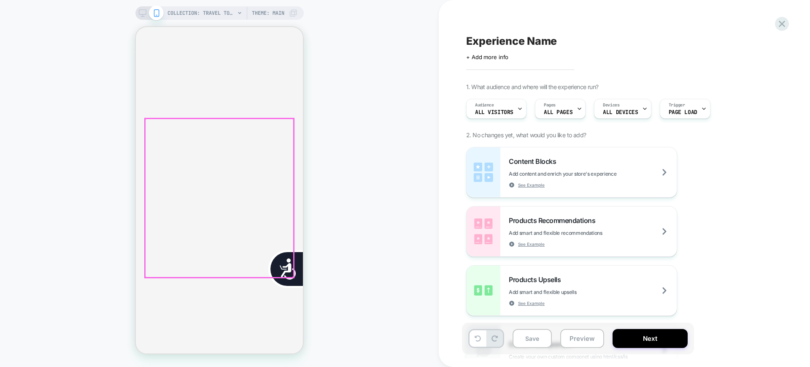
click at [216, 146] on div at bounding box center [219, 198] width 148 height 159
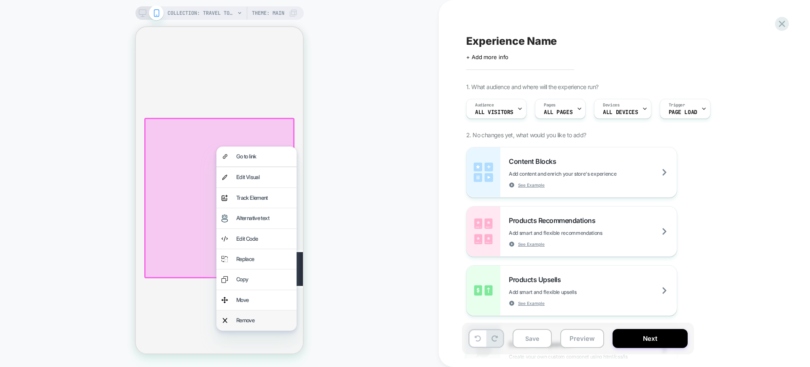
click at [247, 319] on div "Remove" at bounding box center [263, 320] width 55 height 10
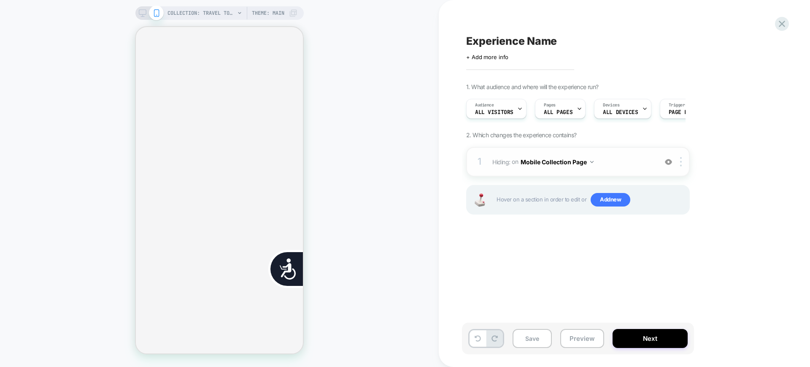
scroll to position [0, 341]
click at [645, 162] on span "Hiding : on Mobile Collection Page" at bounding box center [572, 162] width 161 height 12
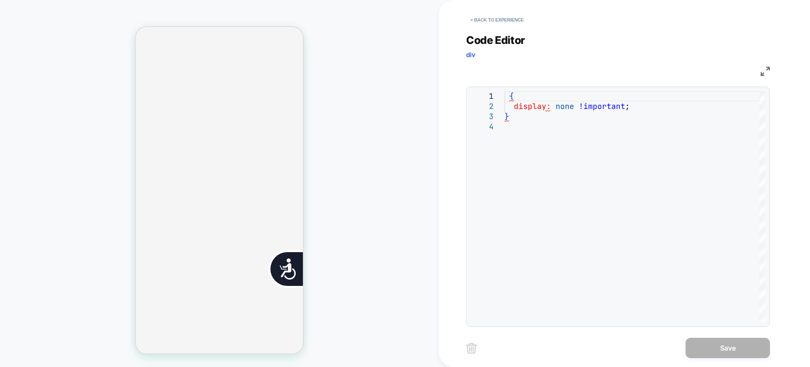
click at [483, 12] on div "< Back to experience" at bounding box center [651, 12] width 371 height 25
click at [488, 16] on button "< Back to experience" at bounding box center [497, 19] width 62 height 13
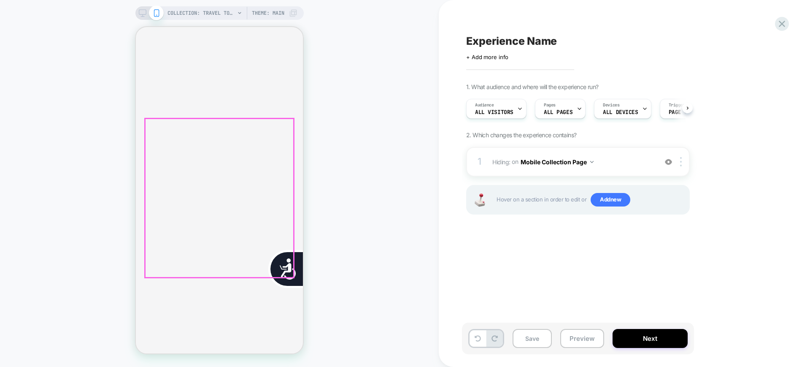
scroll to position [0, 0]
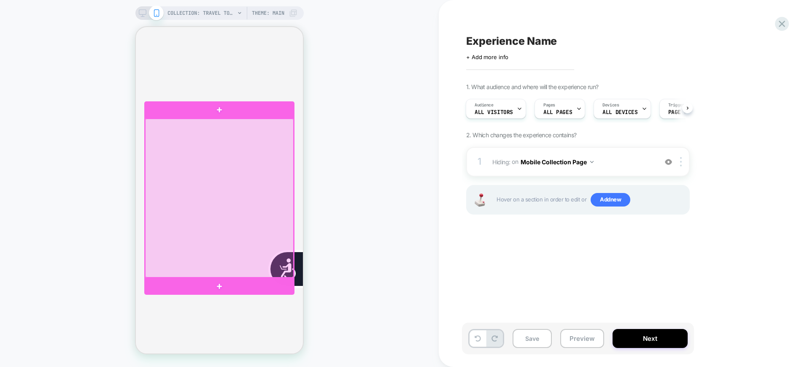
click at [201, 164] on div at bounding box center [219, 198] width 148 height 159
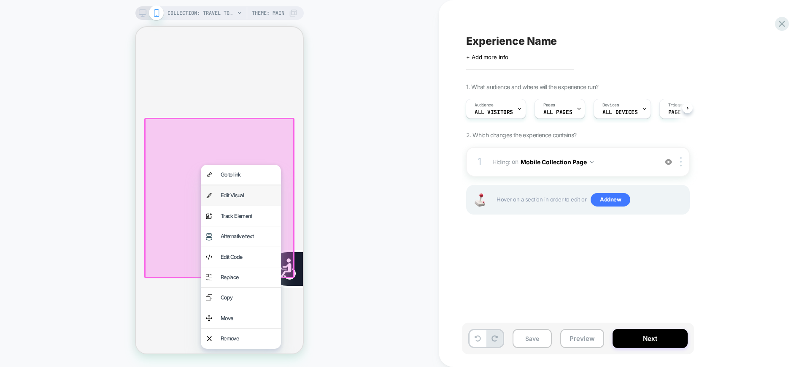
scroll to position [0, 0]
click at [240, 277] on div "Replace" at bounding box center [248, 277] width 55 height 10
click at [588, 277] on div "Experience Name Click to edit experience details + Add more info 1. What audien…" at bounding box center [620, 183] width 316 height 350
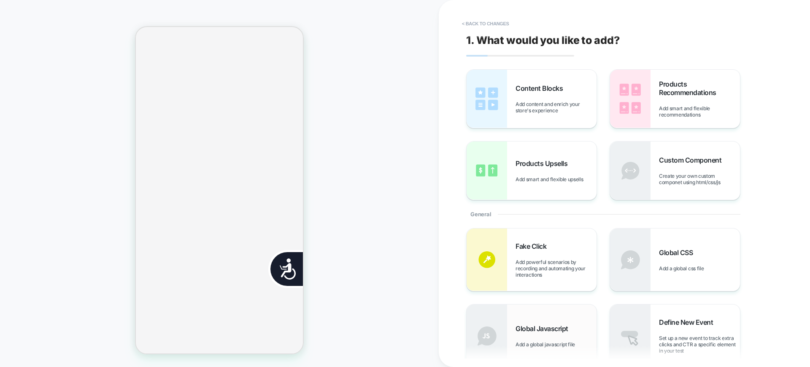
click at [481, 344] on img at bounding box center [486, 335] width 40 height 62
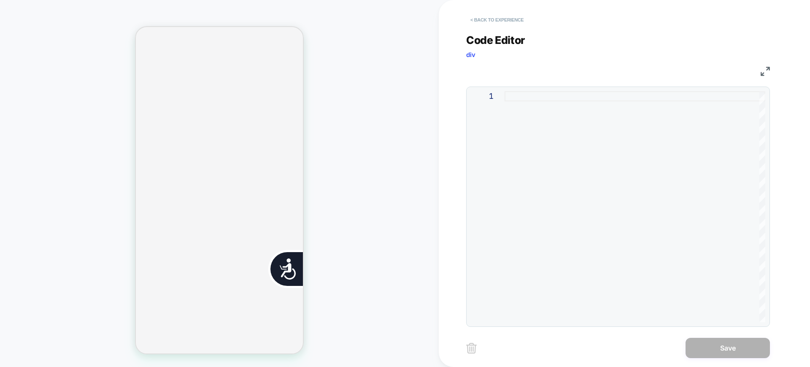
click at [489, 21] on button "< Back to experience" at bounding box center [497, 19] width 62 height 13
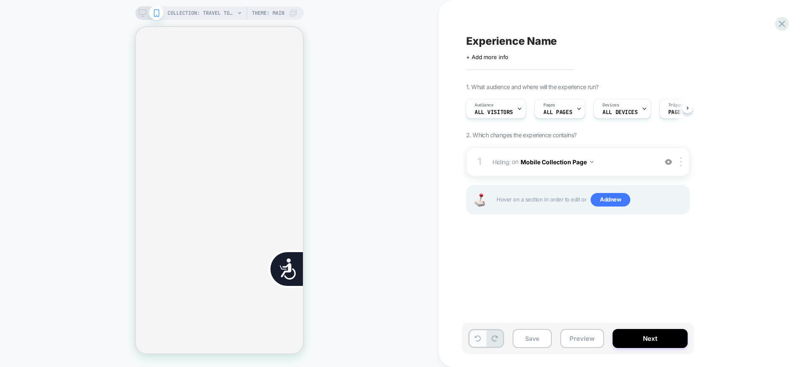
scroll to position [0, 170]
click at [477, 333] on button at bounding box center [477, 338] width 16 height 16
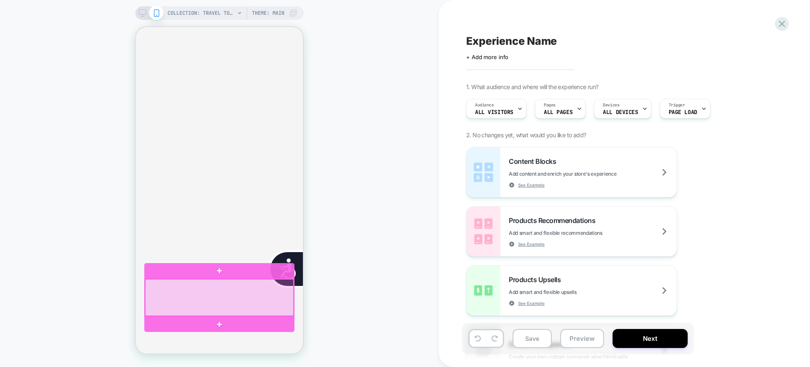
click at [163, 300] on div at bounding box center [219, 297] width 148 height 37
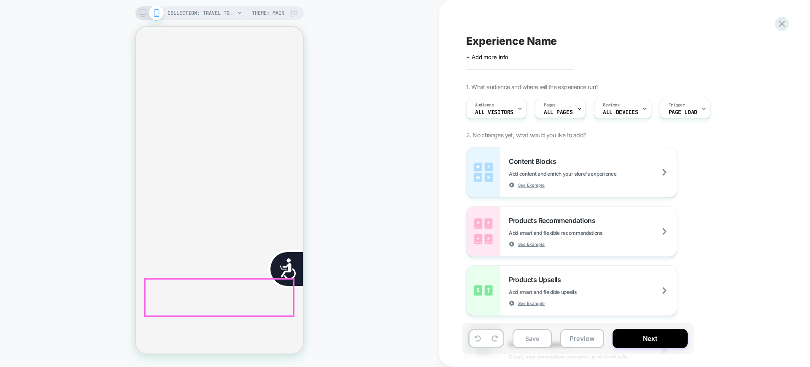
scroll to position [0, 341]
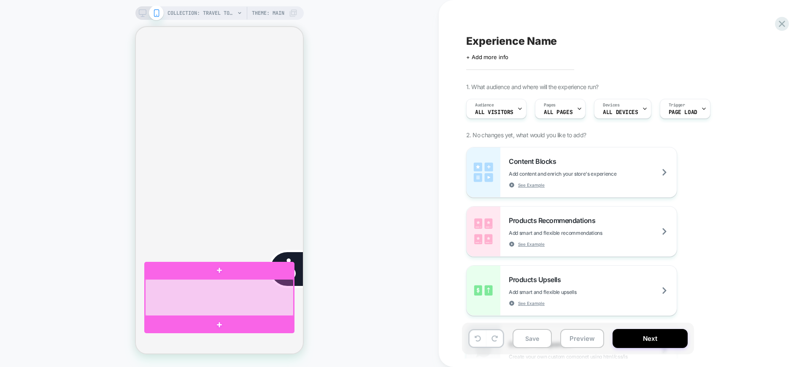
click at [184, 290] on div at bounding box center [219, 297] width 148 height 37
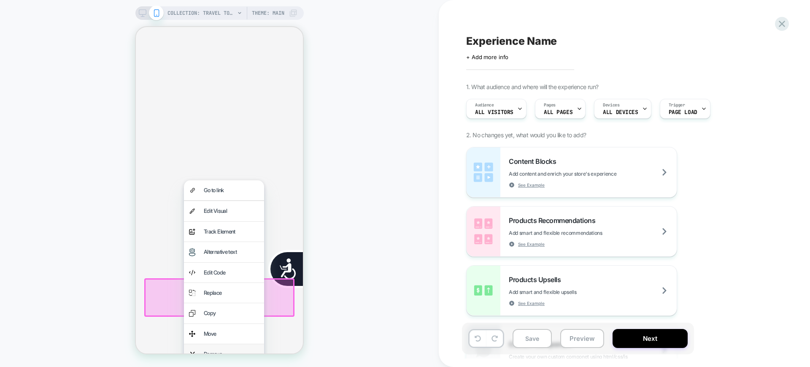
click at [209, 351] on div "Remove" at bounding box center [231, 354] width 55 height 10
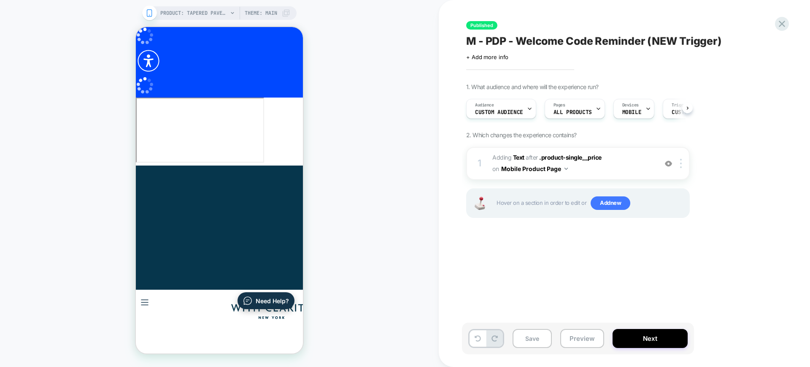
scroll to position [0, 0]
click at [526, 106] on icon at bounding box center [528, 108] width 5 height 5
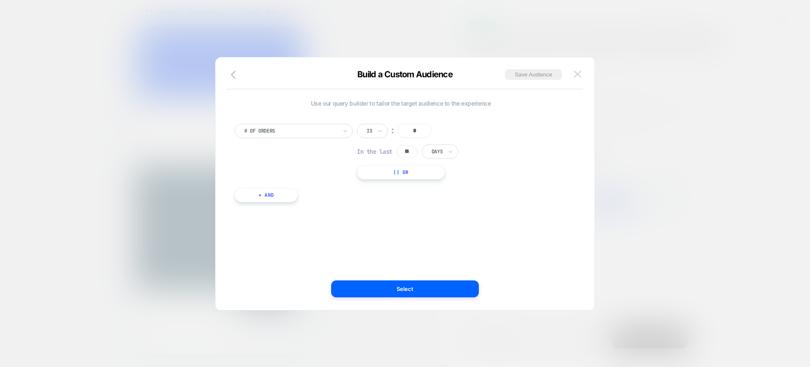
click at [575, 78] on button at bounding box center [577, 74] width 13 height 13
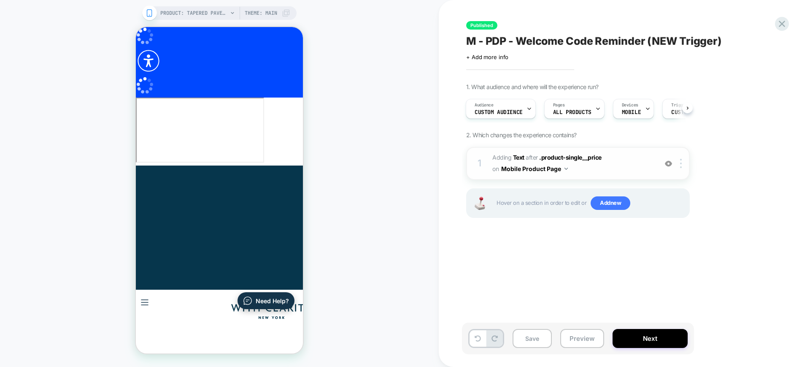
click at [594, 171] on span "#_loomi_addon_1704799653010_dup1718096089 Adding Text AFTER .product-single__pr…" at bounding box center [572, 163] width 161 height 23
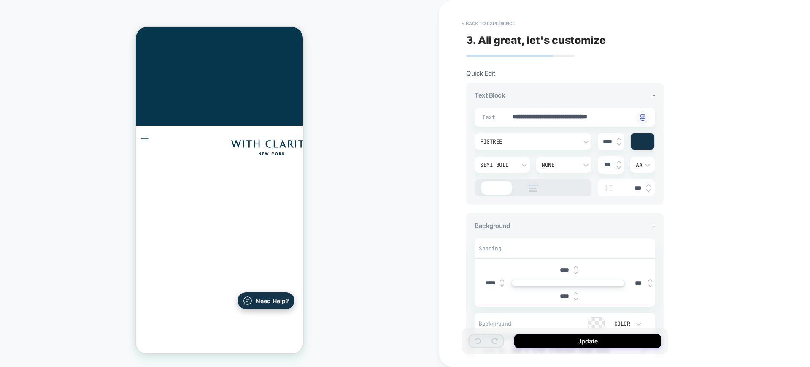
scroll to position [197, 0]
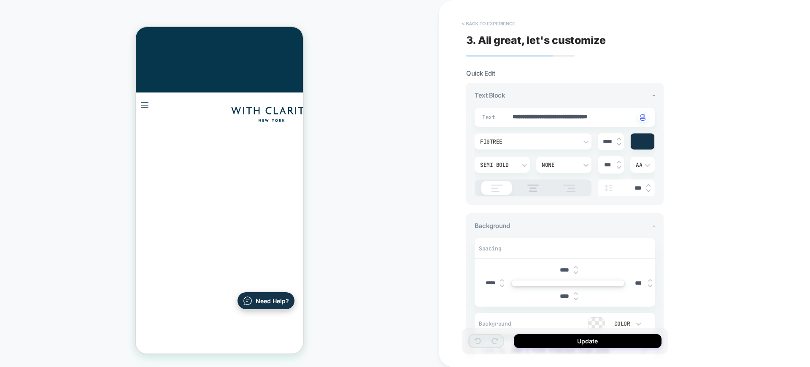
click at [504, 19] on button "< Back to experience" at bounding box center [489, 23] width 62 height 13
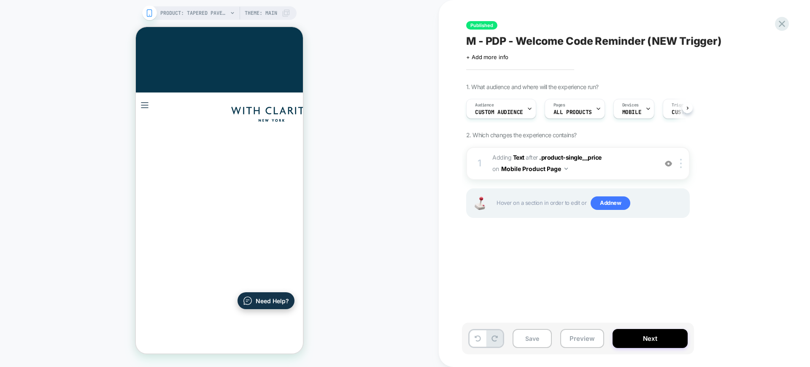
scroll to position [0, 0]
click at [777, 27] on icon at bounding box center [781, 23] width 11 height 11
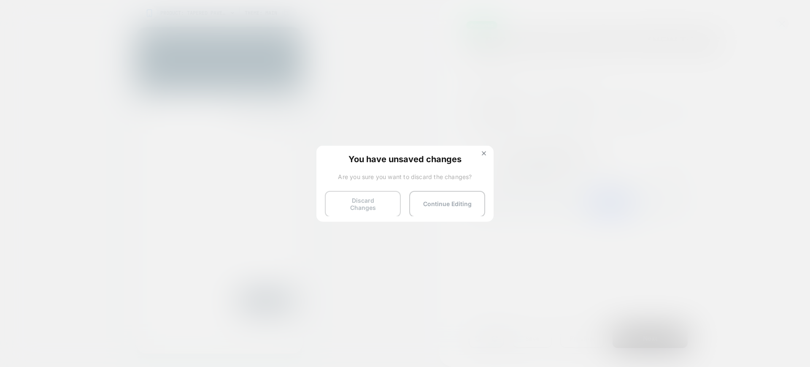
click at [377, 209] on button "Discard Changes" at bounding box center [363, 204] width 76 height 26
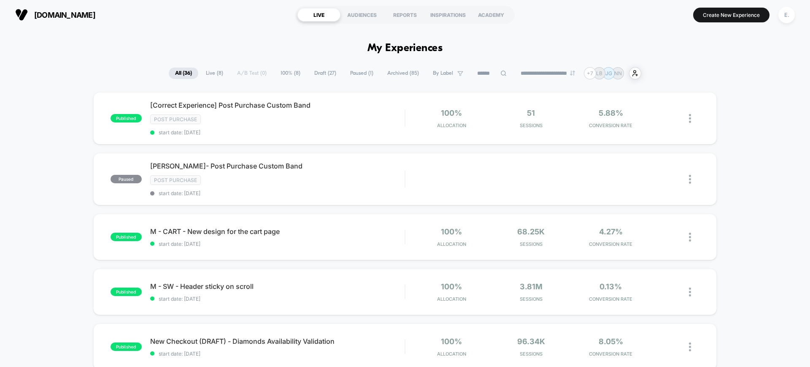
click at [351, 75] on span "Paused ( 1 )" at bounding box center [362, 72] width 36 height 11
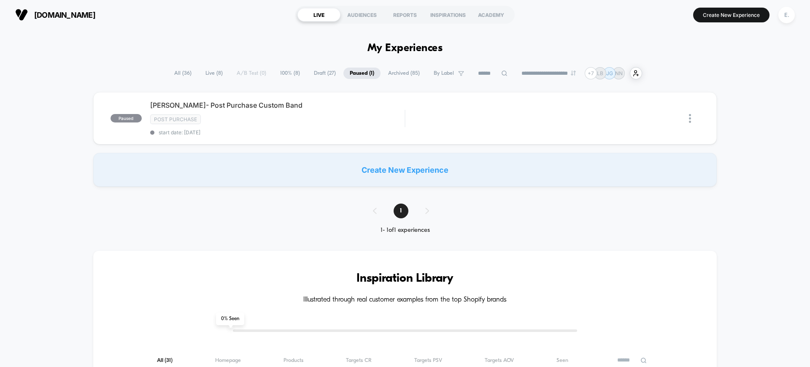
click at [183, 71] on span "All ( 36 )" at bounding box center [183, 72] width 30 height 11
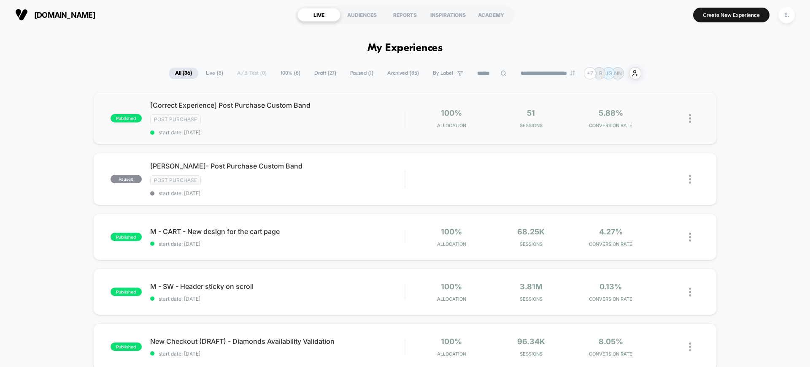
click at [274, 121] on div "Post Purchase" at bounding box center [277, 119] width 254 height 10
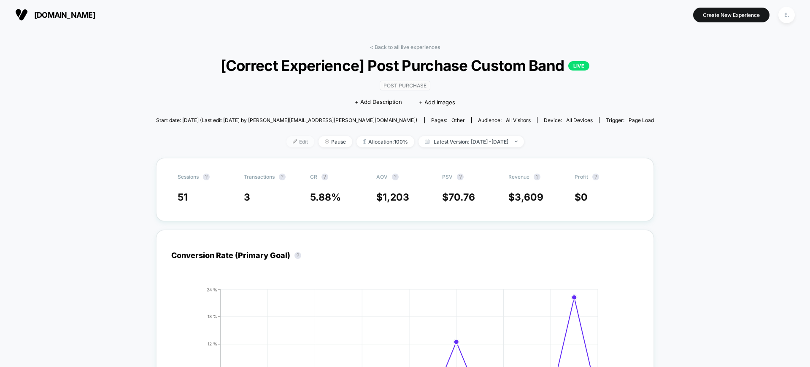
click at [286, 140] on span "Edit" at bounding box center [300, 141] width 28 height 11
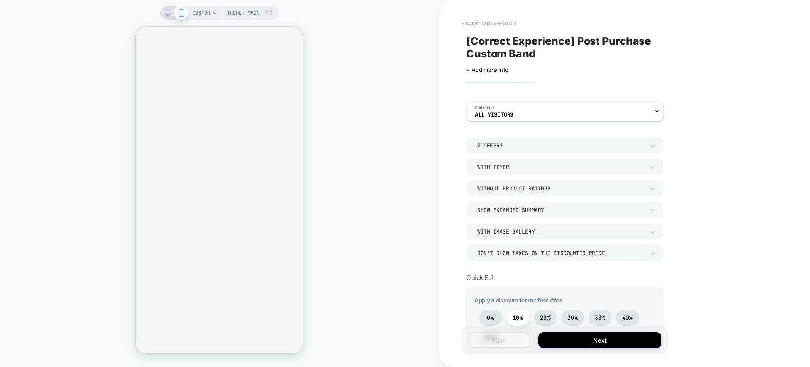
type textarea "*"
click at [478, 109] on span "Audience" at bounding box center [484, 108] width 19 height 6
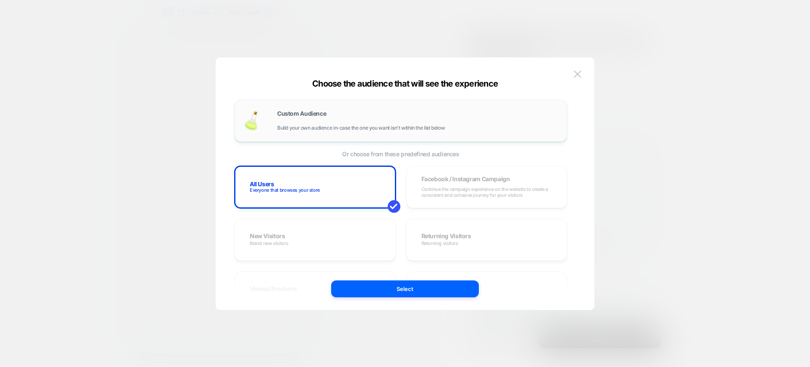
click at [322, 117] on div "Custom Audience Build your own audience in-case the one you want isn't within t…" at bounding box center [417, 121] width 281 height 20
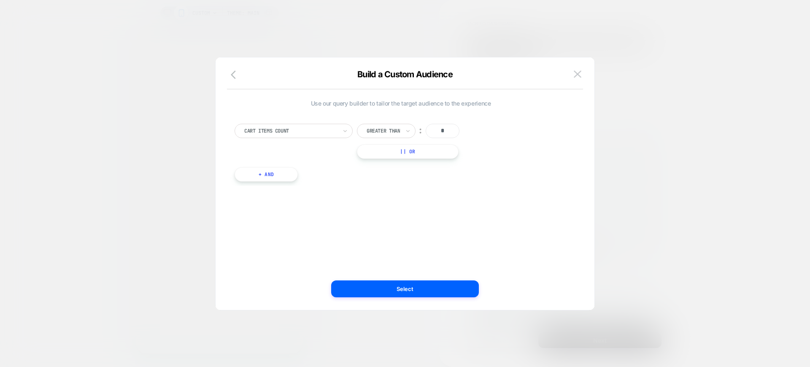
click at [306, 127] on div at bounding box center [290, 131] width 93 height 8
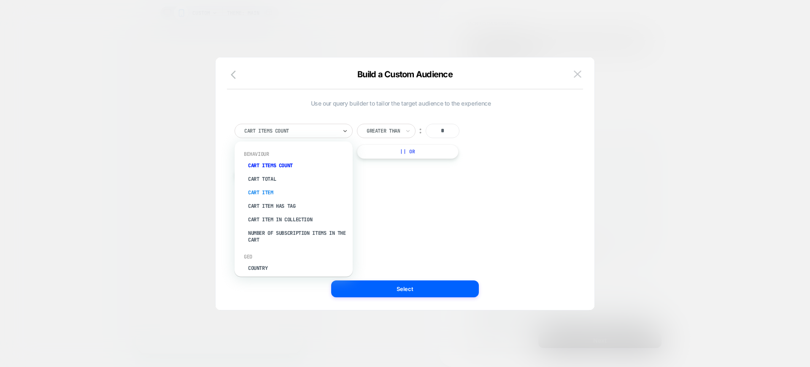
click at [284, 193] on div "Cart Item" at bounding box center [298, 192] width 110 height 13
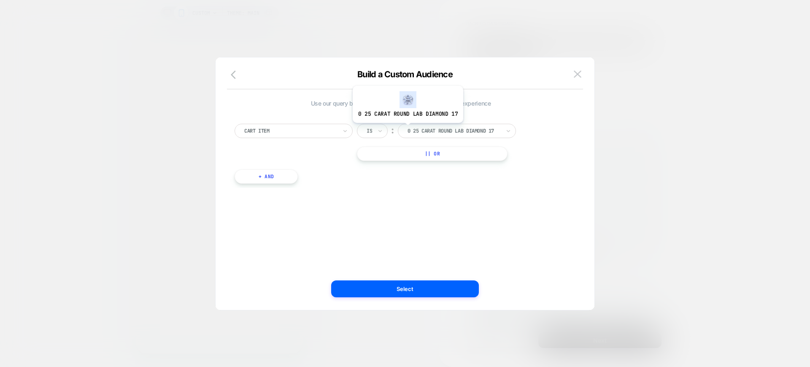
click at [409, 129] on input "text" at bounding box center [408, 131] width 3 height 8
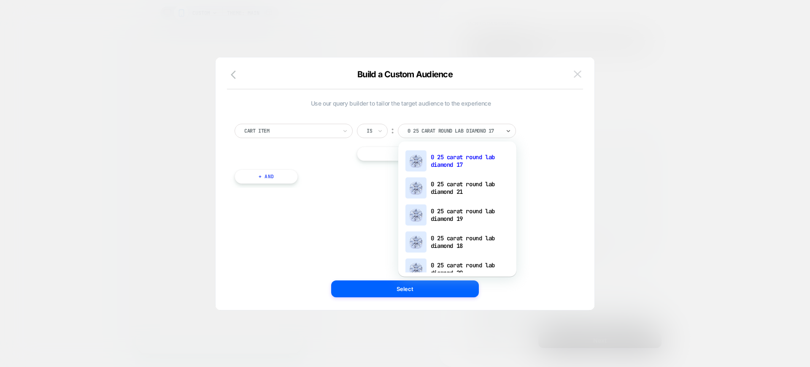
click at [573, 68] on button at bounding box center [577, 74] width 13 height 13
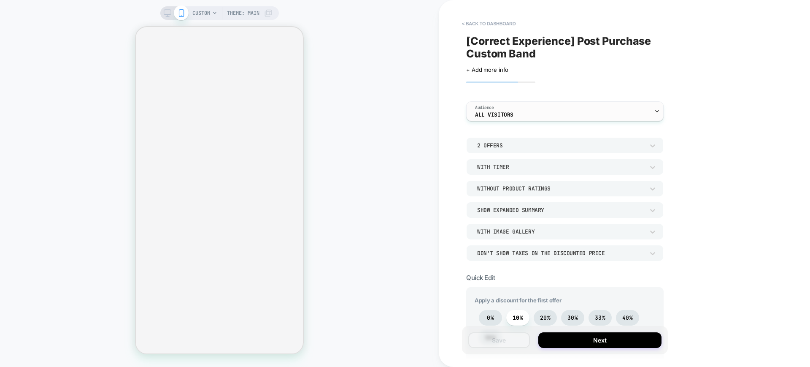
click at [523, 113] on div "Audience All Visitors" at bounding box center [562, 111] width 192 height 19
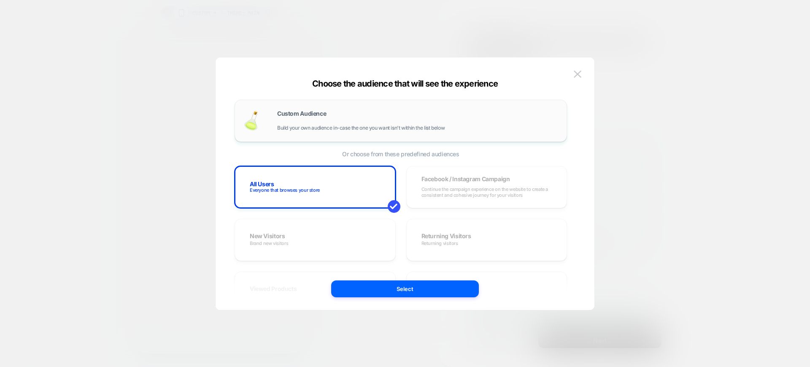
click at [306, 122] on div "Custom Audience Build your own audience in-case the one you want isn't within t…" at bounding box center [417, 121] width 281 height 20
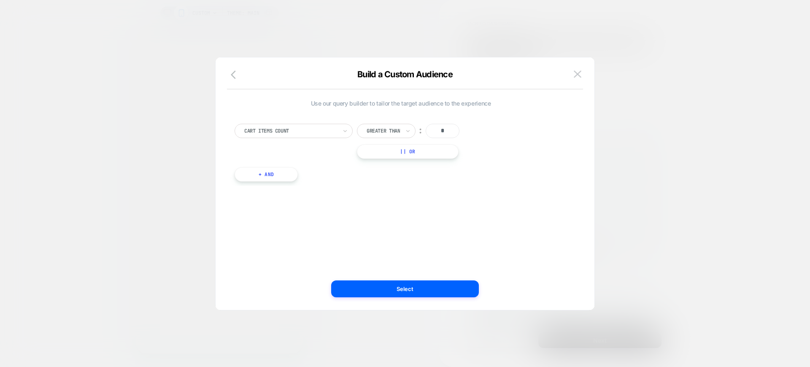
click at [291, 129] on div at bounding box center [290, 131] width 93 height 8
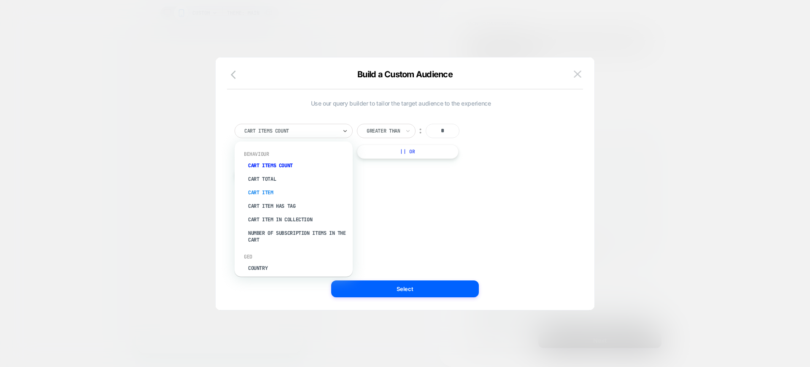
click at [278, 194] on div "Cart Item" at bounding box center [298, 192] width 110 height 13
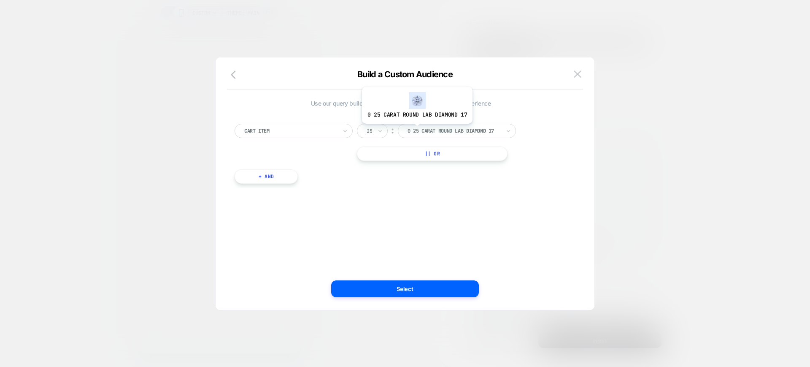
click at [339, 132] on div "Cart Item" at bounding box center [294, 131] width 118 height 14
click at [363, 128] on div "Is" at bounding box center [372, 131] width 31 height 14
click at [388, 164] on div "Is not" at bounding box center [392, 167] width 55 height 13
click at [428, 127] on div at bounding box center [464, 131] width 93 height 8
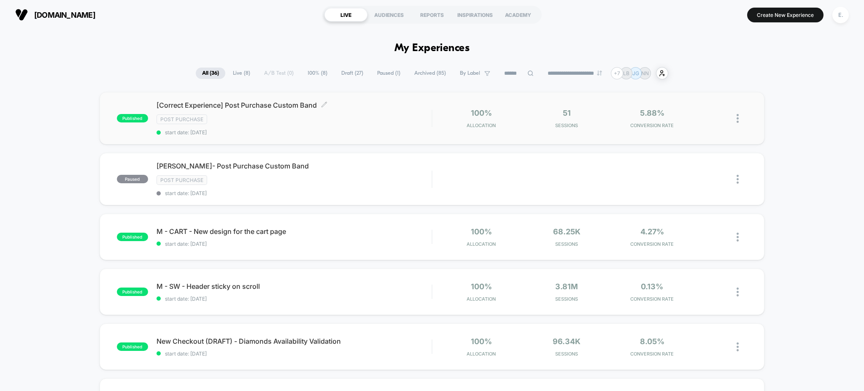
click at [341, 134] on span "start date: [DATE]" at bounding box center [293, 132] width 275 height 6
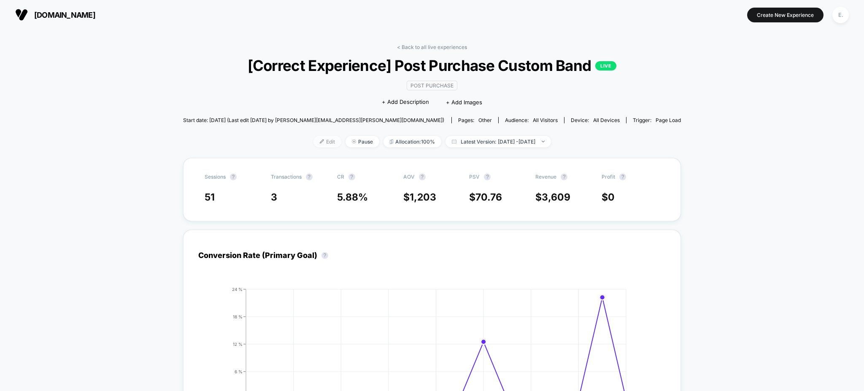
click at [320, 140] on img at bounding box center [322, 141] width 4 height 4
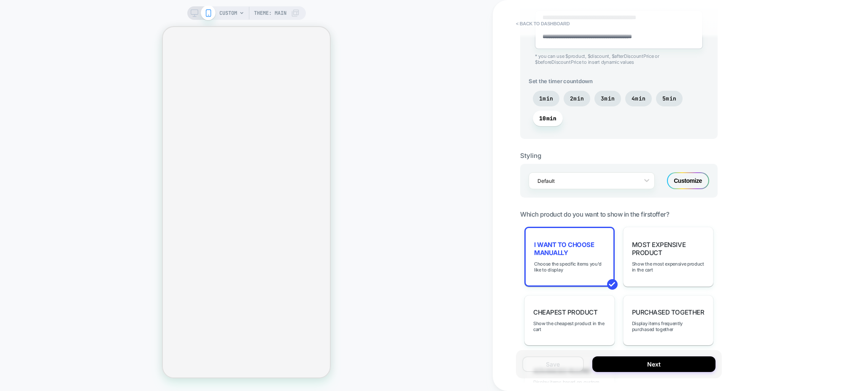
scroll to position [618, 0]
click at [562, 218] on div "Which product do you want to show in the first offer? I want to choose manually…" at bounding box center [618, 312] width 197 height 206
click at [561, 240] on span "I want to choose manually" at bounding box center [569, 248] width 71 height 16
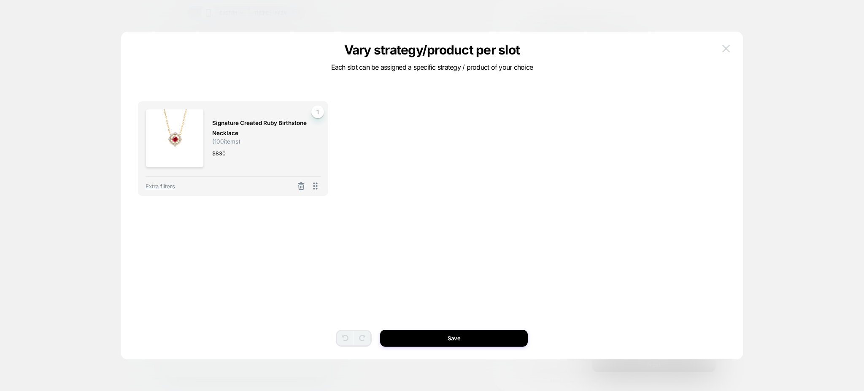
click at [727, 46] on img at bounding box center [726, 48] width 8 height 7
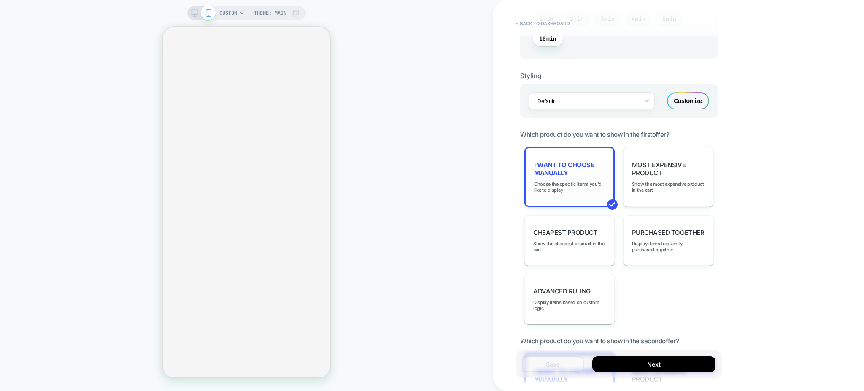
scroll to position [907, 0]
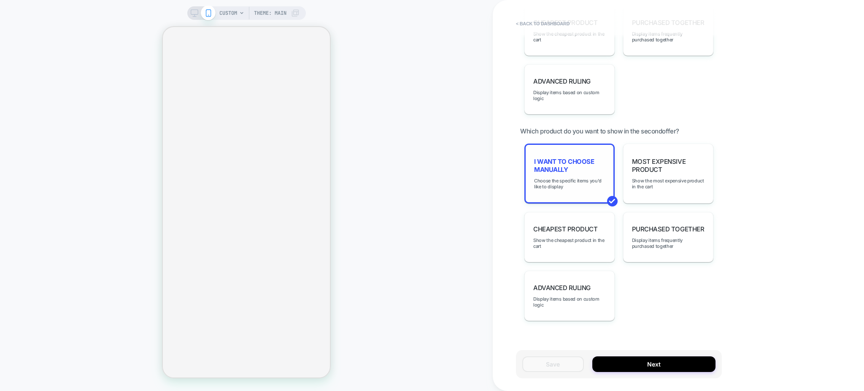
click at [542, 163] on span "I want to choose manually" at bounding box center [569, 165] width 71 height 16
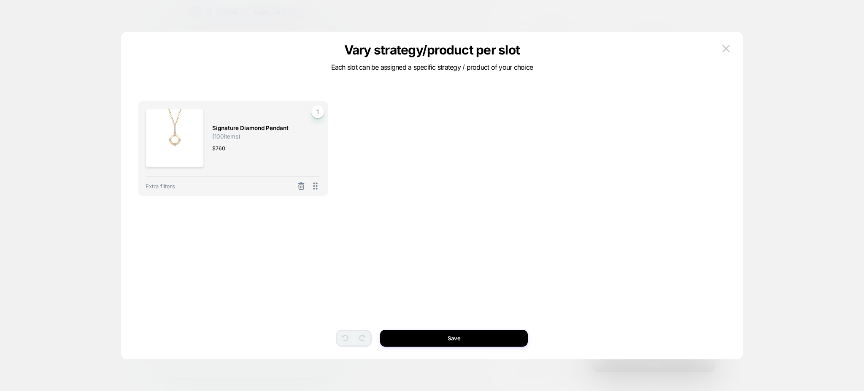
click at [723, 37] on div "Vary strategy/product per slot Each slot can be assigned a specific strategy / …" at bounding box center [432, 195] width 622 height 327
click at [723, 44] on button at bounding box center [726, 48] width 13 height 13
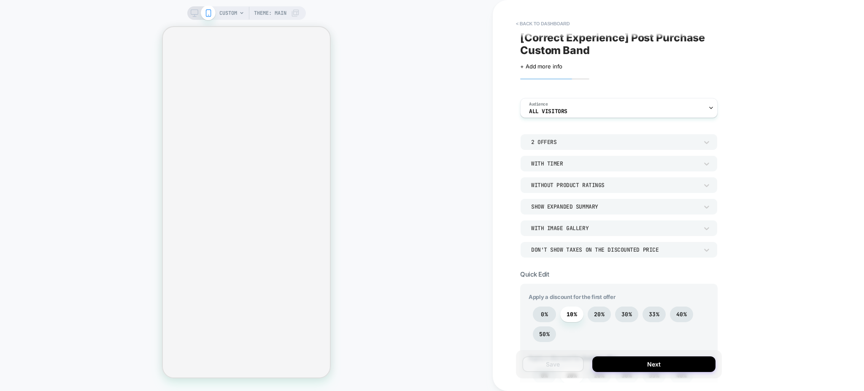
scroll to position [0, 0]
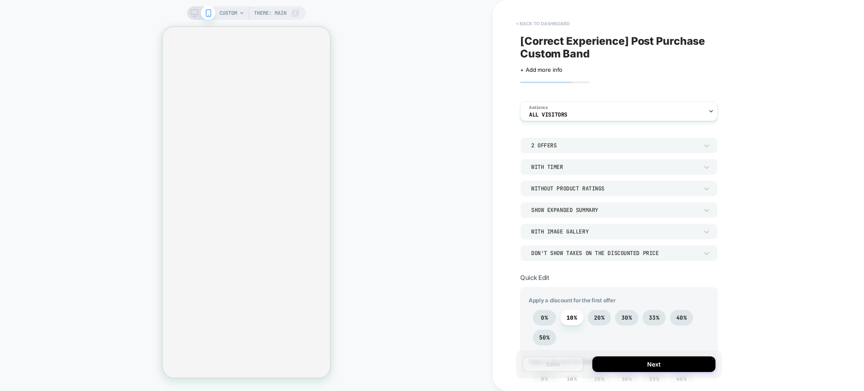
click at [548, 19] on button "< back to dashboard" at bounding box center [543, 23] width 62 height 13
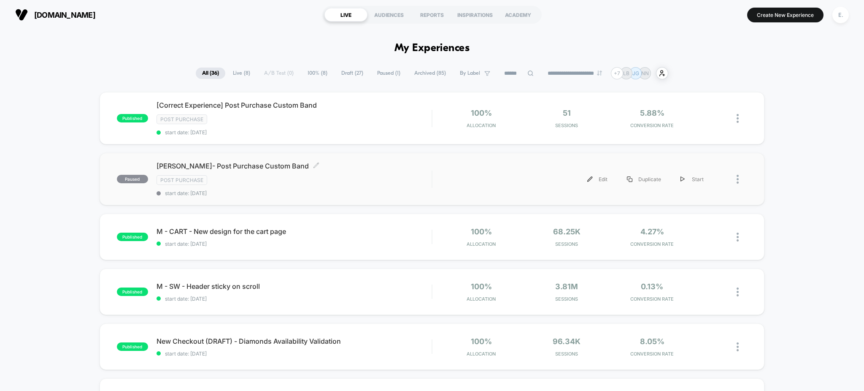
click at [299, 176] on div "Post Purchase" at bounding box center [293, 180] width 275 height 10
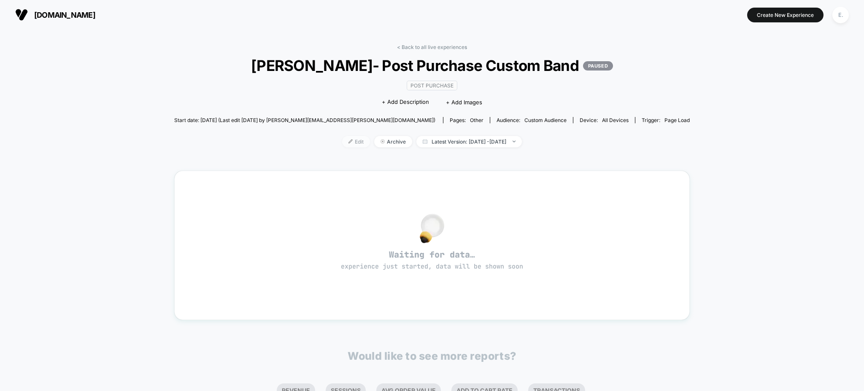
click at [348, 143] on img at bounding box center [350, 141] width 4 height 4
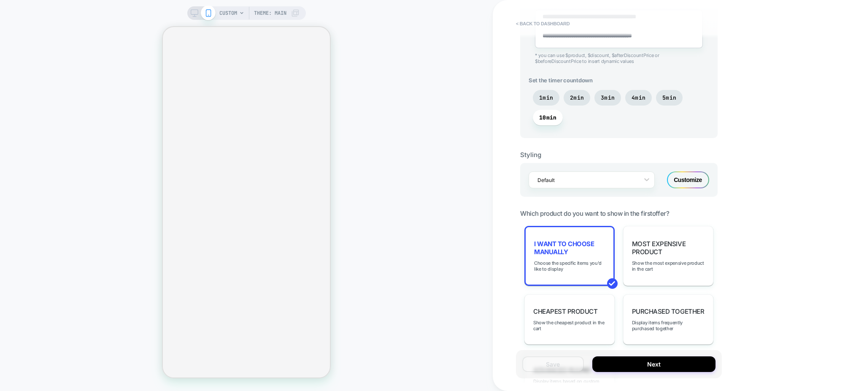
scroll to position [787, 0]
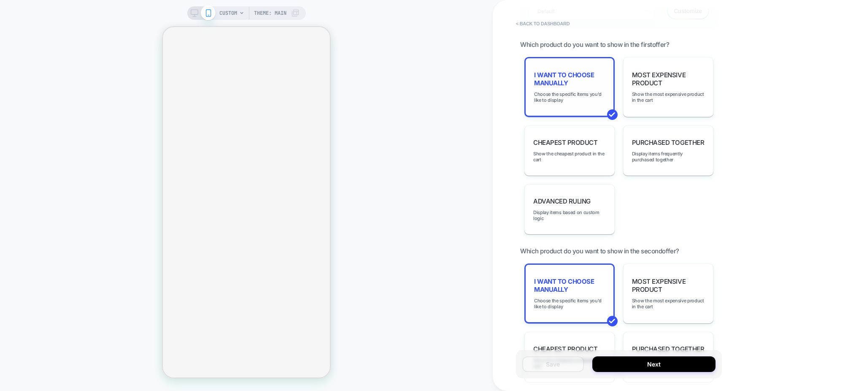
click at [547, 57] on div "I want to choose manually Choose the specific items you'd like to display" at bounding box center [569, 87] width 90 height 60
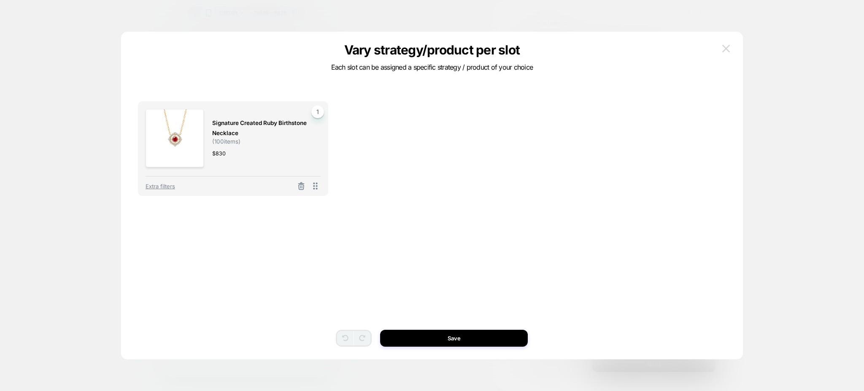
click at [721, 52] on button at bounding box center [726, 48] width 13 height 13
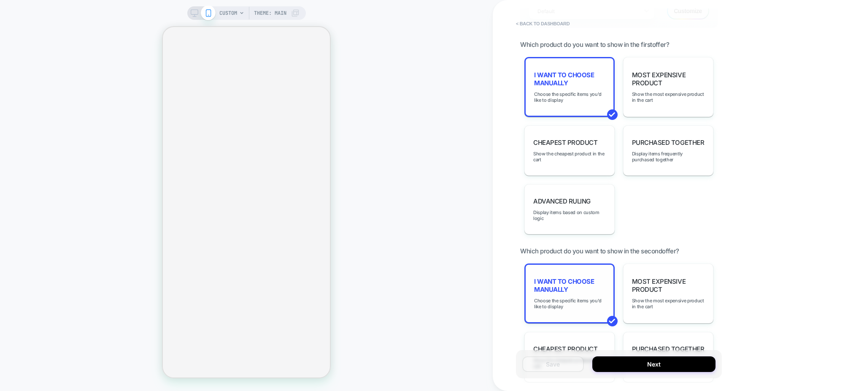
click at [575, 277] on span "I want to choose manually" at bounding box center [569, 285] width 71 height 16
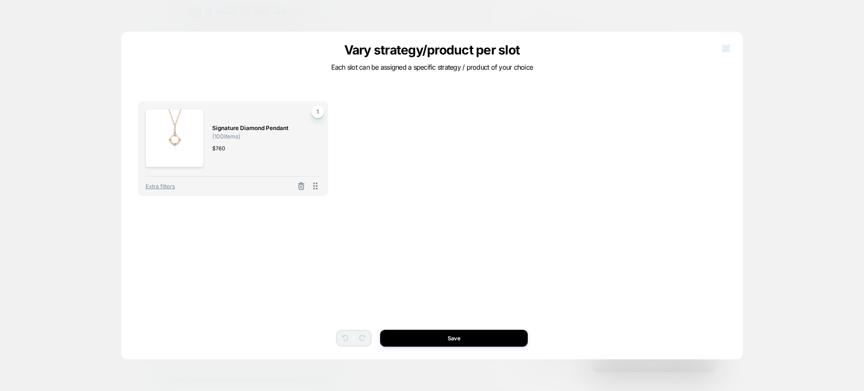
click at [719, 47] on div "Vary strategy/product per slot Each slot can be assigned a specific strategy / …" at bounding box center [432, 199] width 622 height 319
click at [724, 50] on img at bounding box center [726, 48] width 8 height 7
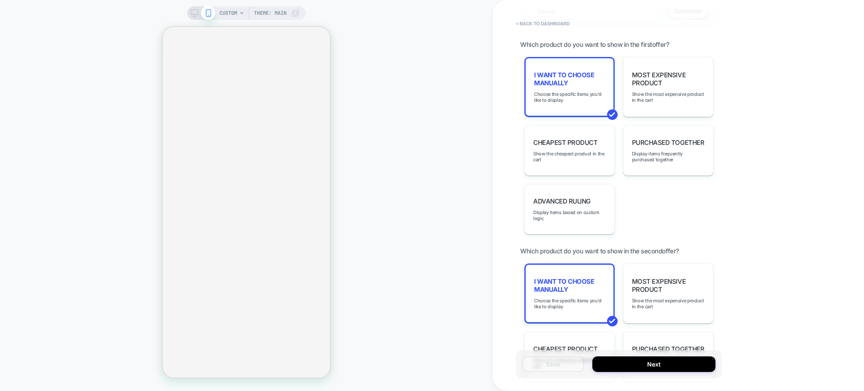
type textarea "*"
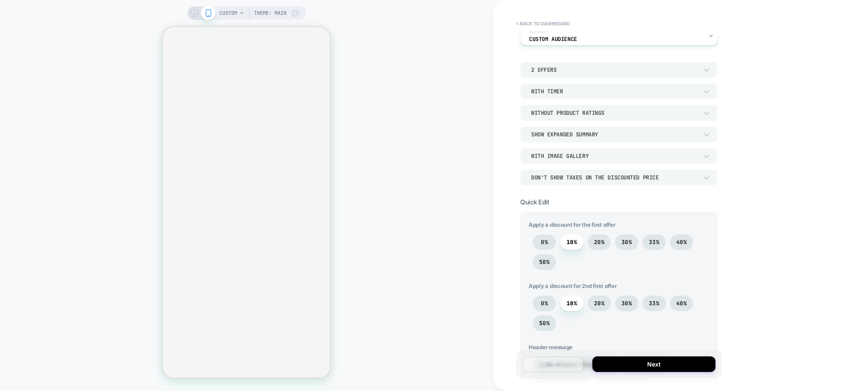
scroll to position [0, 0]
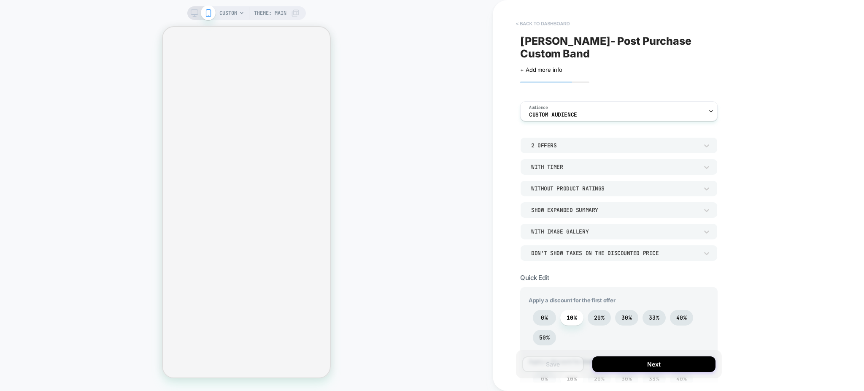
click at [547, 24] on button "< back to dashboard" at bounding box center [543, 23] width 62 height 13
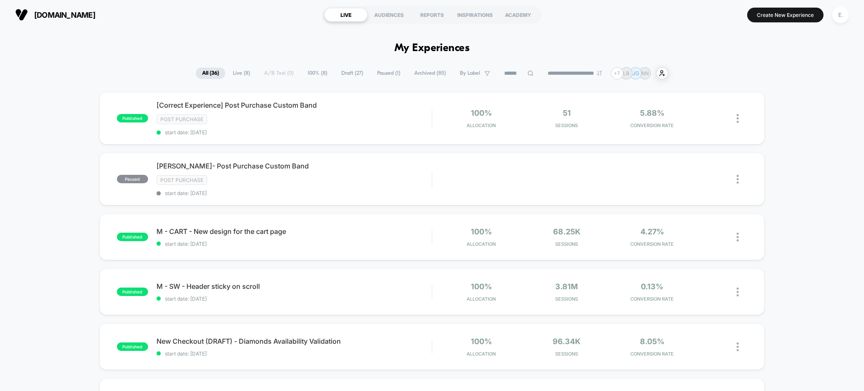
click at [387, 77] on span "Paused ( 1 )" at bounding box center [389, 72] width 36 height 11
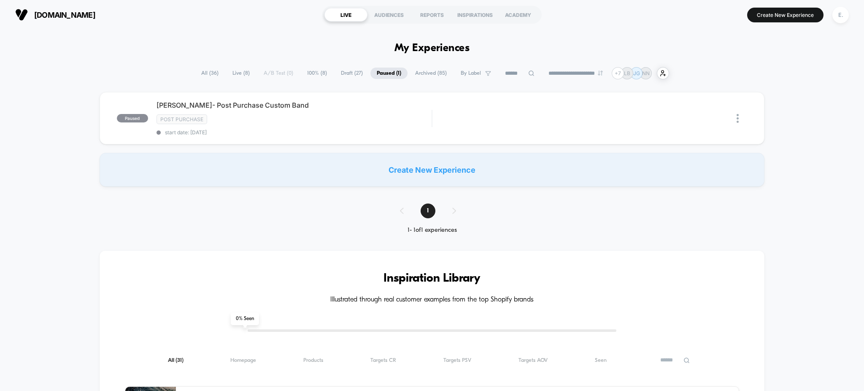
click at [226, 77] on span "Live ( 8 )" at bounding box center [241, 72] width 30 height 11
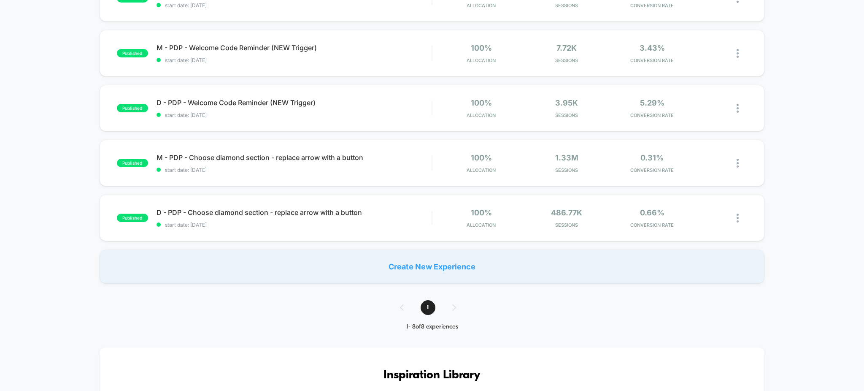
scroll to position [394, 0]
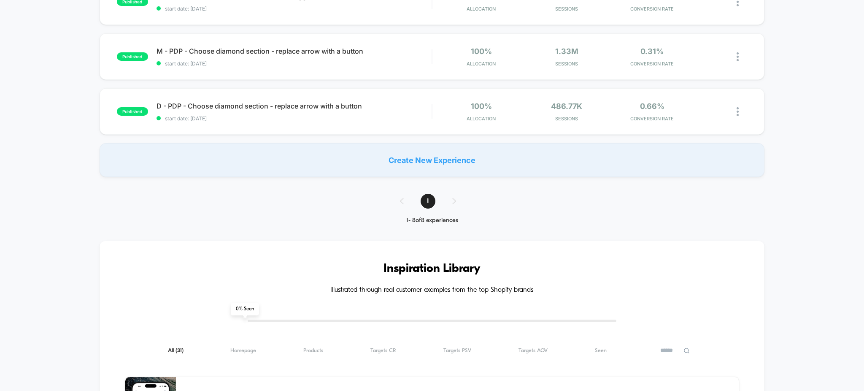
click at [452, 198] on div "1" at bounding box center [431, 201] width 81 height 15
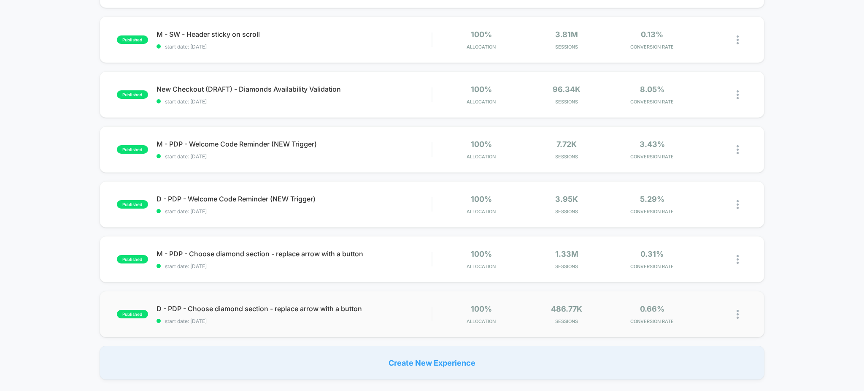
scroll to position [0, 0]
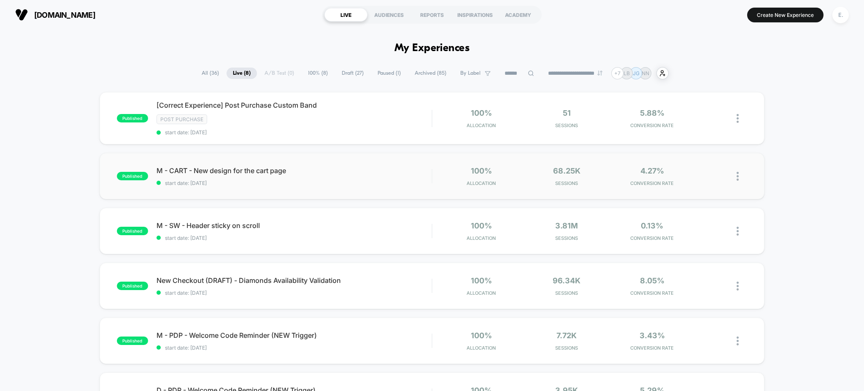
click at [402, 193] on div "published M - CART - New design for the cart page start date: 12/13/2024 100% A…" at bounding box center [432, 176] width 665 height 46
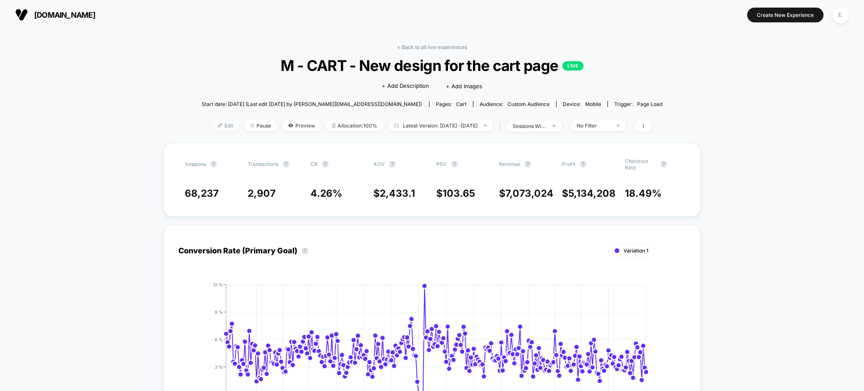
click at [216, 124] on span "Edit" at bounding box center [226, 125] width 28 height 11
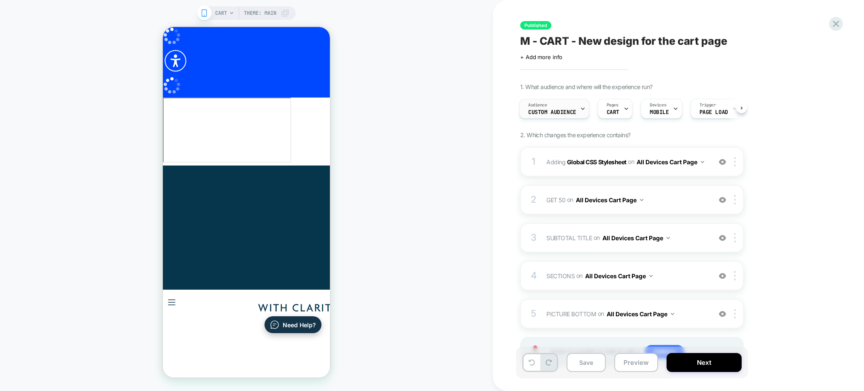
click at [564, 109] on div "Audience Custom Audience" at bounding box center [552, 108] width 65 height 19
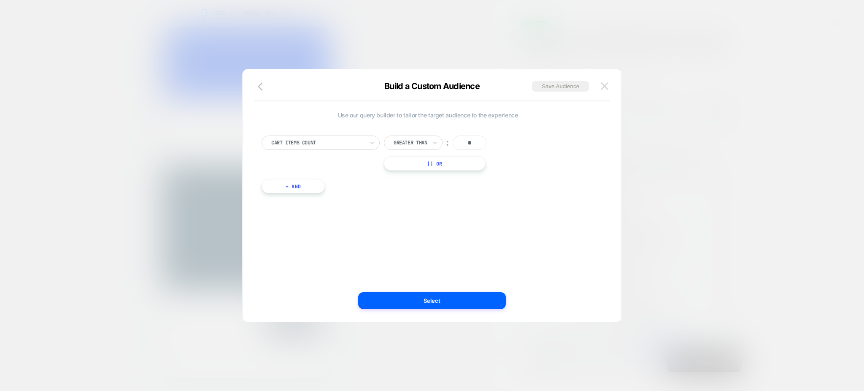
click at [610, 84] on button at bounding box center [604, 86] width 13 height 13
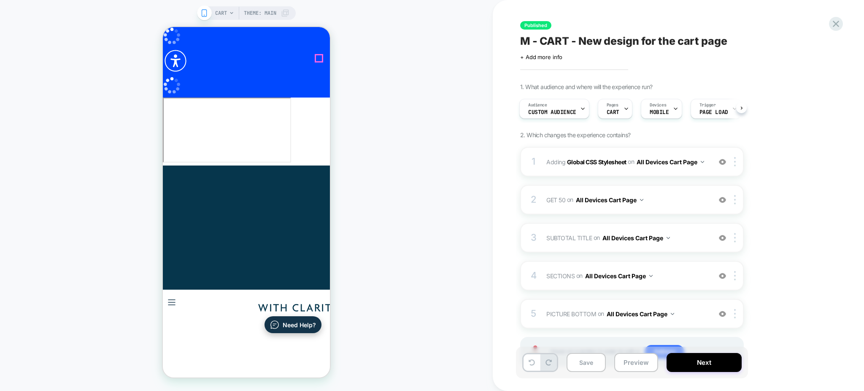
click at [377, 318] on icon at bounding box center [381, 322] width 8 height 8
click at [619, 359] on button "Preview" at bounding box center [636, 362] width 44 height 19
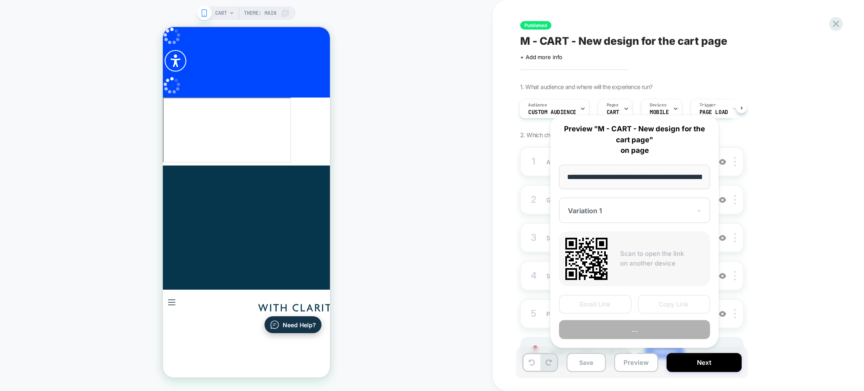
scroll to position [0, 40]
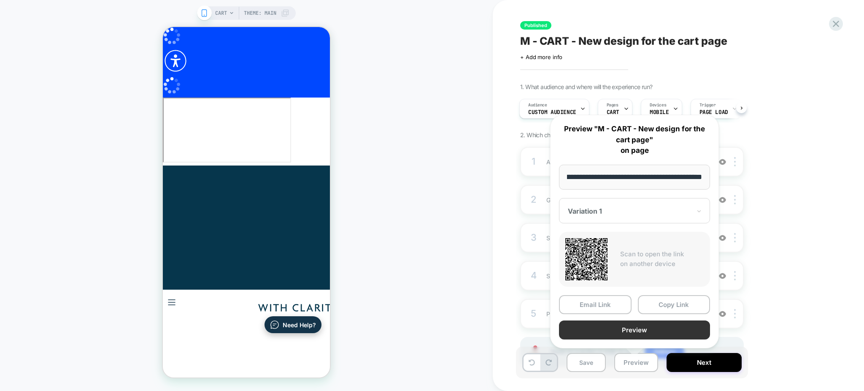
click at [603, 330] on button "Preview" at bounding box center [634, 329] width 151 height 19
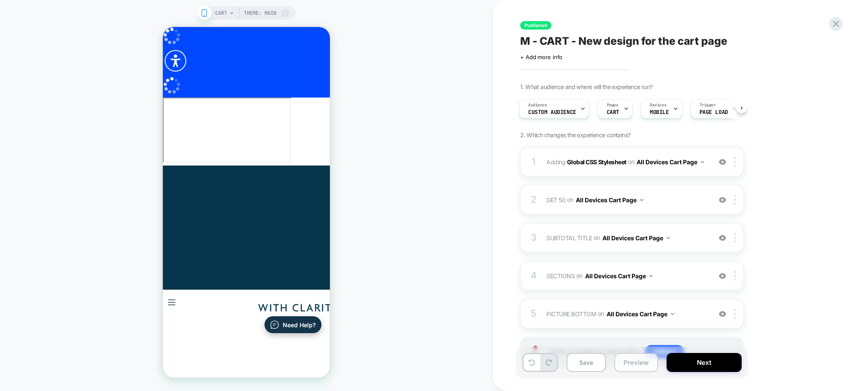
click at [628, 363] on button "Preview" at bounding box center [636, 362] width 44 height 19
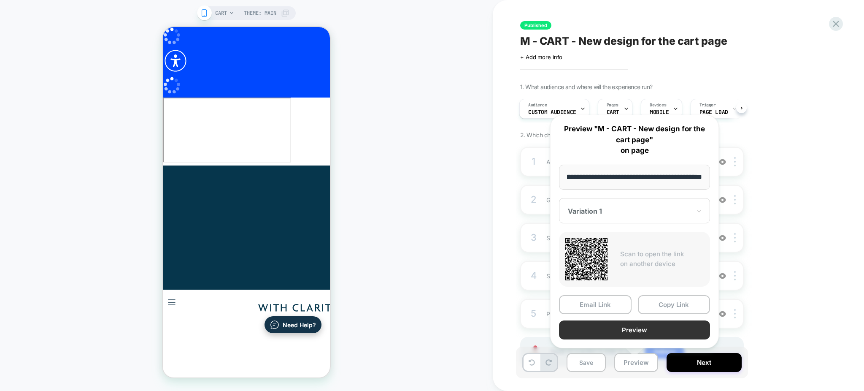
click at [616, 328] on button "Preview" at bounding box center [634, 329] width 151 height 19
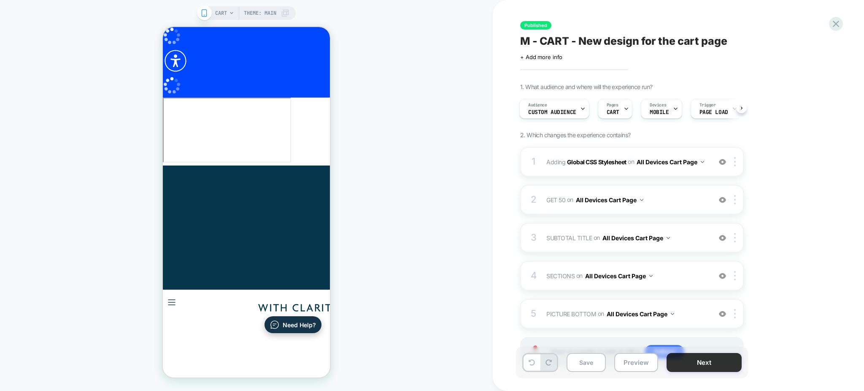
click at [695, 364] on button "Next" at bounding box center [703, 362] width 75 height 19
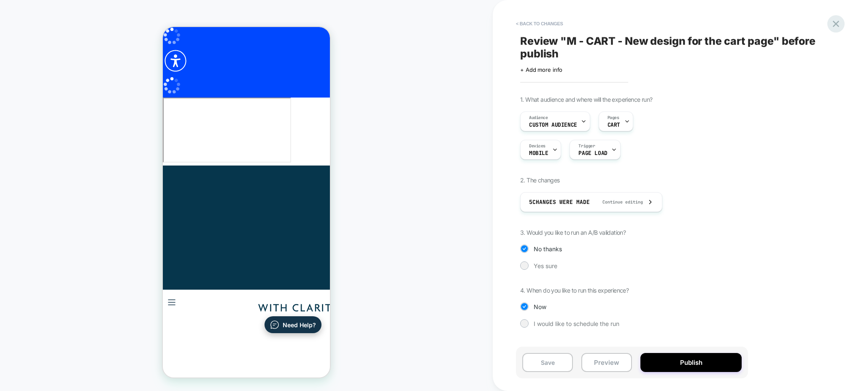
click at [832, 27] on icon at bounding box center [835, 23] width 11 height 11
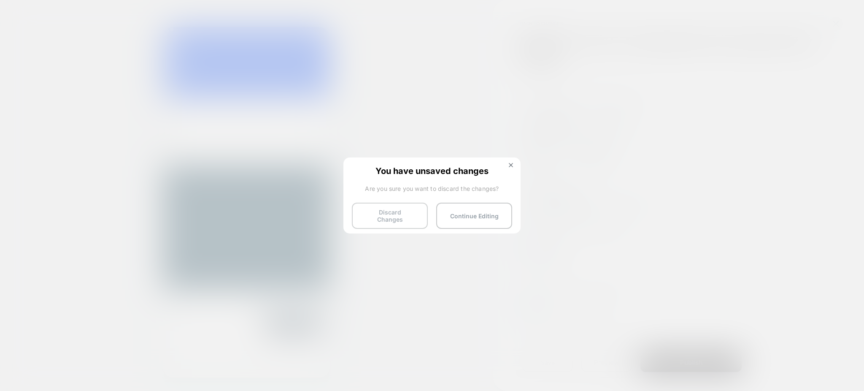
click at [390, 207] on button "Discard Changes" at bounding box center [390, 215] width 76 height 26
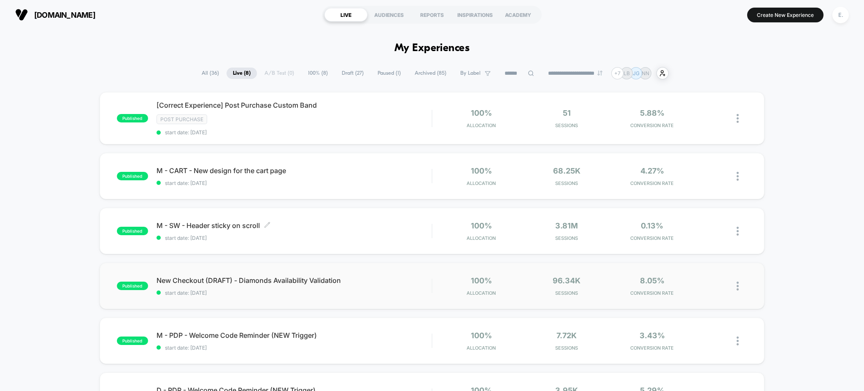
scroll to position [112, 0]
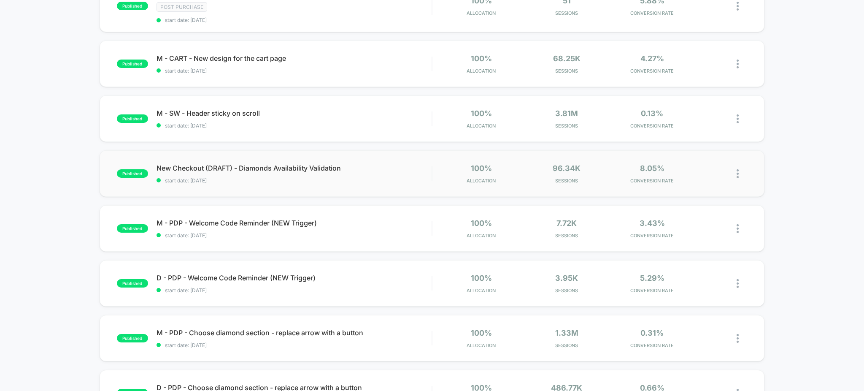
click at [379, 182] on span "start date: 7/15/2024" at bounding box center [293, 180] width 275 height 6
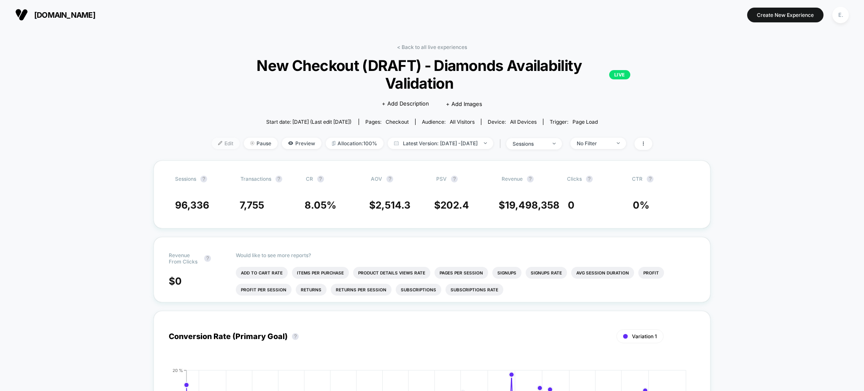
click at [212, 146] on span "Edit" at bounding box center [226, 142] width 28 height 11
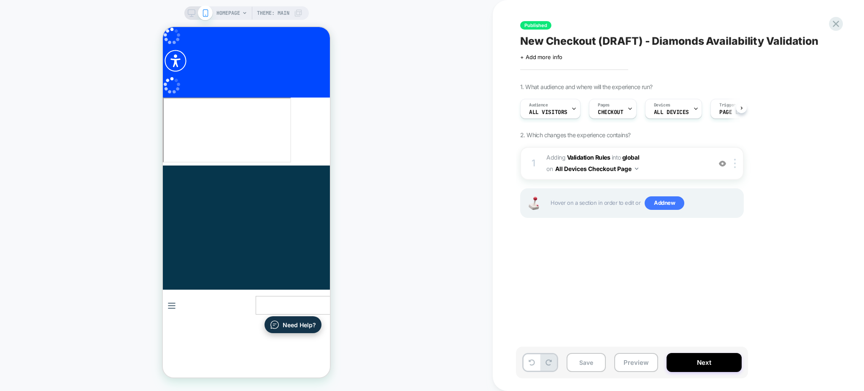
scroll to position [0, 0]
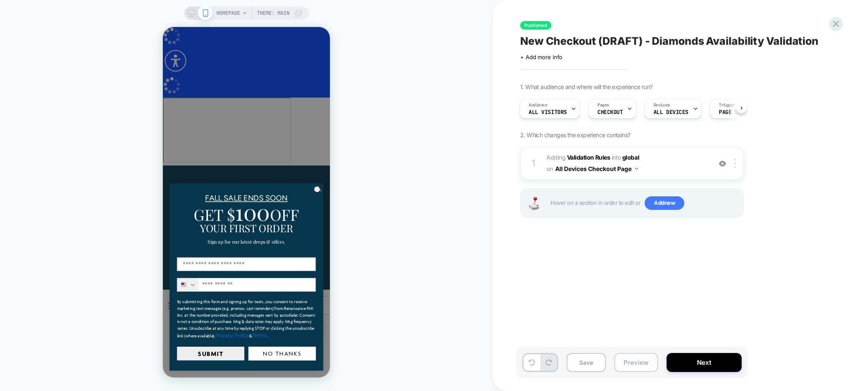
click at [635, 365] on button "Preview" at bounding box center [636, 362] width 44 height 19
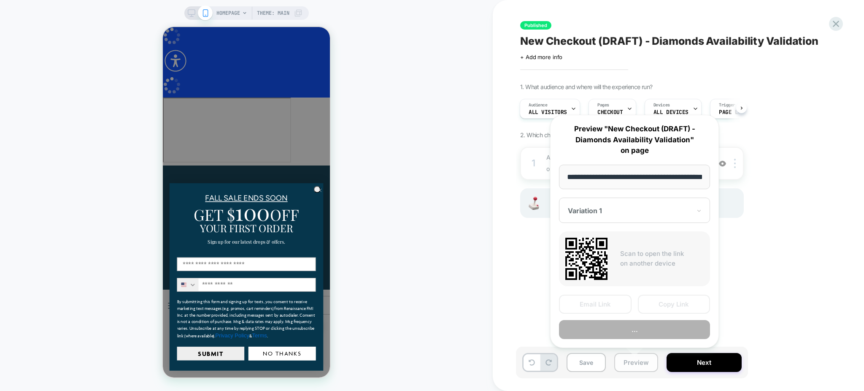
scroll to position [0, 27]
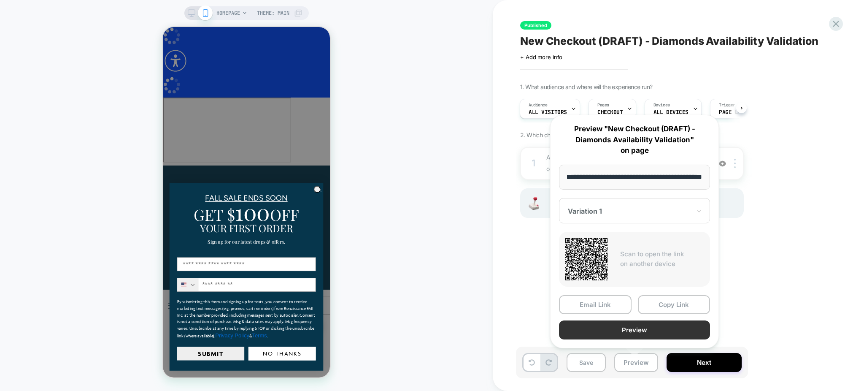
click at [614, 326] on button "Preview" at bounding box center [634, 329] width 151 height 19
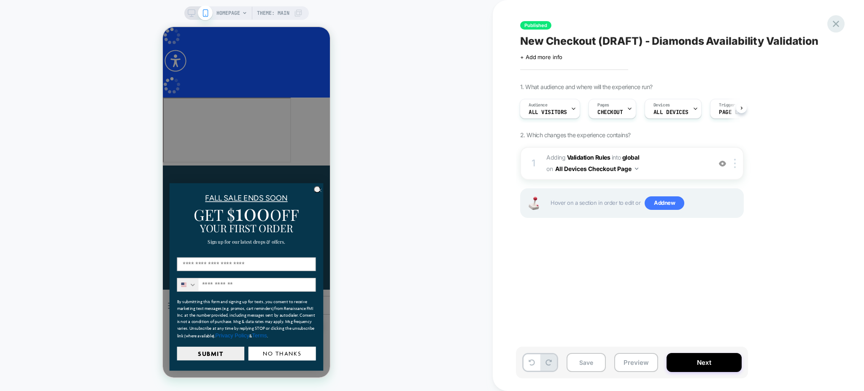
click at [832, 26] on icon at bounding box center [835, 23] width 11 height 11
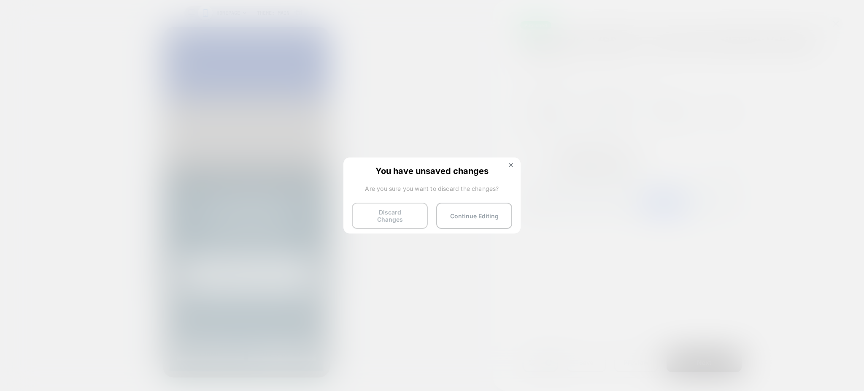
click at [405, 216] on button "Discard Changes" at bounding box center [390, 215] width 76 height 26
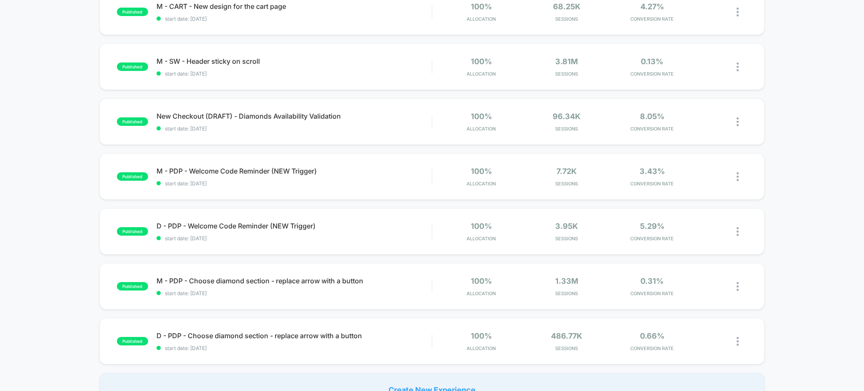
scroll to position [225, 0]
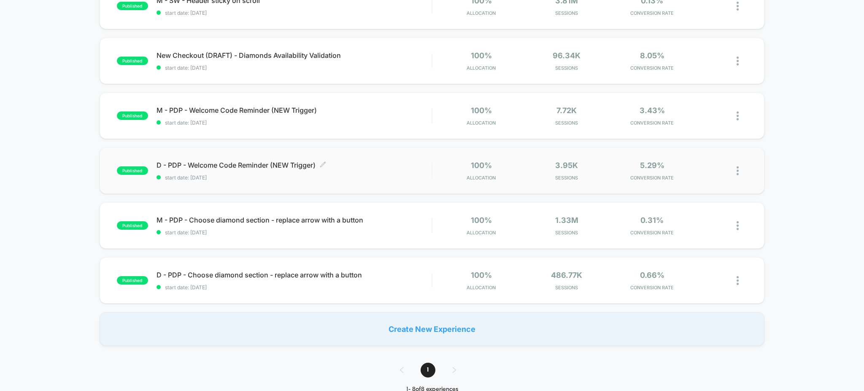
click at [390, 162] on span "D - PDP - Welcome Code Reminder (NEW Trigger) Click to edit experience details" at bounding box center [293, 165] width 275 height 8
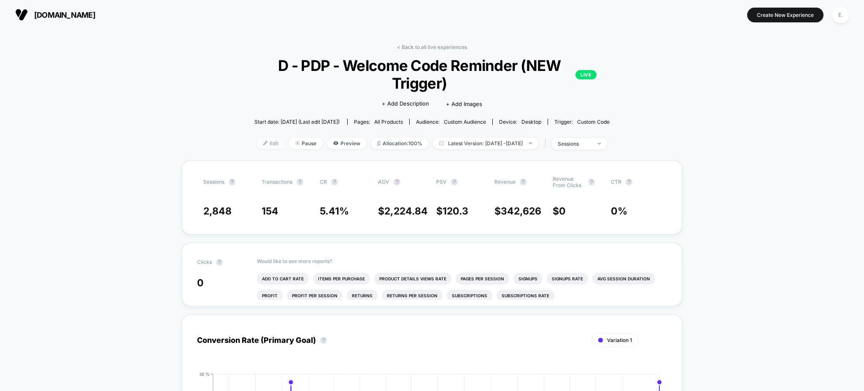
click at [257, 147] on span "Edit" at bounding box center [271, 142] width 28 height 11
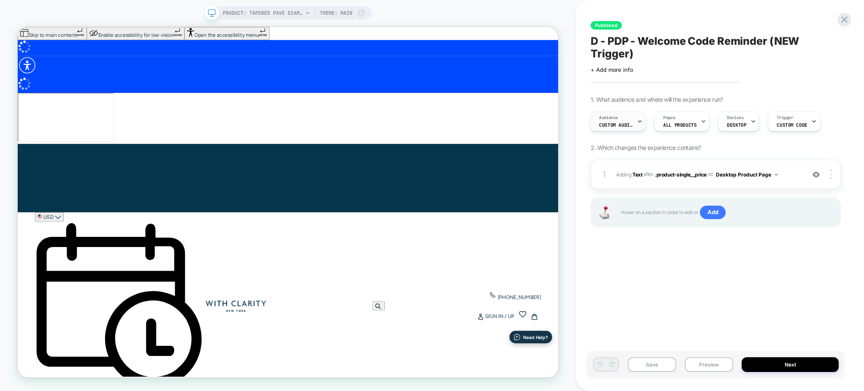
click at [637, 121] on icon at bounding box center [639, 121] width 5 height 5
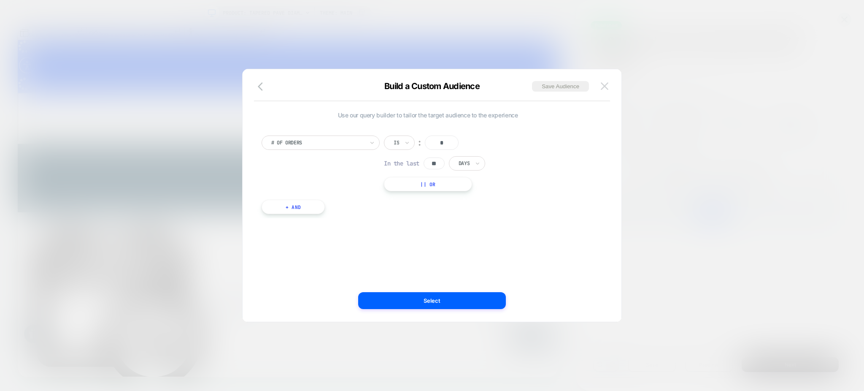
click at [604, 85] on img at bounding box center [605, 85] width 8 height 7
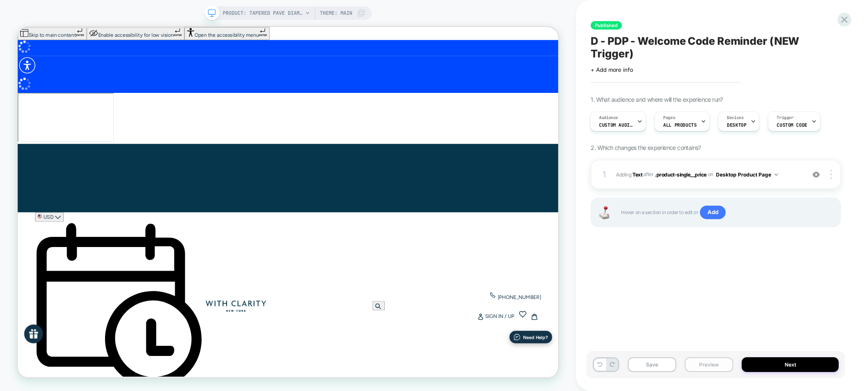
click at [711, 365] on button "Preview" at bounding box center [709, 364] width 49 height 15
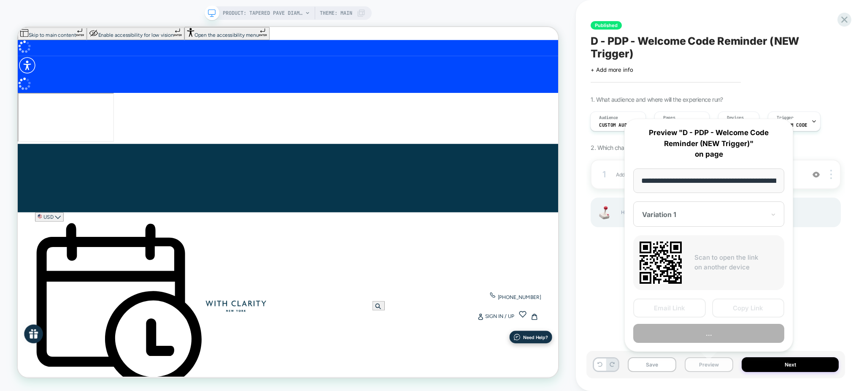
scroll to position [0, 192]
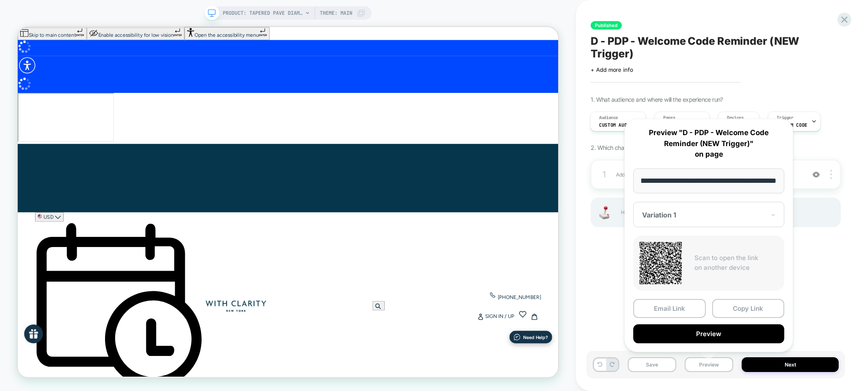
click at [622, 272] on div "**********" at bounding box center [709, 235] width 186 height 250
click at [568, 274] on div "PRODUCT: Tapered Pave Diamond Hidden Halo Ring PRODUCT: Tapered Pave Diamond Hi…" at bounding box center [288, 195] width 576 height 374
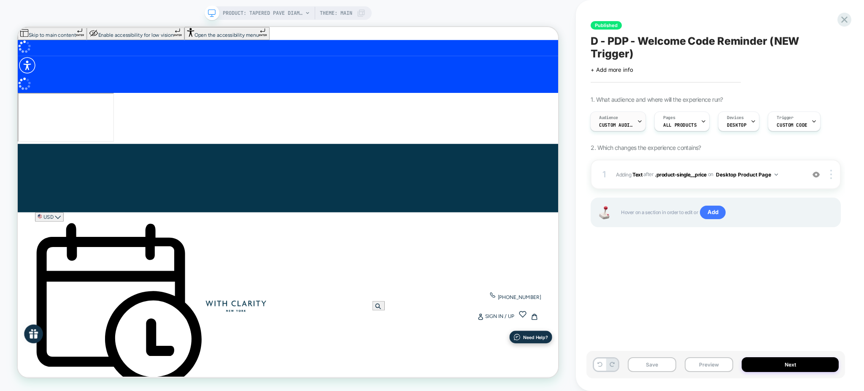
click at [636, 118] on div "Audience Custom Audience" at bounding box center [615, 121] width 51 height 19
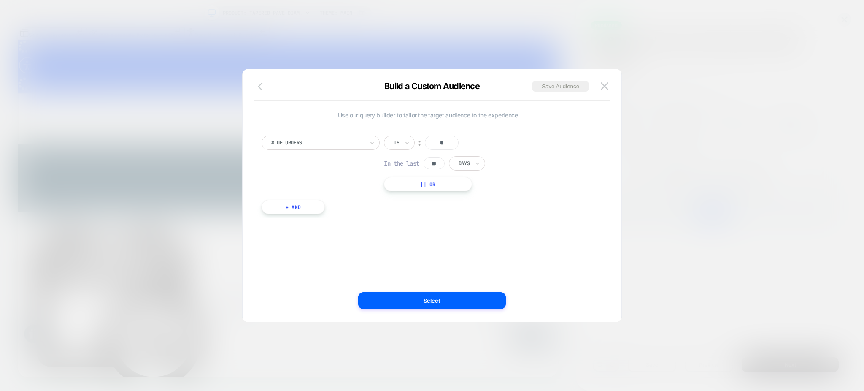
click at [264, 92] on button "button" at bounding box center [262, 87] width 15 height 12
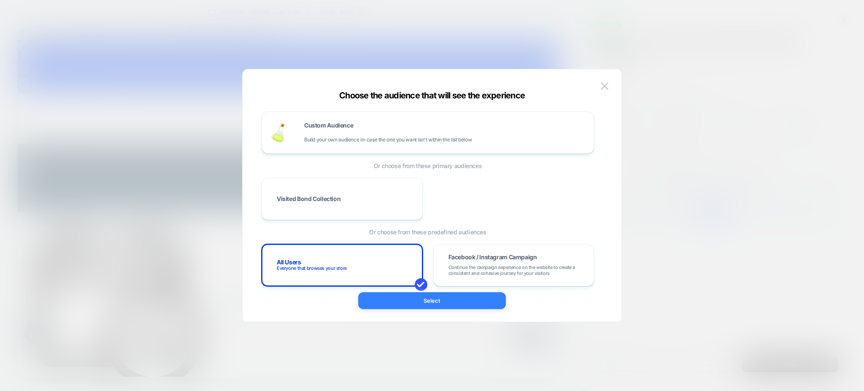
click at [385, 301] on button "Select" at bounding box center [432, 300] width 148 height 17
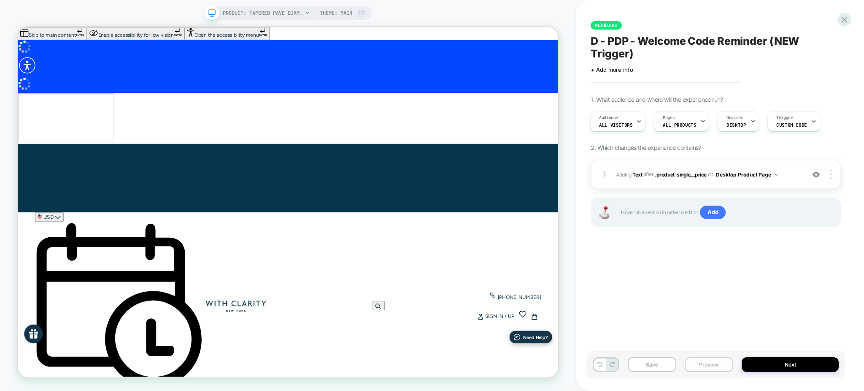
click at [711, 365] on button "Preview" at bounding box center [709, 364] width 49 height 15
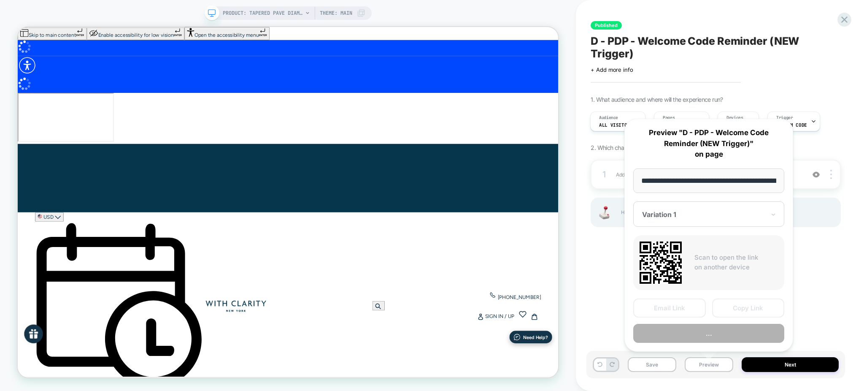
scroll to position [0, 192]
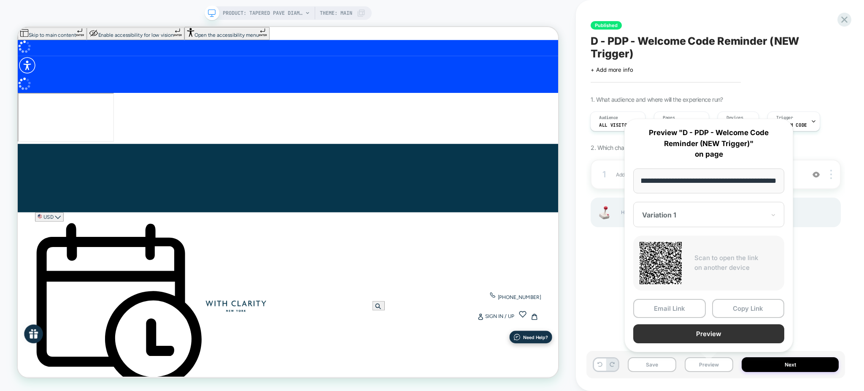
click at [685, 333] on button "Preview" at bounding box center [708, 333] width 151 height 19
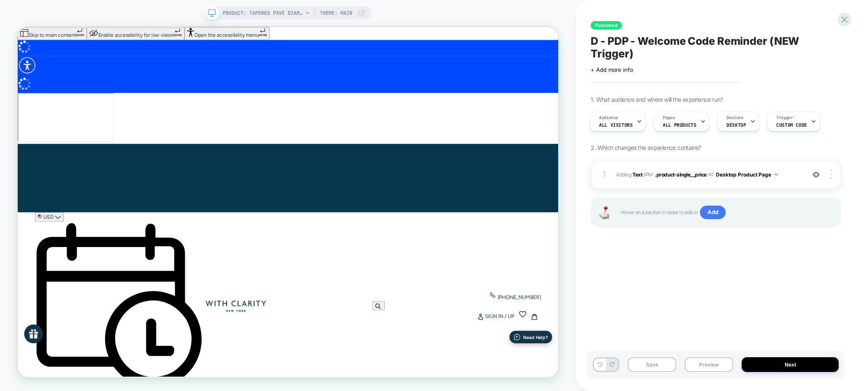
click at [817, 175] on img at bounding box center [815, 174] width 7 height 7
click at [818, 176] on img at bounding box center [815, 174] width 7 height 7
click at [601, 364] on icon at bounding box center [599, 363] width 5 height 5
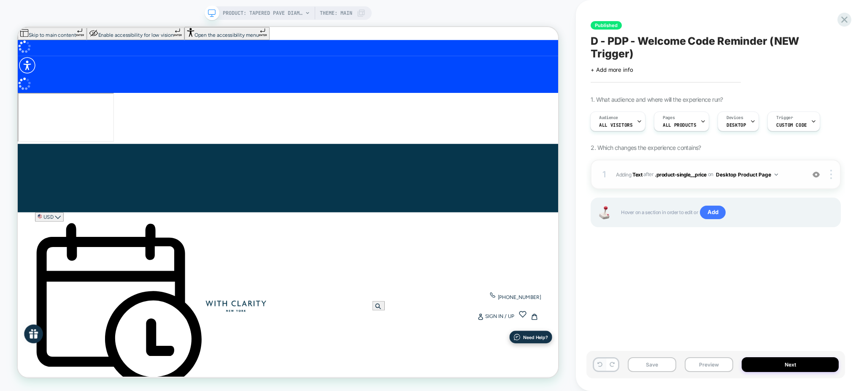
click at [600, 364] on icon at bounding box center [599, 363] width 5 height 5
click at [845, 18] on icon at bounding box center [844, 19] width 6 height 6
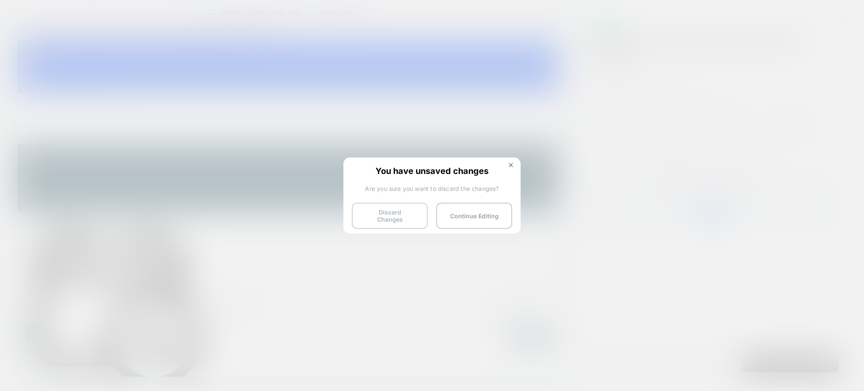
click at [408, 220] on button "Discard Changes" at bounding box center [390, 215] width 76 height 26
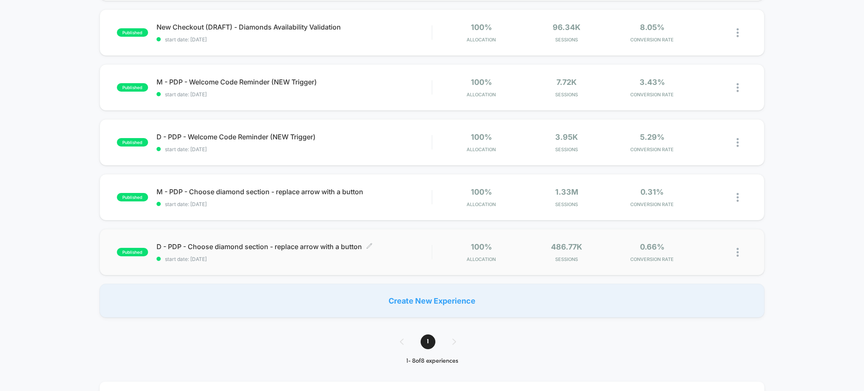
scroll to position [281, 0]
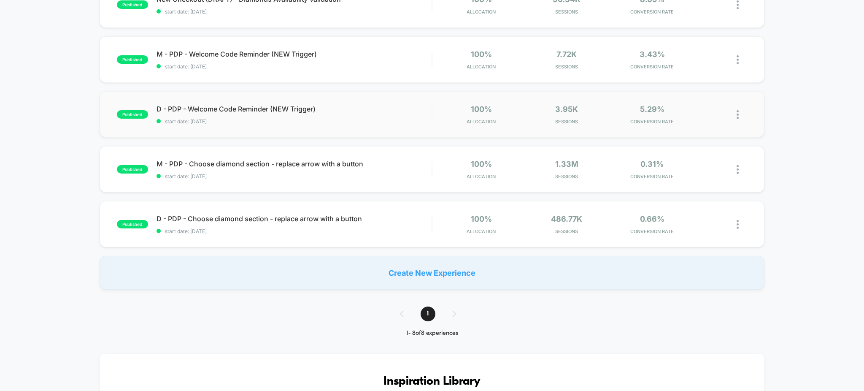
click at [367, 125] on div "published D - PDP - Welcome Code Reminder (NEW Trigger) start date: 6/11/2024 1…" at bounding box center [432, 114] width 665 height 46
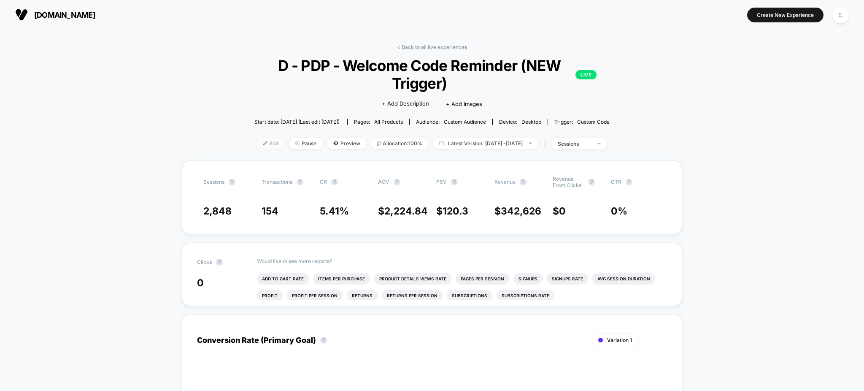
click at [261, 141] on span "Edit" at bounding box center [271, 142] width 28 height 11
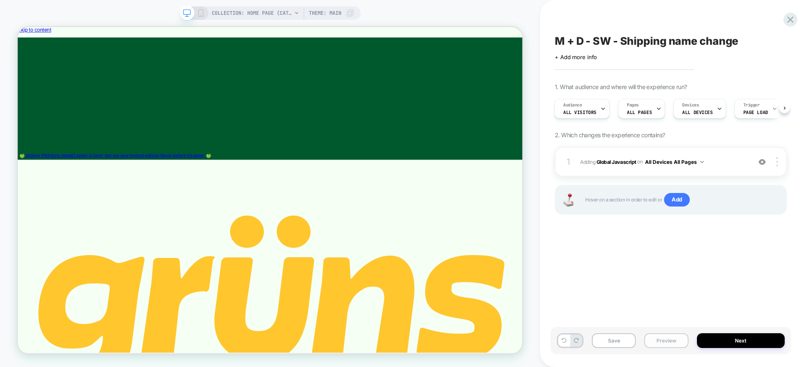
click at [673, 337] on button "Preview" at bounding box center [666, 340] width 44 height 15
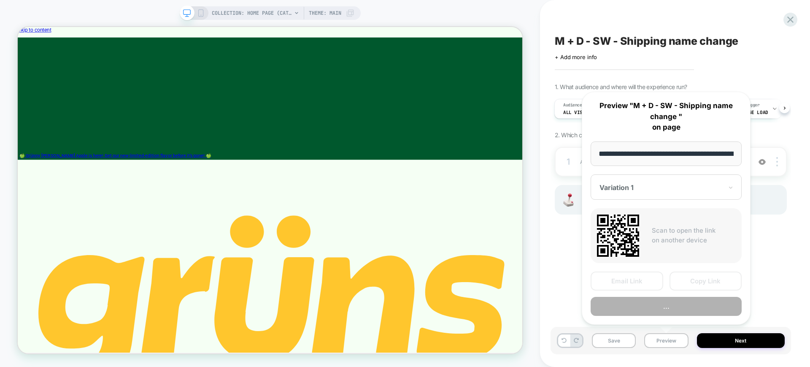
scroll to position [0, 59]
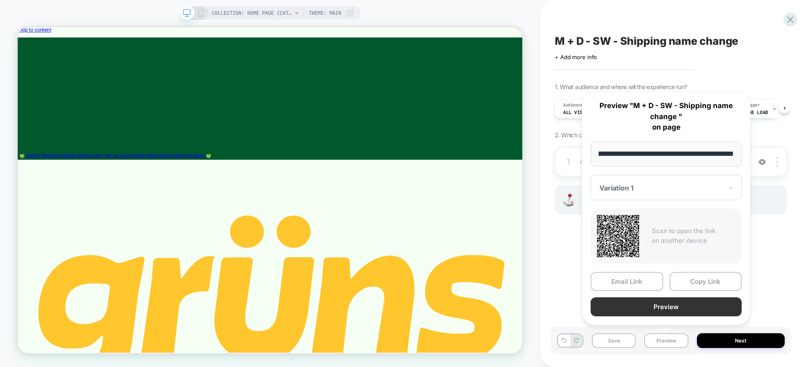
click at [645, 310] on button "Preview" at bounding box center [665, 306] width 151 height 19
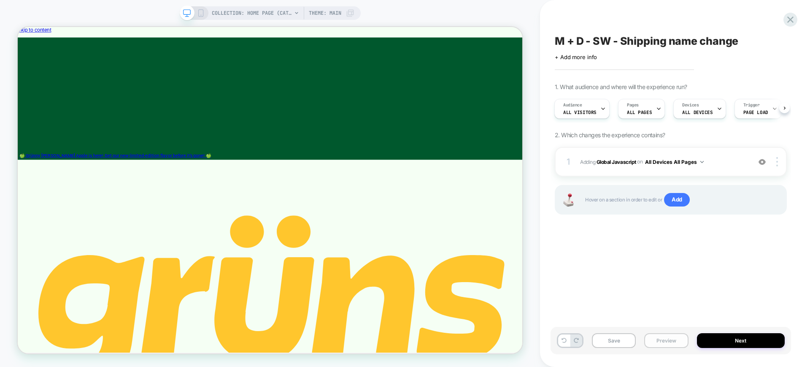
click at [666, 339] on button "Preview" at bounding box center [666, 340] width 44 height 15
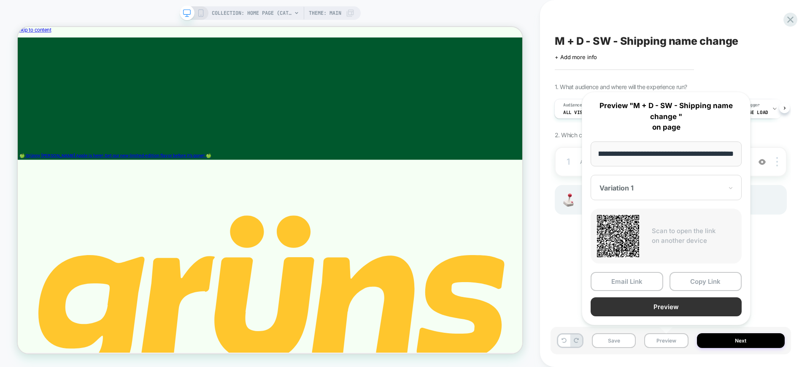
click at [662, 309] on button "Preview" at bounding box center [665, 306] width 151 height 19
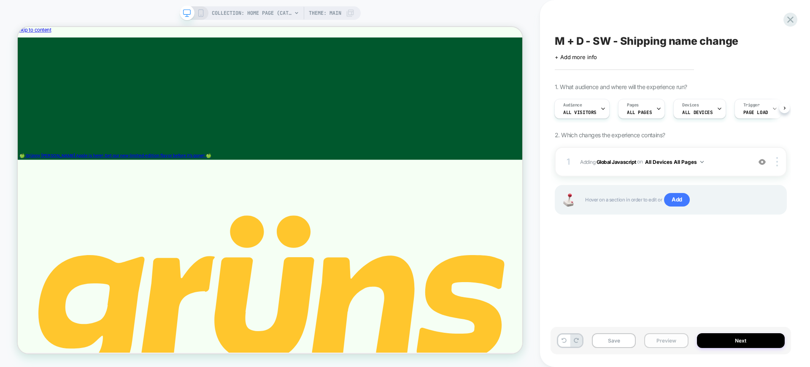
click at [665, 342] on button "Preview" at bounding box center [666, 340] width 44 height 15
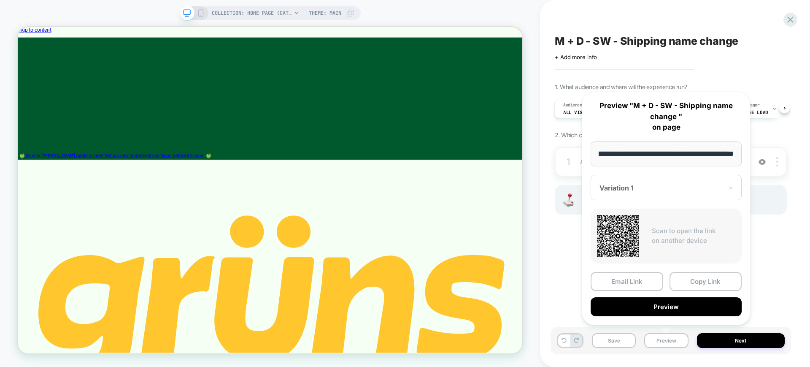
click at [775, 59] on div "Click to edit experience details + Add more info" at bounding box center [671, 53] width 232 height 13
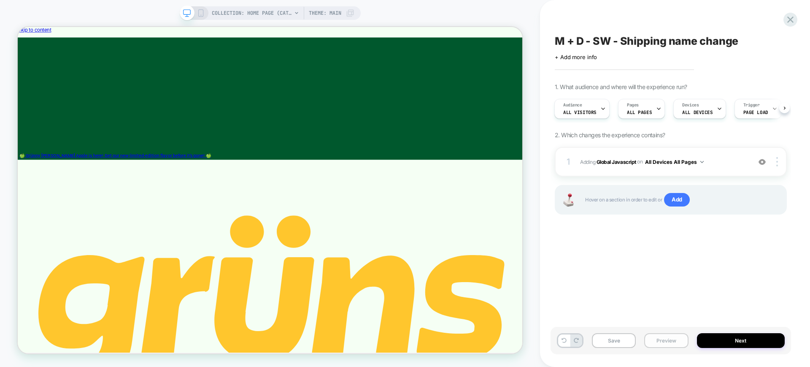
click at [656, 340] on button "Preview" at bounding box center [666, 340] width 44 height 15
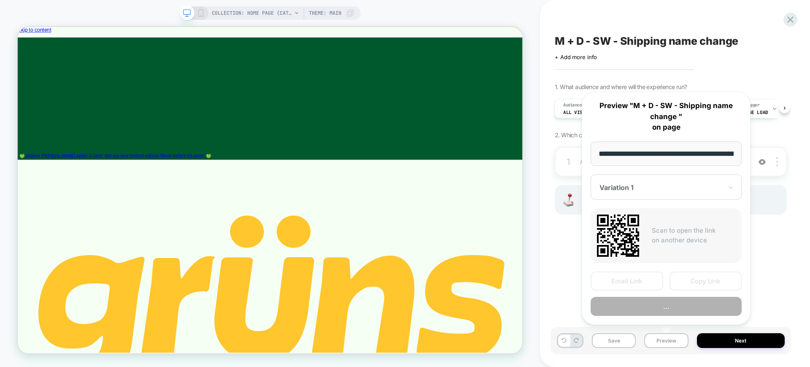
scroll to position [0, 59]
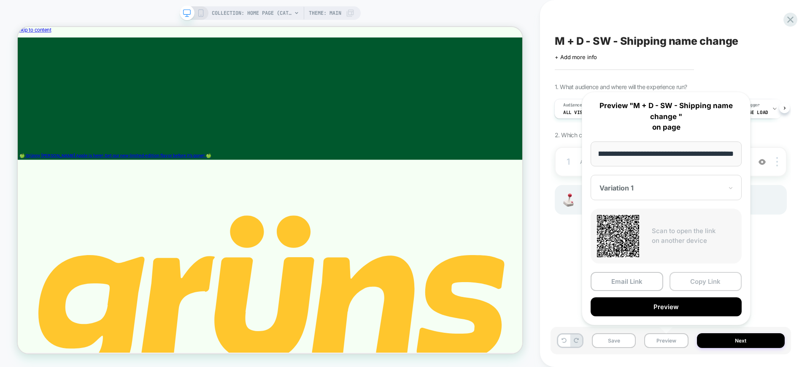
click at [690, 274] on button "Copy Link" at bounding box center [705, 281] width 73 height 19
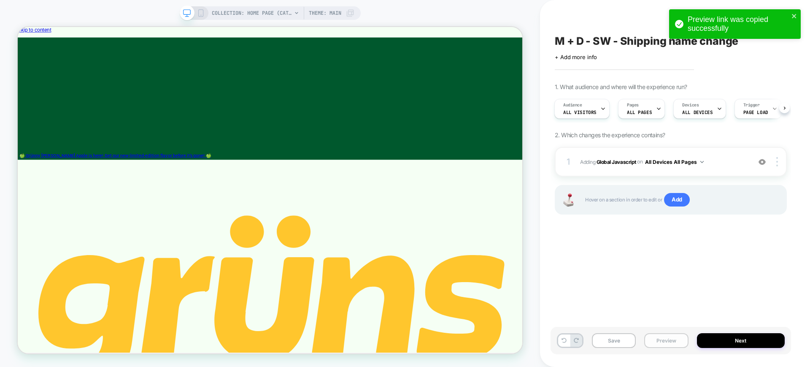
click at [667, 339] on button "Preview" at bounding box center [666, 340] width 44 height 15
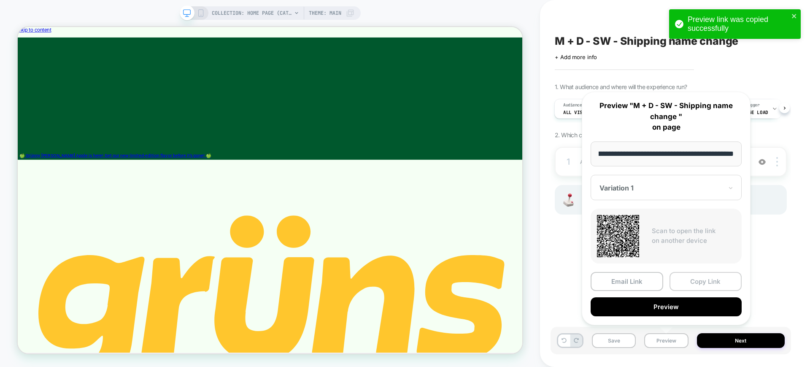
scroll to position [0, 0]
click at [690, 274] on button "Copy Link" at bounding box center [705, 281] width 73 height 19
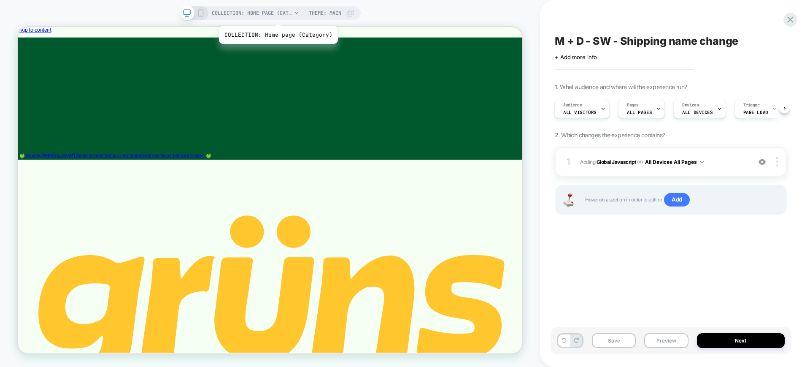
click at [277, 15] on span "COLLECTION: Home page (Category)" at bounding box center [252, 12] width 80 height 13
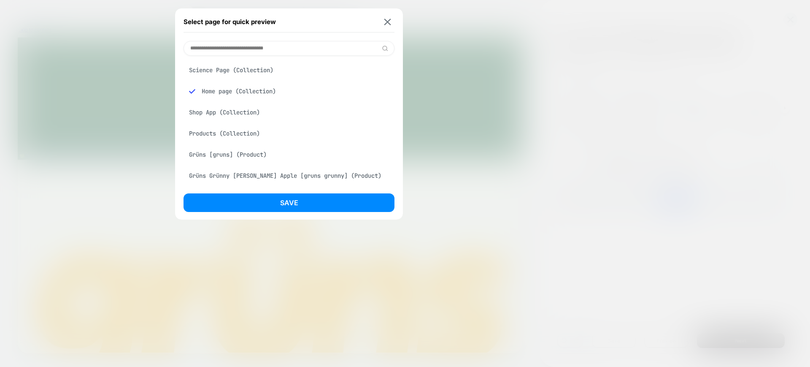
click at [261, 48] on input at bounding box center [288, 48] width 211 height 15
type input "*"
type input "***"
click at [253, 72] on div "Products (Collection)" at bounding box center [288, 70] width 211 height 16
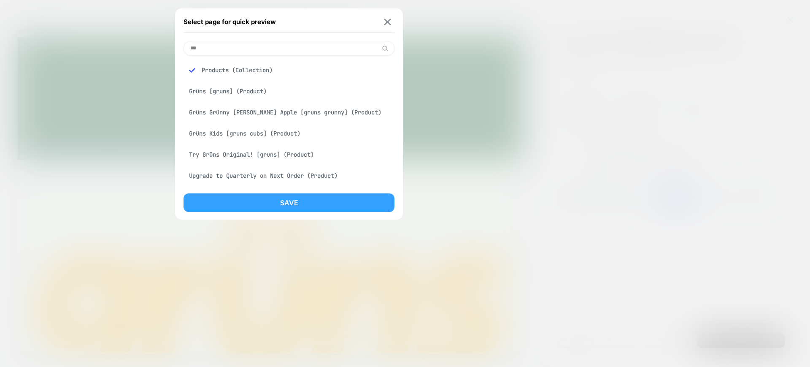
click at [269, 208] on button "Save" at bounding box center [288, 202] width 211 height 19
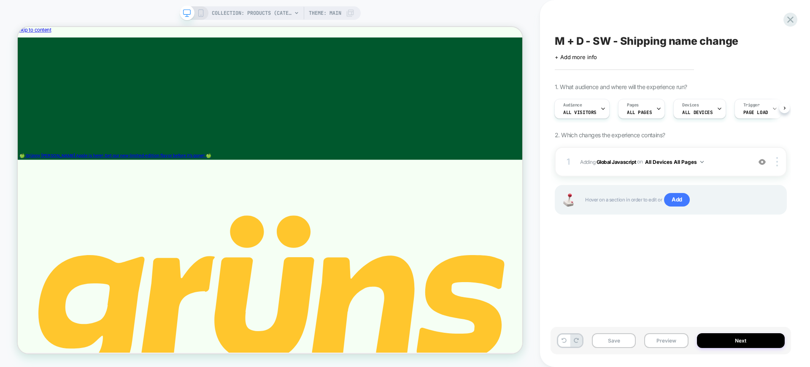
scroll to position [0, 1]
click at [233, 8] on span "COLLECTION: Products (Category)" at bounding box center [252, 12] width 80 height 13
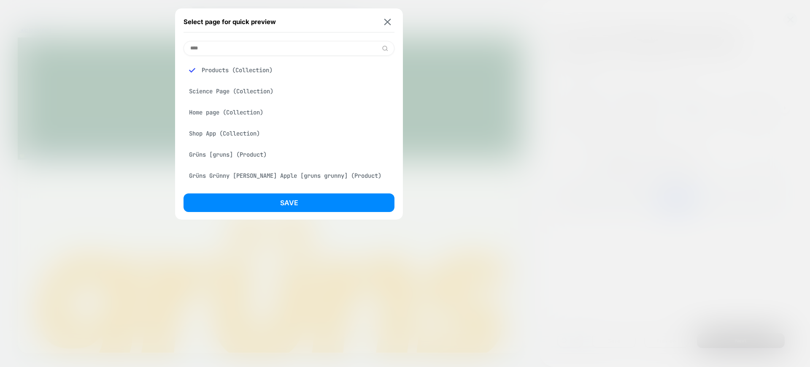
type input "****"
click at [263, 112] on div "Grüns Grünny [PERSON_NAME] Apple [gruns grunny] (Product)" at bounding box center [288, 112] width 211 height 16
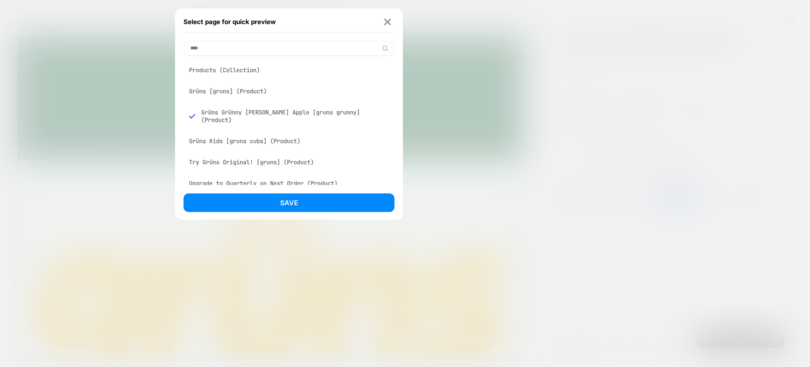
click at [262, 133] on div "Grüns Kids [gruns cubs] (Product)" at bounding box center [288, 141] width 211 height 16
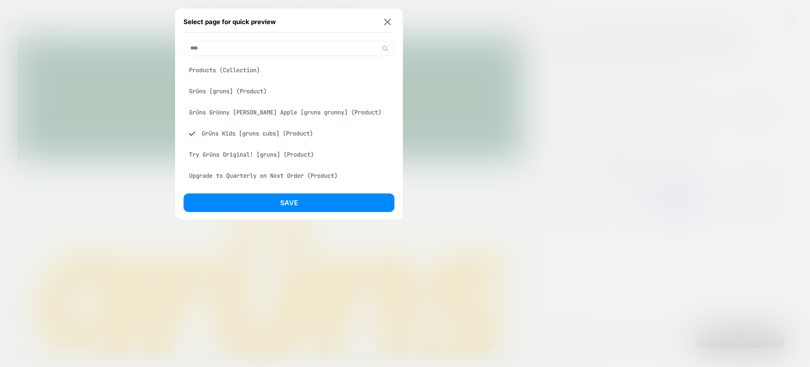
click at [257, 201] on button "Save" at bounding box center [288, 202] width 211 height 19
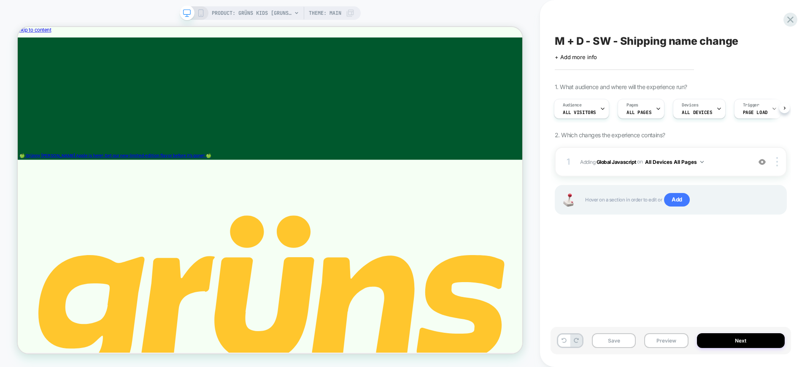
scroll to position [0, 1]
click at [670, 346] on button "Preview" at bounding box center [666, 340] width 44 height 15
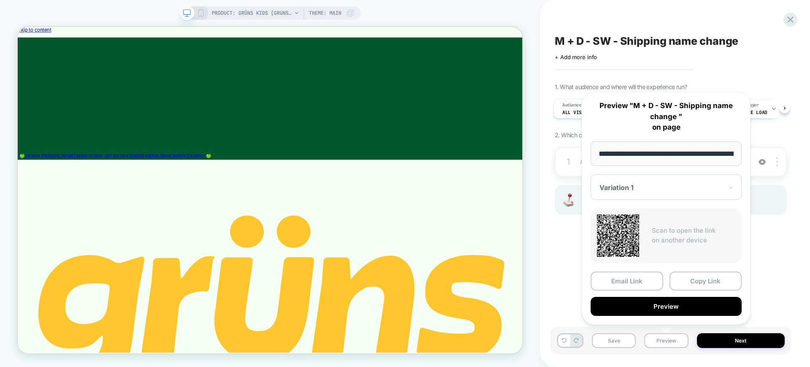
scroll to position [0, 58]
click at [686, 281] on button "Copy Link" at bounding box center [705, 281] width 73 height 19
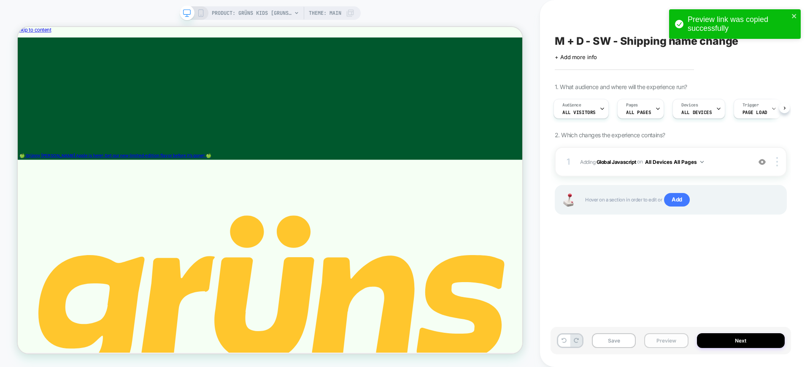
click at [646, 336] on button "Preview" at bounding box center [666, 340] width 44 height 15
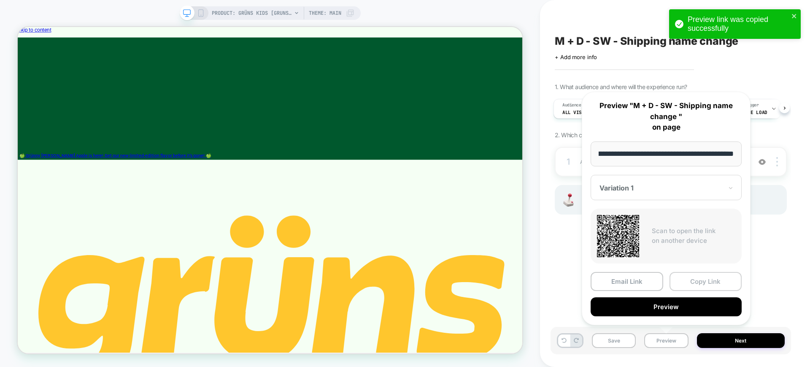
click at [689, 281] on button "Copy Link" at bounding box center [705, 281] width 73 height 19
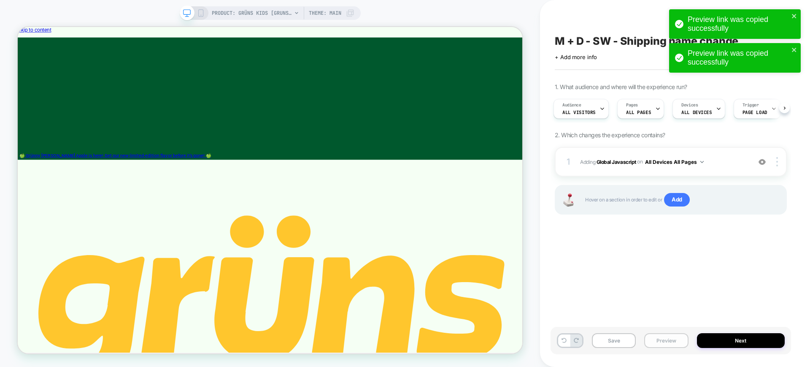
click at [662, 340] on button "Preview" at bounding box center [666, 340] width 44 height 15
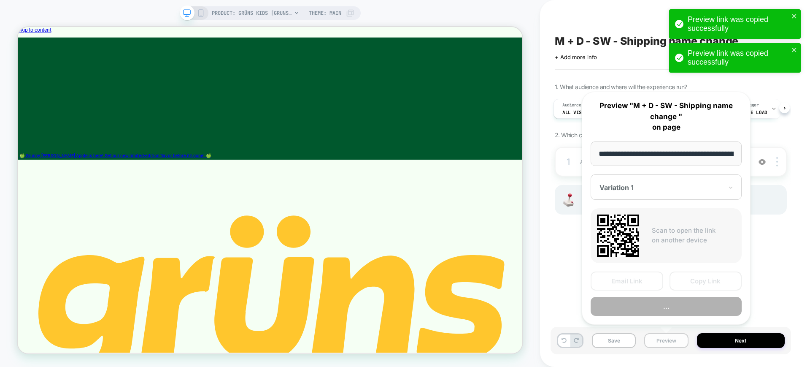
scroll to position [0, 58]
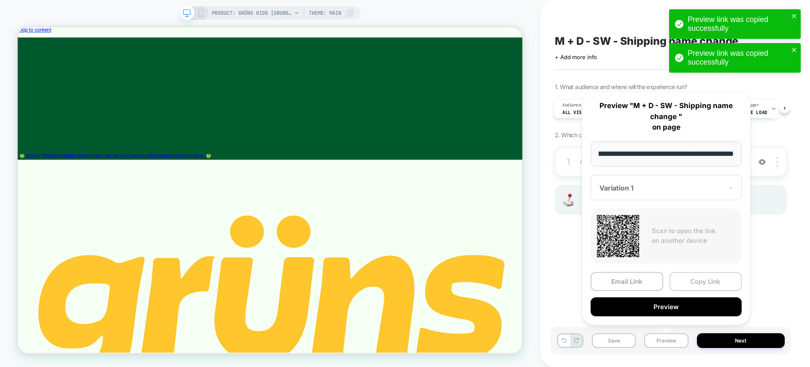
click at [689, 279] on button "Copy Link" at bounding box center [705, 281] width 73 height 19
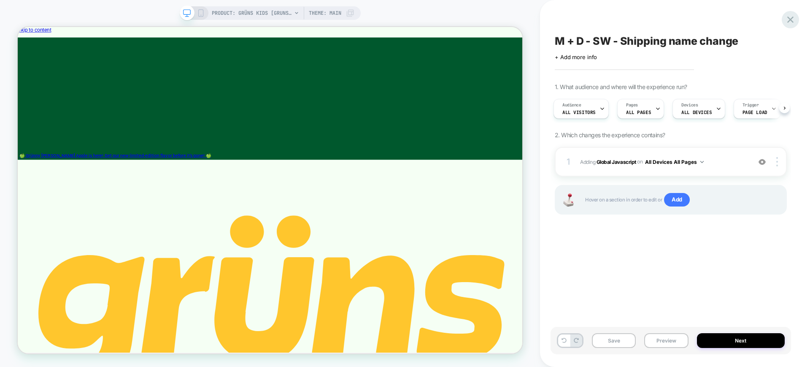
click at [790, 20] on icon at bounding box center [790, 19] width 6 height 6
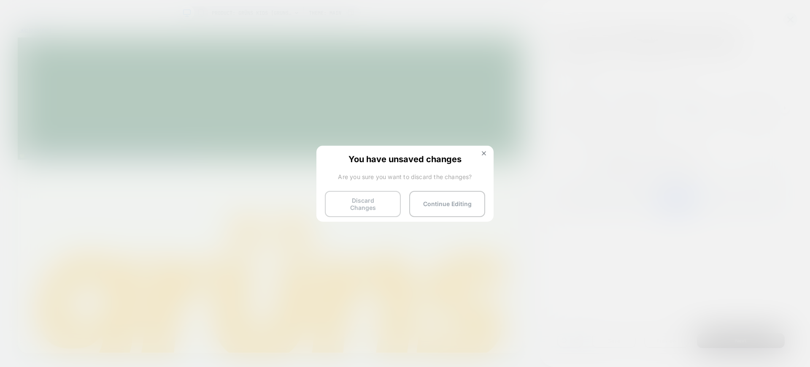
click at [345, 194] on button "Discard Changes" at bounding box center [363, 204] width 76 height 26
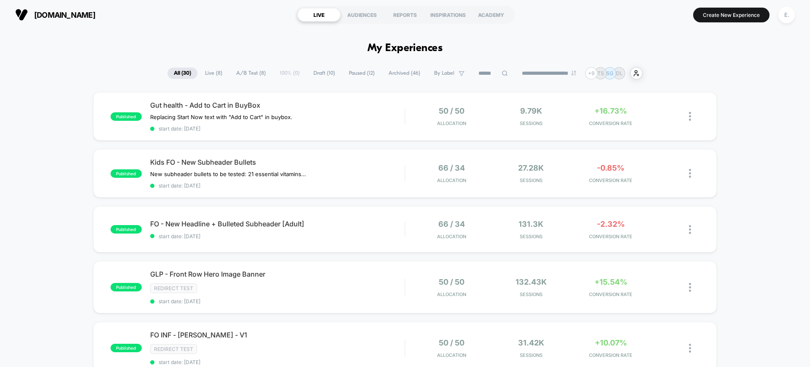
click at [489, 74] on input at bounding box center [493, 73] width 42 height 10
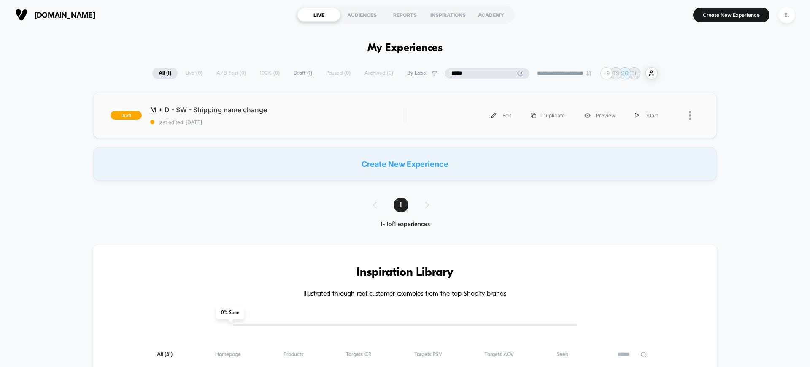
type input "*****"
click at [405, 110] on div "Edit Duplicate Preview Start" at bounding box center [552, 115] width 294 height 19
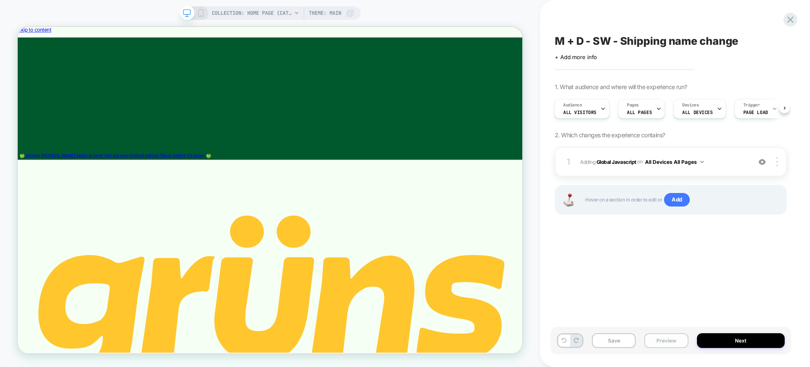
click at [670, 341] on button "Preview" at bounding box center [666, 340] width 44 height 15
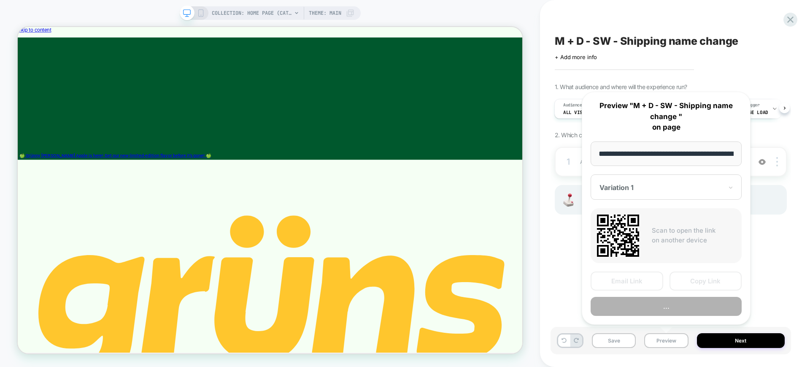
scroll to position [0, 59]
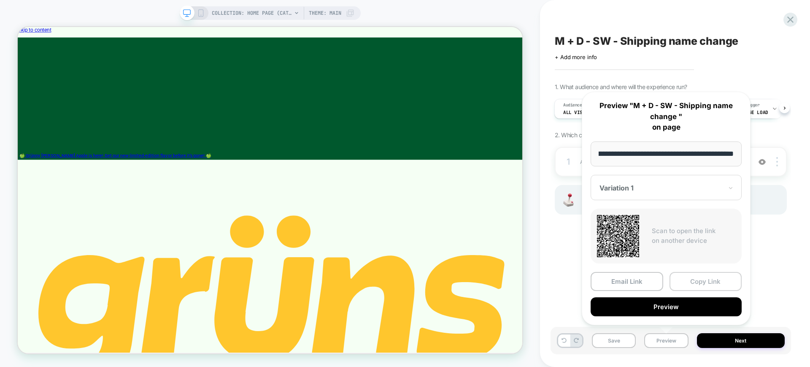
click at [696, 278] on button "Copy Link" at bounding box center [705, 281] width 73 height 19
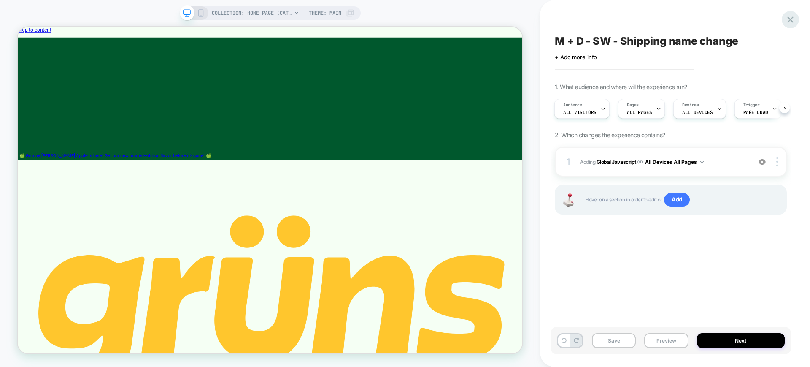
click at [790, 22] on icon at bounding box center [789, 19] width 11 height 11
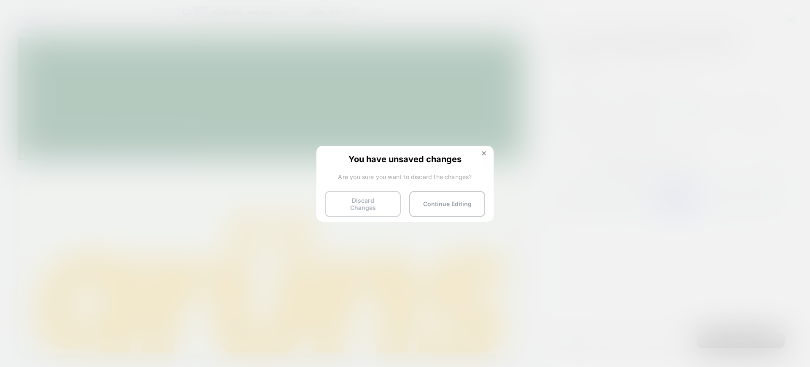
click at [348, 205] on button "Discard Changes" at bounding box center [363, 204] width 76 height 26
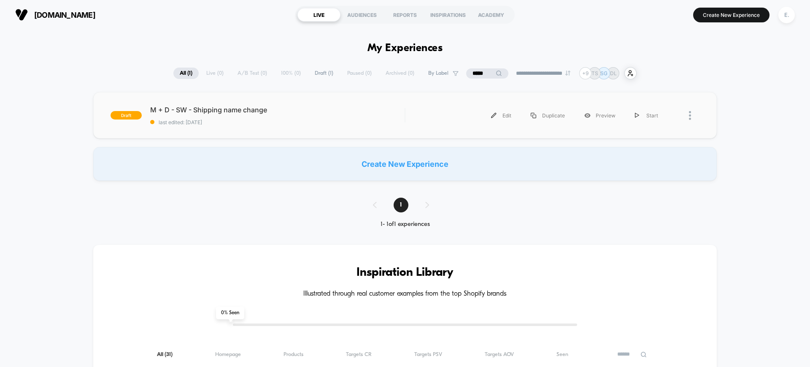
click at [423, 110] on div "Edit Duplicate Preview Start" at bounding box center [541, 115] width 254 height 19
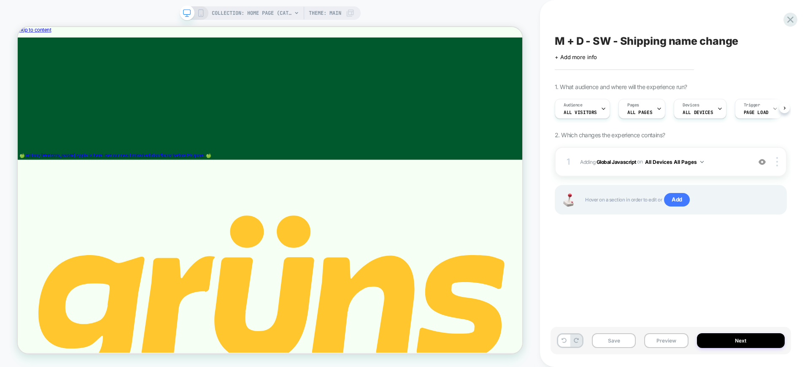
scroll to position [0, 0]
click at [248, 10] on span "COLLECTION: Home page (Category)" at bounding box center [252, 12] width 80 height 13
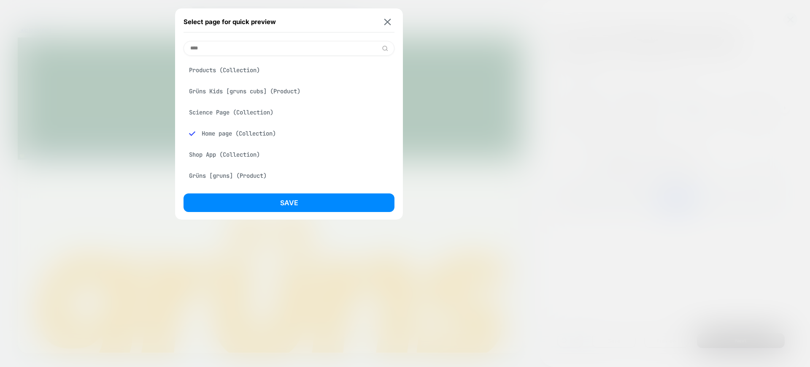
type input "****"
click at [240, 93] on div "Grüns Kids [gruns cubs] (Product)" at bounding box center [288, 91] width 211 height 16
click at [242, 201] on button "Save" at bounding box center [288, 202] width 211 height 19
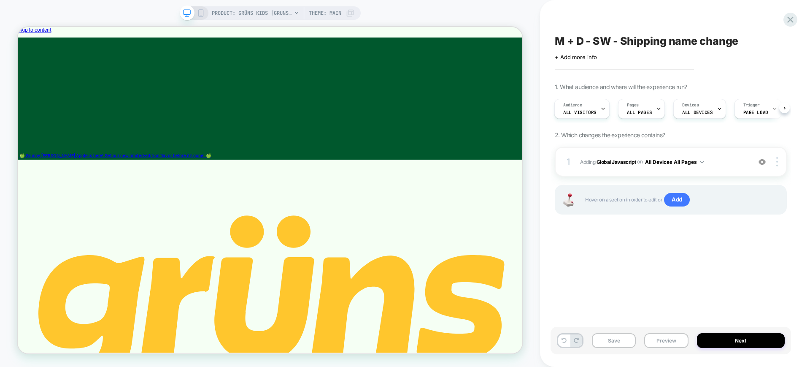
scroll to position [0, 1]
click at [661, 337] on button "Preview" at bounding box center [666, 340] width 44 height 15
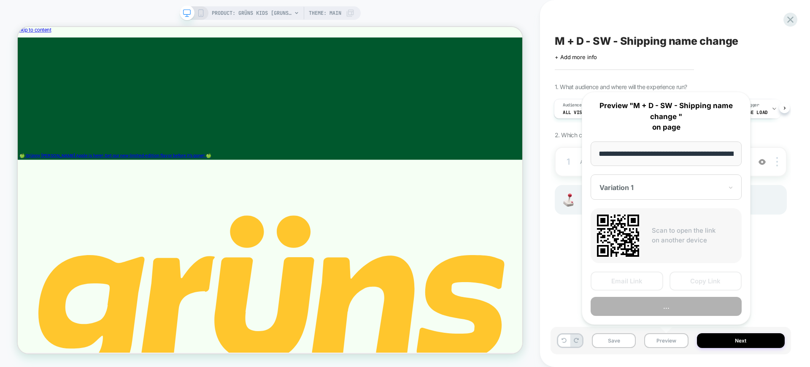
scroll to position [0, 58]
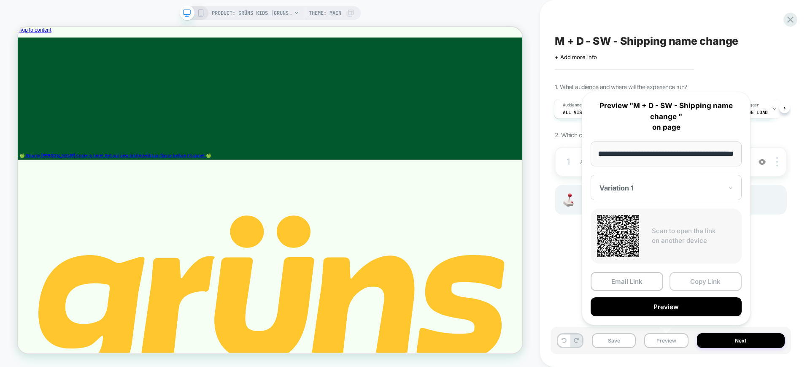
click at [680, 278] on button "Copy Link" at bounding box center [705, 281] width 73 height 19
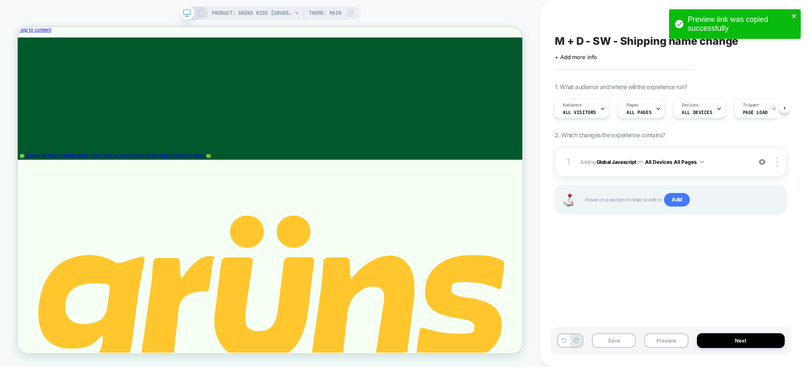
click at [797, 16] on icon "close" at bounding box center [794, 16] width 6 height 7
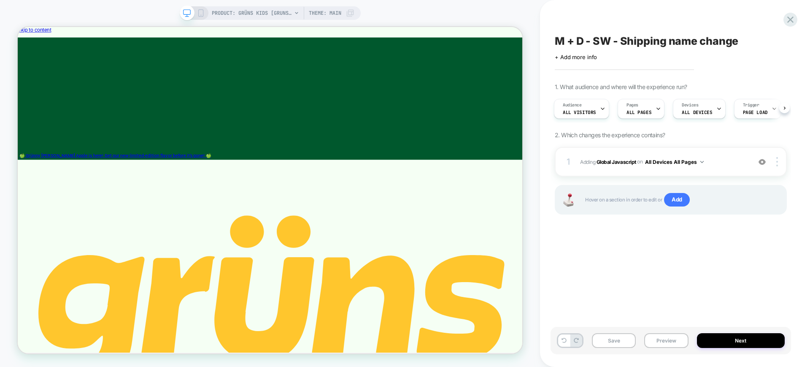
click at [792, 17] on div "Preview link was copied successfully" at bounding box center [734, 26] width 135 height 37
click at [790, 21] on icon at bounding box center [789, 19] width 11 height 11
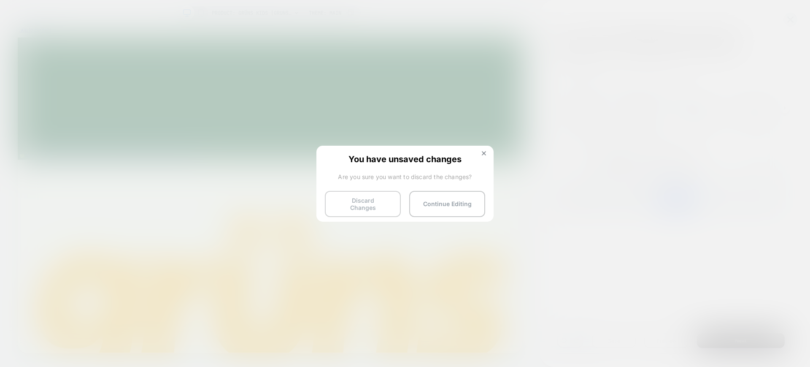
click at [362, 203] on button "Discard Changes" at bounding box center [363, 204] width 76 height 26
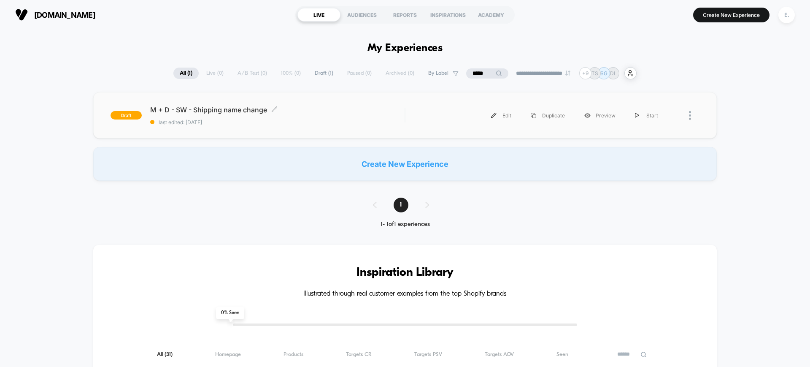
click at [379, 114] on div "M + D - SW - Shipping name change Click to edit experience details Click to edi…" at bounding box center [277, 115] width 254 height 20
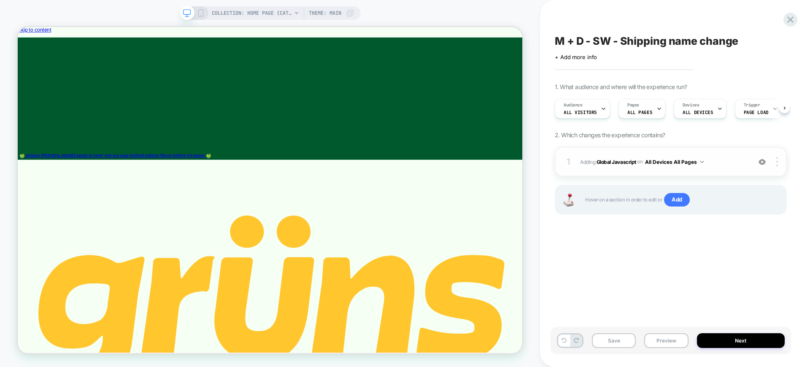
scroll to position [0, 0]
click at [636, 169] on div "1 Adding Global Javascript on All Devices All Pages Add Before Add After Target…" at bounding box center [671, 162] width 232 height 30
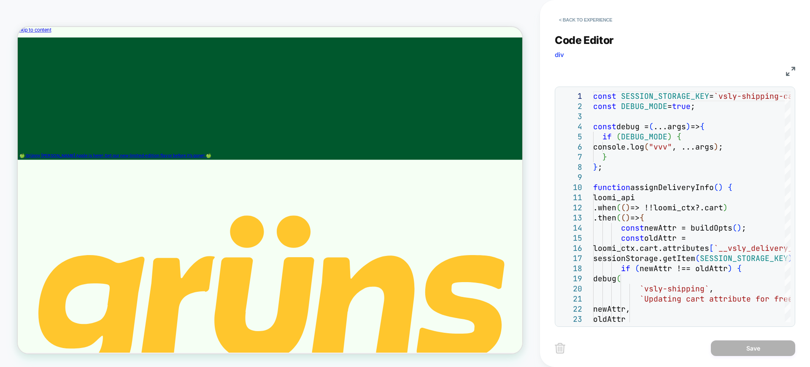
click at [782, 75] on div "JS" at bounding box center [675, 70] width 240 height 14
click at [791, 72] on img at bounding box center [790, 71] width 9 height 9
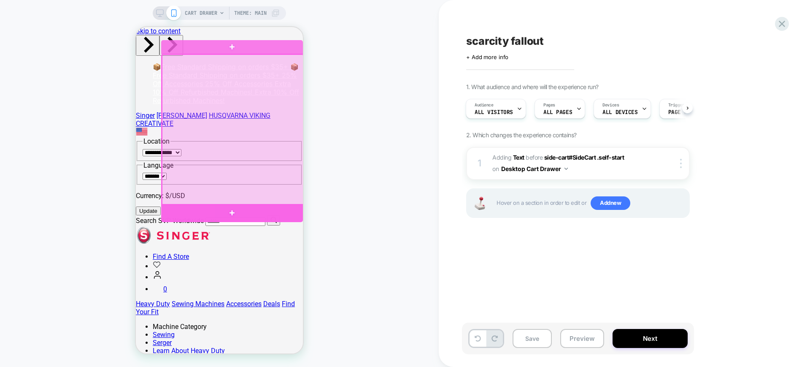
click at [274, 213] on div at bounding box center [232, 213] width 142 height 18
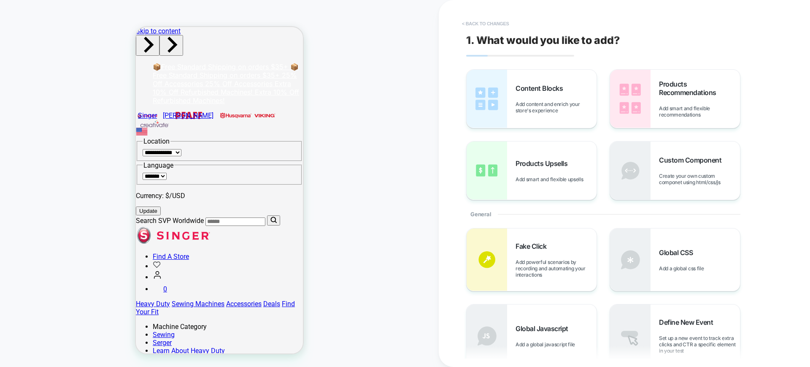
click at [473, 22] on button "< Back to changes" at bounding box center [486, 23] width 56 height 13
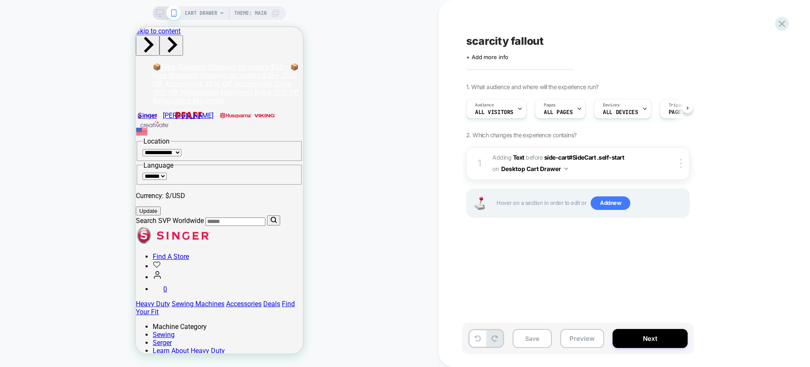
scroll to position [0, 0]
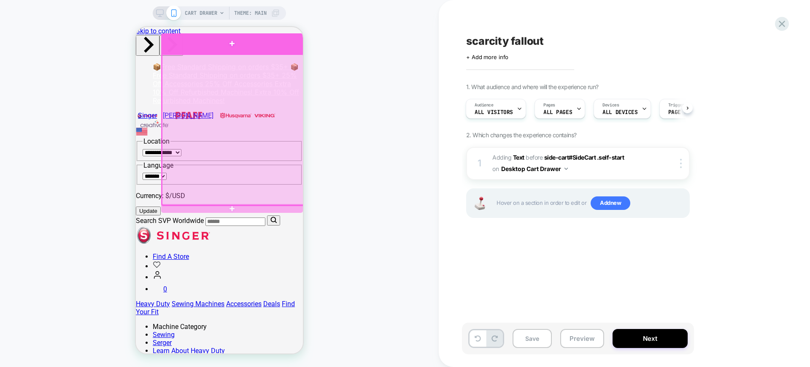
click at [191, 38] on div at bounding box center [232, 43] width 142 height 21
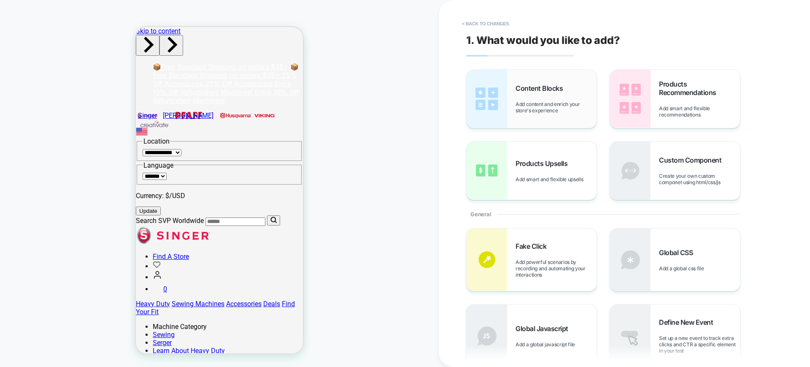
click at [584, 121] on div "Content Blocks Add content and enrich your store's experience" at bounding box center [531, 99] width 130 height 58
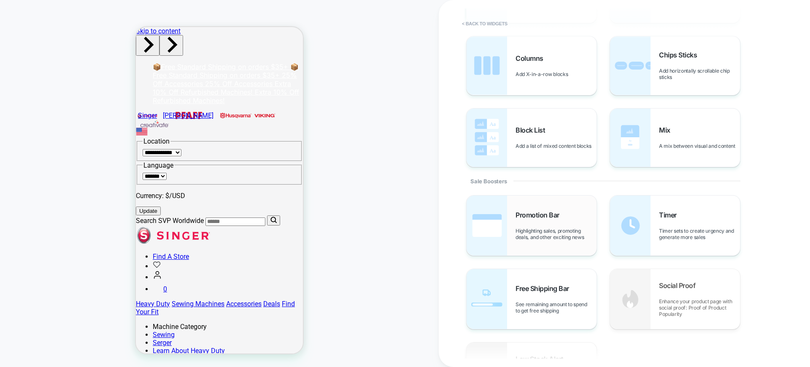
scroll to position [342, 0]
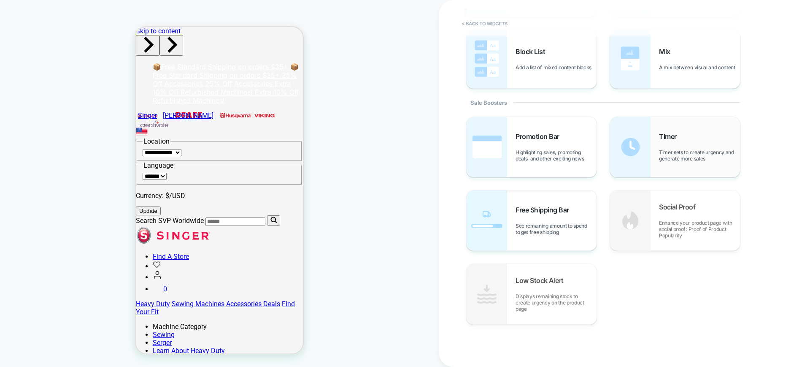
click at [682, 148] on div "Timer Timer sets to create urgency and generate more sales" at bounding box center [699, 147] width 81 height 30
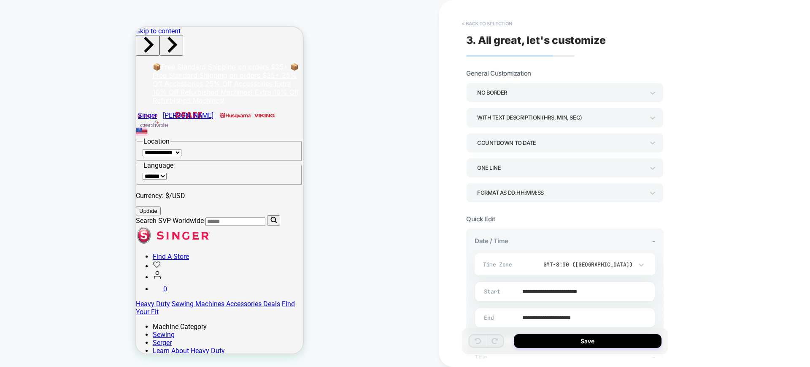
click at [508, 27] on button "< Back to selection" at bounding box center [487, 23] width 59 height 13
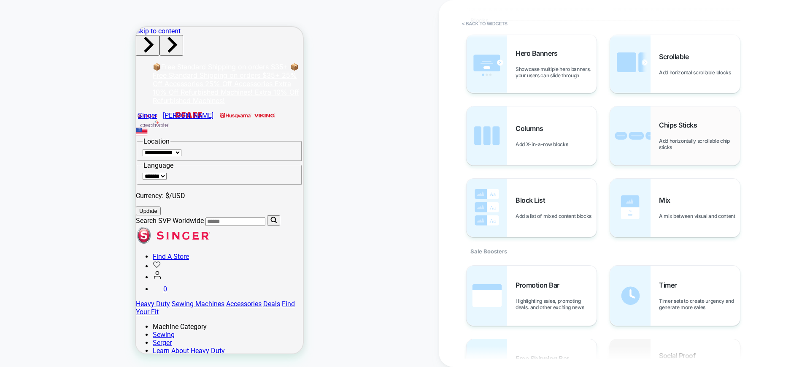
scroll to position [264, 0]
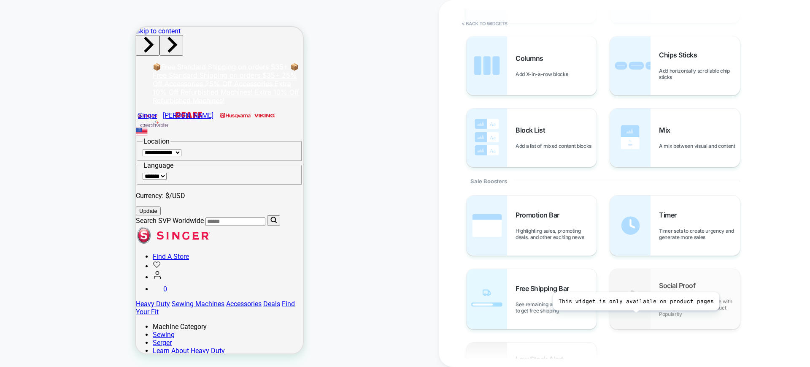
click at [634, 316] on img at bounding box center [630, 299] width 40 height 60
click at [472, 25] on button "< Back to widgets" at bounding box center [485, 23] width 54 height 13
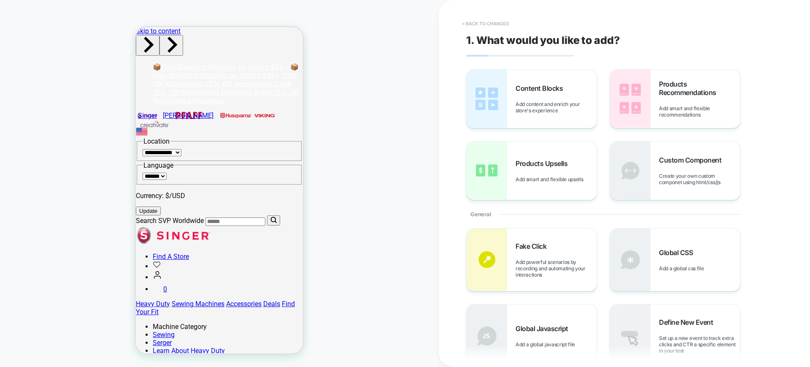
click at [470, 25] on button "< Back to changes" at bounding box center [486, 23] width 56 height 13
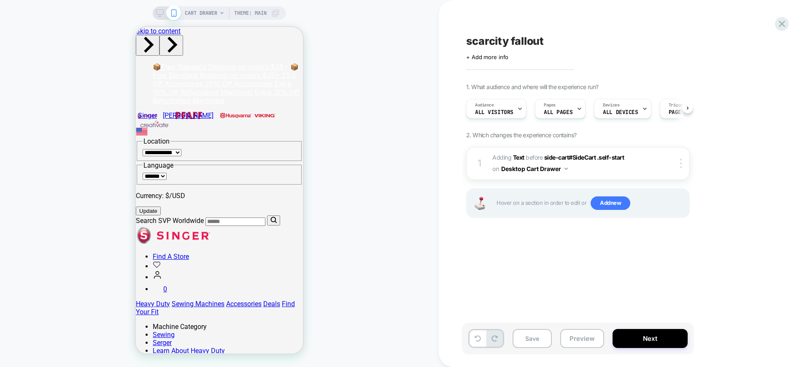
scroll to position [0, 0]
click at [205, 14] on span "CART DRAWER" at bounding box center [201, 12] width 32 height 13
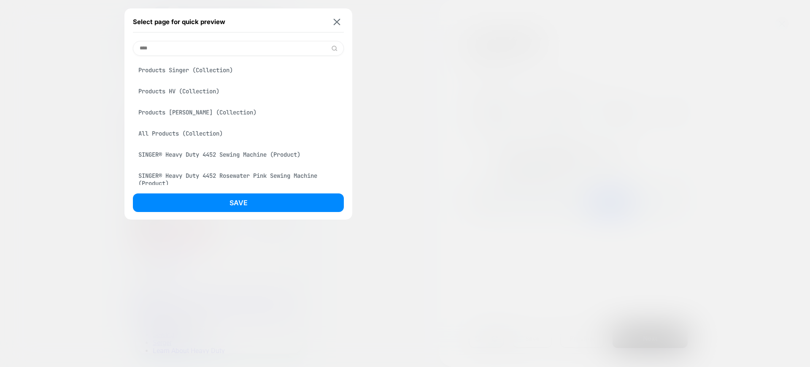
type input "****"
click at [198, 155] on div "SINGER® Heavy Duty 4452 Sewing Machine (Product)" at bounding box center [238, 154] width 211 height 16
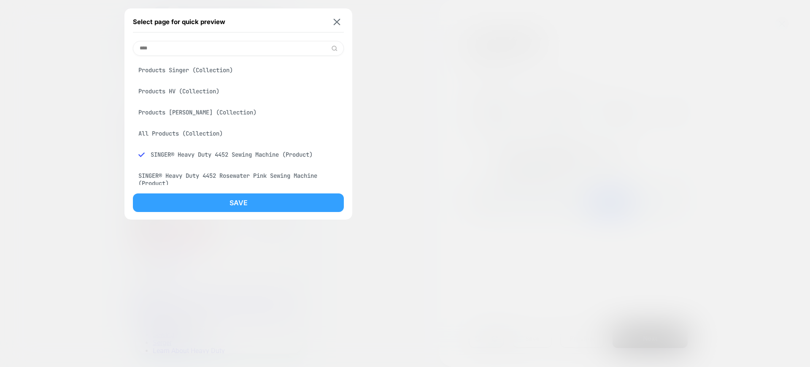
click at [209, 207] on button "Save" at bounding box center [238, 202] width 211 height 19
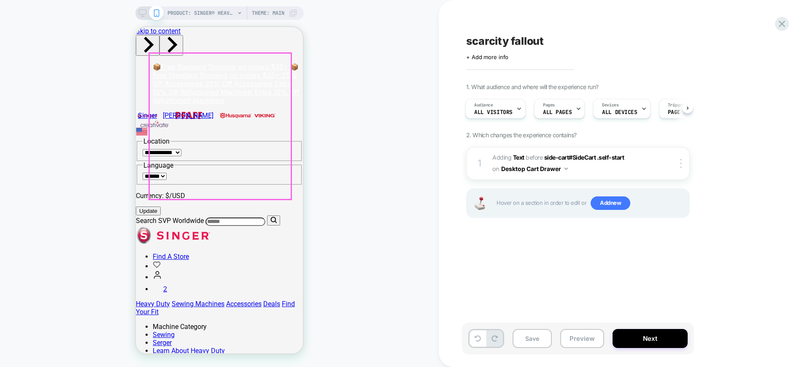
scroll to position [0, 0]
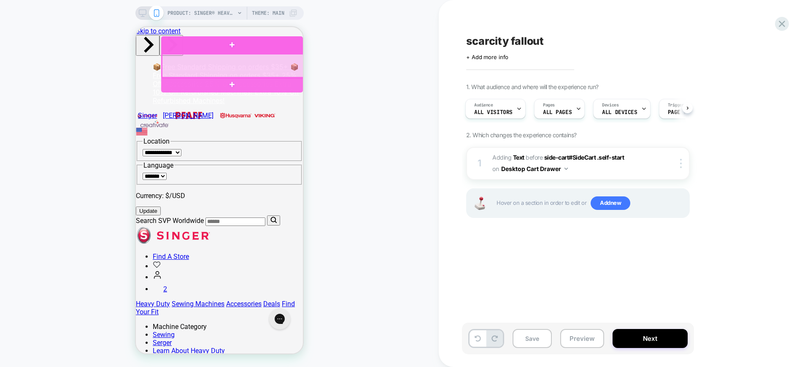
click at [286, 47] on div at bounding box center [232, 44] width 142 height 17
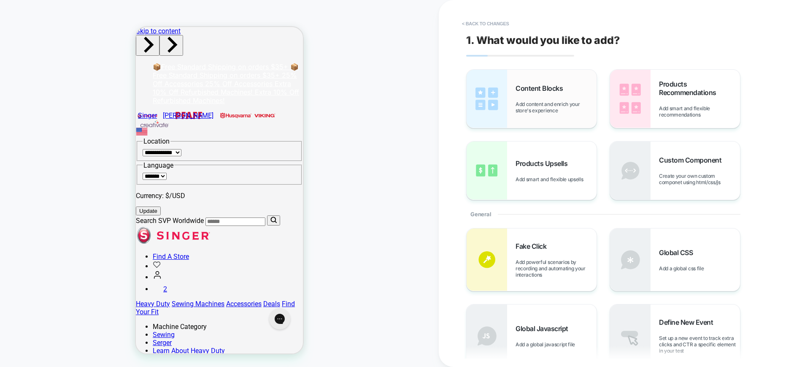
click at [485, 94] on img at bounding box center [486, 99] width 40 height 58
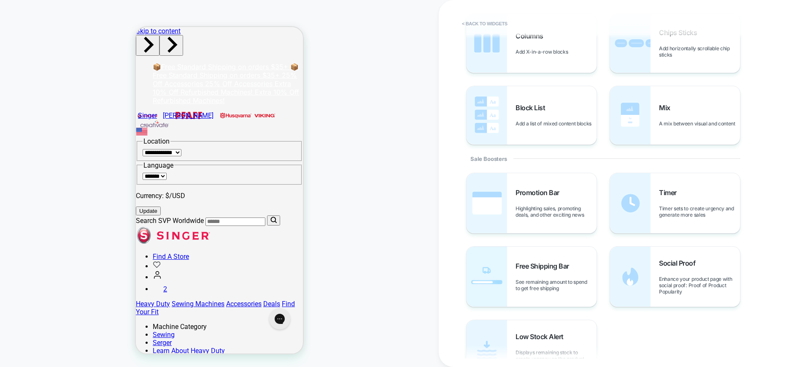
scroll to position [316, 0]
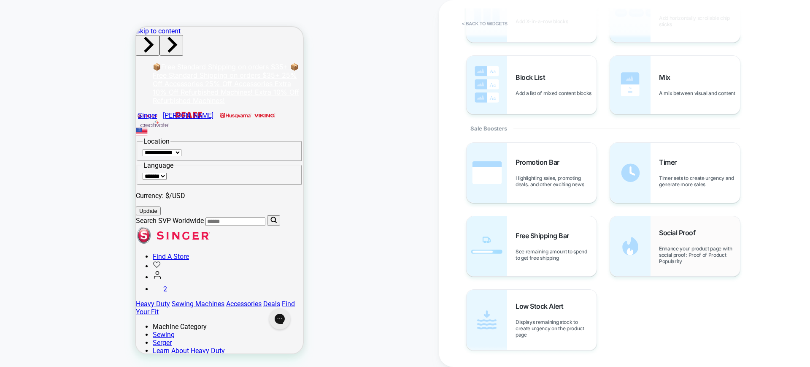
click at [682, 250] on span "Enhance your product page with social proof: Proof of Product Popularity" at bounding box center [699, 254] width 81 height 19
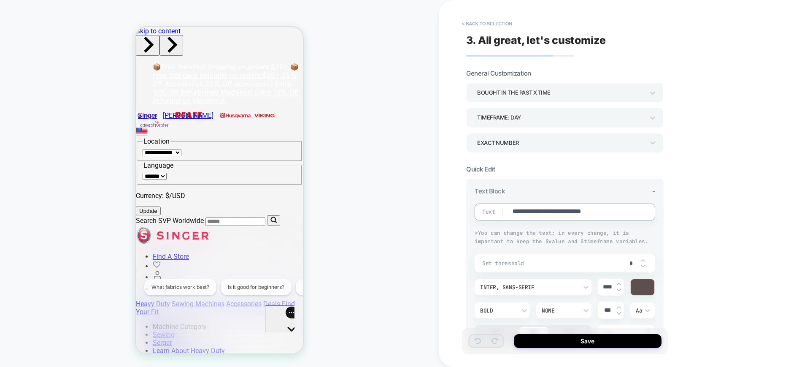
scroll to position [0, 0]
click at [560, 213] on textarea "**********" at bounding box center [573, 211] width 123 height 9
click at [785, 212] on div "**********" at bounding box center [624, 183] width 371 height 367
click at [612, 340] on button "Save" at bounding box center [588, 341] width 148 height 14
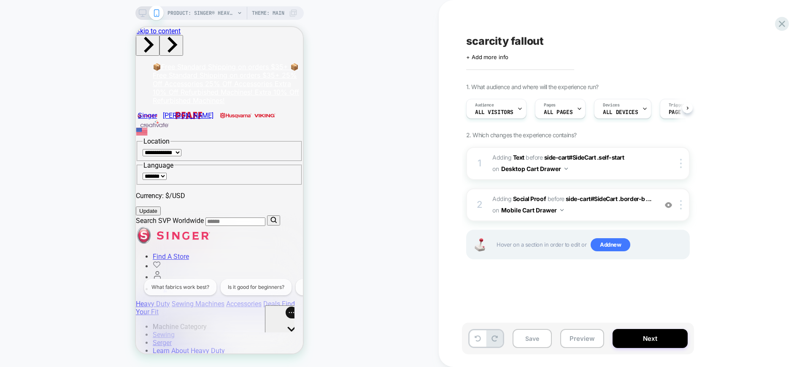
scroll to position [0, 0]
click at [533, 210] on button "Mobile Cart Drawer" at bounding box center [532, 210] width 62 height 12
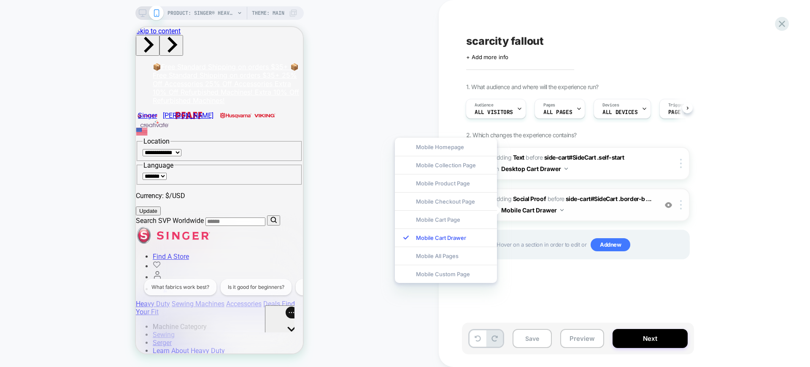
click at [596, 205] on span "#_loomi_addon_1759136622484 Adding Social Proof BEFORE side-cart#SideCart .bord…" at bounding box center [572, 204] width 161 height 23
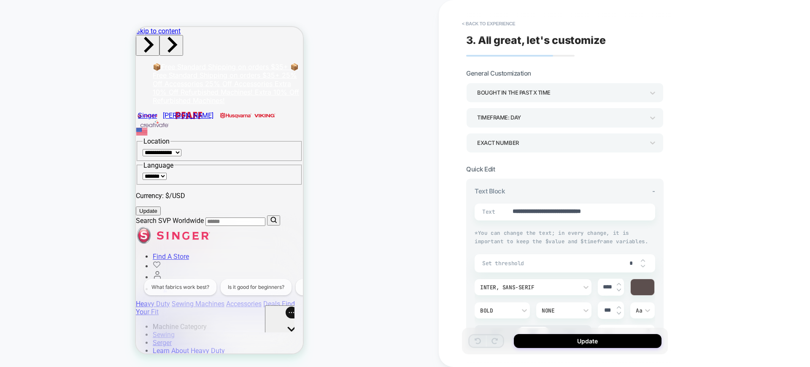
type textarea "*"
click at [504, 21] on button "< Back to experience" at bounding box center [489, 23] width 62 height 13
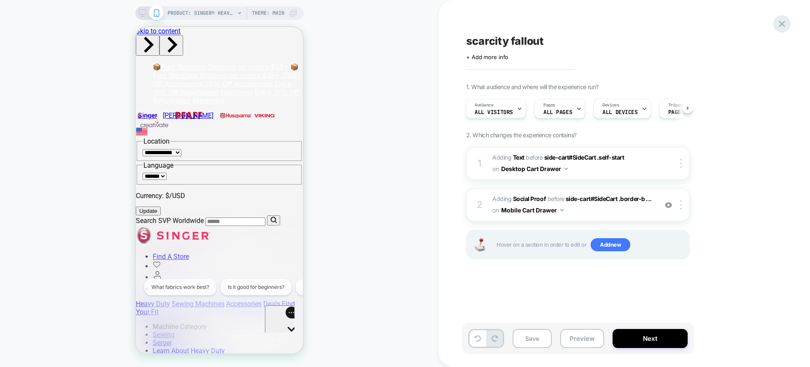
click at [783, 22] on icon at bounding box center [782, 24] width 6 height 6
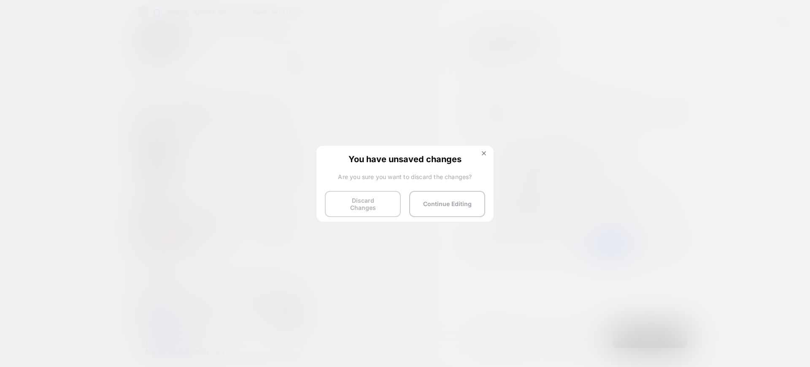
click at [372, 208] on button "Discard Changes" at bounding box center [363, 204] width 76 height 26
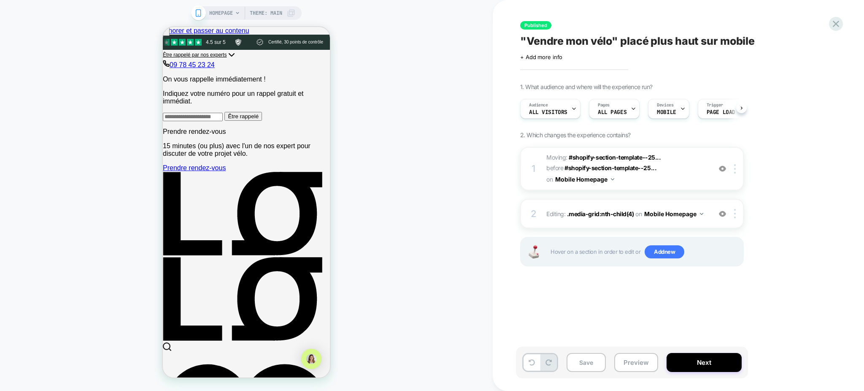
scroll to position [0, 0]
click at [584, 210] on div "2 Editing : .media-grid:nth-child(4) .media-grid:nth-child(4) on Mobile Homepag…" at bounding box center [632, 214] width 224 height 30
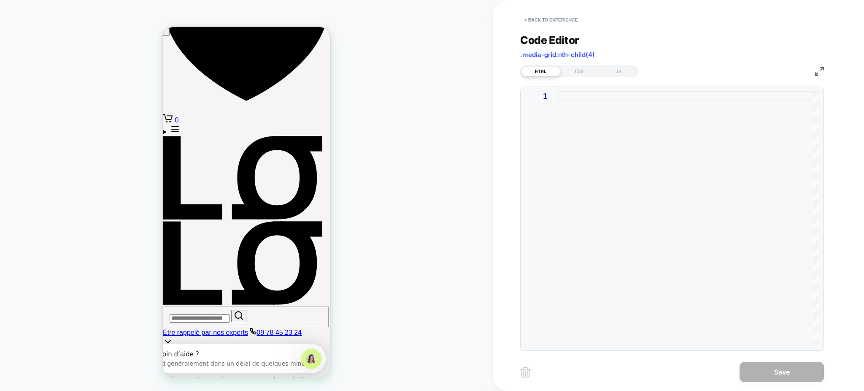
scroll to position [0, 0]
click at [586, 73] on div "CSS" at bounding box center [579, 71] width 39 height 10
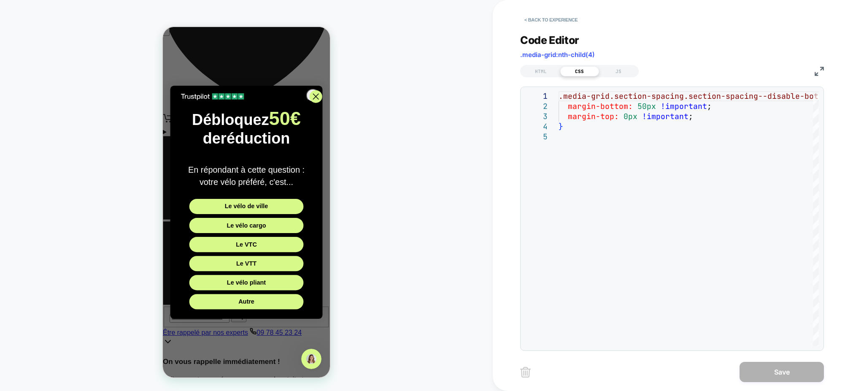
click at [310, 103] on circle "Close dialog" at bounding box center [316, 96] width 13 height 13
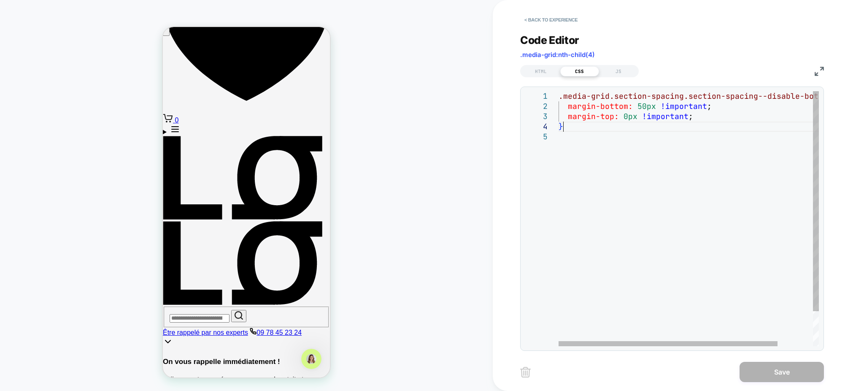
click at [735, 128] on div ".media-grid.section-spacing.section-spacing--disab le-bottom { margin-bottom: 5…" at bounding box center [709, 238] width 302 height 295
click at [692, 139] on div ".media-grid.section-spacing.section-spacing--disab le-bottom { margin-bottom: 5…" at bounding box center [709, 238] width 302 height 295
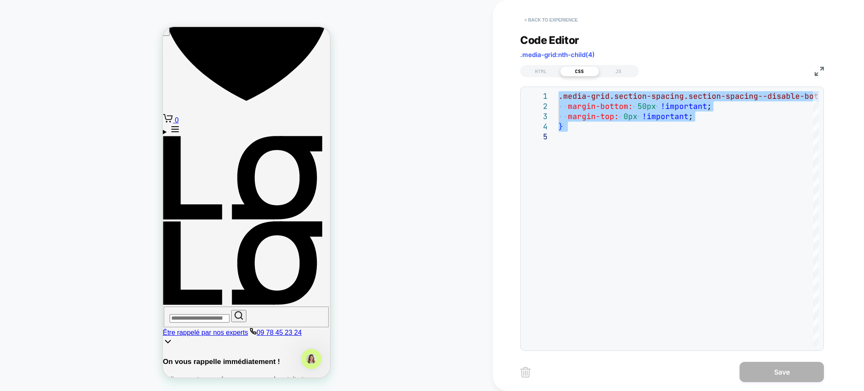
click at [533, 16] on button "< Back to experience" at bounding box center [551, 19] width 62 height 13
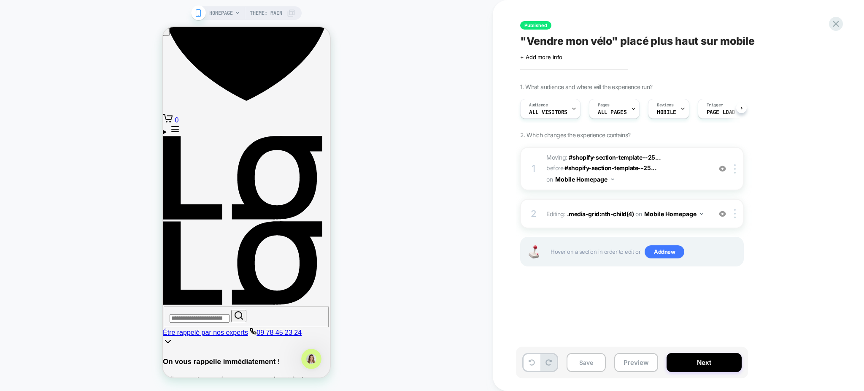
scroll to position [0, 0]
click at [722, 210] on img at bounding box center [722, 213] width 7 height 7
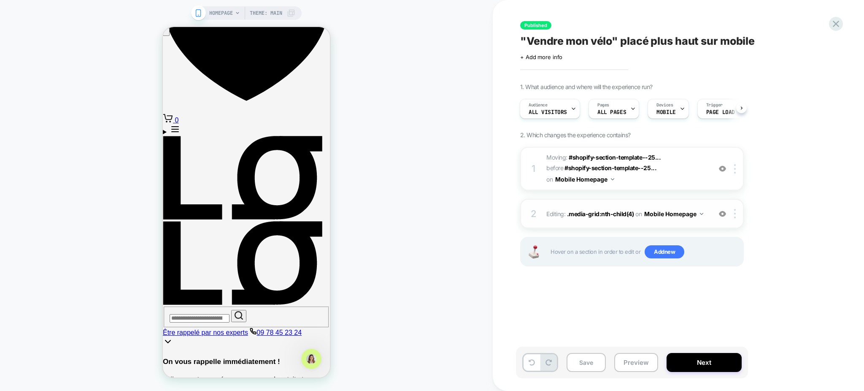
click at [722, 210] on img at bounding box center [722, 213] width 7 height 7
click at [659, 245] on span "Add new" at bounding box center [664, 251] width 40 height 13
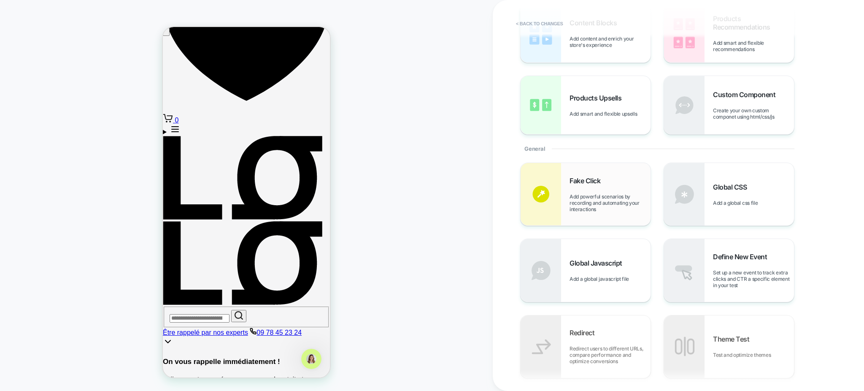
scroll to position [112, 0]
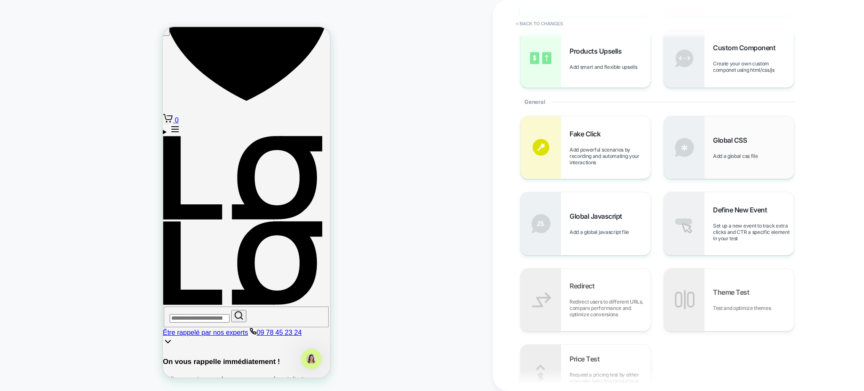
click at [750, 132] on div "Global CSS Add a global css file" at bounding box center [729, 147] width 130 height 62
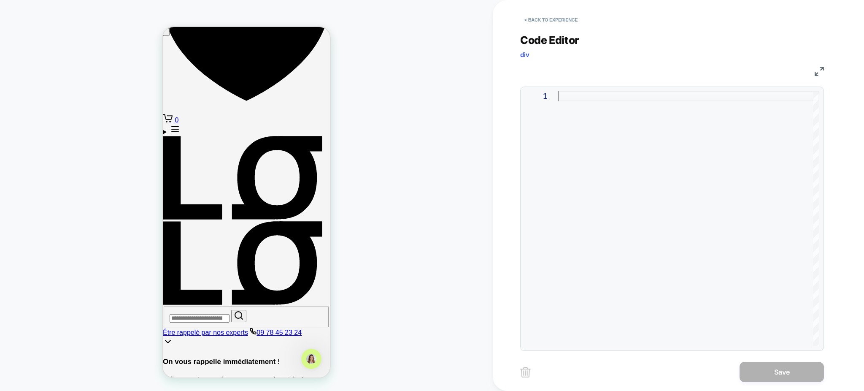
click at [590, 97] on div at bounding box center [688, 218] width 260 height 255
type textarea "**********"
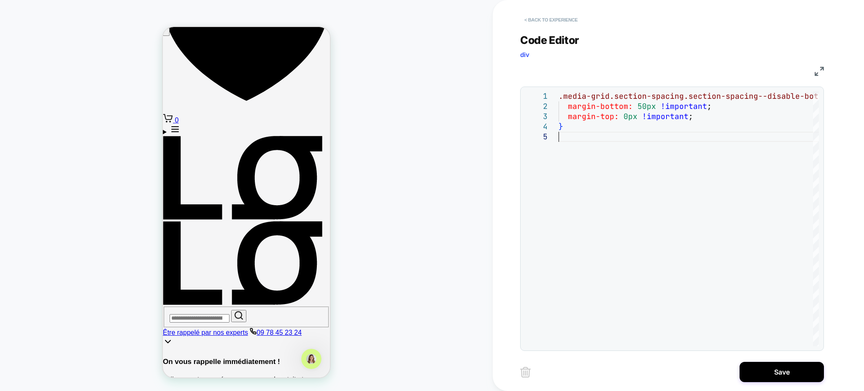
click at [566, 20] on button "< Back to experience" at bounding box center [551, 19] width 62 height 13
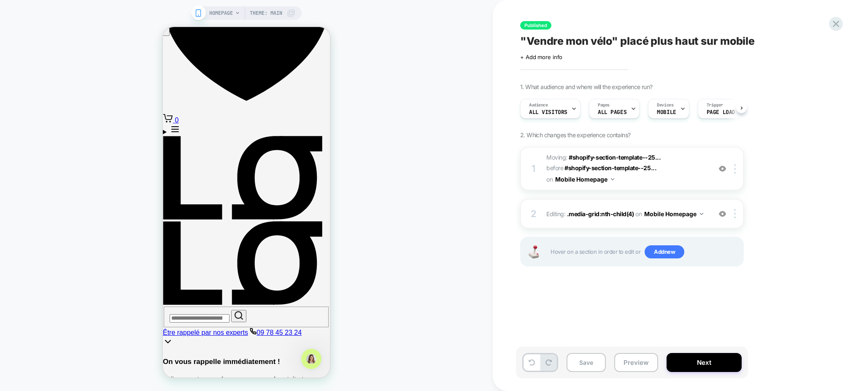
scroll to position [0, 0]
click at [721, 210] on img at bounding box center [722, 213] width 7 height 7
click at [663, 245] on span "Add new" at bounding box center [664, 251] width 40 height 13
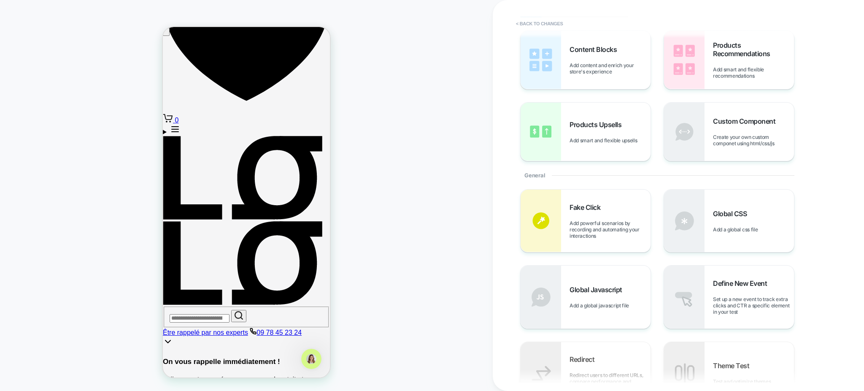
scroll to position [56, 0]
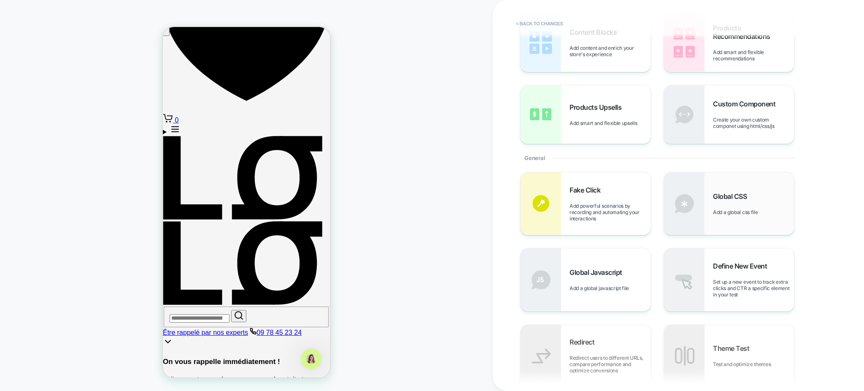
click at [749, 212] on span "Add a global css file" at bounding box center [737, 212] width 49 height 6
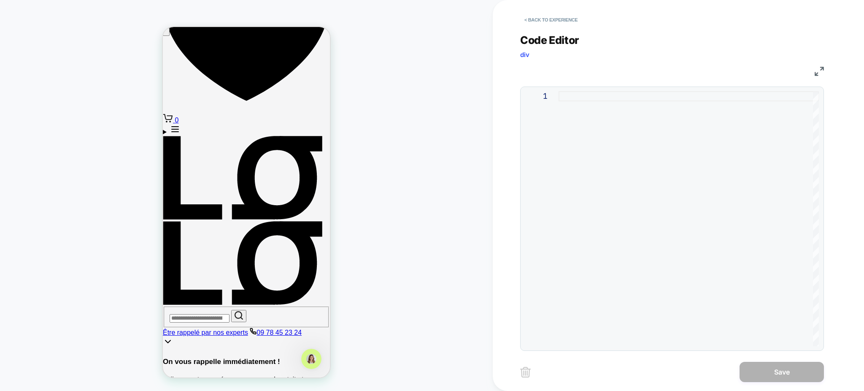
click at [593, 97] on div at bounding box center [688, 218] width 260 height 255
type textarea "**********"
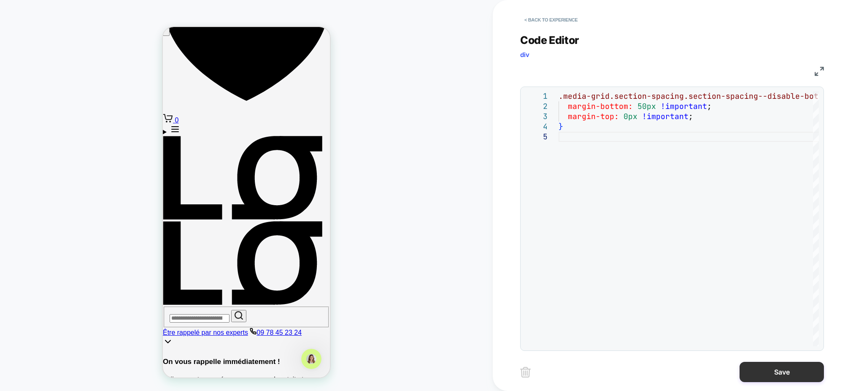
click at [764, 377] on button "Save" at bounding box center [781, 371] width 84 height 20
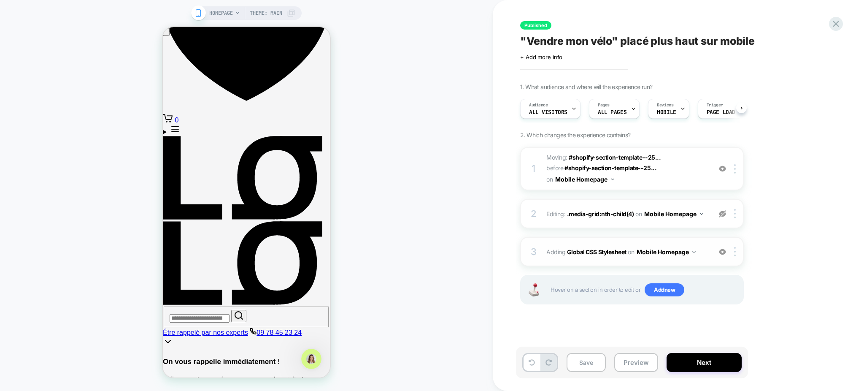
scroll to position [0, 0]
click at [720, 248] on img at bounding box center [722, 251] width 7 height 7
click at [721, 210] on img at bounding box center [722, 213] width 7 height 7
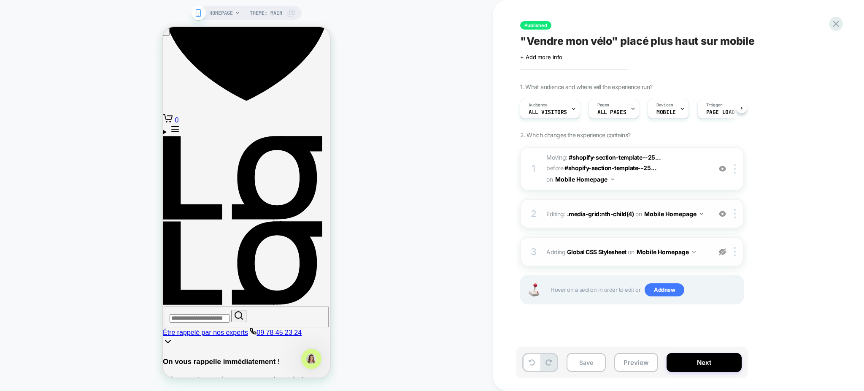
click at [705, 208] on span "Editing : .media-grid:nth-child(4) .media-grid:nth-child(4) on Mobile Homepage" at bounding box center [626, 214] width 161 height 12
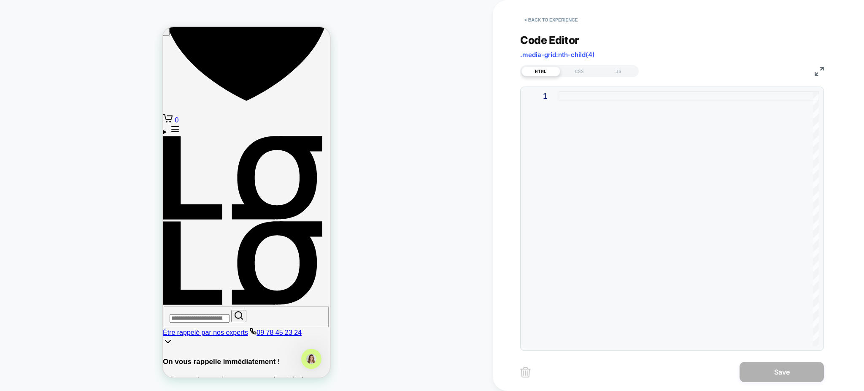
click at [565, 79] on div "Code Editor .media-grid:nth-child(4) HTML CSS JS 1" at bounding box center [672, 186] width 304 height 327
click at [568, 73] on div "CSS" at bounding box center [579, 71] width 39 height 10
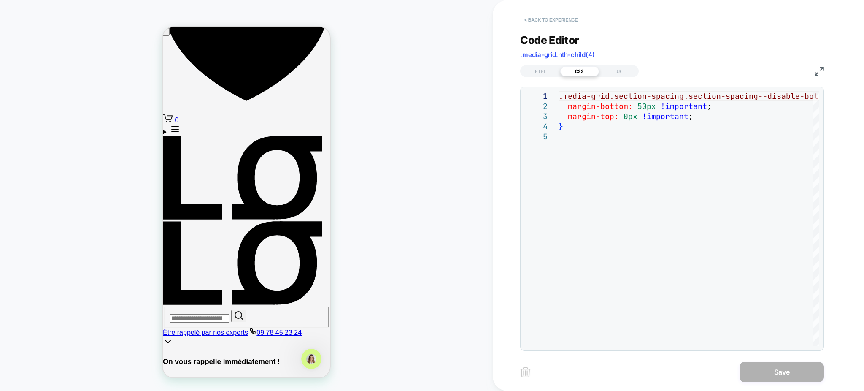
click at [571, 21] on button "< Back to experience" at bounding box center [551, 19] width 62 height 13
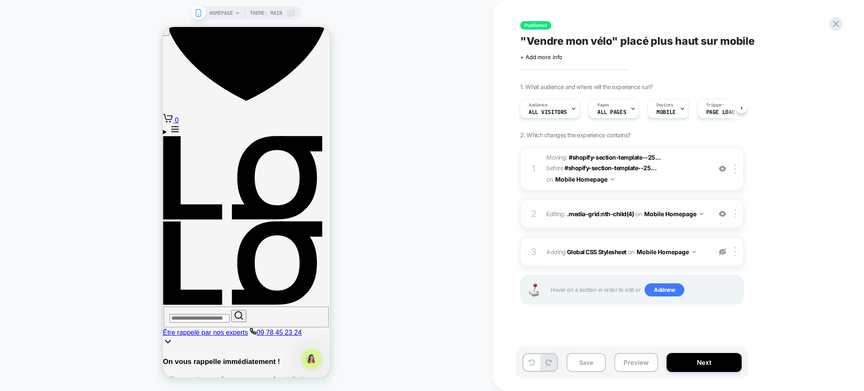
click at [721, 209] on div at bounding box center [722, 213] width 14 height 9
click at [737, 247] on div at bounding box center [736, 251] width 14 height 9
click at [720, 304] on div "Delete" at bounding box center [735, 308] width 75 height 23
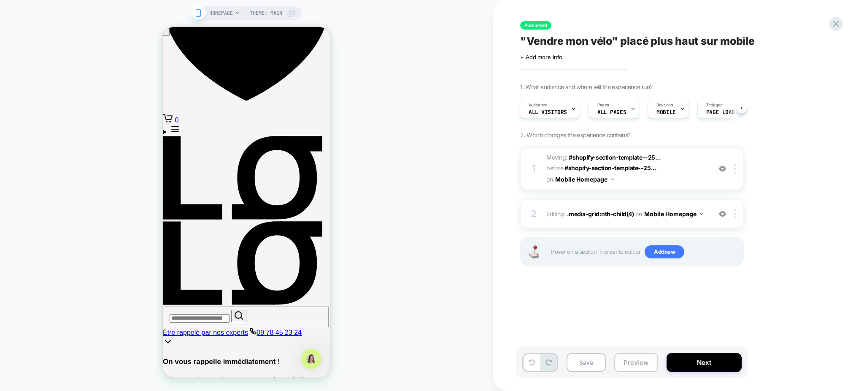
click at [647, 364] on button "Preview" at bounding box center [636, 362] width 44 height 19
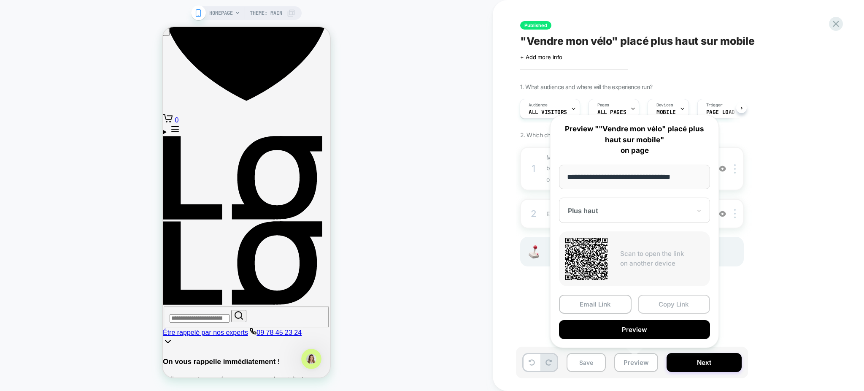
click at [667, 306] on button "Copy Link" at bounding box center [674, 303] width 73 height 19
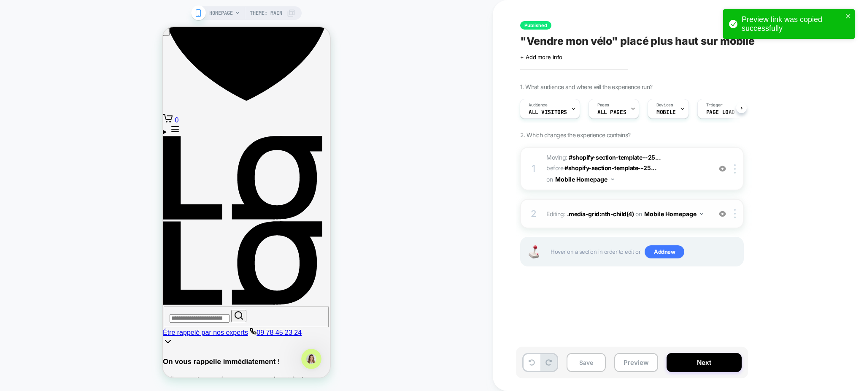
click at [720, 210] on img at bounding box center [722, 213] width 7 height 7
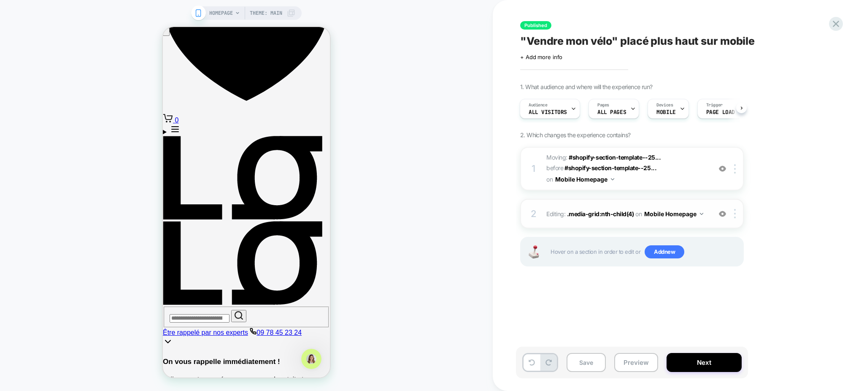
click at [637, 213] on div "2 Editing : .media-grid:nth-child(4) .media-grid:nth-child(4) on Mobile Homepag…" at bounding box center [632, 214] width 224 height 30
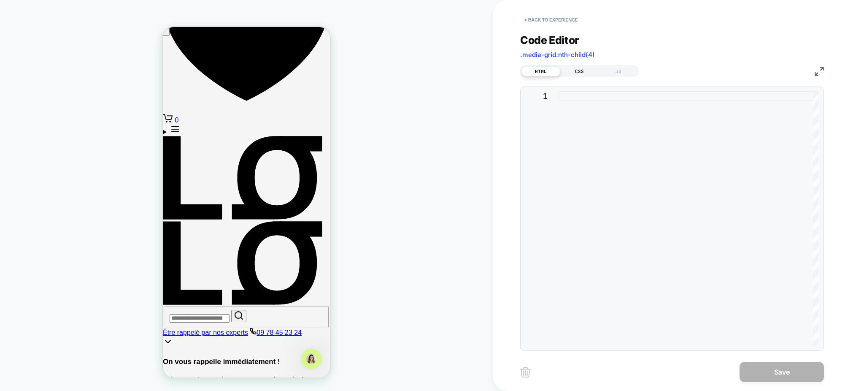
click at [569, 72] on div "CSS" at bounding box center [579, 71] width 39 height 10
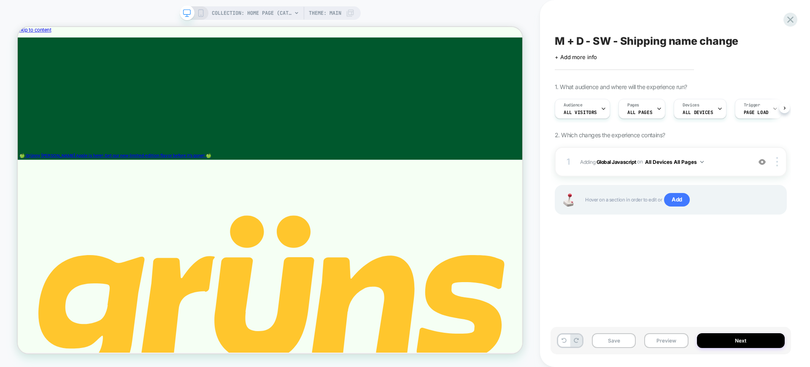
scroll to position [0, 0]
